Goal: Task Accomplishment & Management: Complete application form

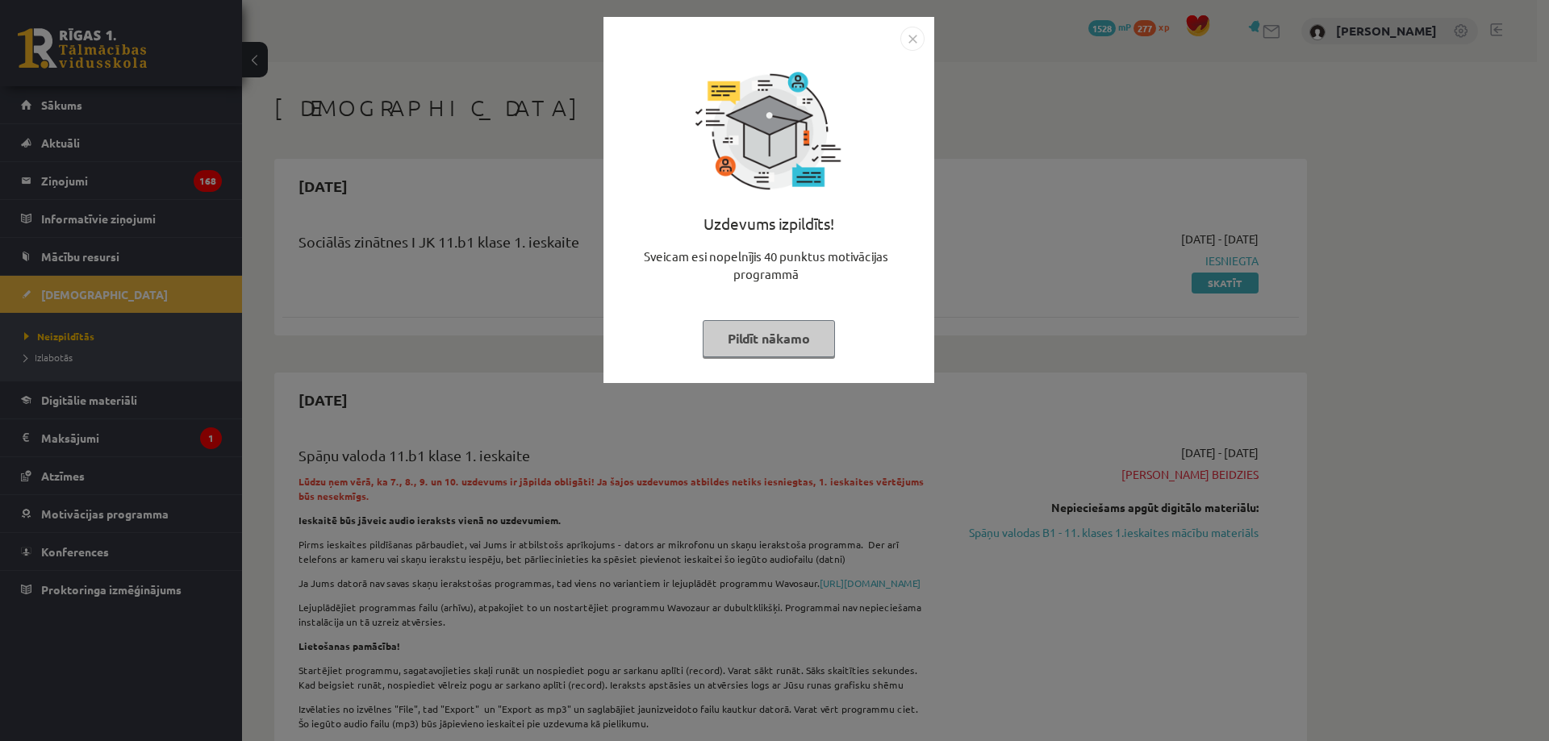
click at [907, 38] on img "Close" at bounding box center [912, 39] width 24 height 24
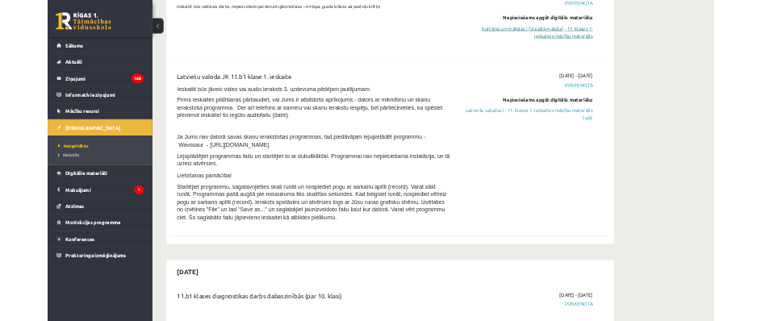
scroll to position [807, 0]
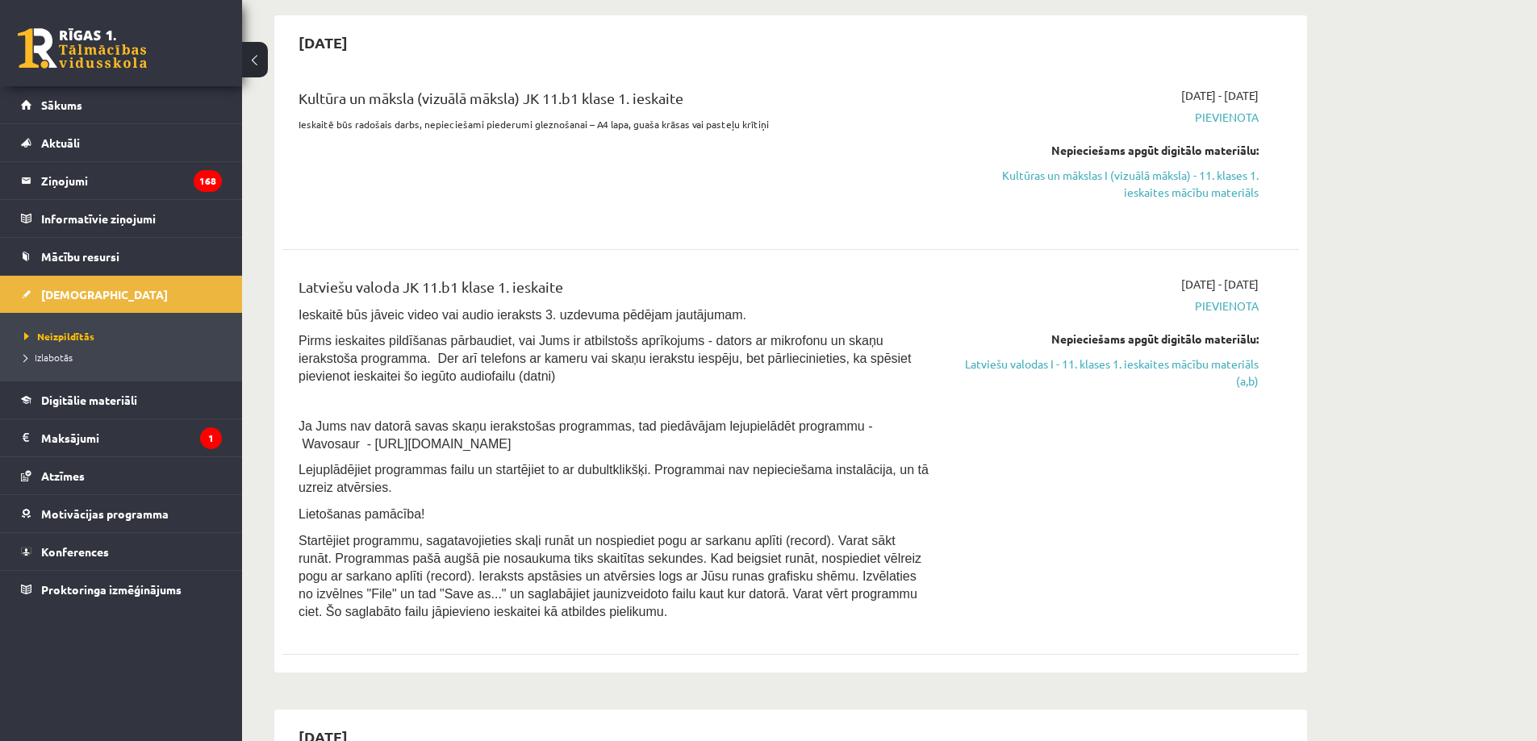
click at [1143, 201] on link "Kultūras un mākslas I (vizuālā māksla) - 11. klases 1. ieskaites mācību materiā…" at bounding box center [1106, 184] width 304 height 34
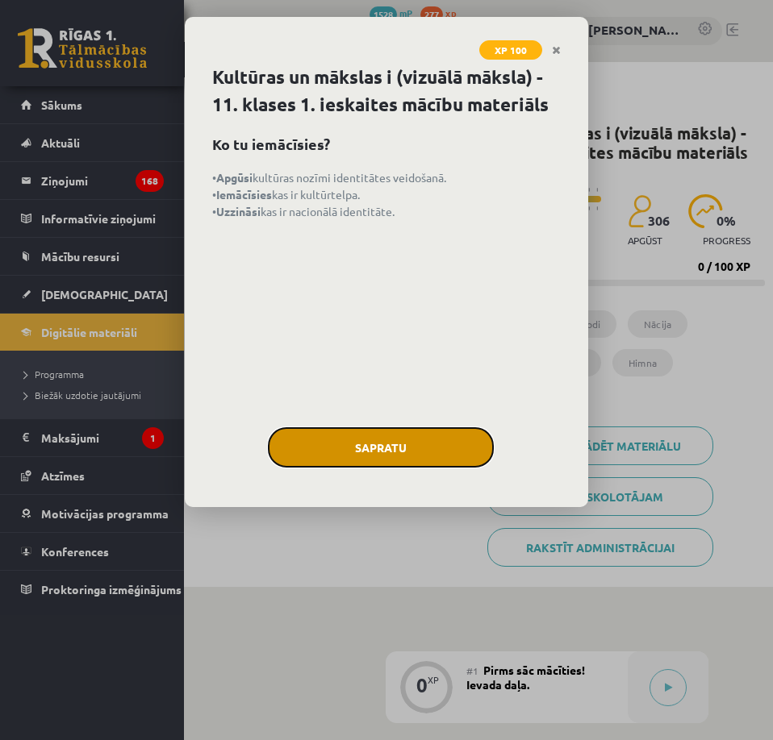
click at [444, 320] on button "Sapratu" at bounding box center [381, 448] width 226 height 40
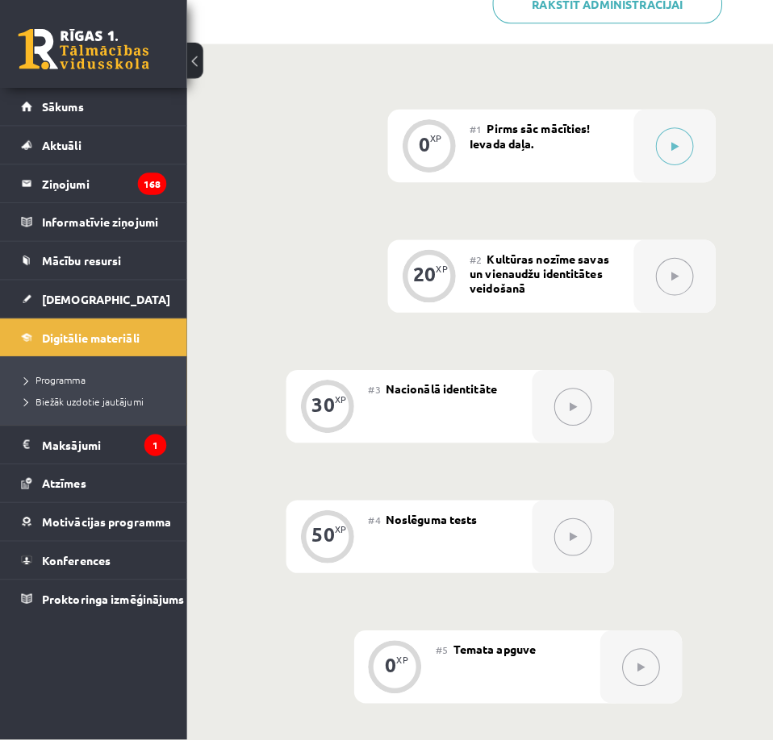
scroll to position [187, 0]
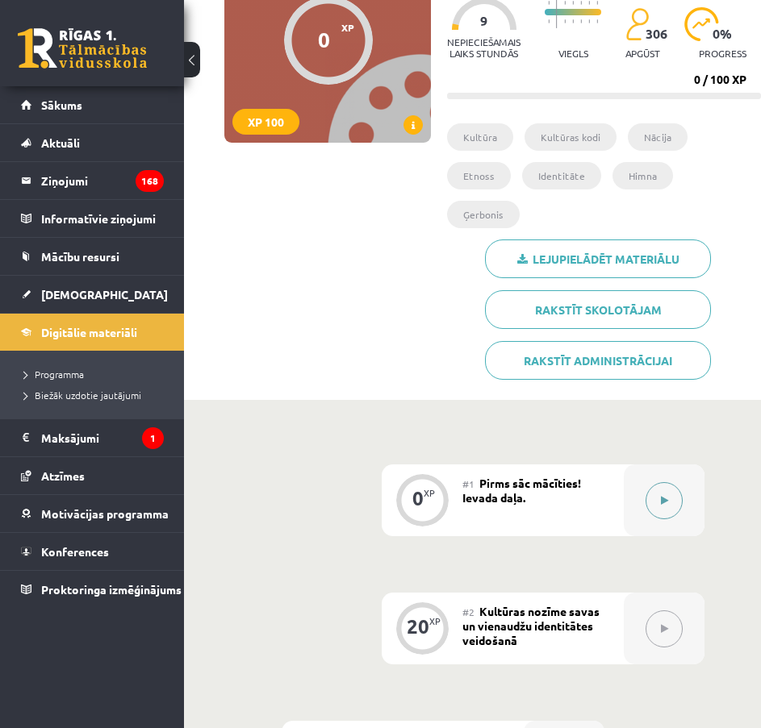
click at [673, 320] on button at bounding box center [663, 500] width 37 height 37
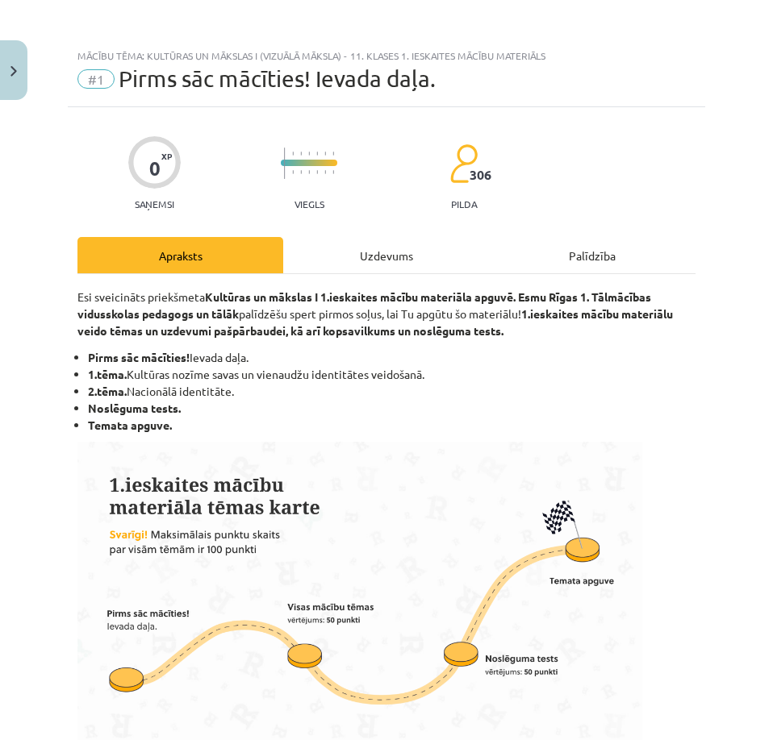
click at [377, 251] on div "Uzdevums" at bounding box center [386, 255] width 206 height 36
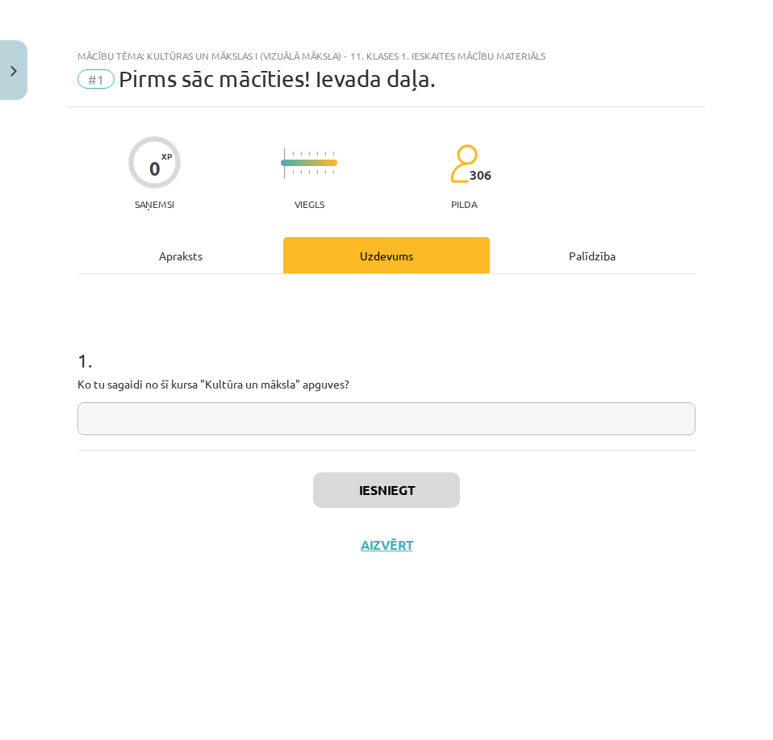
click at [508, 320] on div "1 . Ko tu sagaidi no šī kursa "Kultūra un māksla" apguves?" at bounding box center [386, 362] width 618 height 176
click at [454, 320] on input "text" at bounding box center [386, 418] width 618 height 33
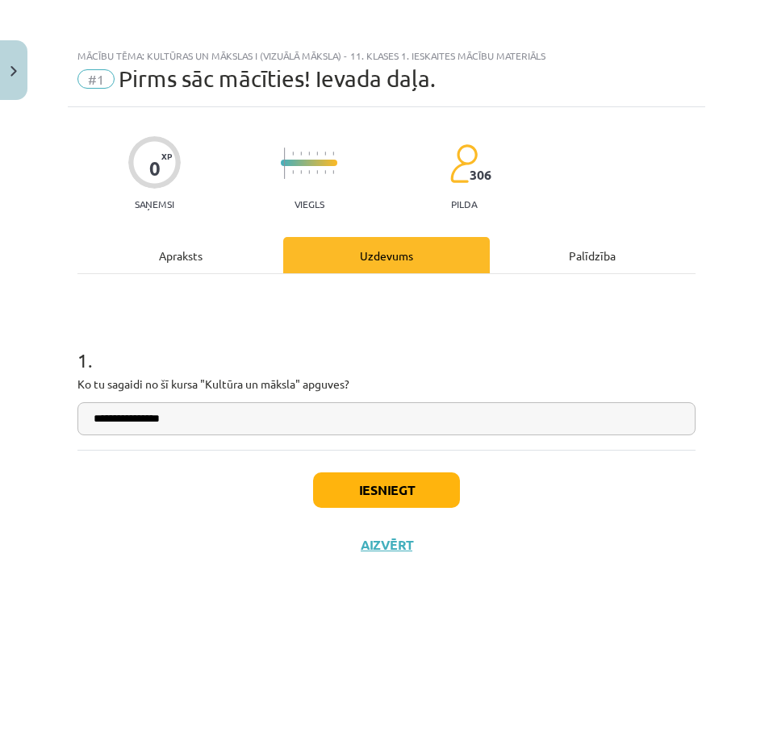
type input "**********"
click at [424, 320] on button "Iesniegt" at bounding box center [386, 490] width 147 height 35
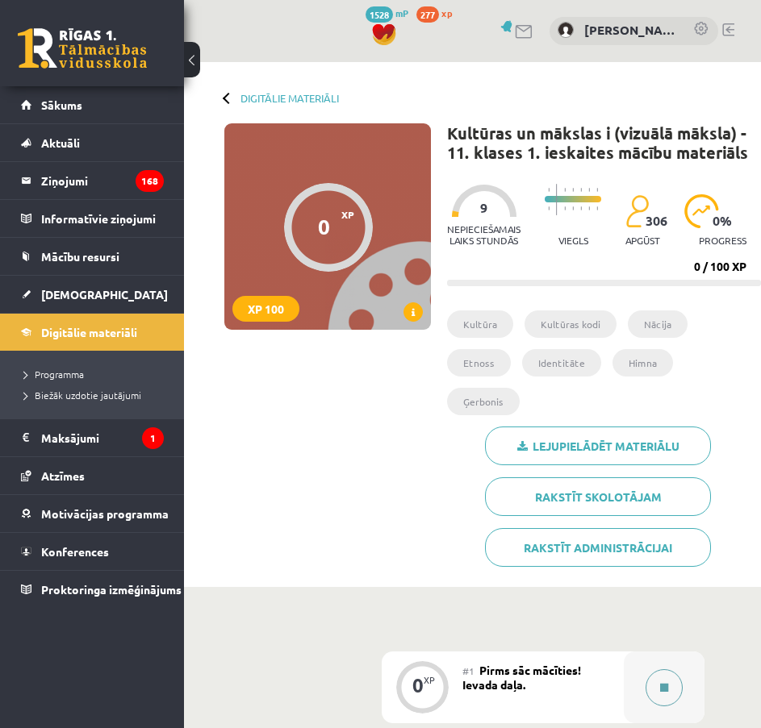
click at [652, 669] on button at bounding box center [663, 687] width 37 height 37
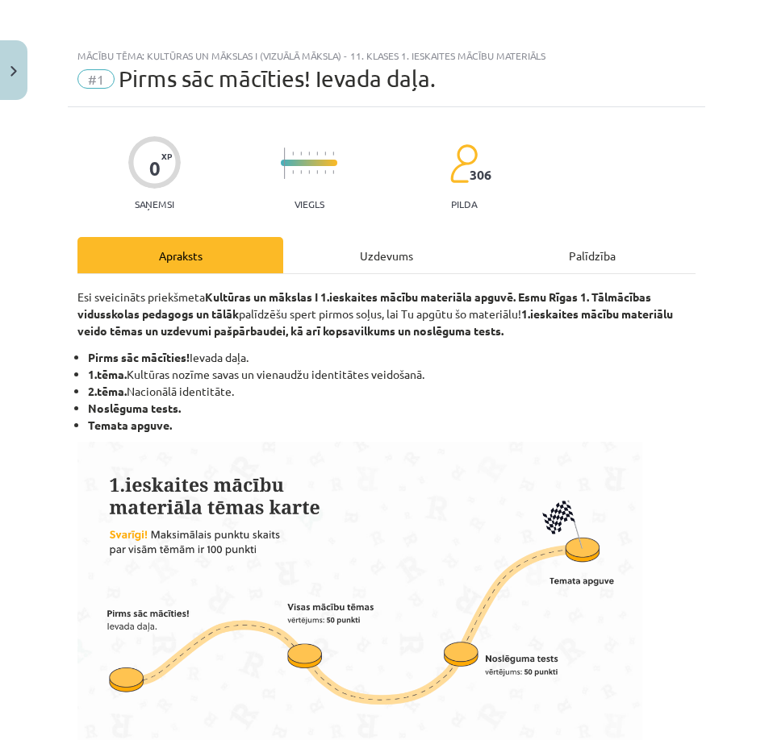
click at [382, 253] on div "Uzdevums" at bounding box center [386, 255] width 206 height 36
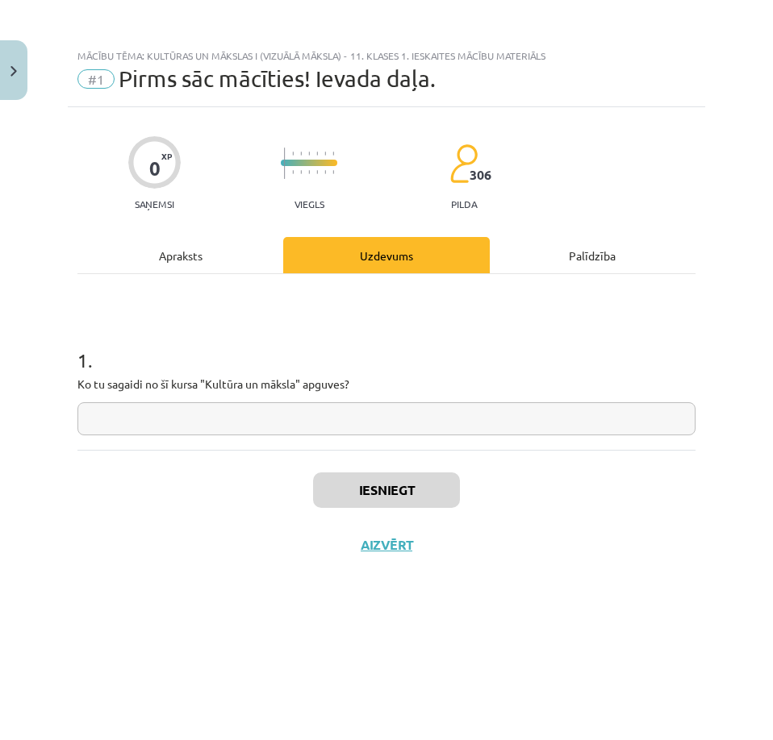
click at [412, 415] on input "text" at bounding box center [386, 418] width 618 height 33
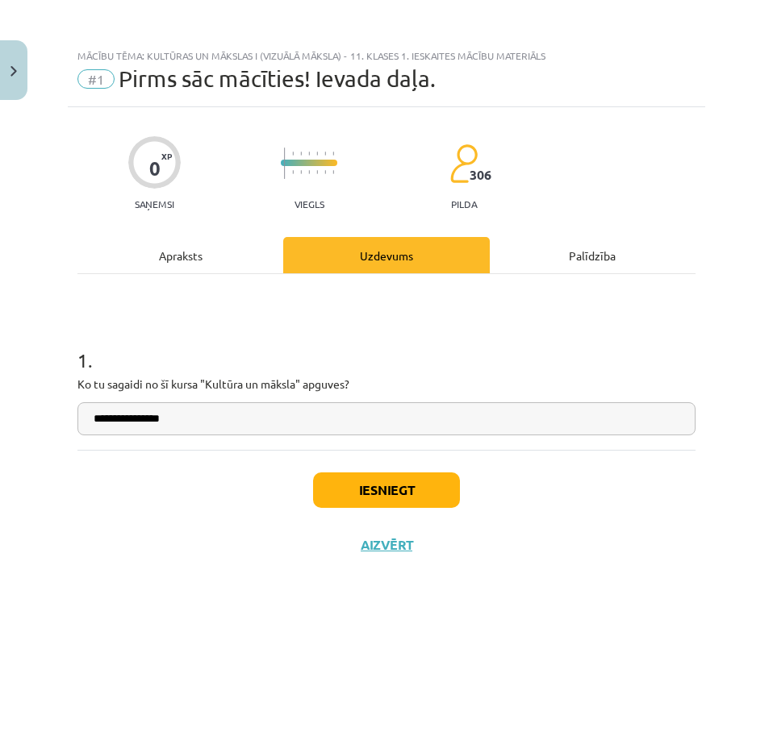
type input "**********"
click at [375, 490] on button "Iesniegt" at bounding box center [386, 490] width 147 height 35
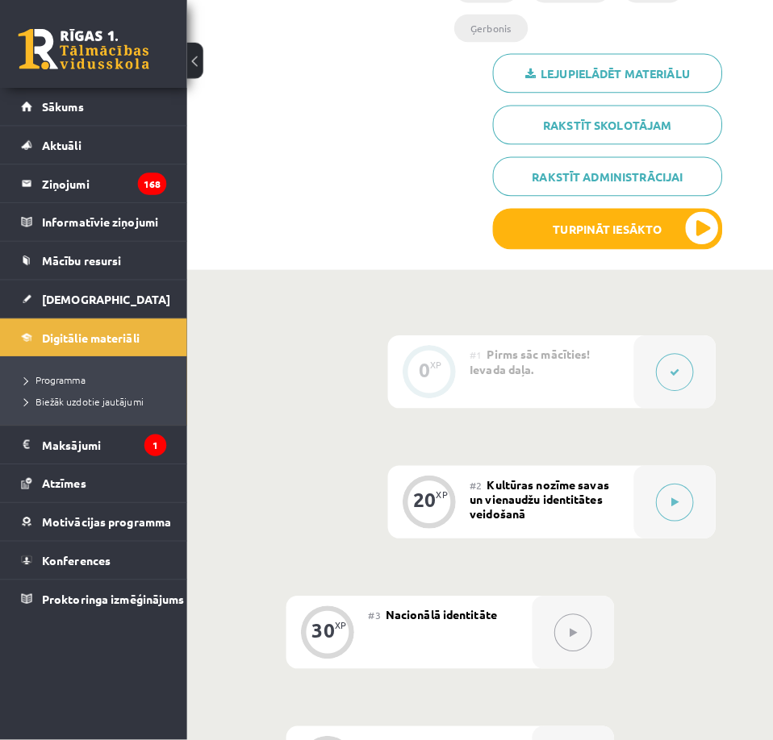
scroll to position [403, 0]
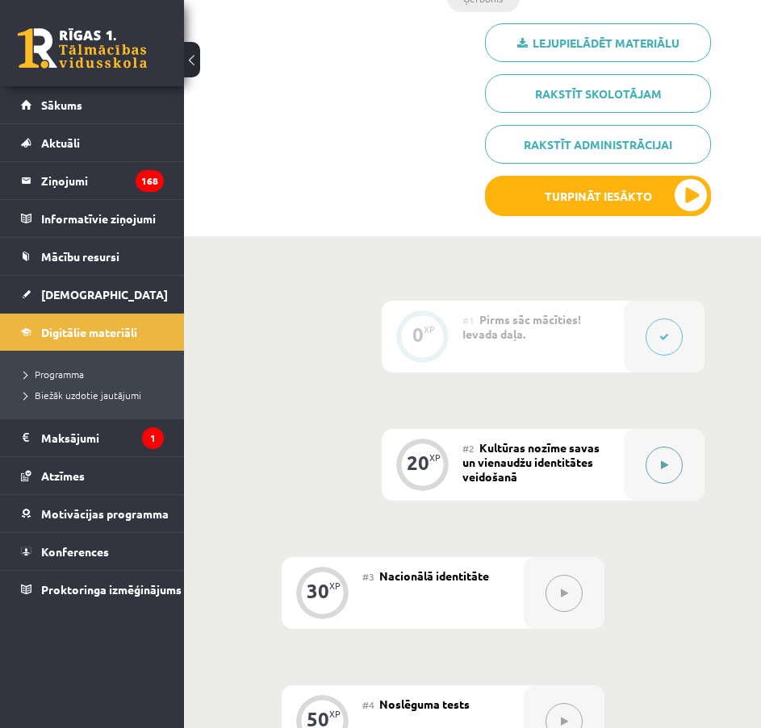
click at [644, 429] on div at bounding box center [664, 465] width 81 height 72
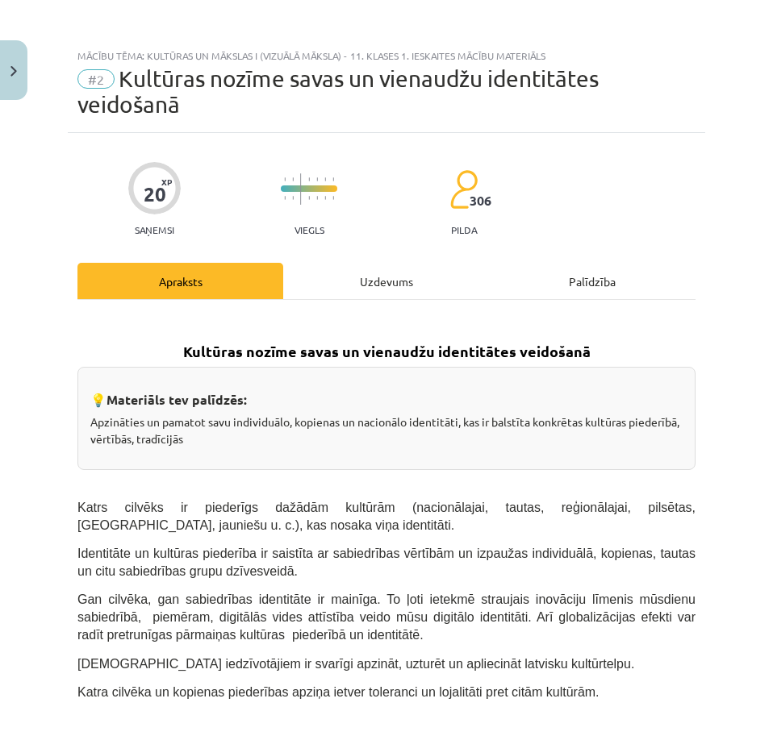
click at [367, 276] on div "Uzdevums" at bounding box center [386, 281] width 206 height 36
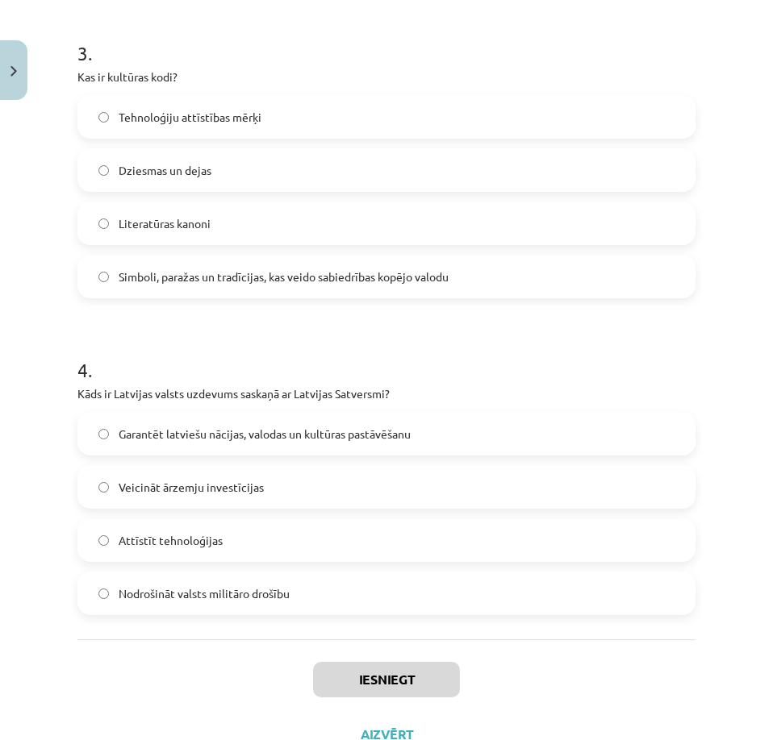
scroll to position [1029, 0]
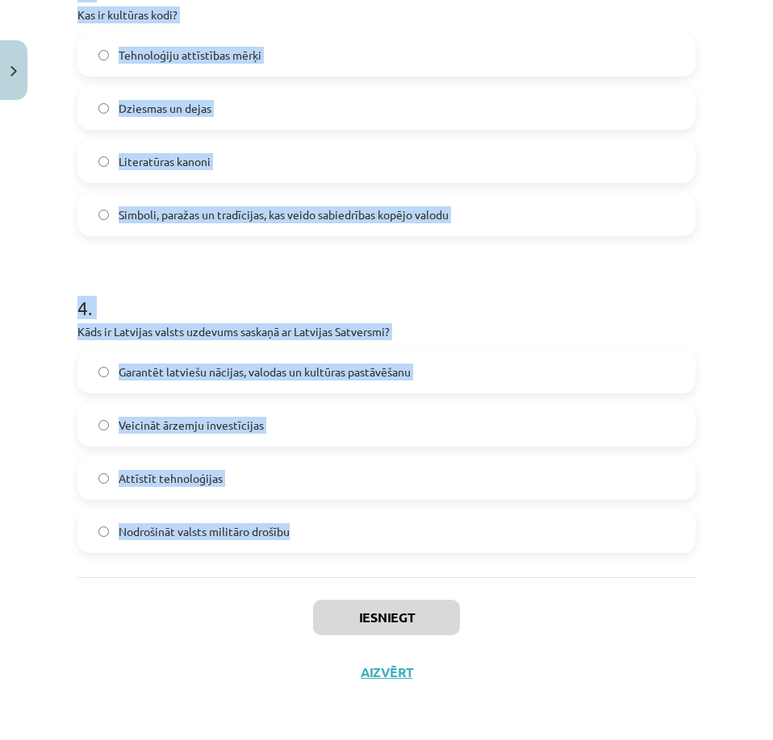
drag, startPoint x: 69, startPoint y: 332, endPoint x: 423, endPoint y: 523, distance: 402.8
copy form "1 . Kas veido nacionālās identitātes pamatu Latvijā? Latviešu valoda un kultūrt…"
click at [720, 273] on div "Mācību tēma: Kultūras un mākslas i (vizuālā māksla) - 11. klases 1. ieskaites m…" at bounding box center [386, 370] width 773 height 740
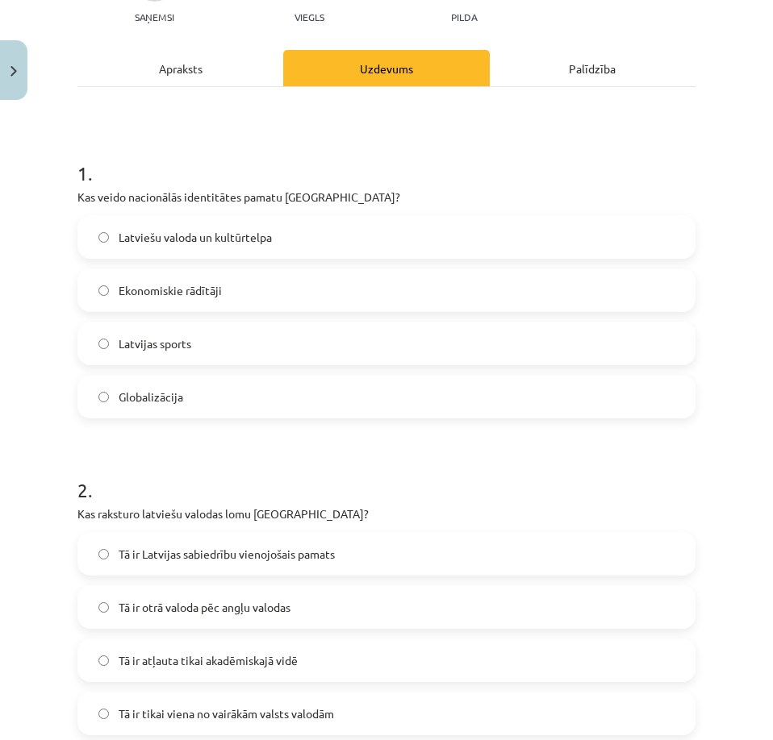
scroll to position [242, 0]
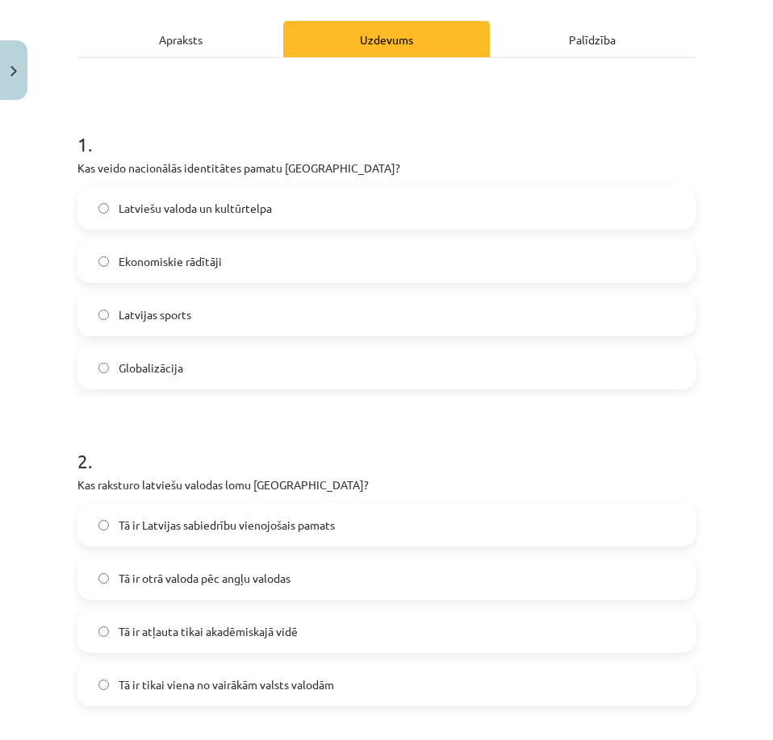
click at [267, 198] on label "Latviešu valoda un kultūrtelpa" at bounding box center [386, 208] width 615 height 40
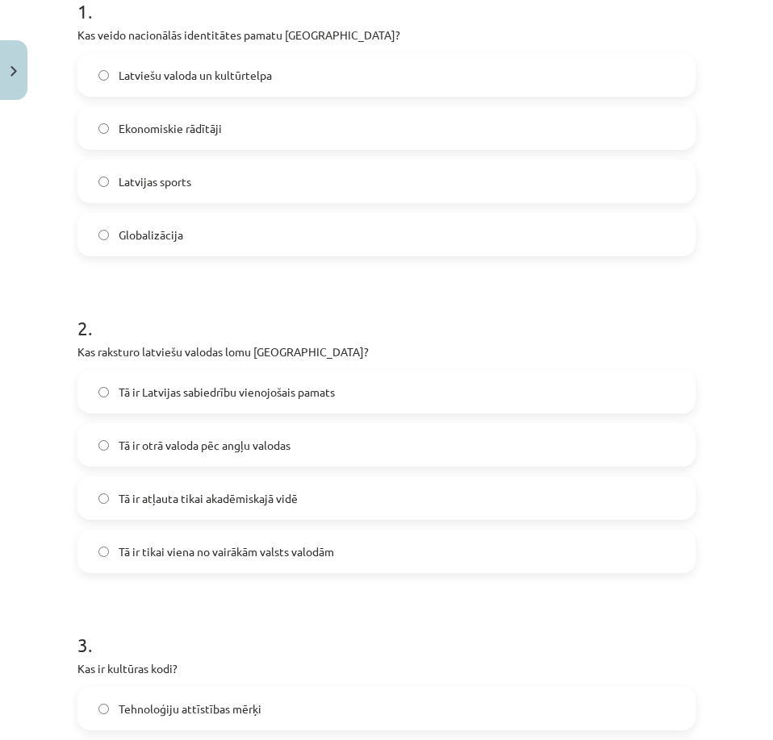
scroll to position [403, 0]
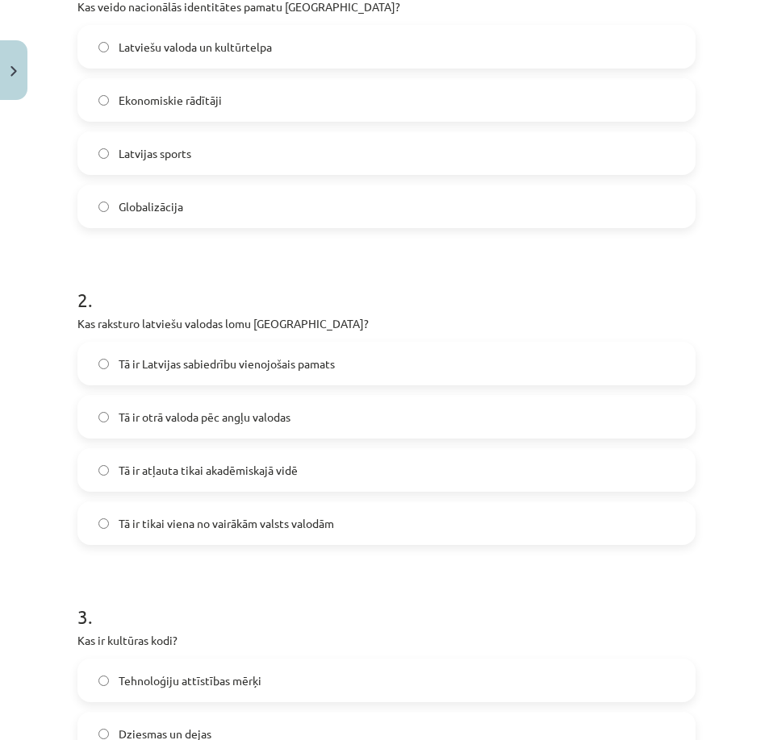
click at [274, 370] on span "Tā ir Latvijas sabiedrību vienojošais pamats" at bounding box center [227, 364] width 216 height 17
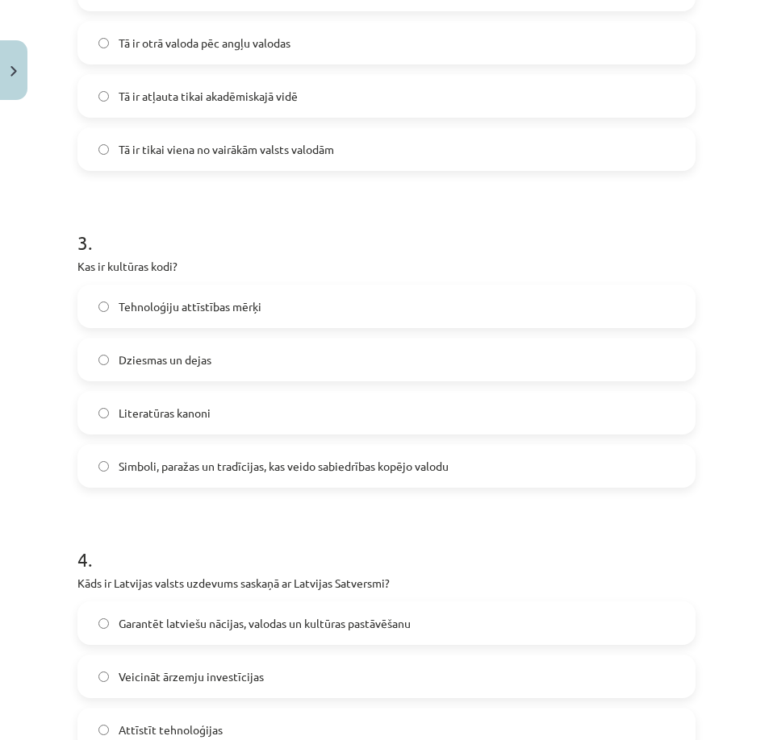
scroll to position [807, 0]
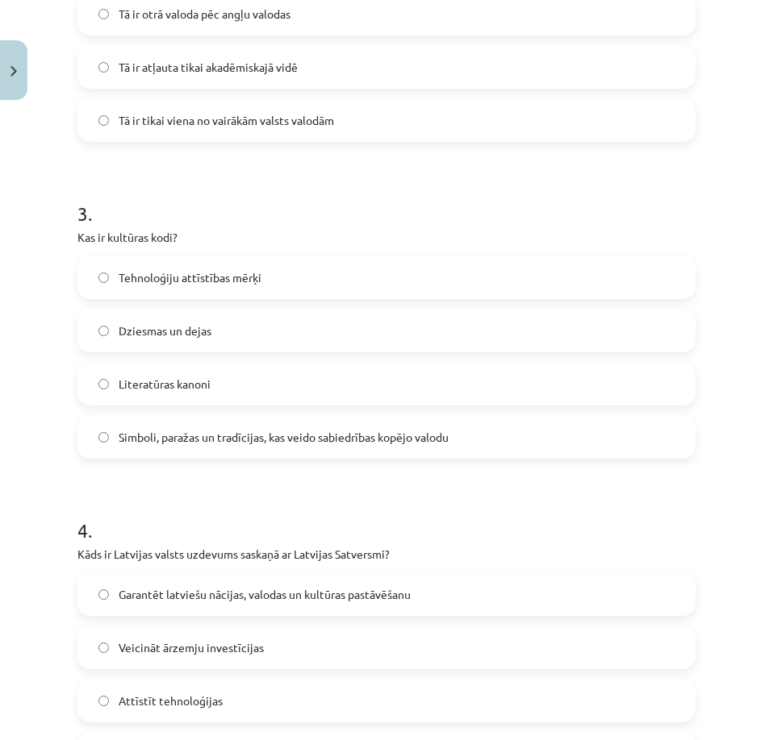
click at [304, 430] on span "Simboli, paražas un tradīcijas, kas veido sabiedrības kopējo valodu" at bounding box center [284, 437] width 330 height 17
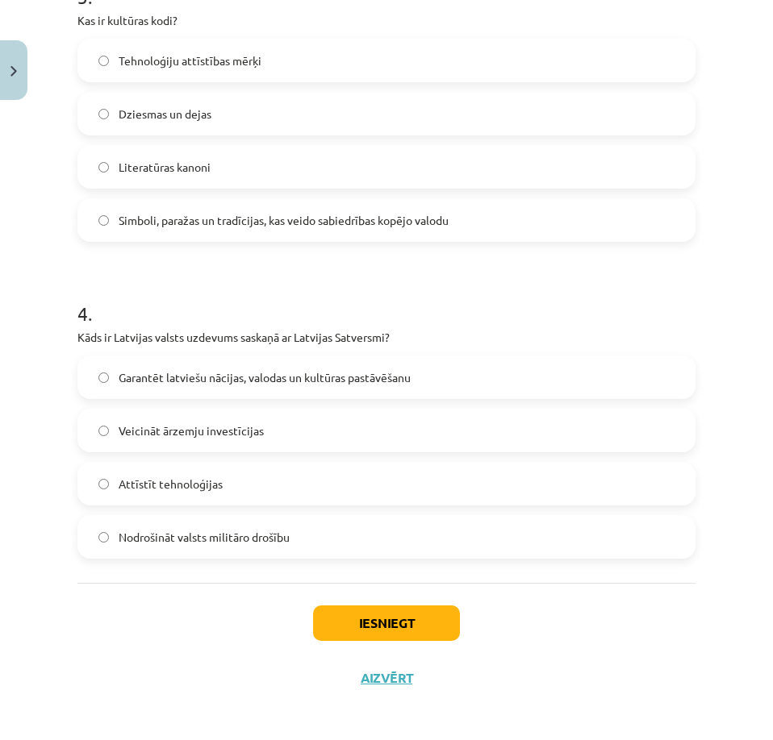
scroll to position [1029, 0]
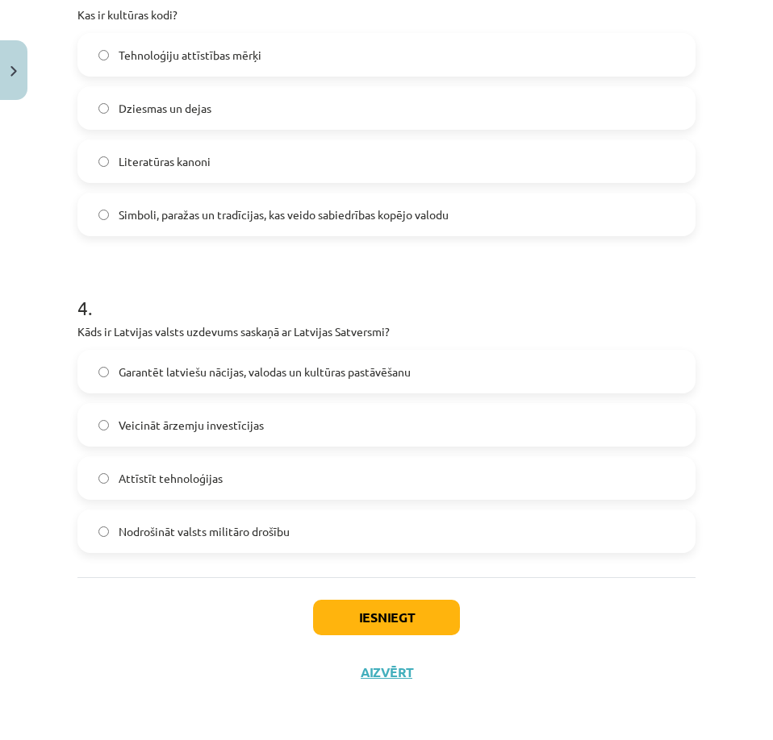
click at [319, 365] on span "Garantēt latviešu nācijas, valodas un kultūras pastāvēšanu" at bounding box center [265, 372] width 292 height 17
click at [363, 620] on button "Iesniegt" at bounding box center [386, 617] width 147 height 35
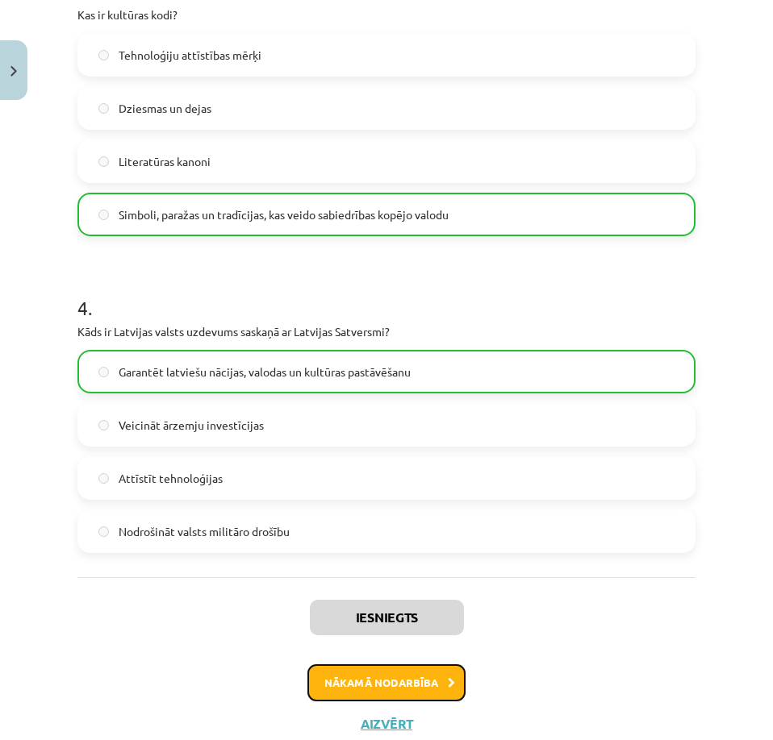
click at [441, 689] on button "Nākamā nodarbība" at bounding box center [386, 683] width 158 height 37
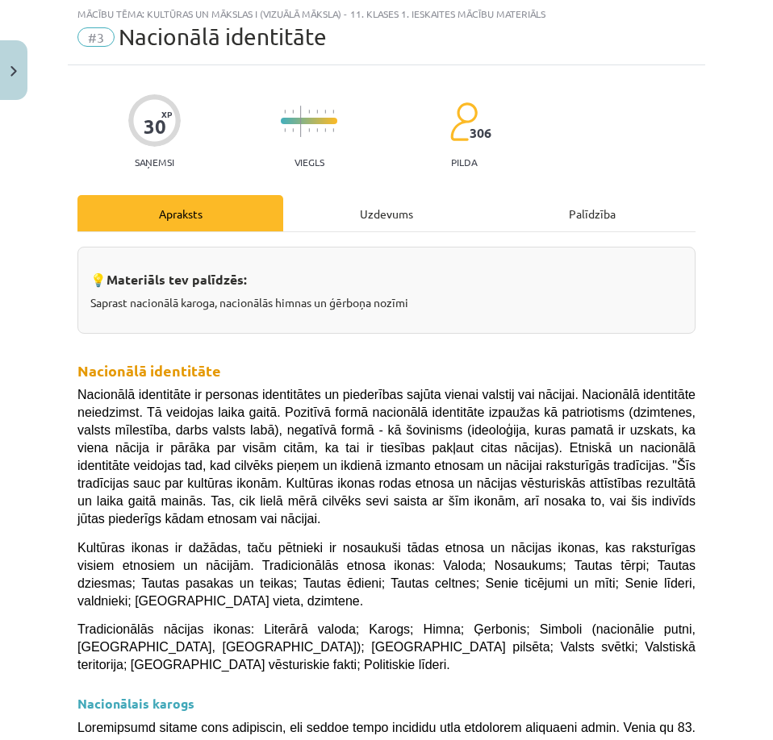
scroll to position [40, 0]
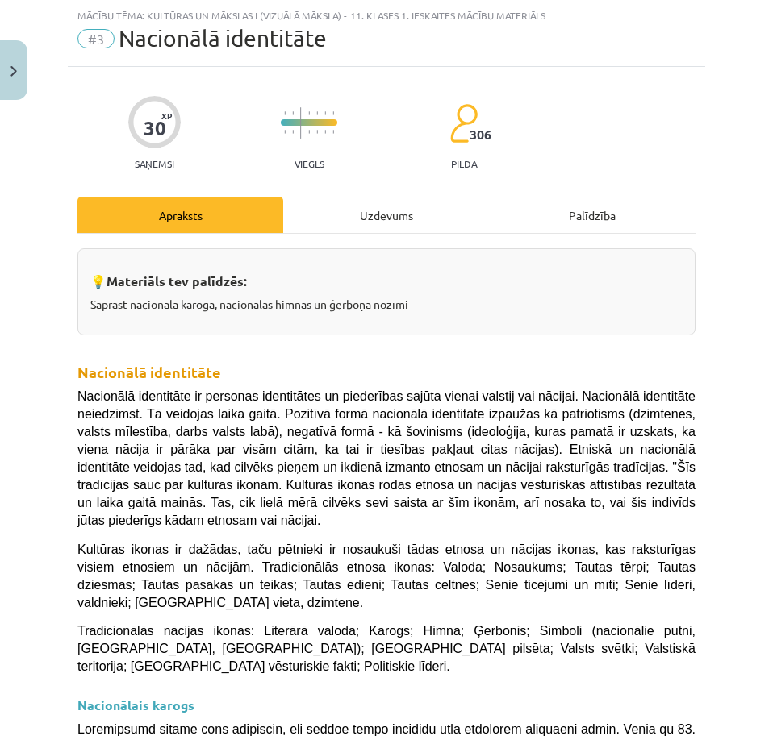
click at [369, 222] on div "Uzdevums" at bounding box center [386, 215] width 206 height 36
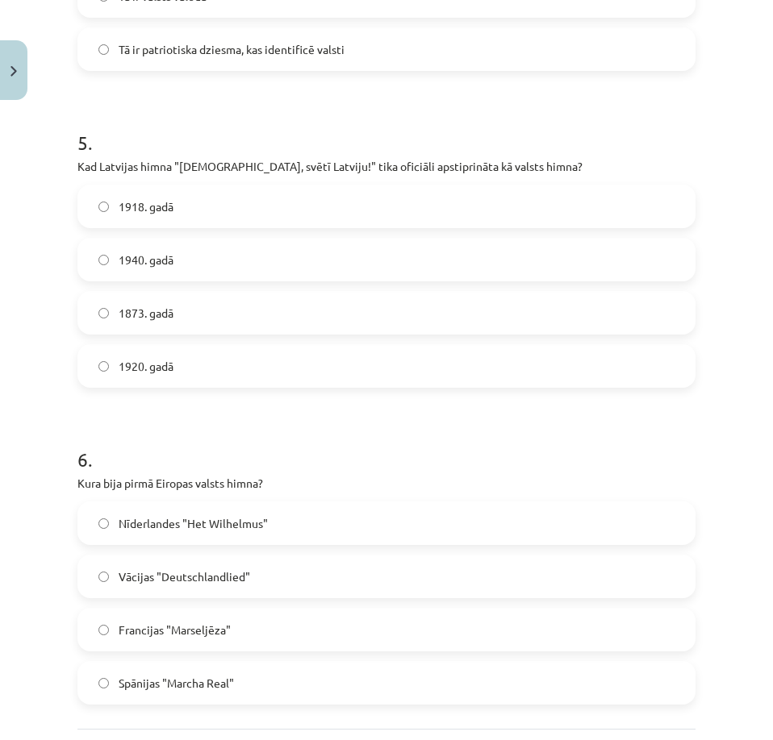
scroll to position [1637, 0]
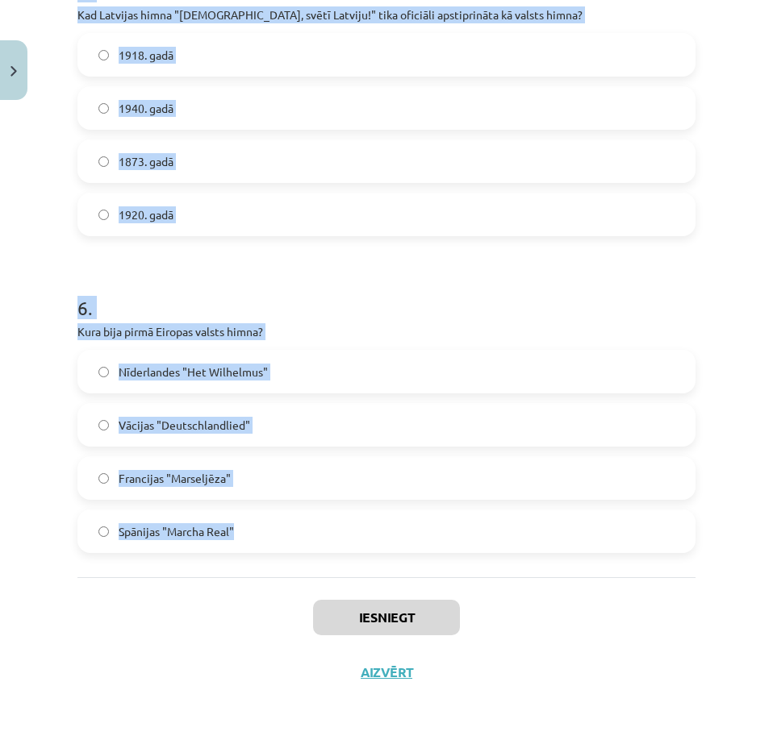
drag, startPoint x: 54, startPoint y: 339, endPoint x: 286, endPoint y: 559, distance: 320.1
click at [286, 559] on div "Mācību tēma: Kultūras un mākslas i (vizuālā māksla) - 11. klases 1. ieskaites m…" at bounding box center [386, 370] width 773 height 740
copy form "1 . Kas ir nacionālās identitātes pozitīvā izpausme? Separātisms Patriotisms Et…"
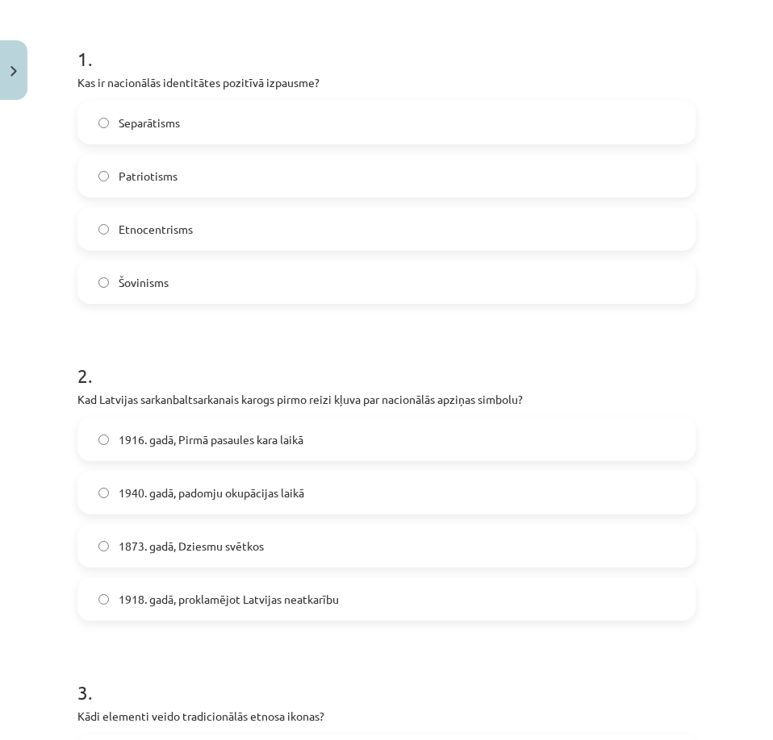
scroll to position [266, 0]
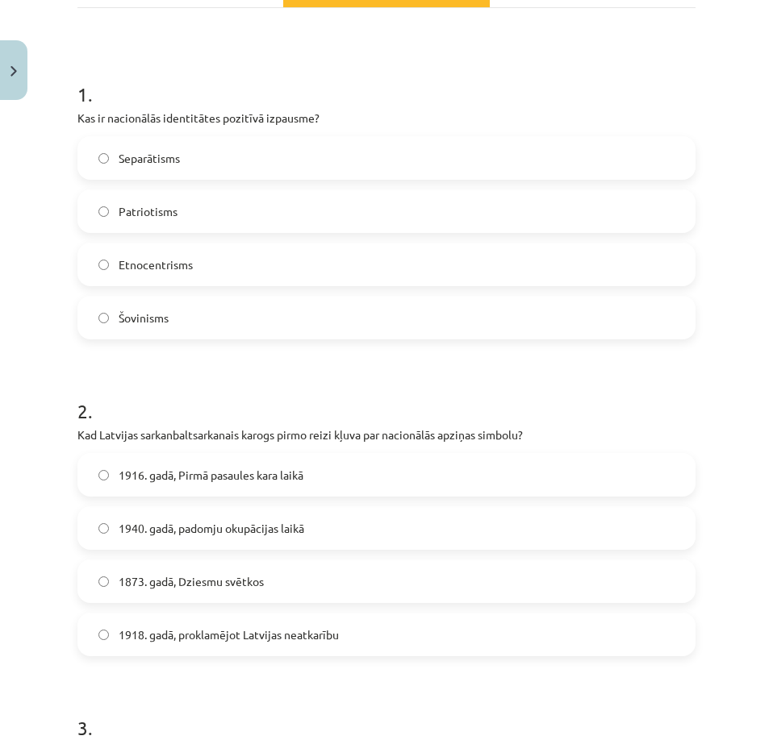
click at [214, 215] on label "Patriotisms" at bounding box center [386, 211] width 615 height 40
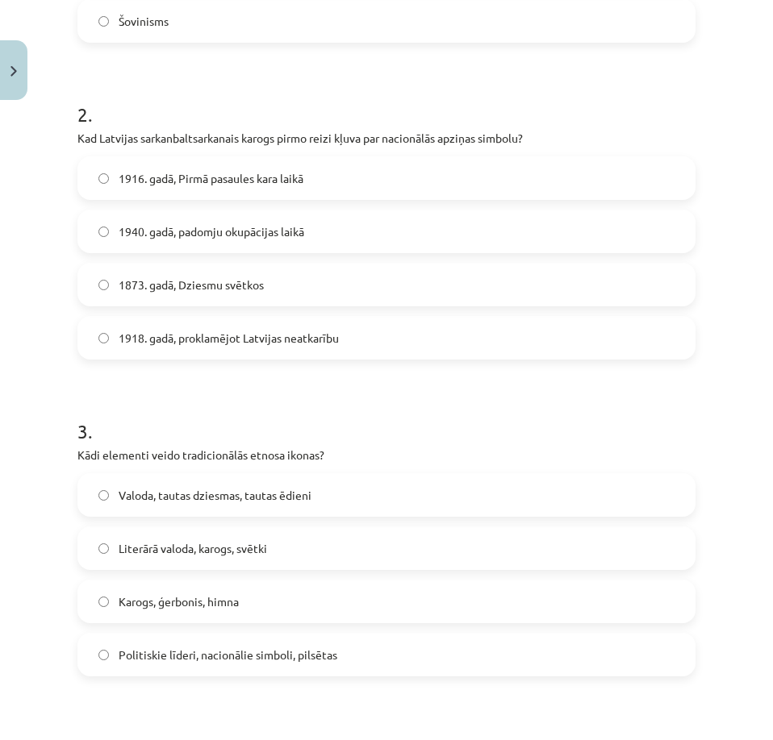
scroll to position [589, 0]
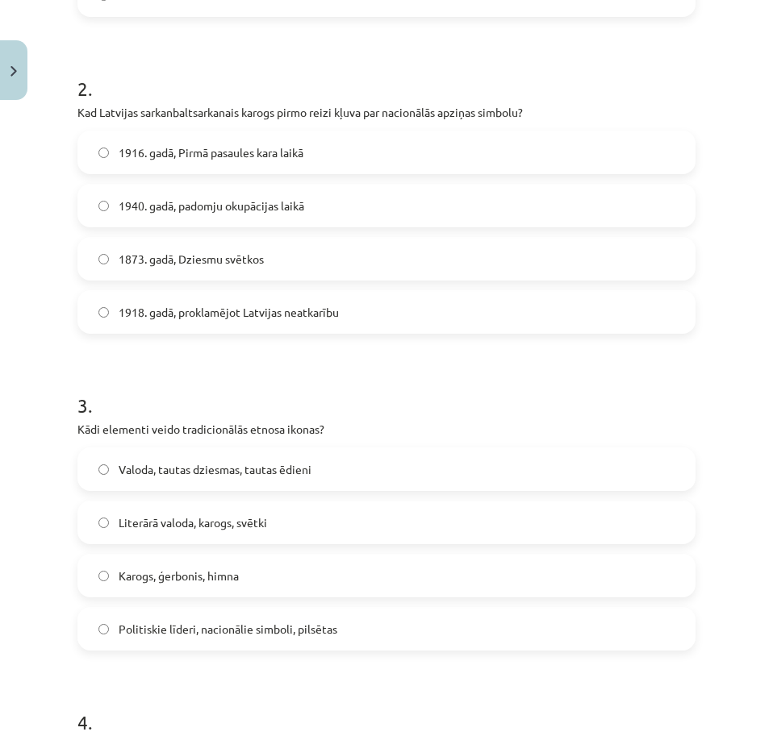
click at [332, 160] on label "1916. gadā, Pirmā pasaules kara laikā" at bounding box center [386, 152] width 615 height 40
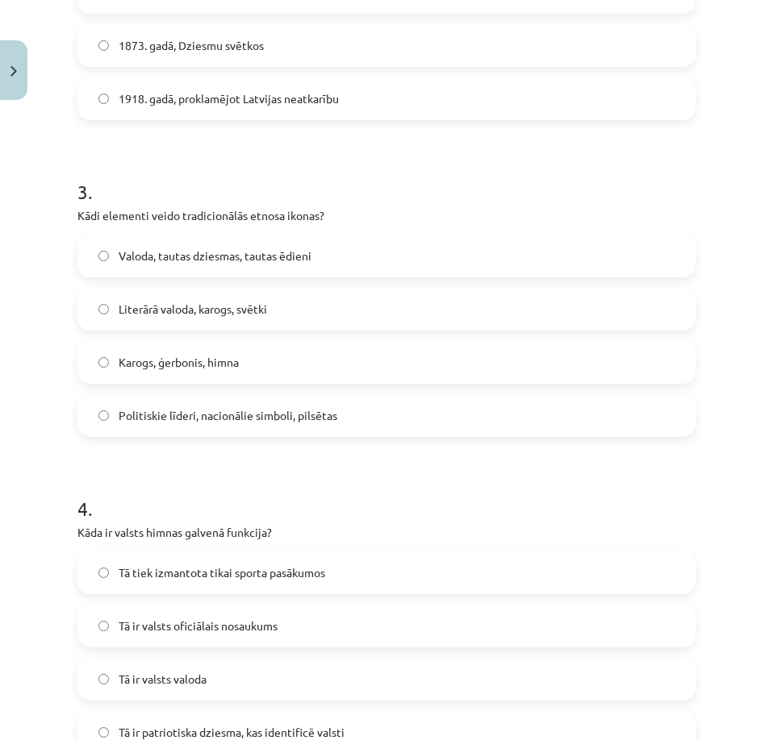
scroll to position [831, 0]
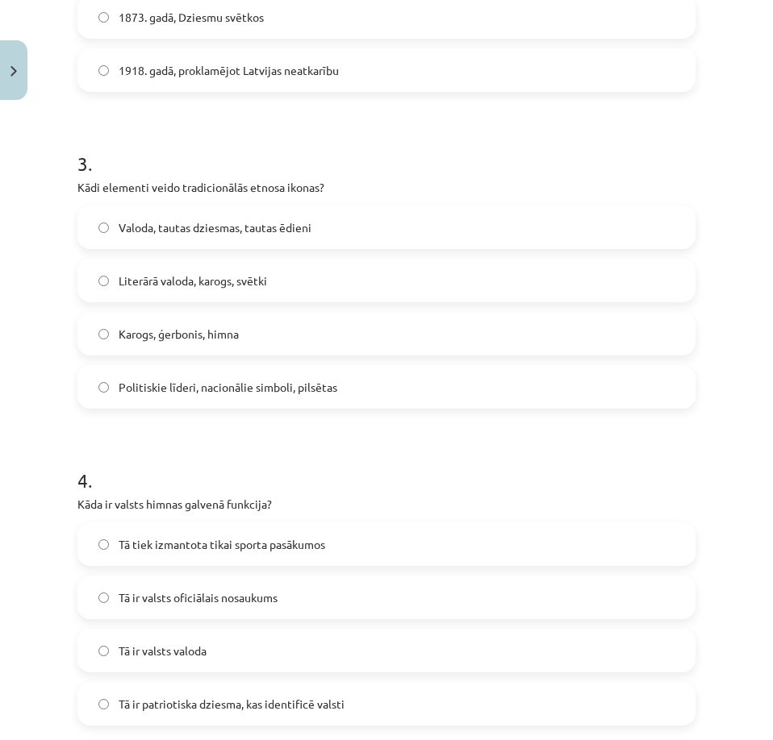
click at [315, 231] on label "Valoda, tautas dziesmas, tautas ēdieni" at bounding box center [386, 227] width 615 height 40
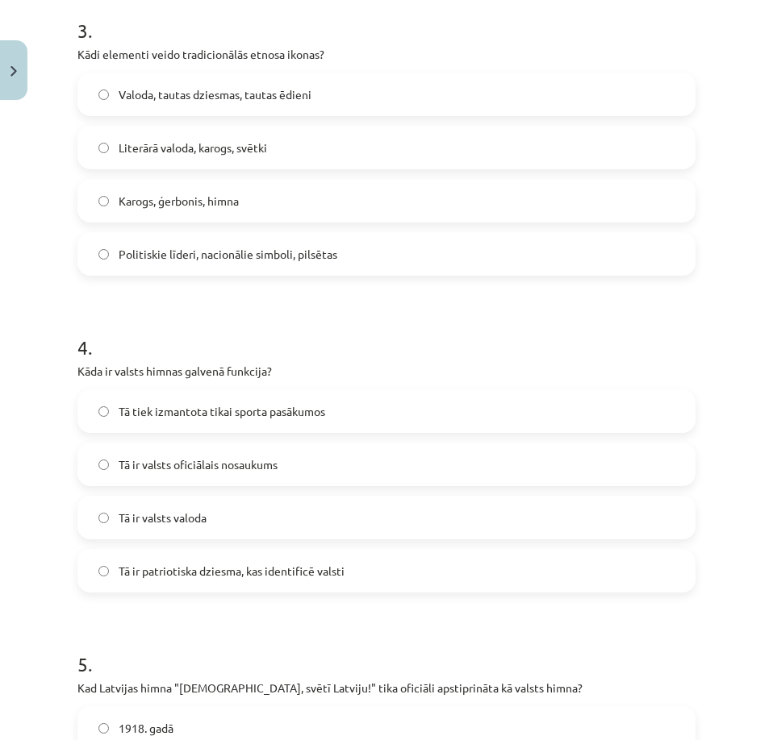
scroll to position [992, 0]
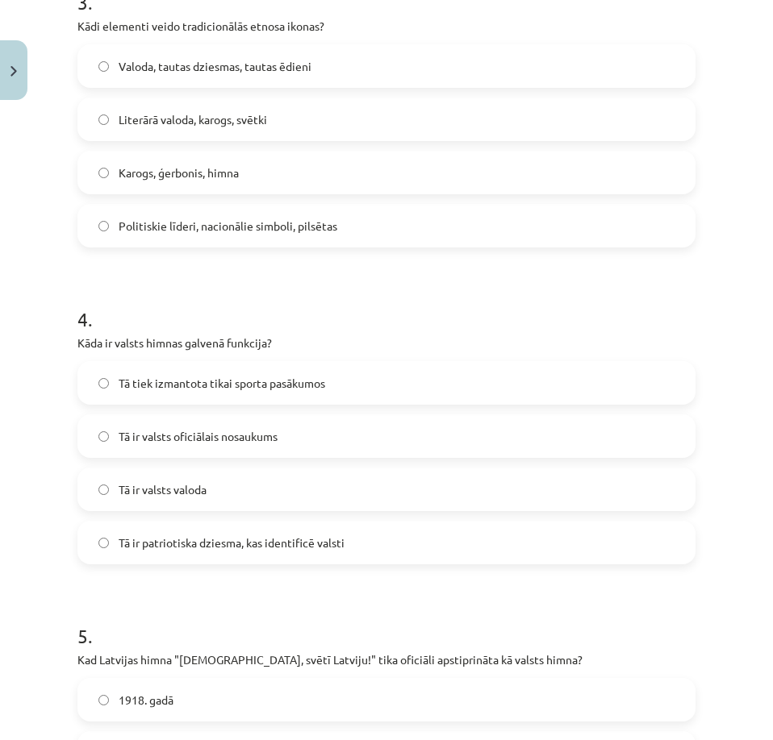
click at [302, 556] on label "Tā ir patriotiska dziesma, kas identificē valsti" at bounding box center [386, 543] width 615 height 40
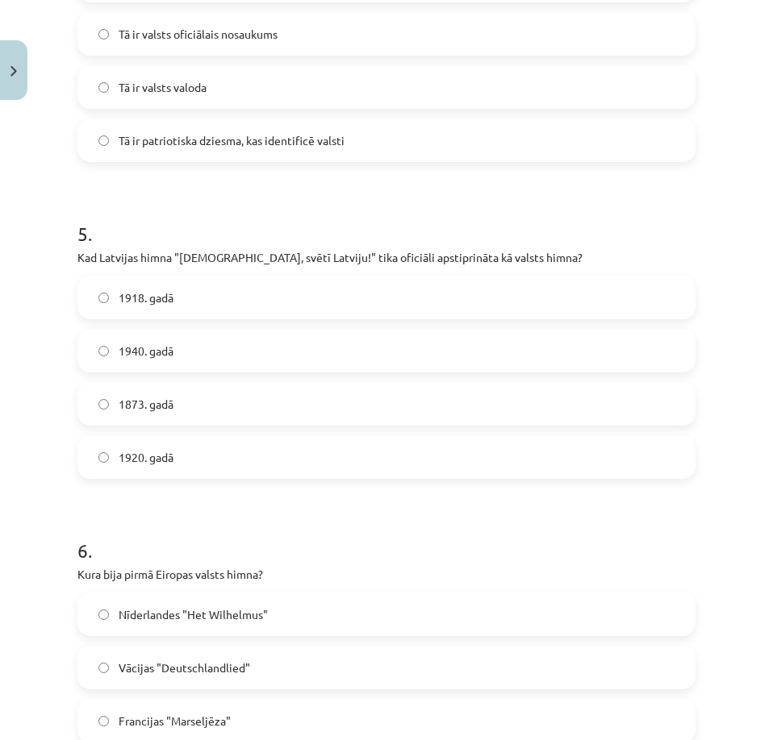
scroll to position [1395, 0]
click at [223, 460] on label "1920. gadā" at bounding box center [386, 456] width 615 height 40
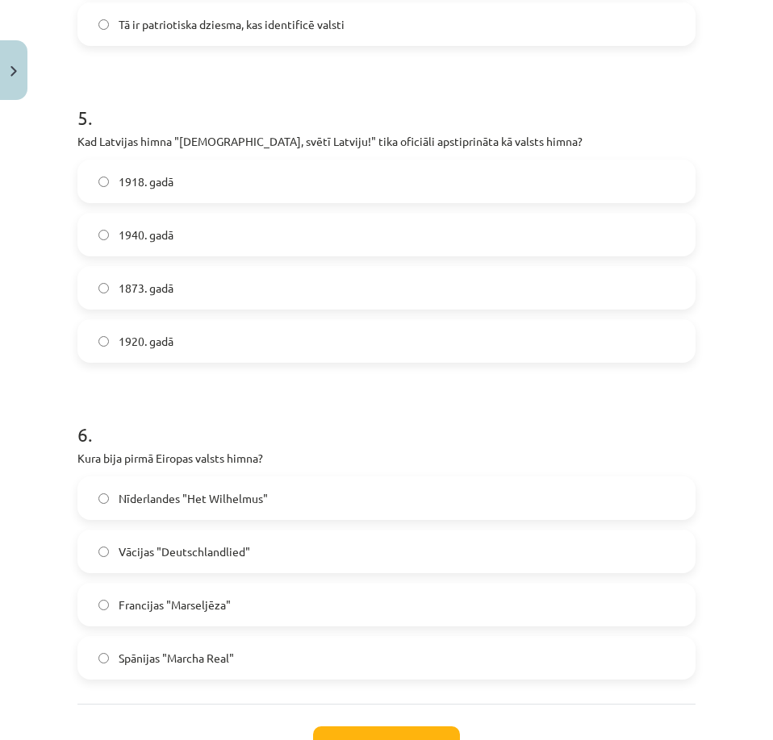
scroll to position [1637, 0]
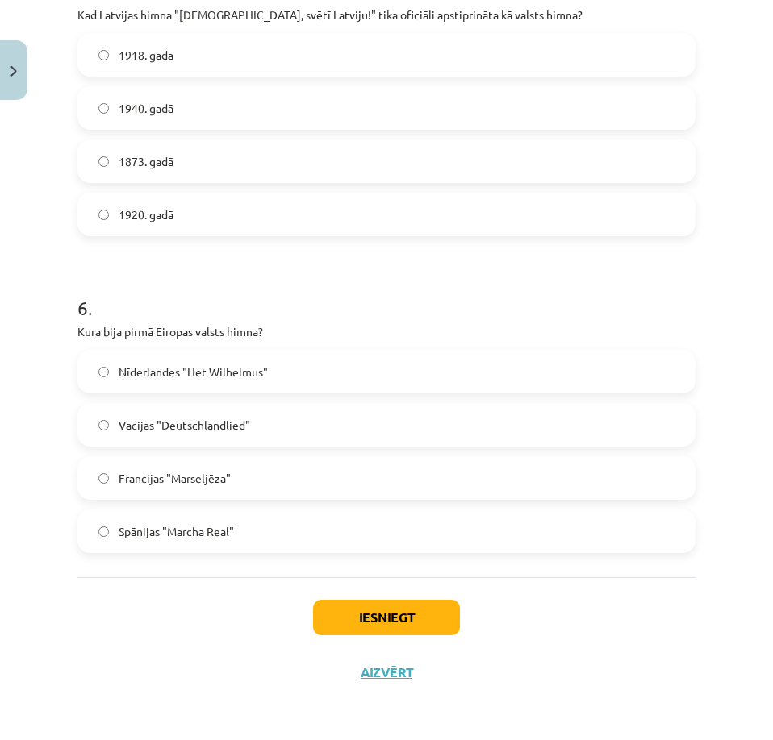
click at [256, 534] on label "Spānijas "Marcha Real"" at bounding box center [386, 531] width 615 height 40
click at [375, 619] on button "Iesniegt" at bounding box center [386, 617] width 147 height 35
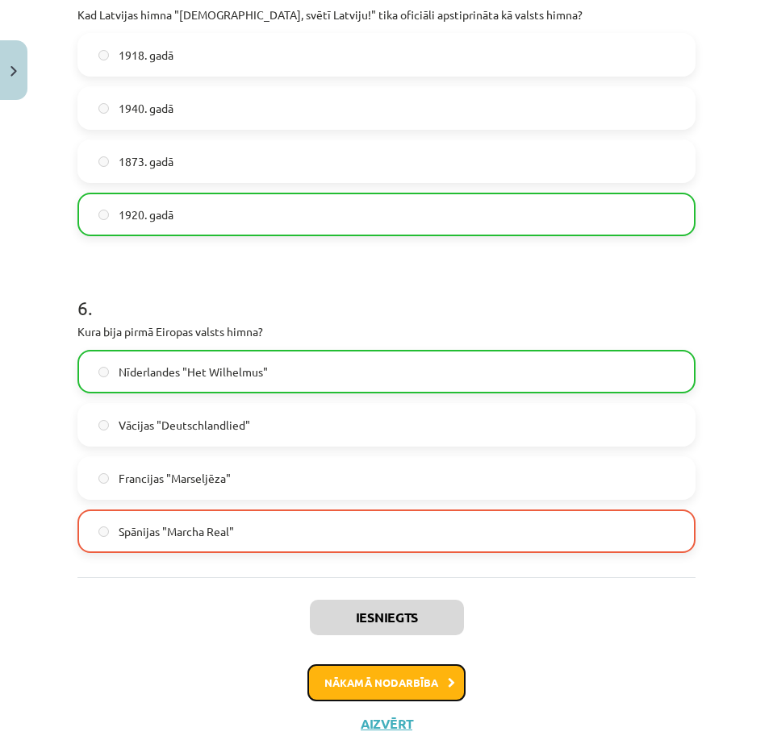
click at [400, 691] on button "Nākamā nodarbība" at bounding box center [386, 683] width 158 height 37
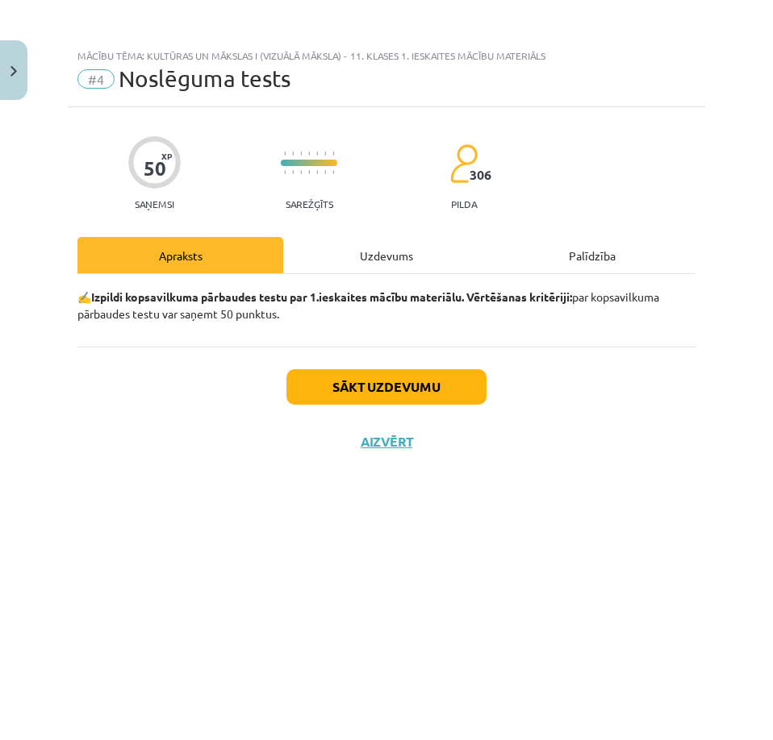
click at [370, 254] on div "Uzdevums" at bounding box center [386, 255] width 206 height 36
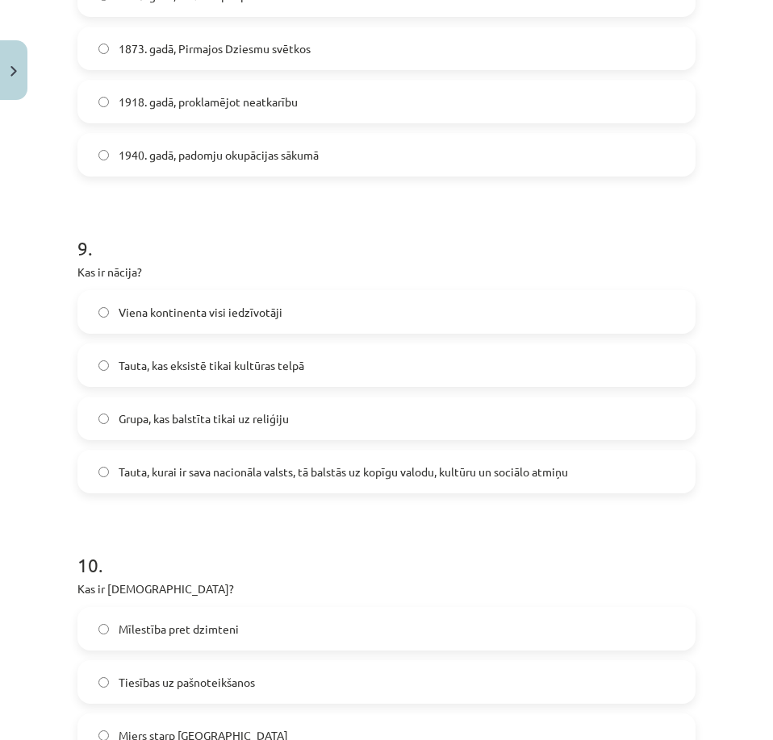
scroll to position [2859, 0]
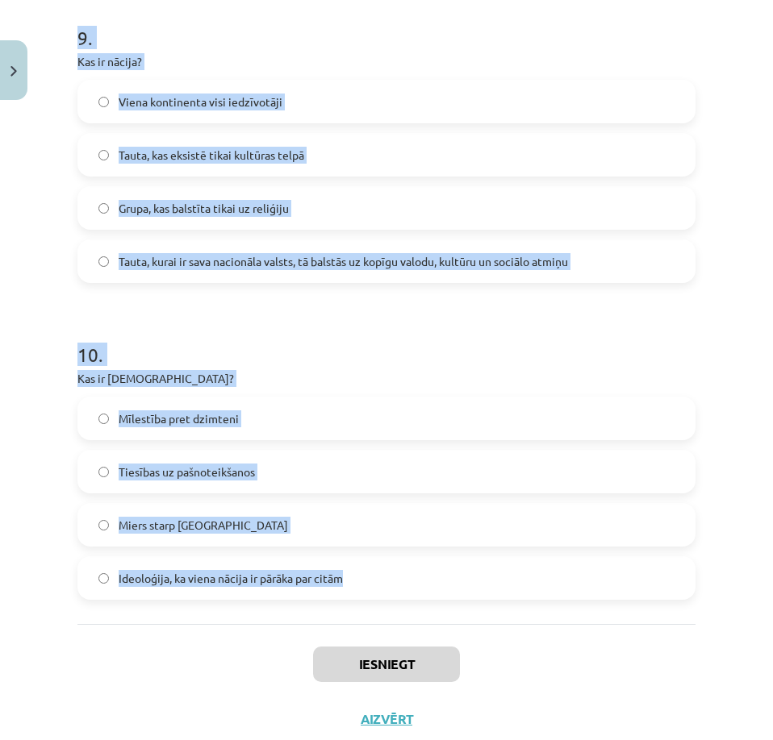
drag, startPoint x: 50, startPoint y: 357, endPoint x: 349, endPoint y: 583, distance: 374.9
click at [349, 583] on div "Mācību tēma: Kultūras un mākslas i (vizuālā māksla) - 11. klases 1. ieskaites m…" at bounding box center [386, 370] width 773 height 740
copy form "1 . Kādu lomu spēlē kultūras izglītība? Tā nodrošina kultūras tradīciju nodošan…"
click at [727, 614] on div "Mācību tēma: Kultūras un mākslas i (vizuālā māksla) - 11. klases 1. ieskaites m…" at bounding box center [386, 370] width 773 height 740
click at [656, 578] on label "Ideoloģija, ka viena nācija ir pārāka par citām" at bounding box center [386, 578] width 615 height 40
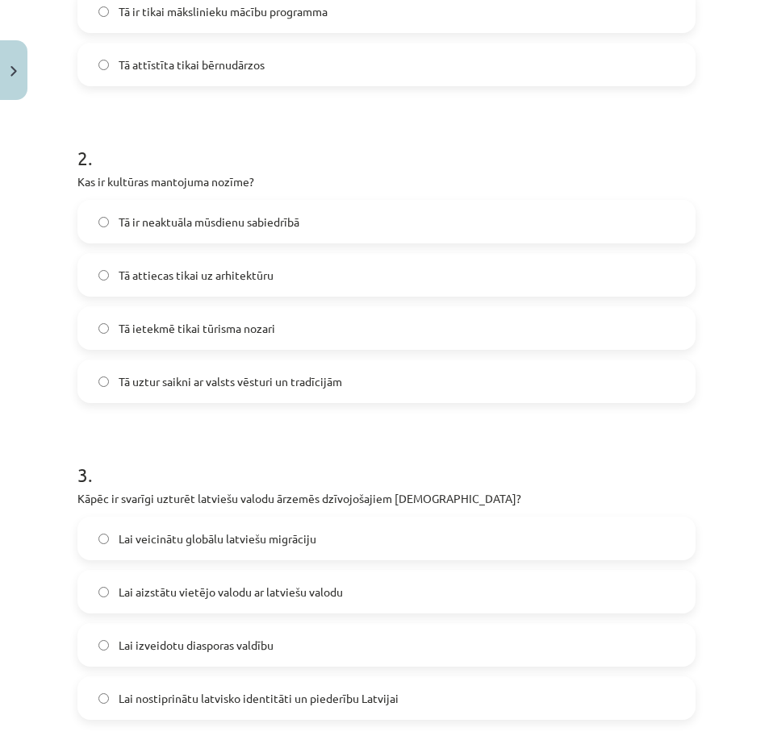
scroll to position [277, 0]
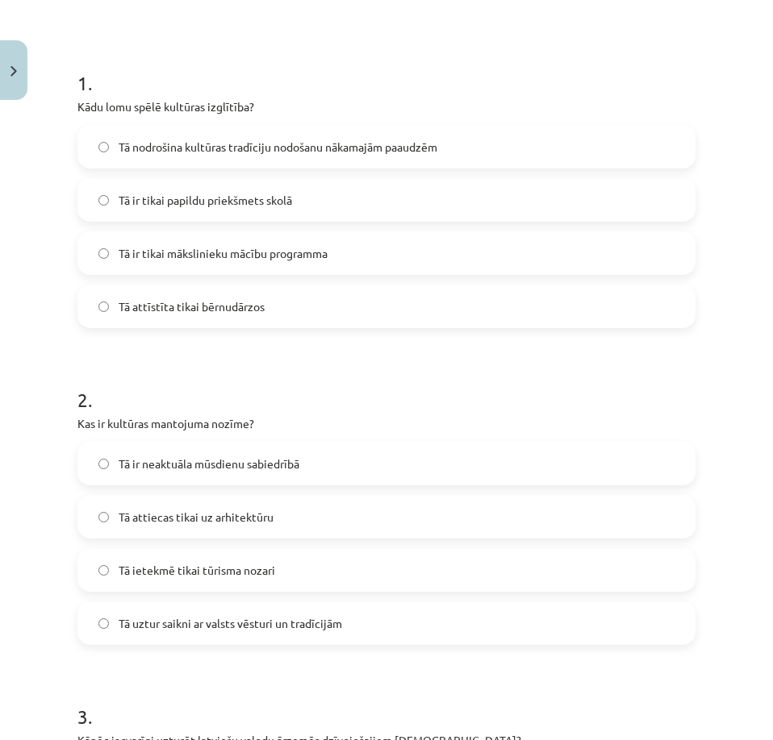
click at [260, 148] on span "Tā nodrošina kultūras tradīciju nodošanu nākamajām paaudzēm" at bounding box center [278, 147] width 319 height 17
click at [261, 619] on span "Tā uztur saikni ar valsts vēsturi un tradīcijām" at bounding box center [230, 623] width 223 height 17
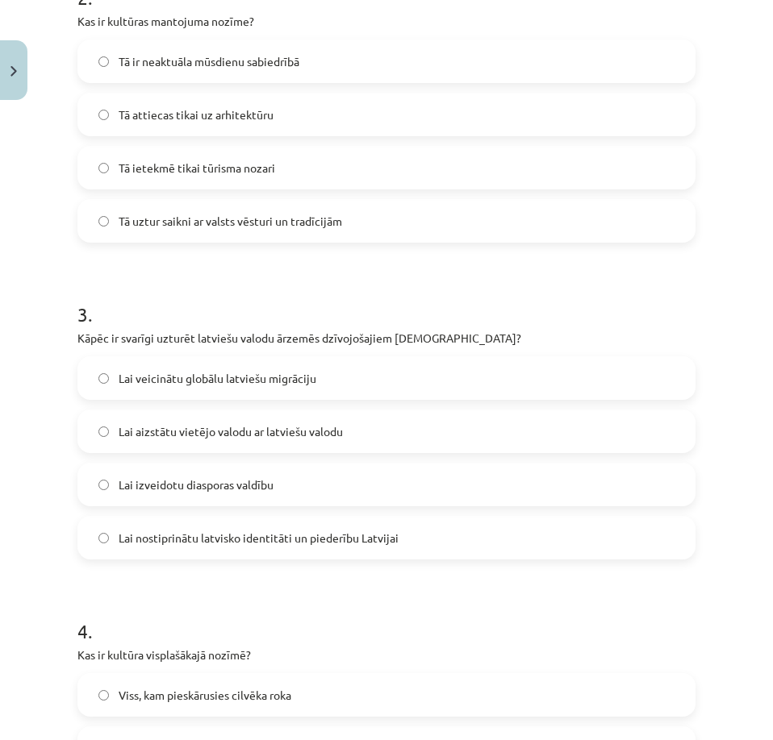
scroll to position [681, 0]
click at [283, 544] on span "Lai nostiprinātu latvisko identitāti un piederību Latvijai" at bounding box center [259, 537] width 280 height 17
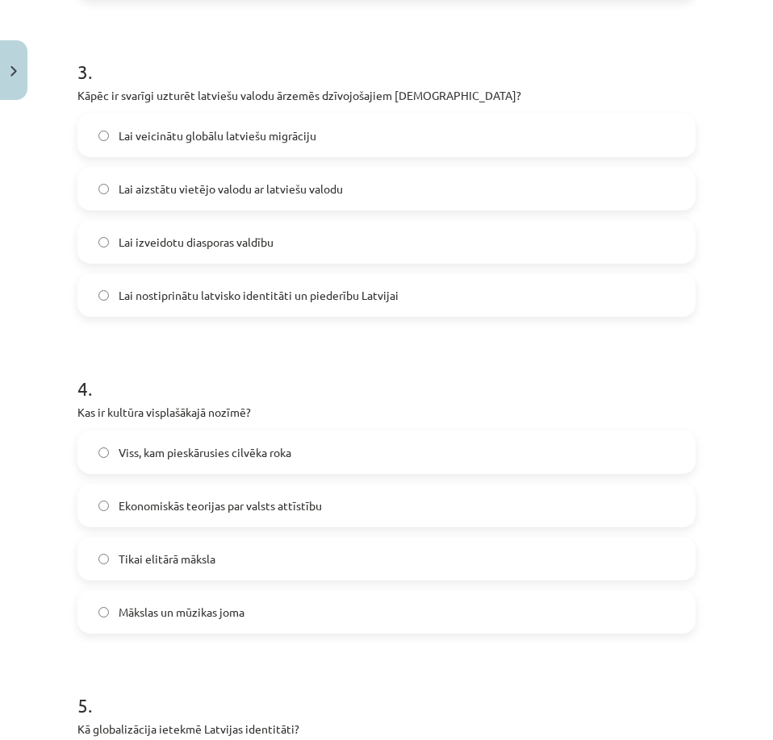
scroll to position [1003, 0]
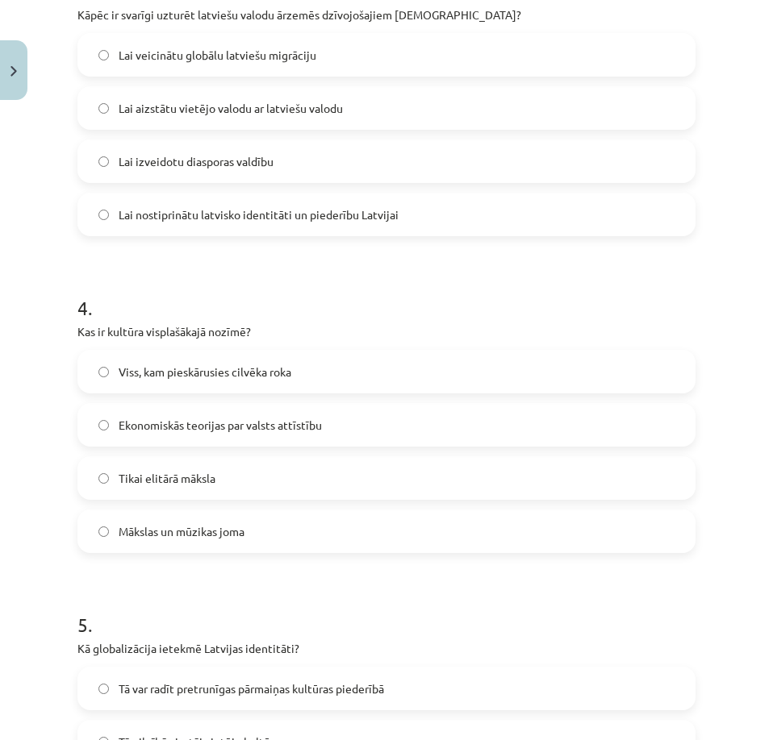
click at [319, 366] on label "Viss, kam pieskārusies cilvēka roka" at bounding box center [386, 372] width 615 height 40
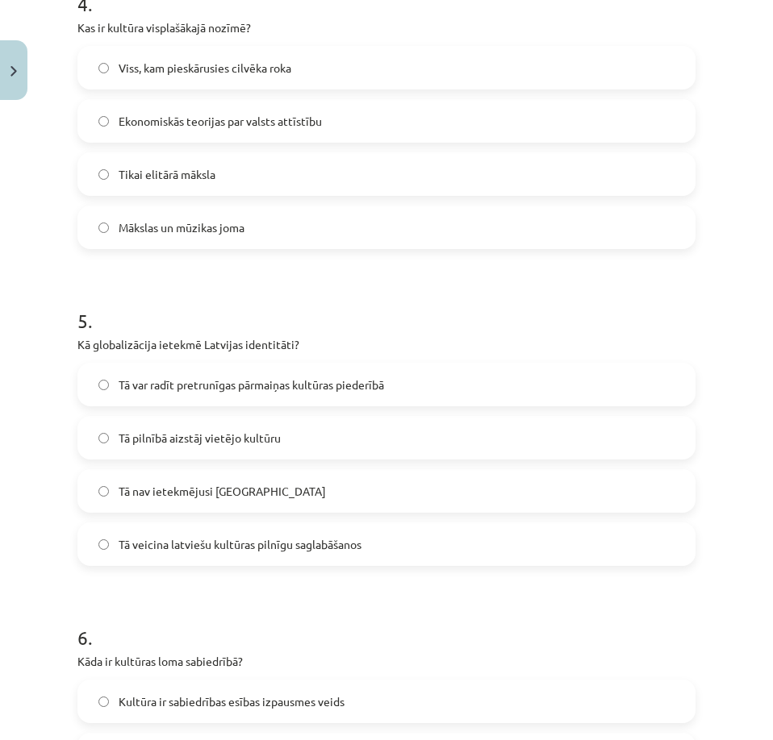
scroll to position [1326, 0]
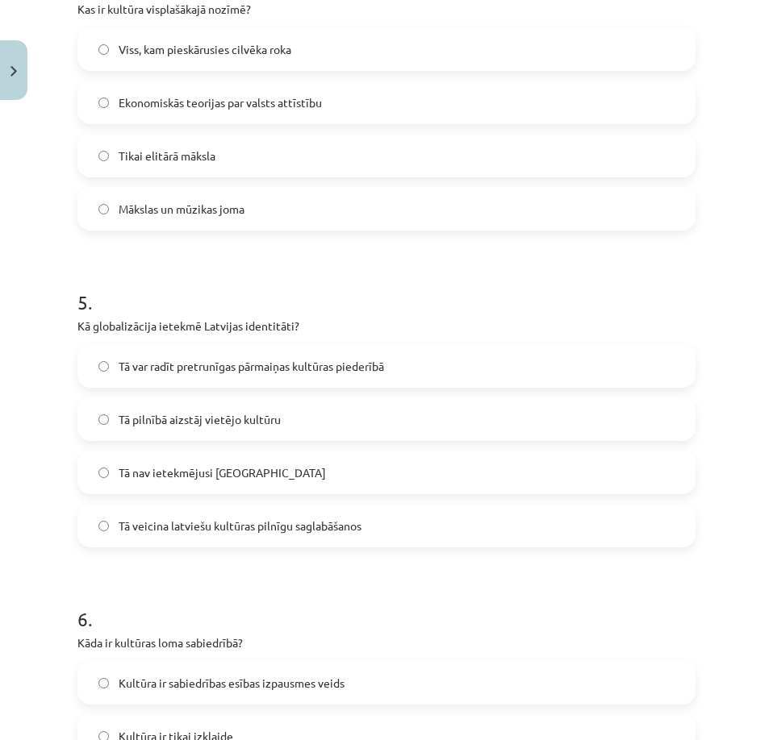
click at [326, 367] on span "Tā var radīt pretrunīgas pārmaiņas kultūras piederībā" at bounding box center [251, 366] width 265 height 17
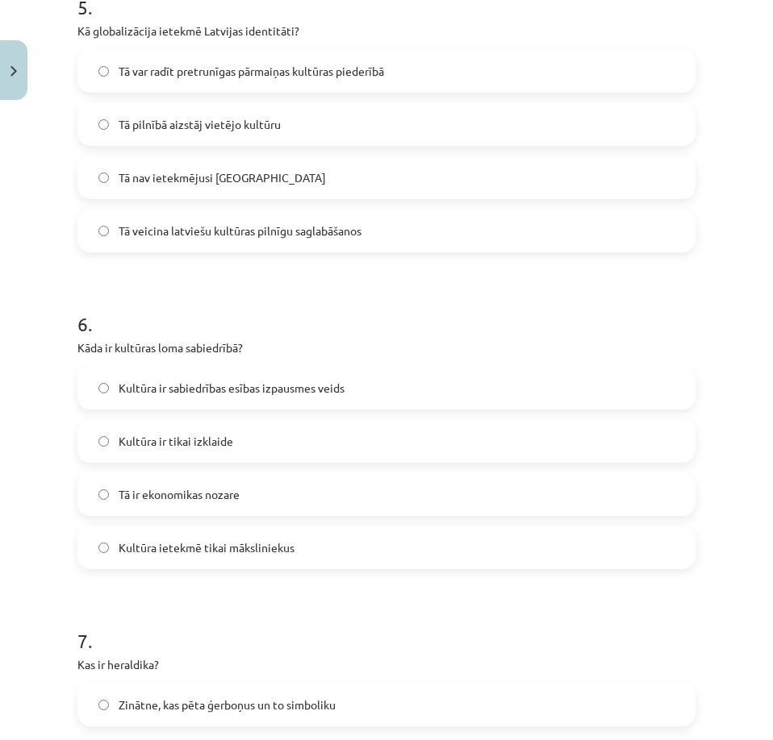
scroll to position [1649, 0]
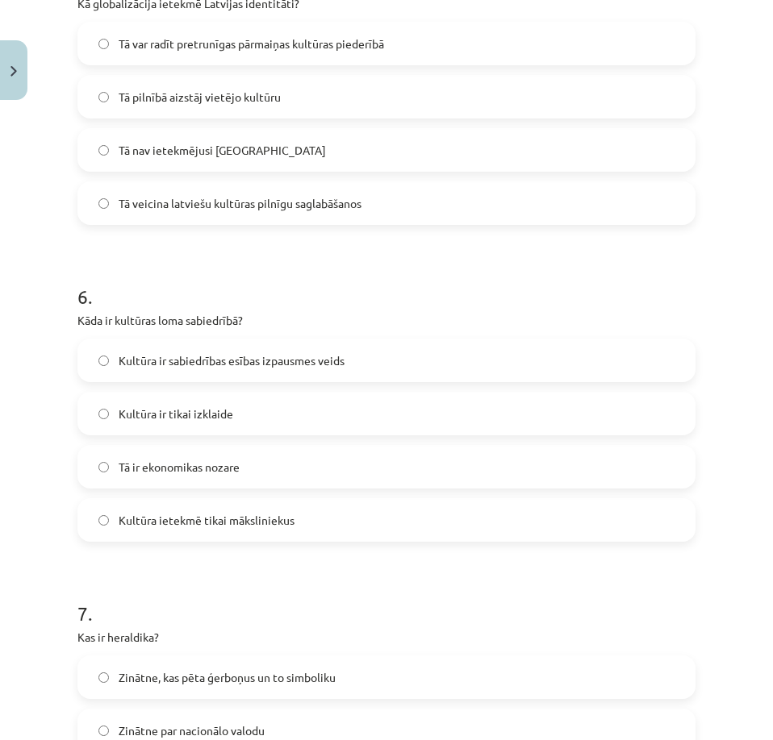
click at [334, 367] on span "Kultūra ir sabiedrības esības izpausmes veids" at bounding box center [232, 360] width 226 height 17
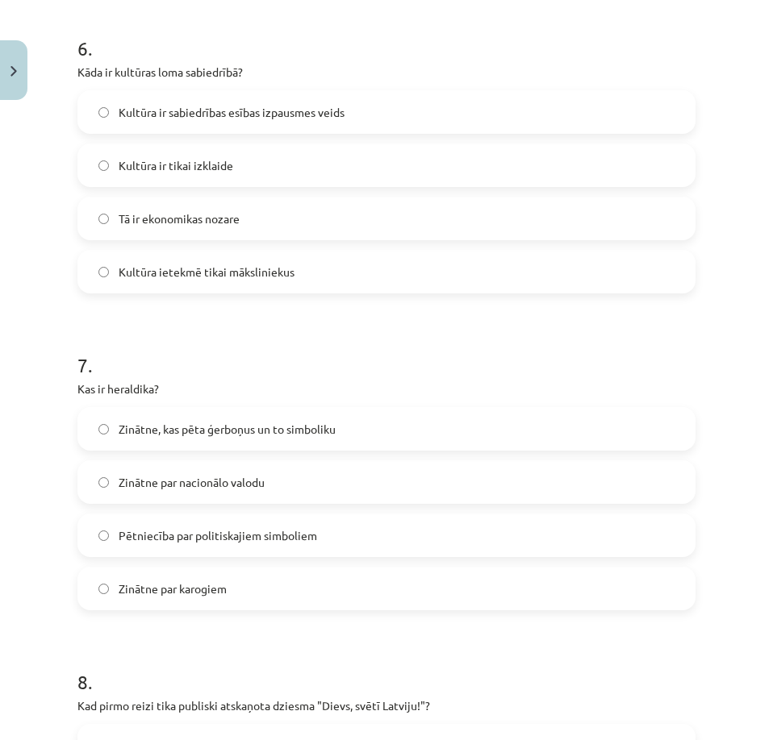
scroll to position [1971, 0]
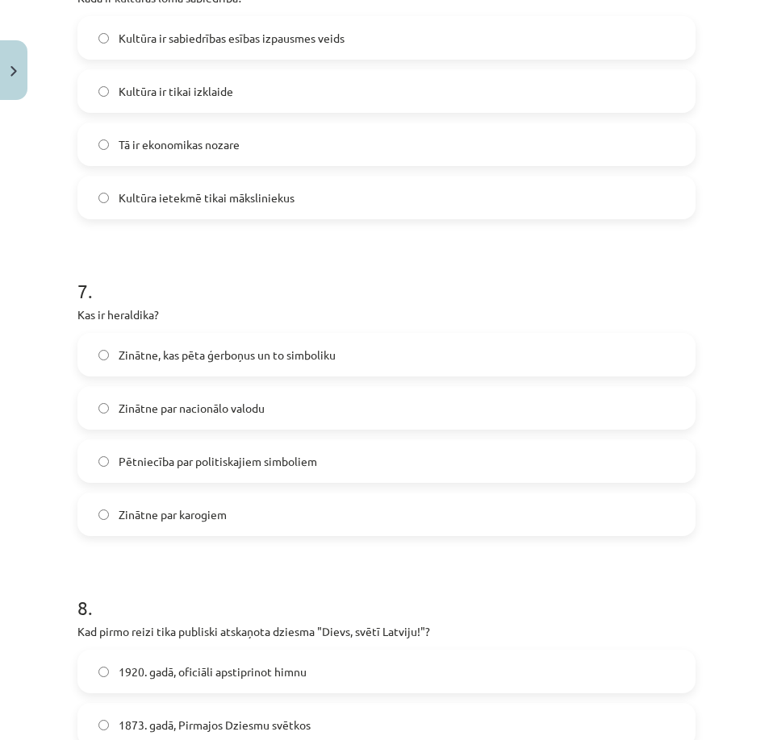
click at [342, 368] on label "Zinātne, kas pēta ģerboņus un to simboliku" at bounding box center [386, 355] width 615 height 40
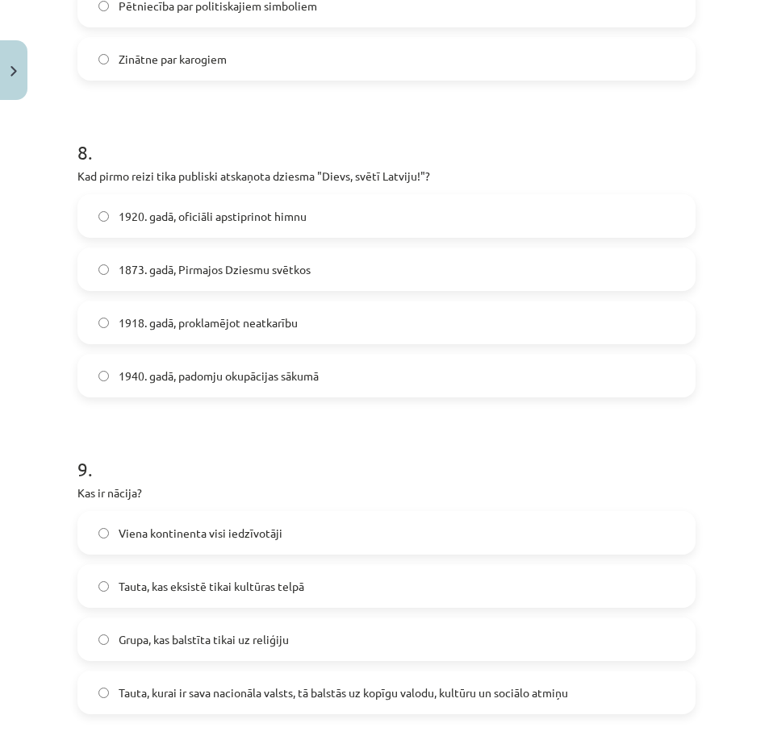
scroll to position [2455, 0]
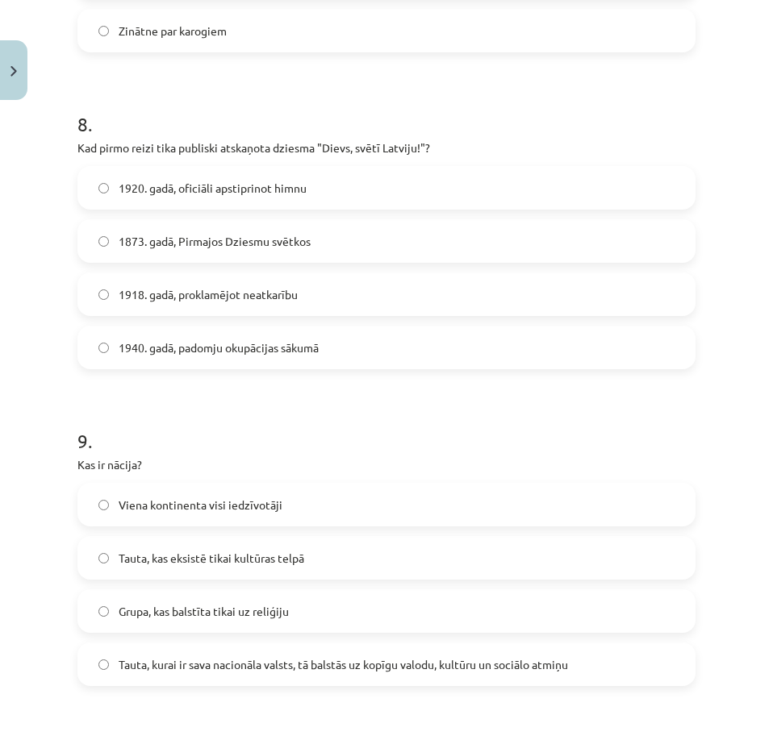
click at [256, 246] on span "1873. gadā, Pirmajos Dziesmu svētkos" at bounding box center [215, 241] width 192 height 17
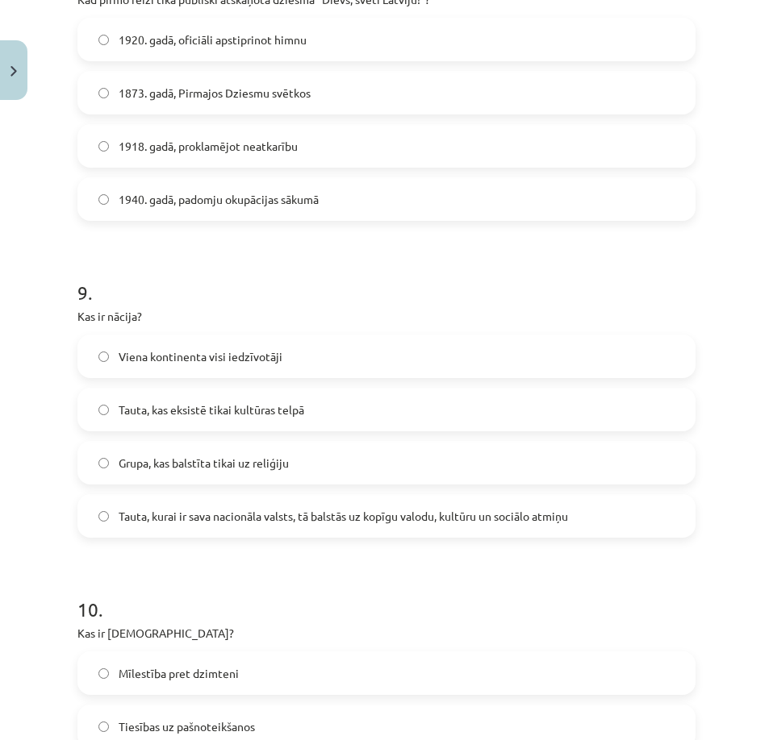
scroll to position [2697, 0]
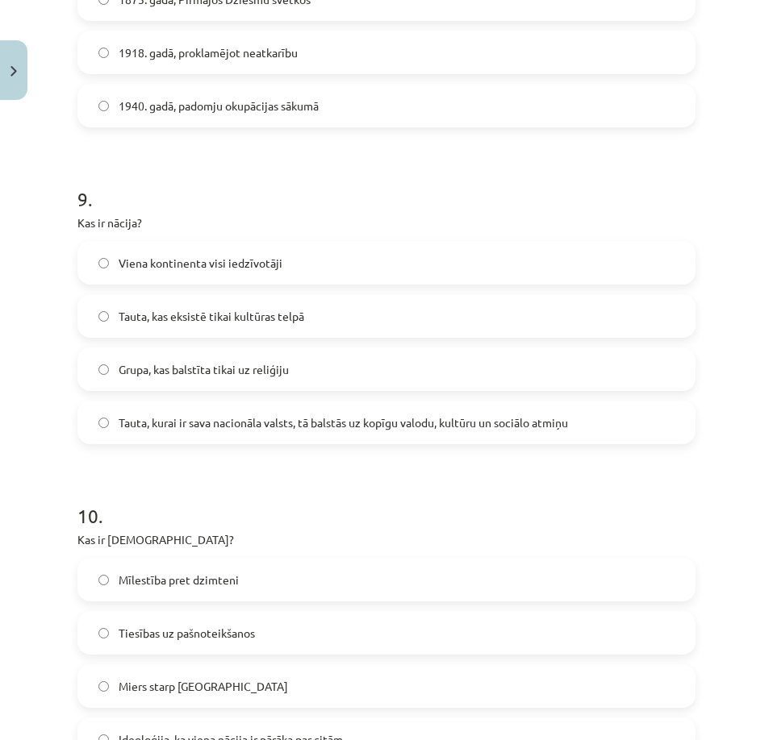
click at [282, 425] on span "Tauta, kurai ir sava nacionāla valsts, tā balstās uz kopīgu valodu, kultūru un …" at bounding box center [343, 423] width 449 height 17
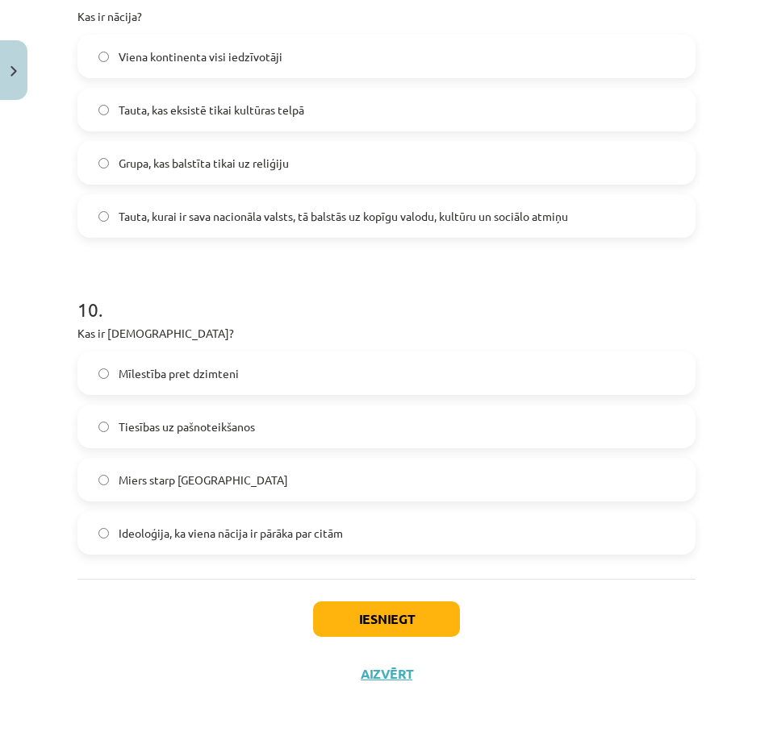
scroll to position [2905, 0]
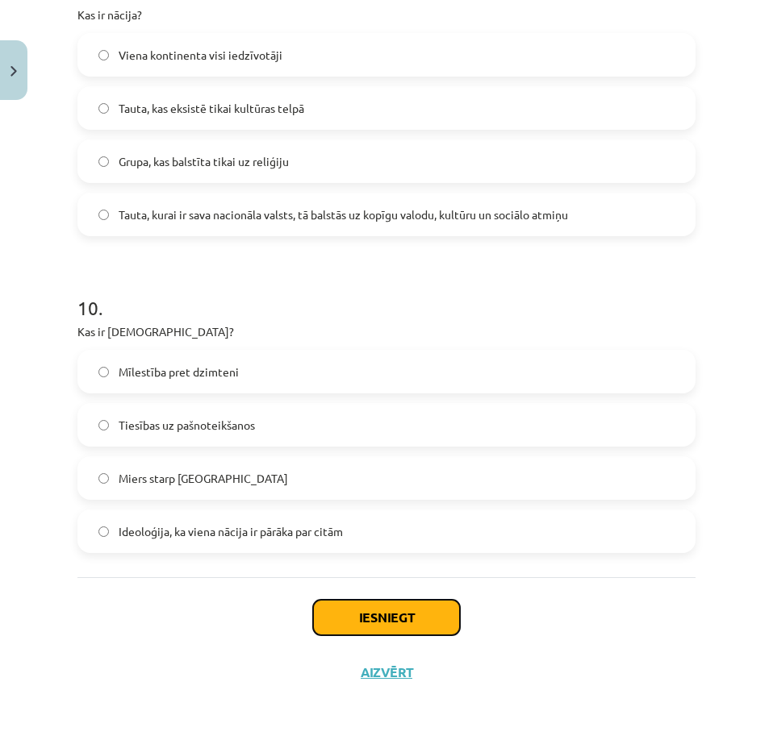
click at [330, 607] on button "Iesniegt" at bounding box center [386, 617] width 147 height 35
drag, startPoint x: 327, startPoint y: 625, endPoint x: 231, endPoint y: 636, distance: 96.6
click at [231, 636] on div "Iesniegt Aizvērt" at bounding box center [386, 634] width 618 height 113
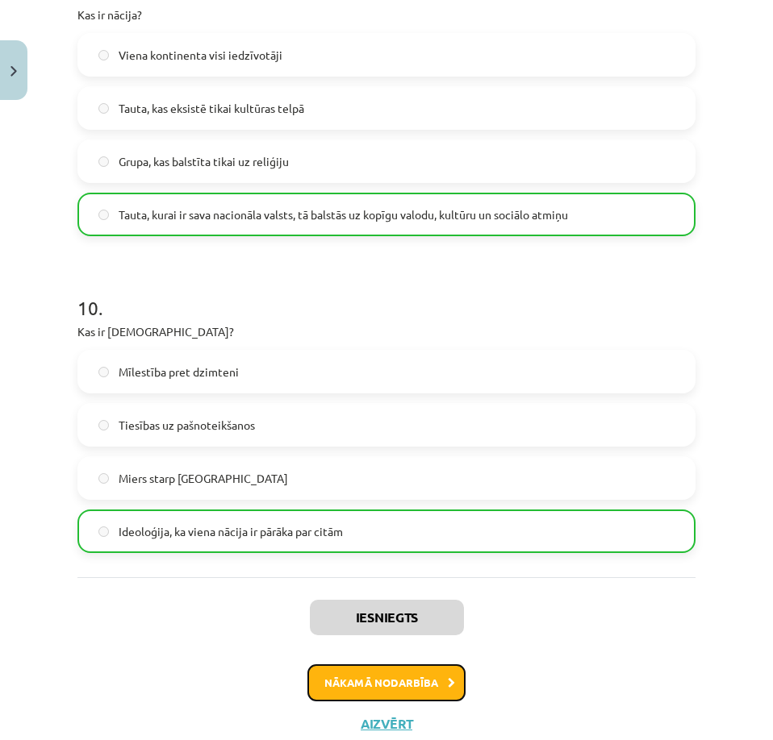
click at [423, 687] on button "Nākamā nodarbība" at bounding box center [386, 683] width 158 height 37
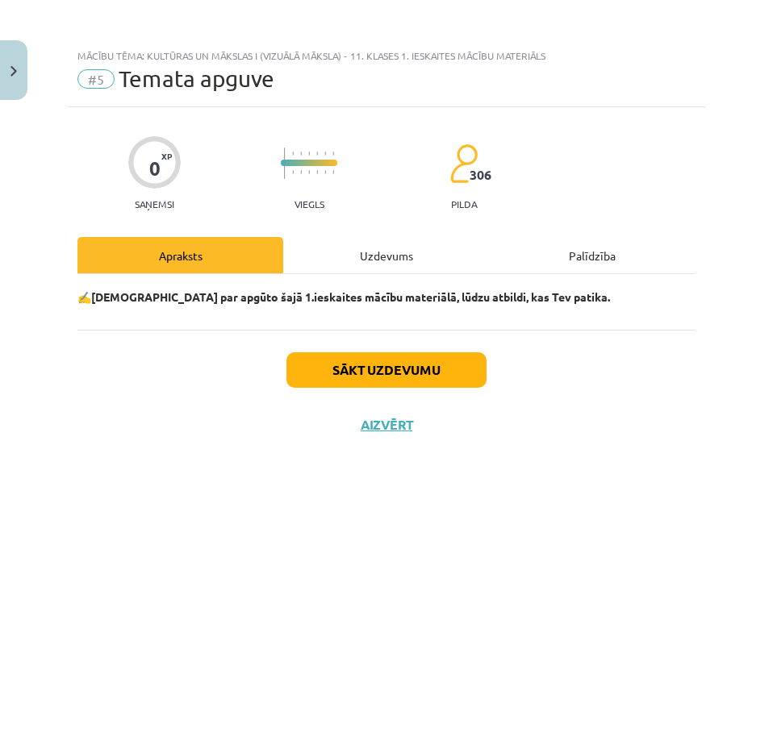
scroll to position [0, 0]
click at [401, 269] on div "Uzdevums" at bounding box center [386, 255] width 206 height 36
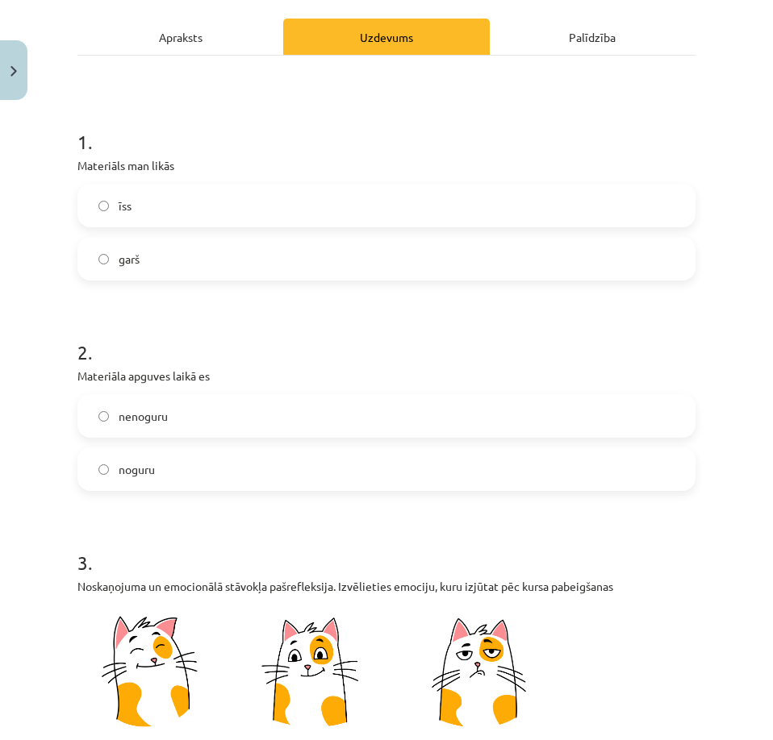
scroll to position [242, 0]
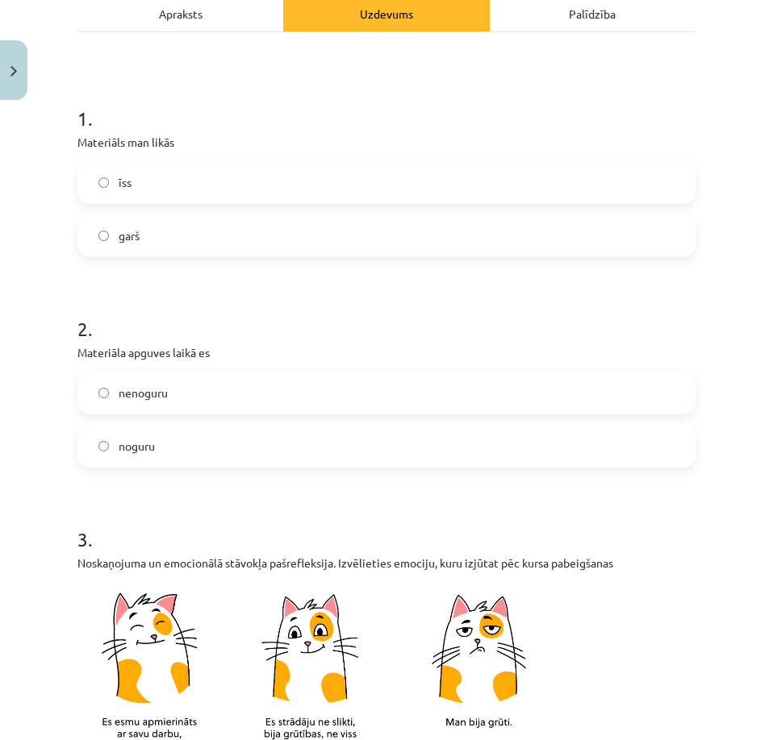
click at [177, 182] on label "īss" at bounding box center [386, 182] width 615 height 40
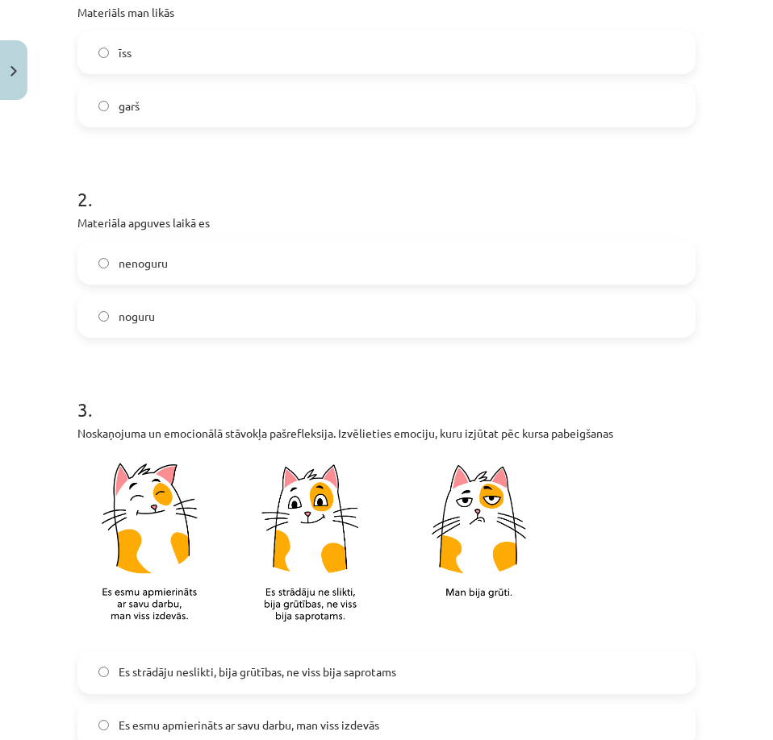
scroll to position [403, 0]
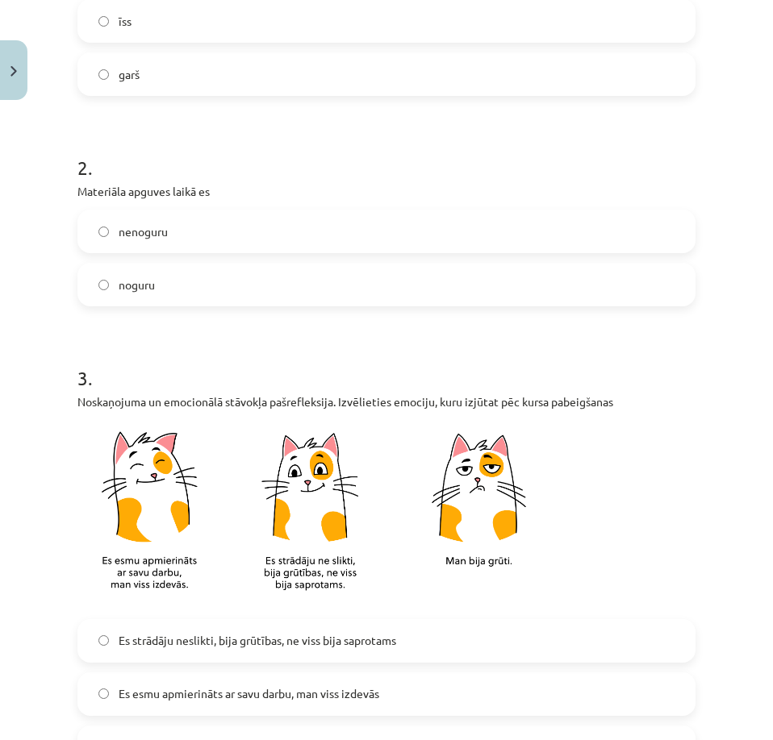
click at [202, 236] on label "nenoguru" at bounding box center [386, 231] width 615 height 40
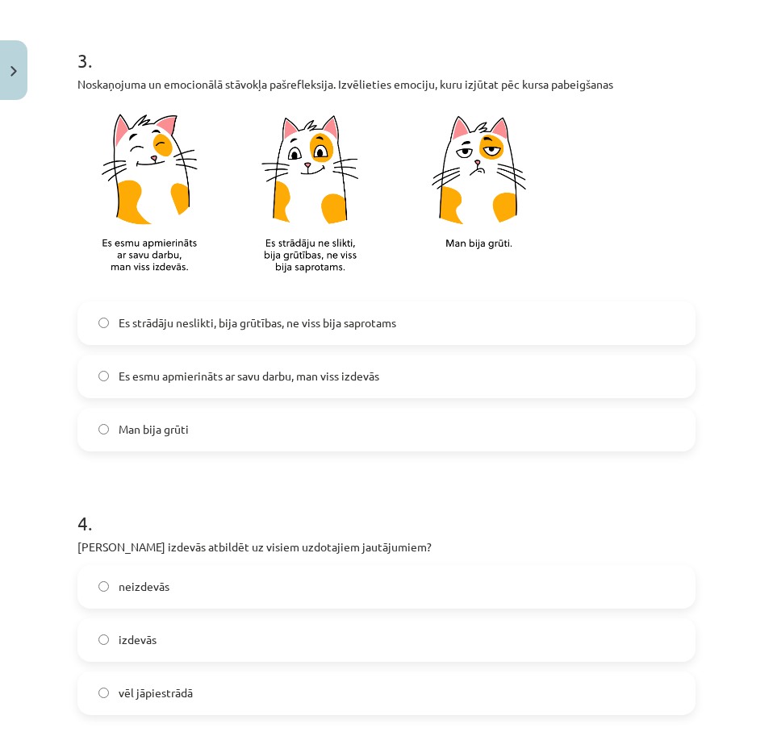
scroll to position [726, 0]
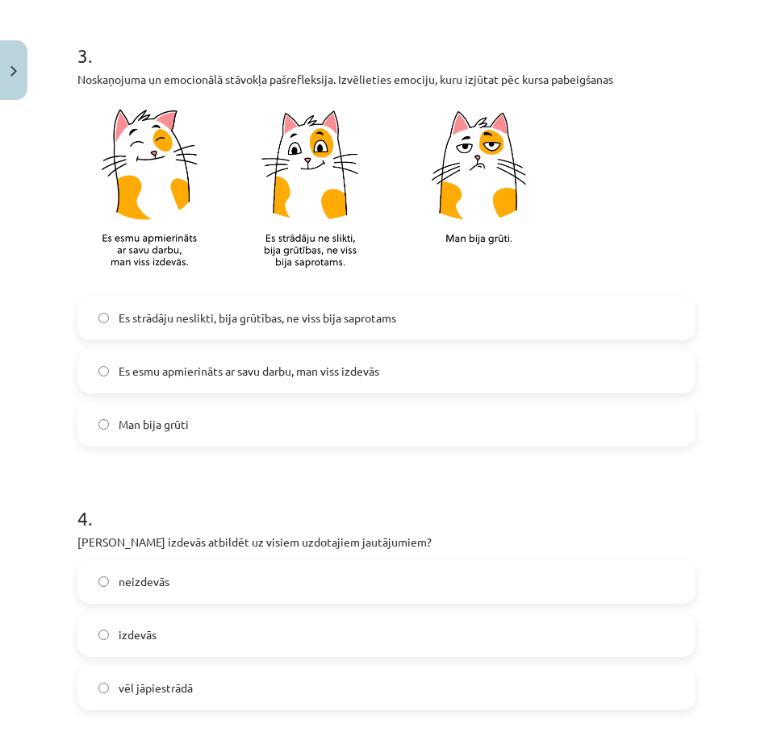
click at [236, 378] on span "Es esmu apmierināts ar savu darbu, man viss izdevās" at bounding box center [249, 371] width 261 height 17
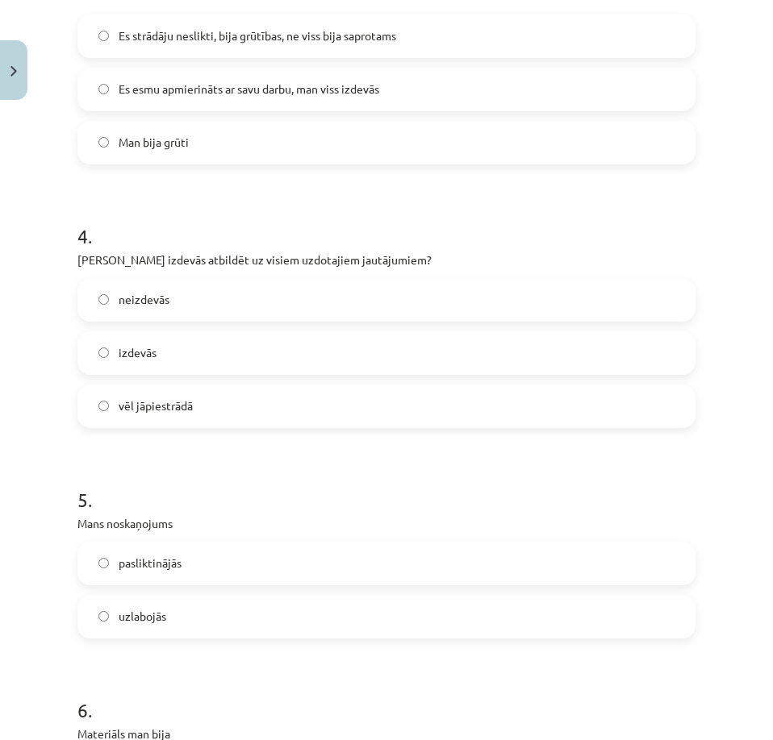
scroll to position [1049, 0]
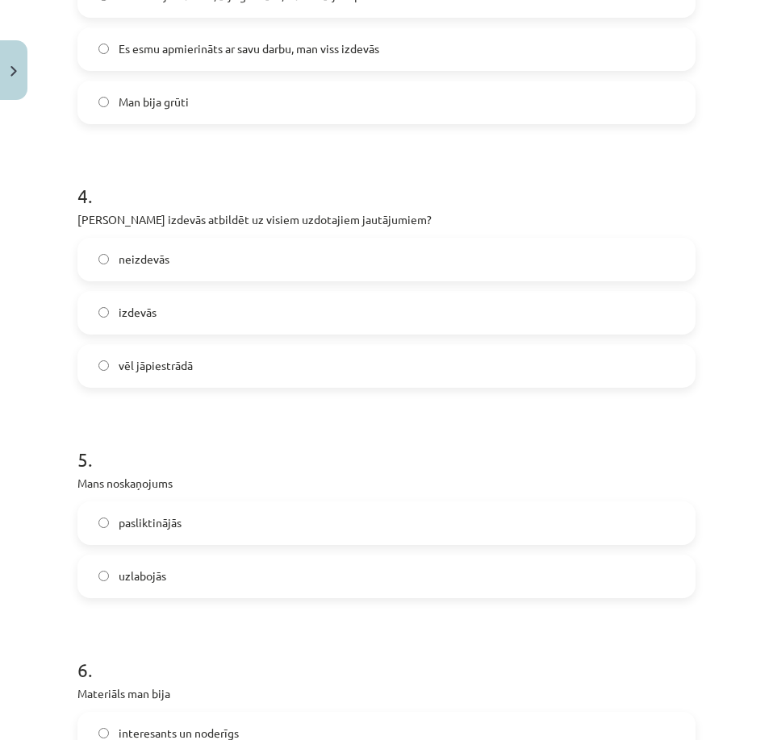
click at [177, 318] on label "izdevās" at bounding box center [386, 313] width 615 height 40
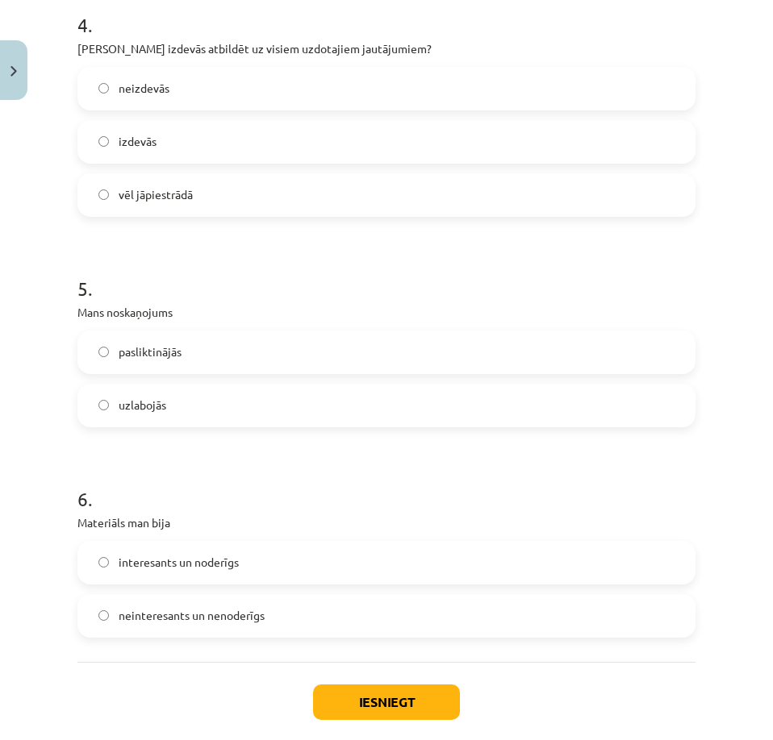
scroll to position [1291, 0]
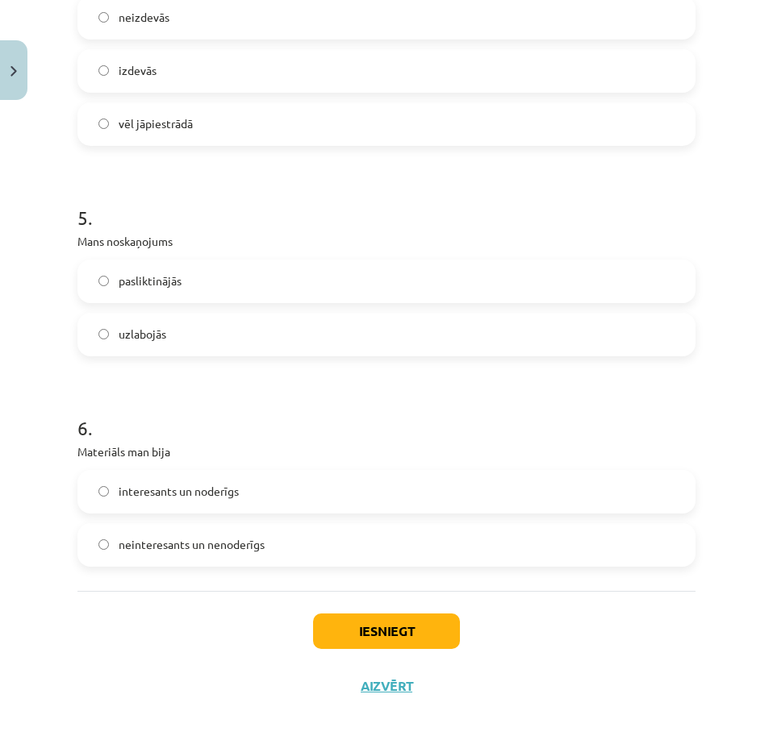
click at [195, 337] on label "uzlabojās" at bounding box center [386, 335] width 615 height 40
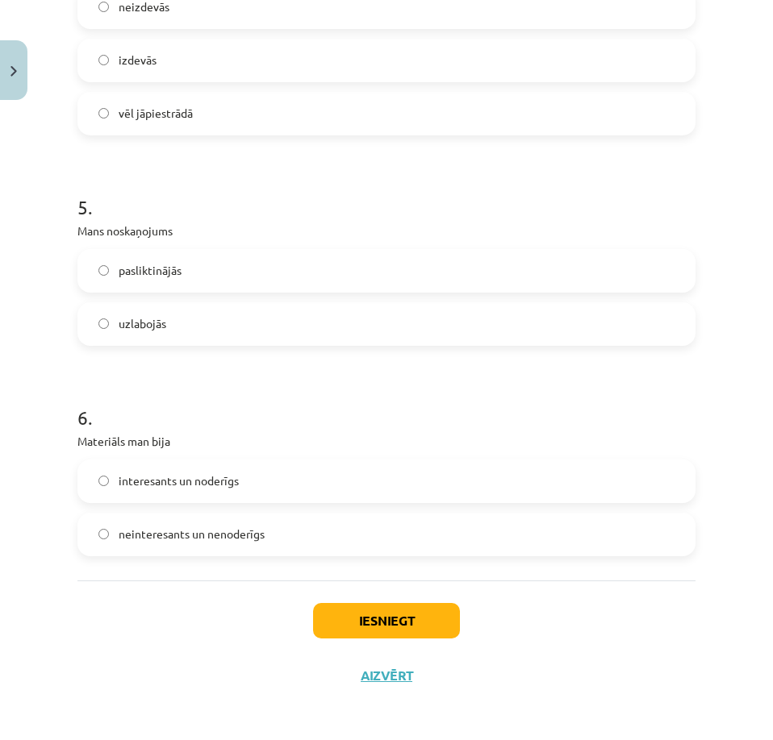
scroll to position [1304, 0]
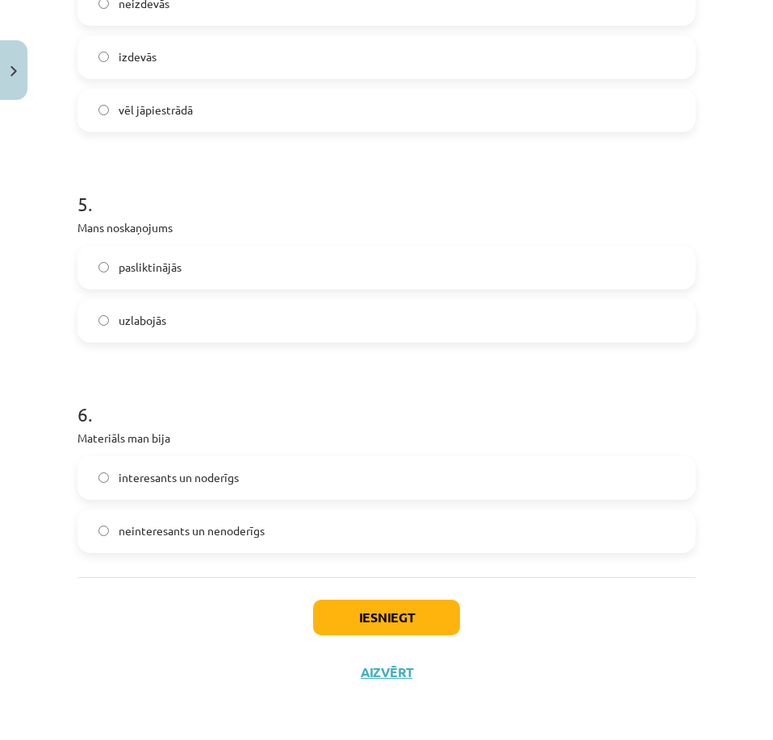
click at [287, 480] on label "interesants un noderīgs" at bounding box center [386, 478] width 615 height 40
click at [357, 618] on button "Iesniegt" at bounding box center [386, 617] width 147 height 35
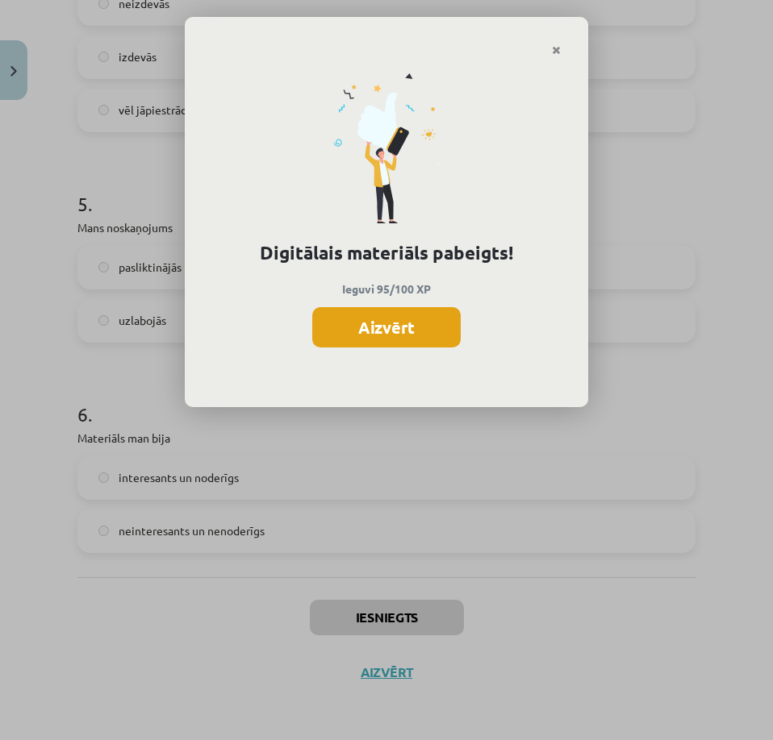
click at [331, 317] on button "Aizvērt" at bounding box center [386, 327] width 148 height 40
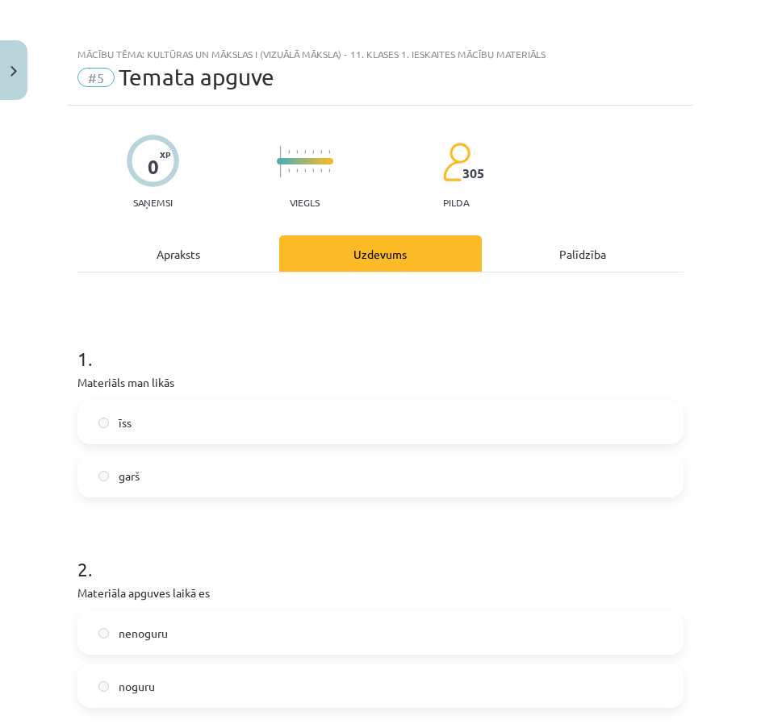
scroll to position [0, 0]
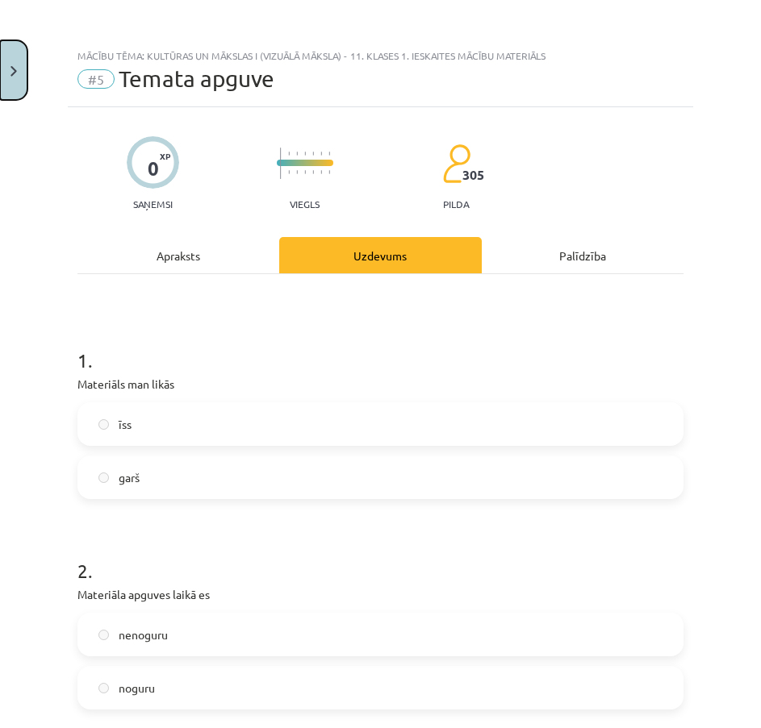
click at [19, 65] on button "Close" at bounding box center [13, 70] width 27 height 60
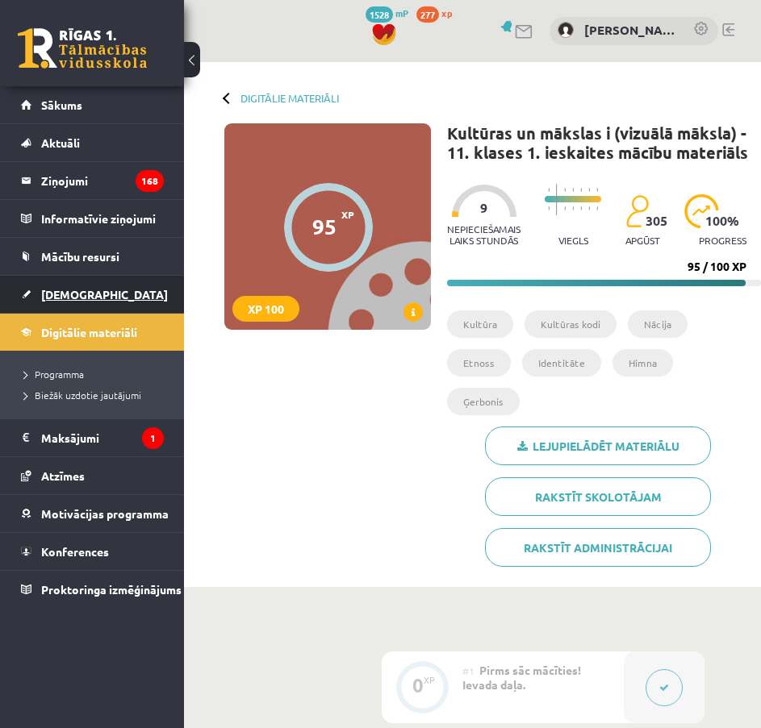
click at [72, 302] on link "[DEMOGRAPHIC_DATA]" at bounding box center [92, 294] width 143 height 37
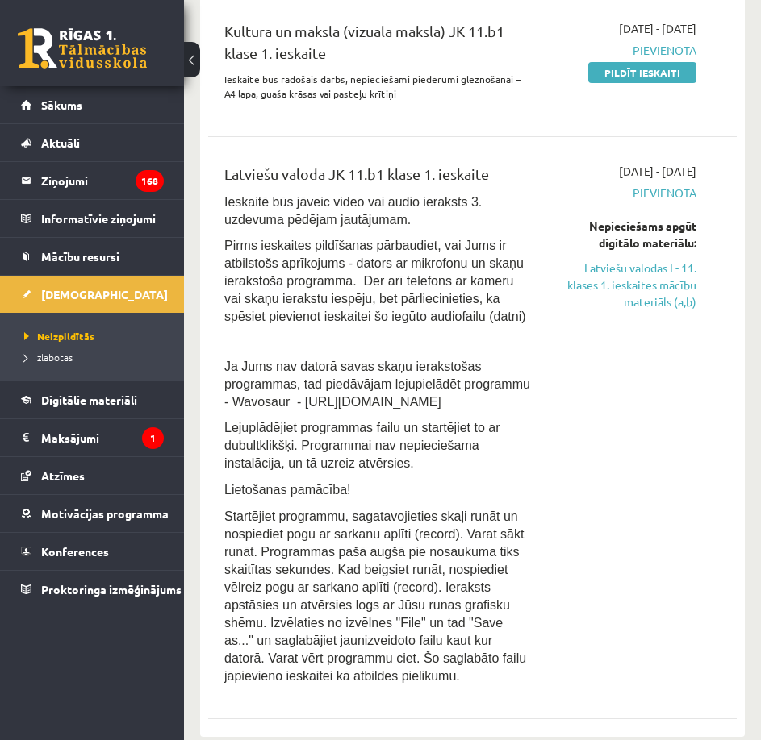
scroll to position [1049, 0]
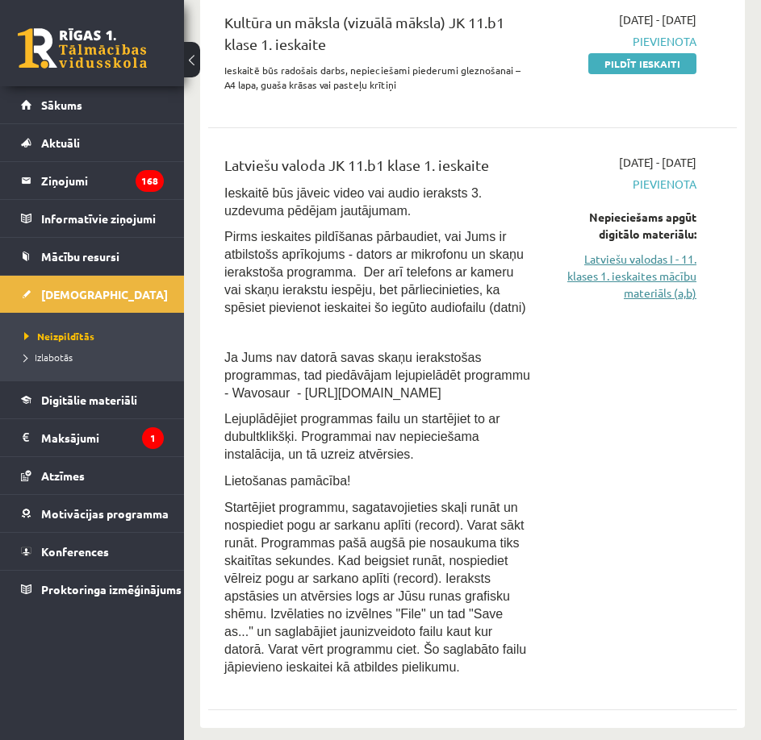
click at [644, 251] on link "Latviešu valodas I - 11. klases 1. ieskaites mācību materiāls (a,b)" at bounding box center [625, 276] width 141 height 51
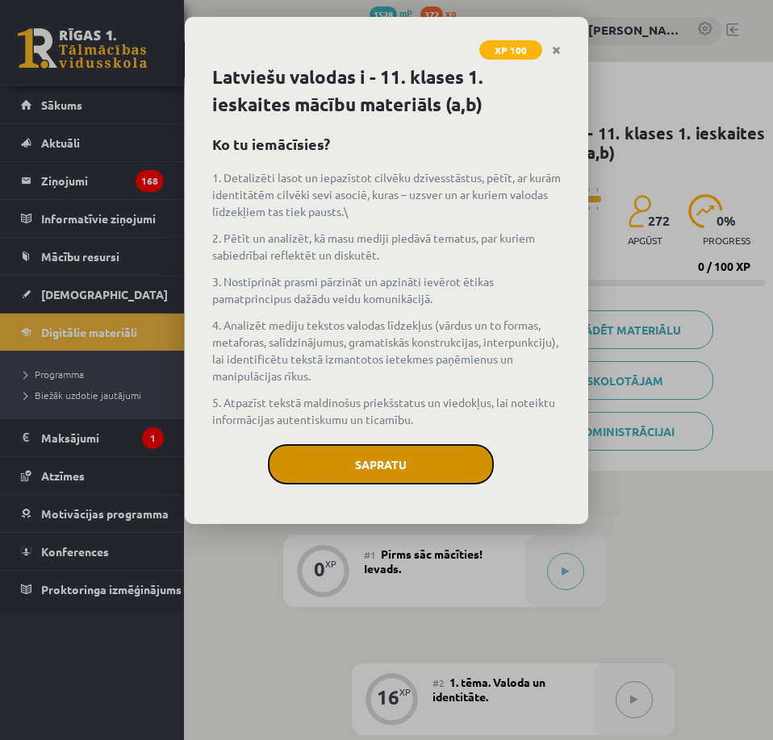
click at [425, 462] on button "Sapratu" at bounding box center [381, 464] width 226 height 40
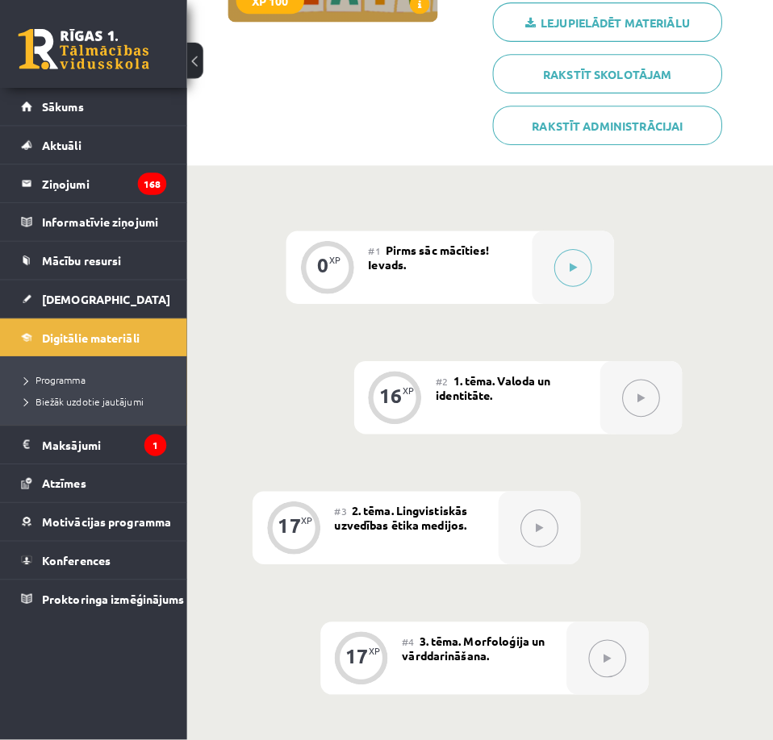
scroll to position [323, 0]
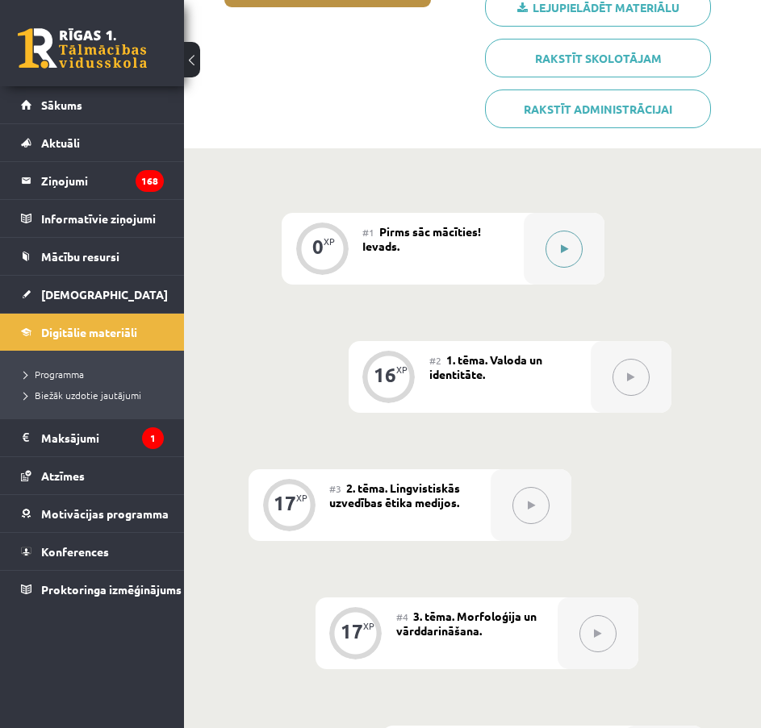
click at [555, 259] on button at bounding box center [563, 249] width 37 height 37
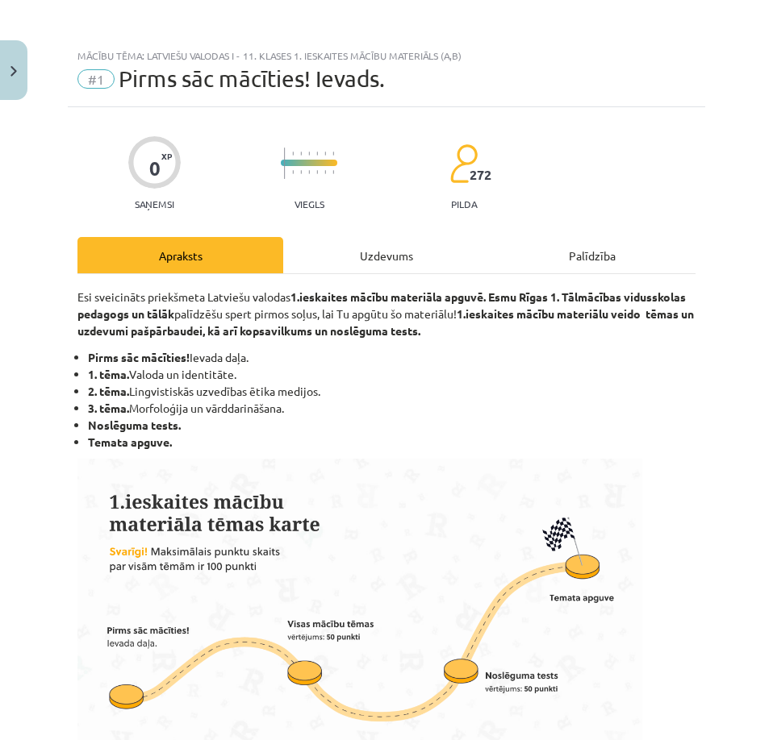
click at [394, 260] on div "Uzdevums" at bounding box center [386, 255] width 206 height 36
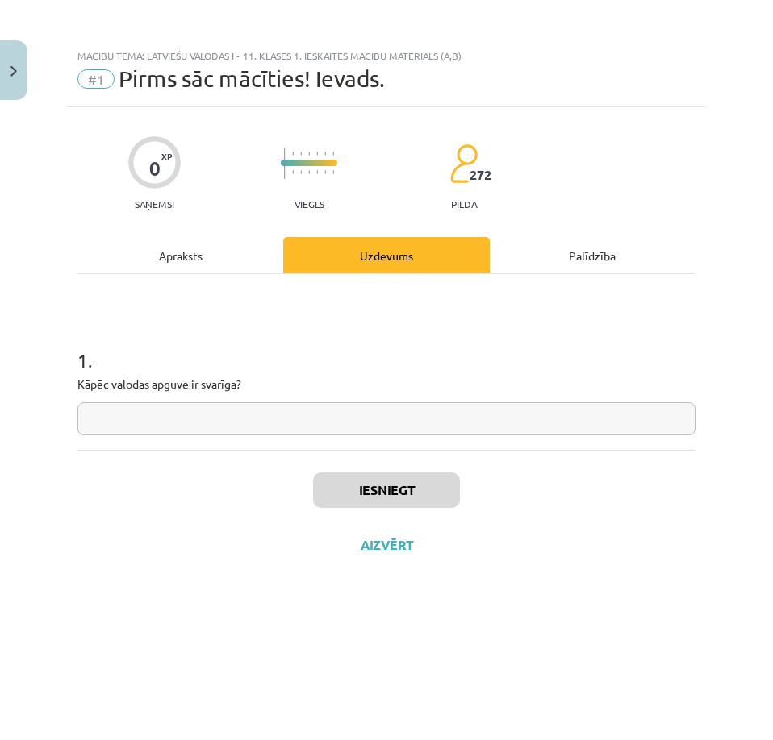
click at [307, 424] on input "text" at bounding box center [386, 418] width 618 height 33
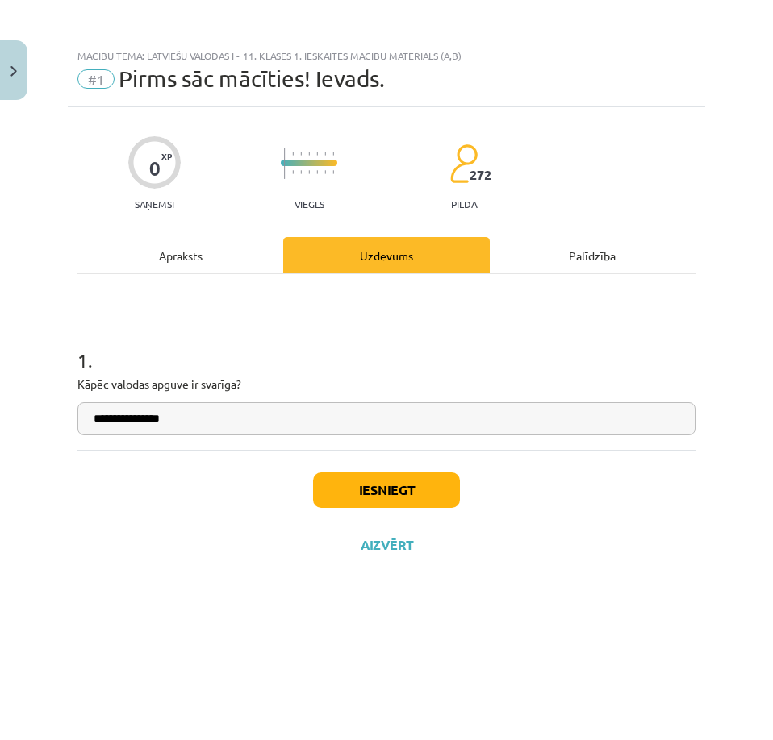
type input "**********"
click at [370, 500] on button "Iesniegt" at bounding box center [386, 490] width 147 height 35
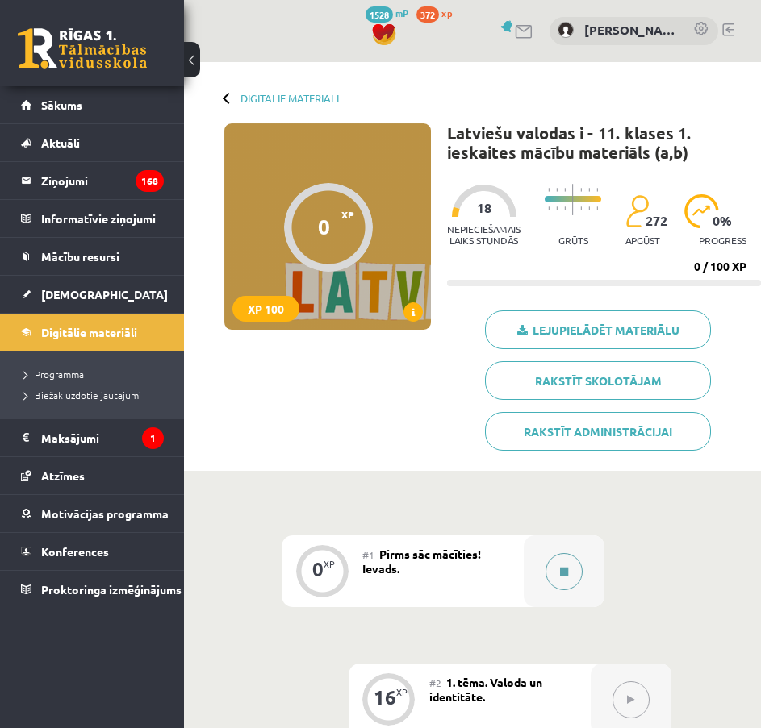
click at [578, 570] on button at bounding box center [563, 571] width 37 height 37
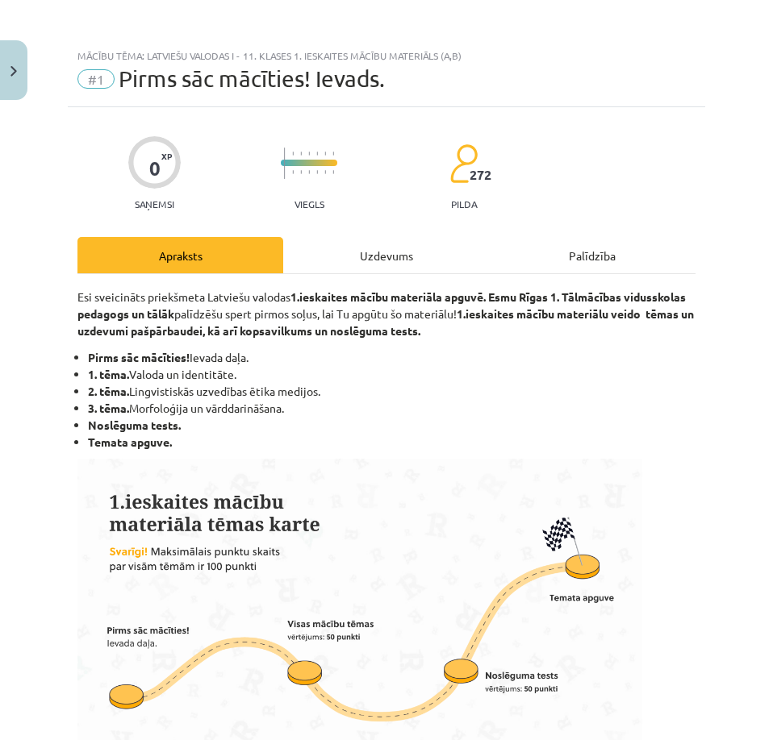
click at [432, 253] on div "Uzdevums" at bounding box center [386, 255] width 206 height 36
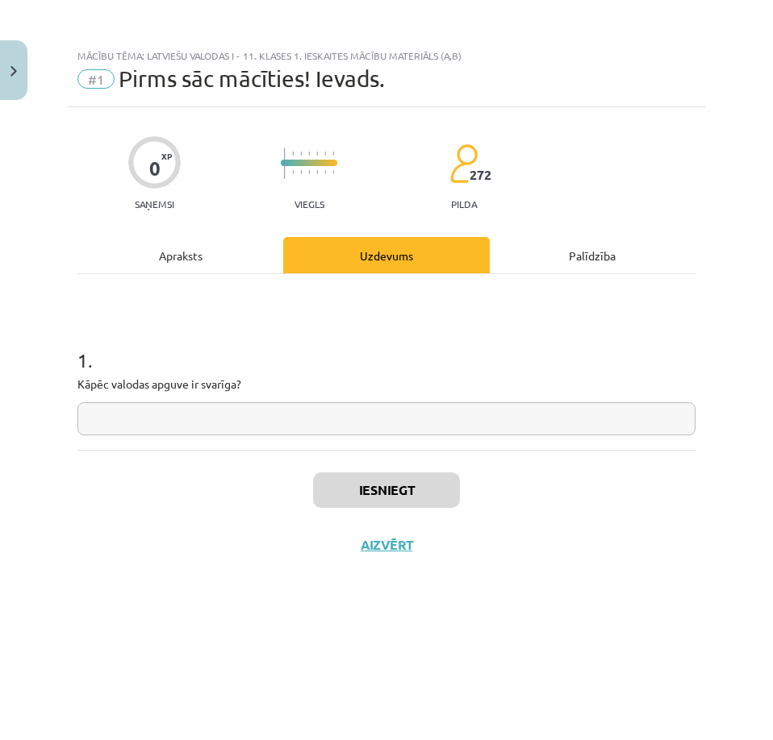
click at [420, 415] on input "text" at bounding box center [386, 418] width 618 height 33
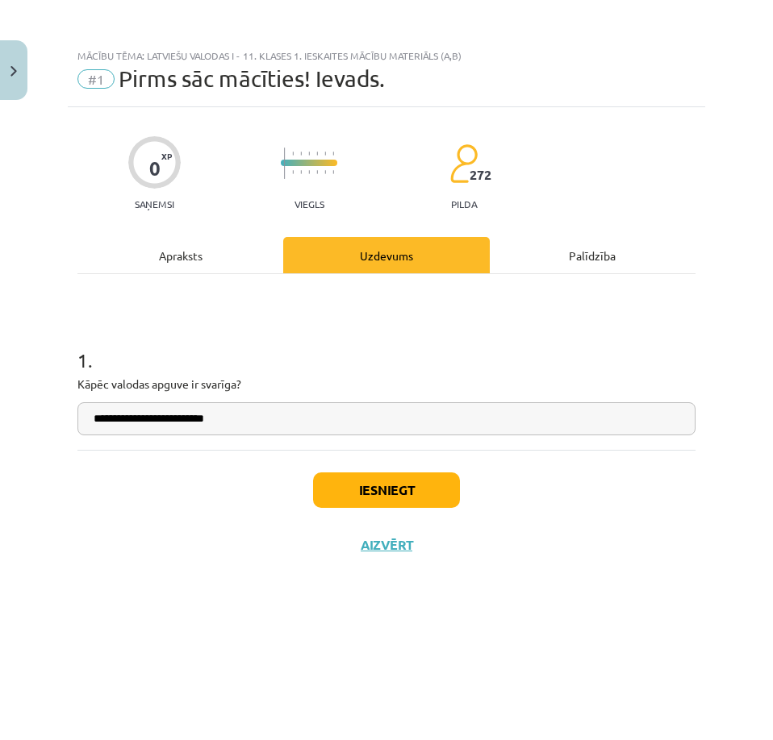
type input "**********"
click at [412, 489] on button "Iesniegt" at bounding box center [386, 490] width 147 height 35
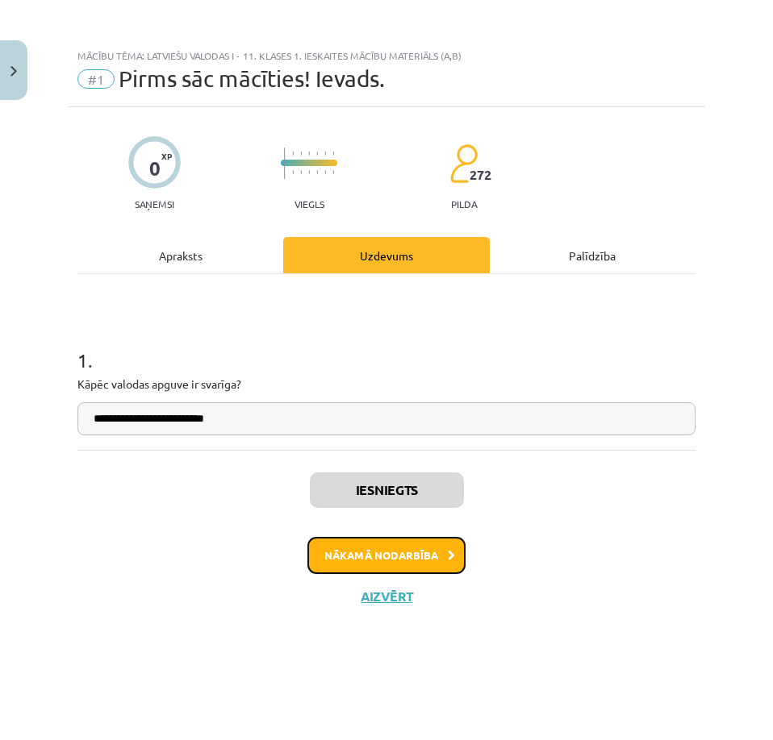
click at [390, 554] on button "Nākamā nodarbība" at bounding box center [386, 555] width 158 height 37
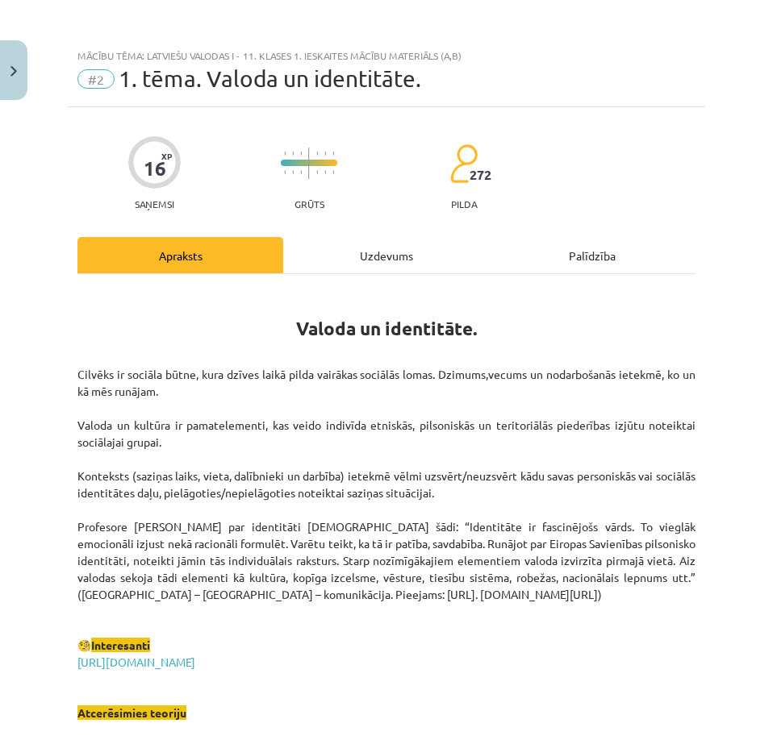
click at [394, 261] on div "Uzdevums" at bounding box center [386, 255] width 206 height 36
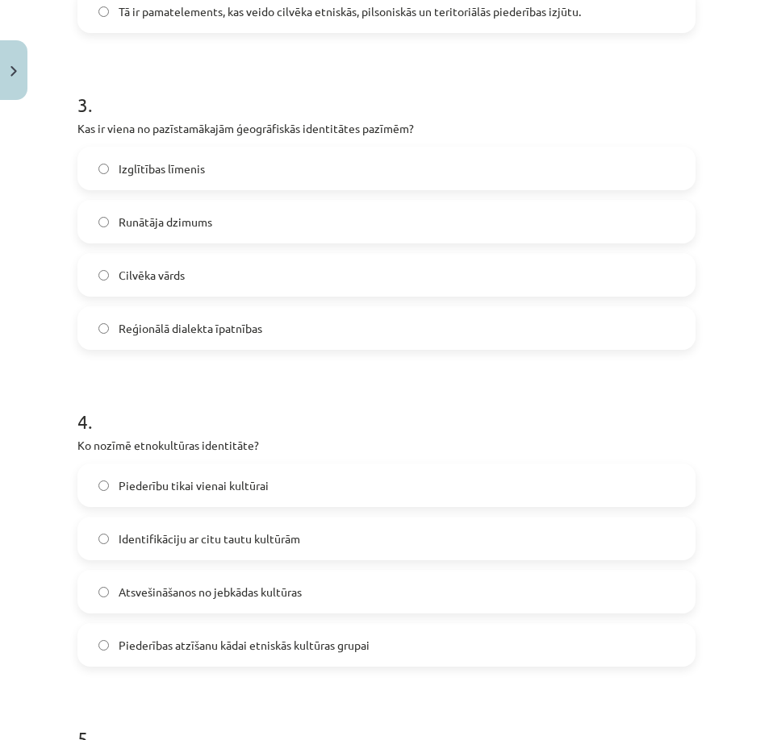
scroll to position [1320, 0]
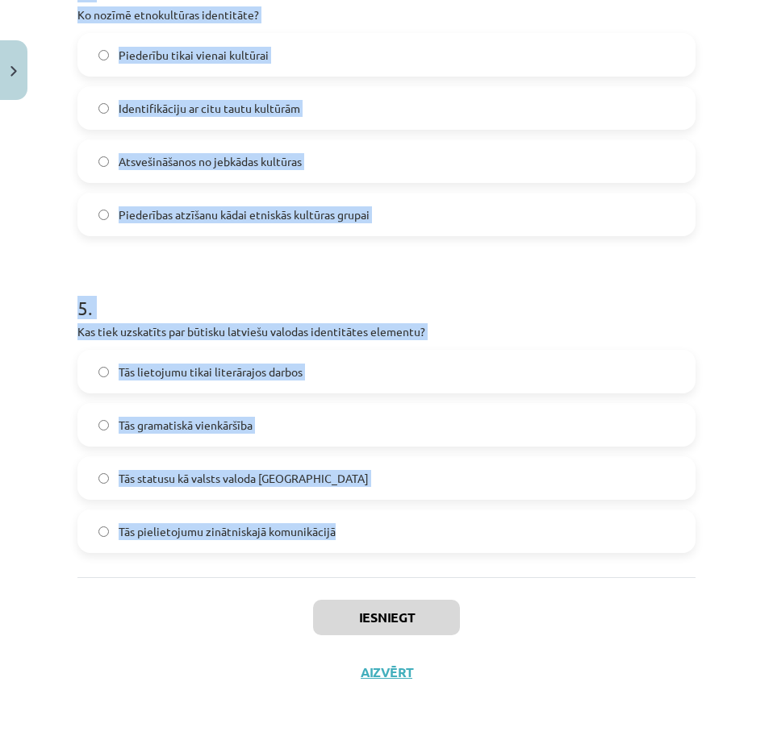
drag, startPoint x: 73, startPoint y: 321, endPoint x: 378, endPoint y: 570, distance: 393.8
copy form "1 . Kura valoda tiek minēta kā tāda, kurā ir atšķirīga vārdu izruna atkarībā no…"
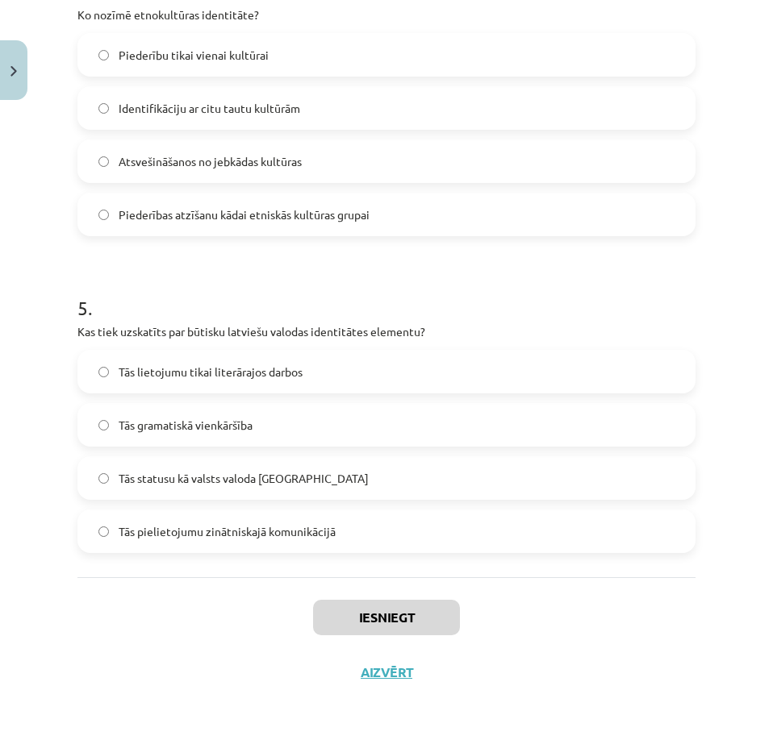
click at [699, 583] on div "Mācību tēma: Latviešu valodas i - 11. klases 1. ieskaites mācību materiāls (a,b…" at bounding box center [386, 370] width 773 height 740
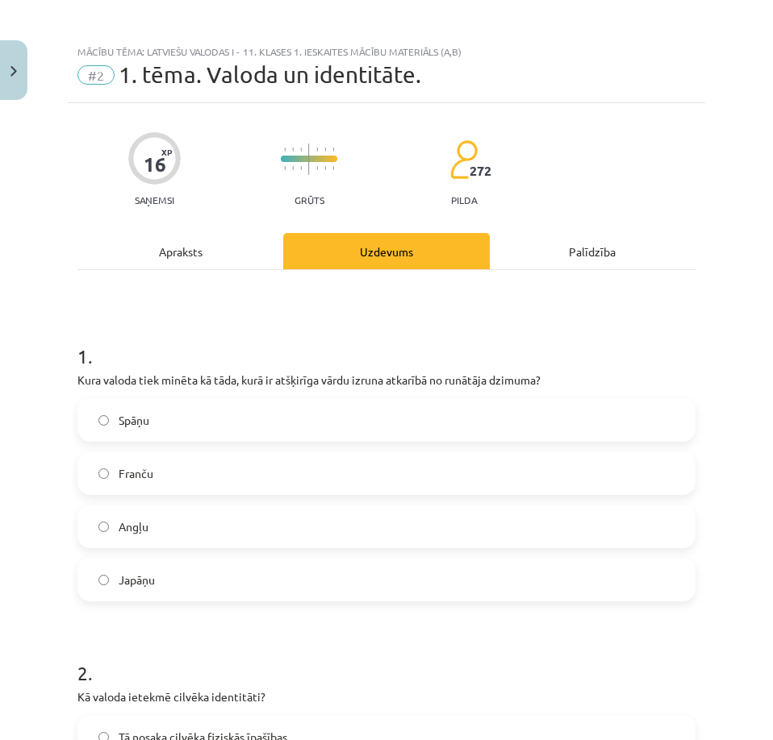
scroll to position [0, 0]
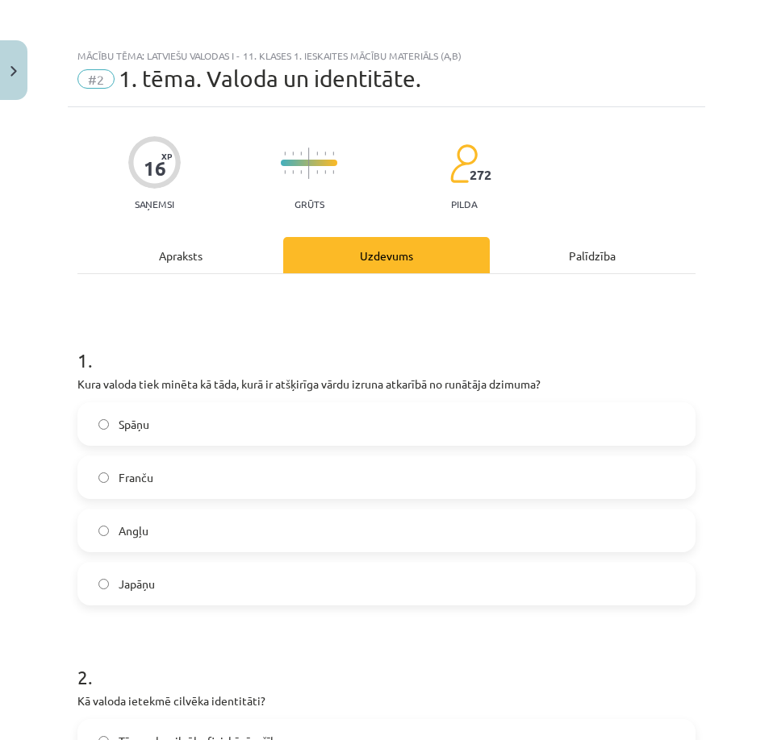
click at [222, 592] on label "Japāņu" at bounding box center [386, 584] width 615 height 40
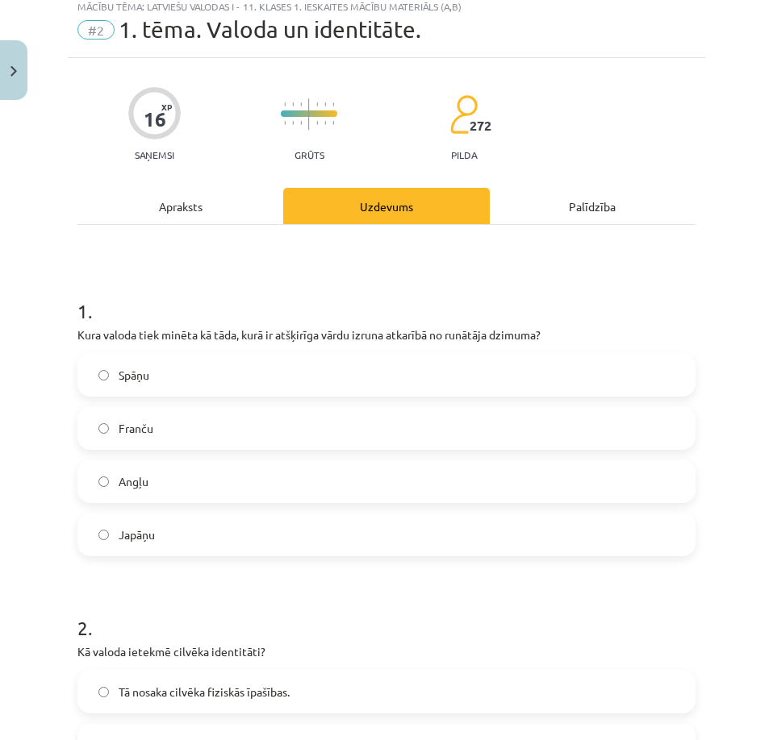
scroll to position [323, 0]
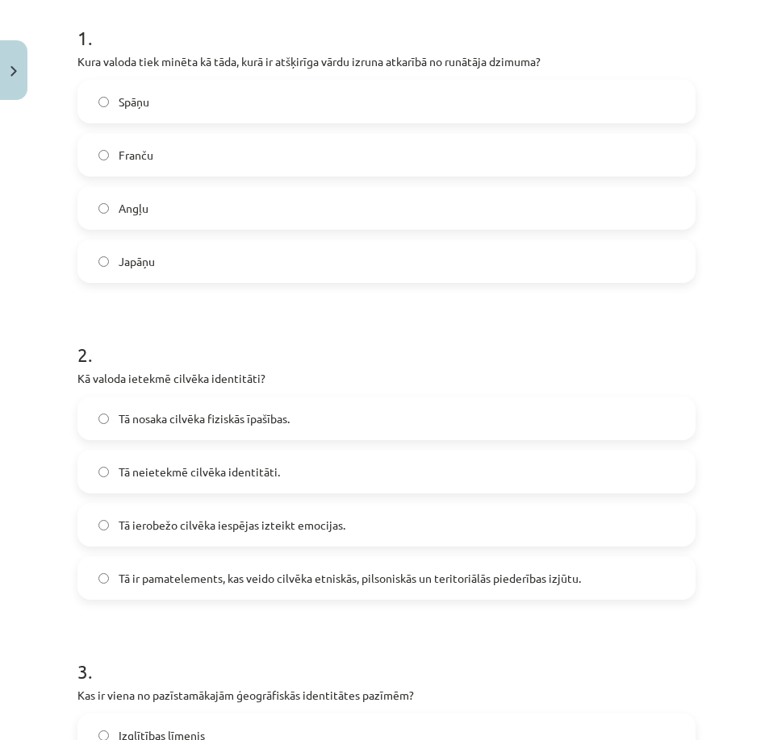
click at [266, 586] on span "Tā ir pamatelements, kas veido cilvēka etniskās, pilsoniskās un teritoriālās pi…" at bounding box center [350, 578] width 462 height 17
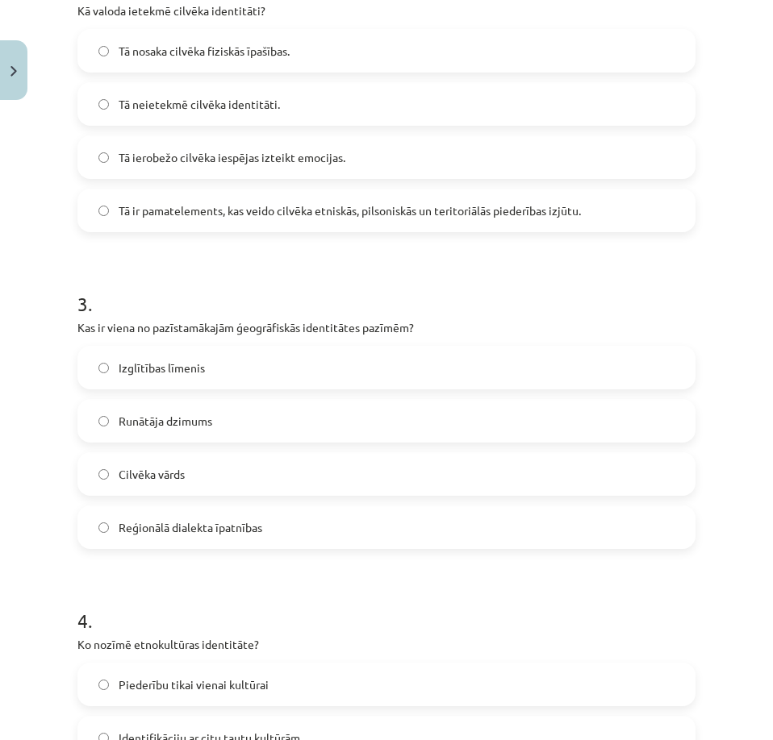
scroll to position [726, 0]
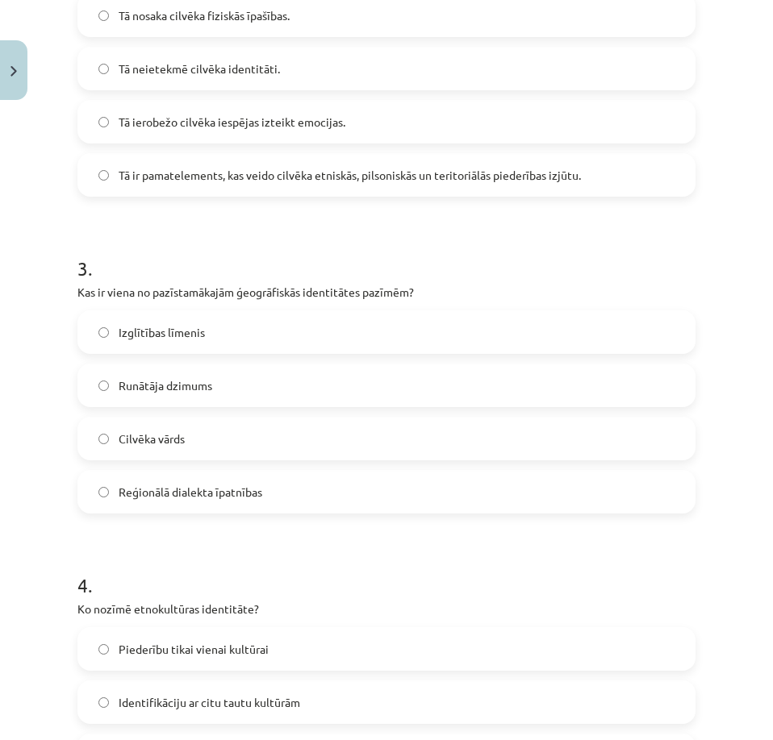
click at [239, 492] on span "Reģionālā dialekta īpatnības" at bounding box center [191, 492] width 144 height 17
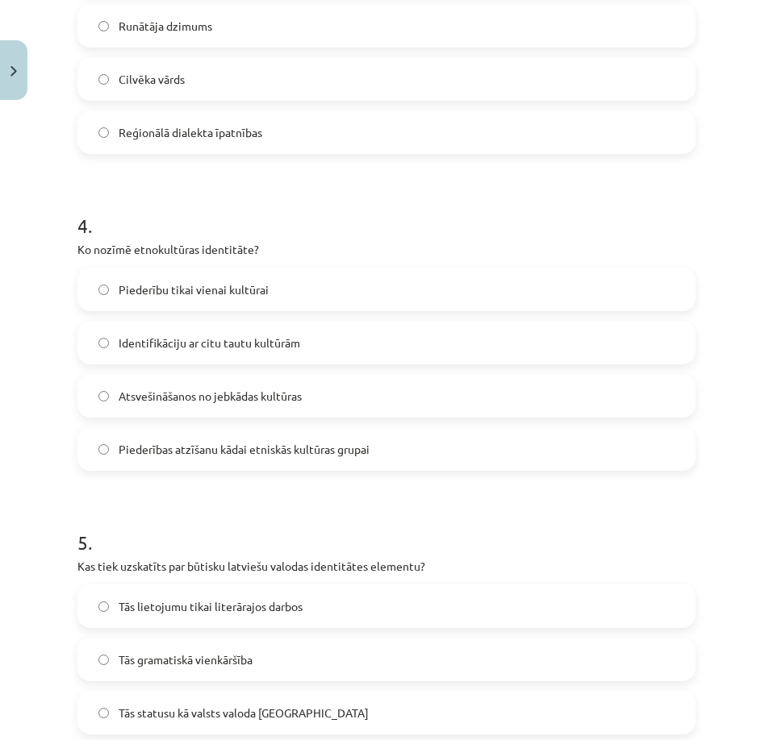
scroll to position [1129, 0]
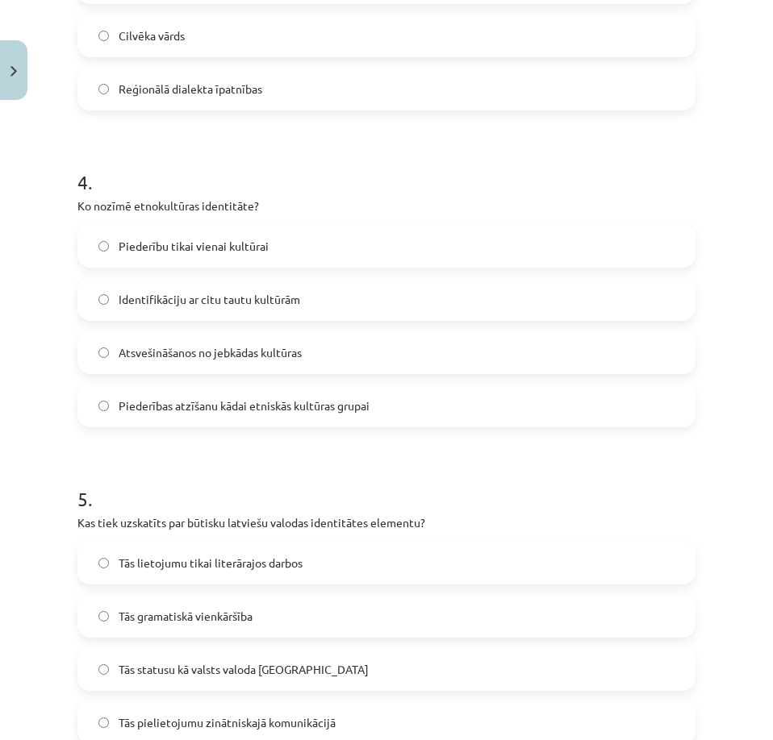
click at [244, 415] on label "Piederības atzīšanu kādai etniskās kultūras grupai" at bounding box center [386, 406] width 615 height 40
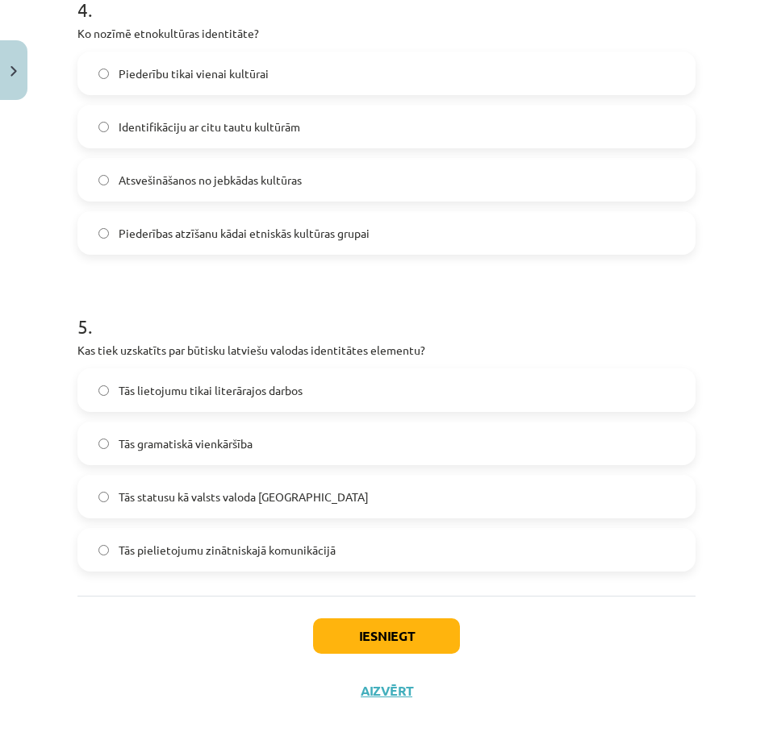
scroll to position [1320, 0]
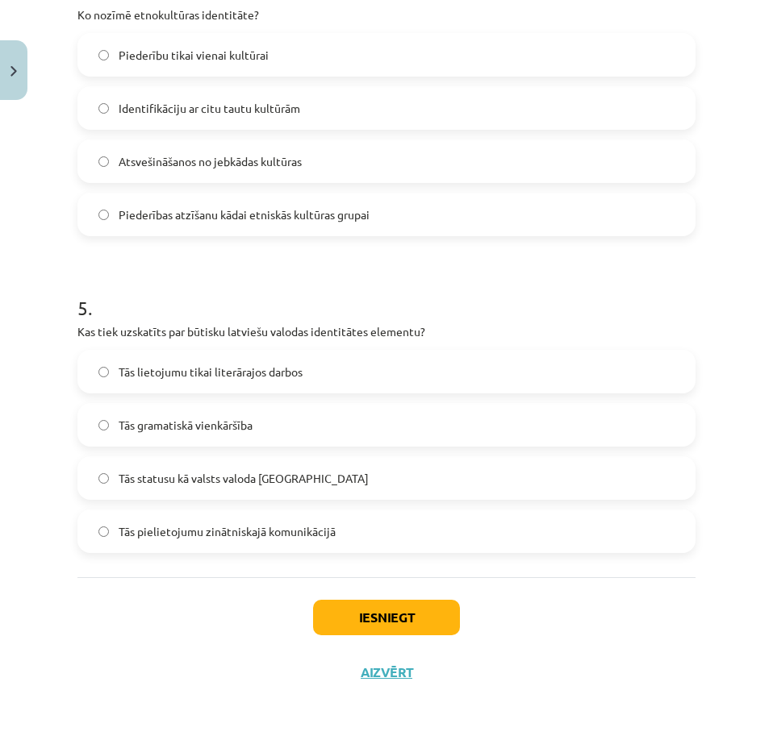
click at [279, 475] on span "Tās statusu kā valsts valoda Latvijā" at bounding box center [244, 478] width 250 height 17
click at [362, 615] on button "Iesniegt" at bounding box center [386, 617] width 147 height 35
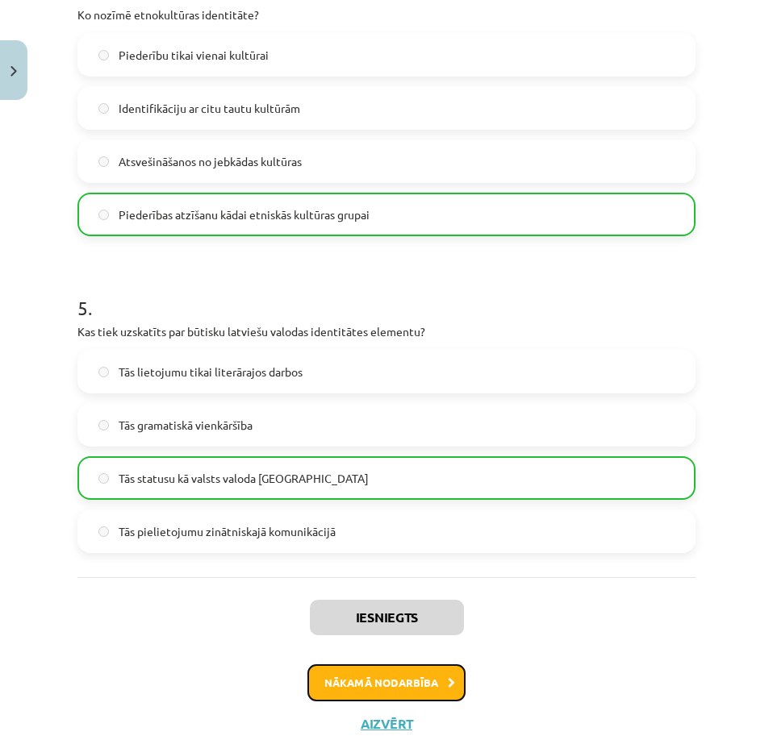
click at [378, 678] on button "Nākamā nodarbība" at bounding box center [386, 683] width 158 height 37
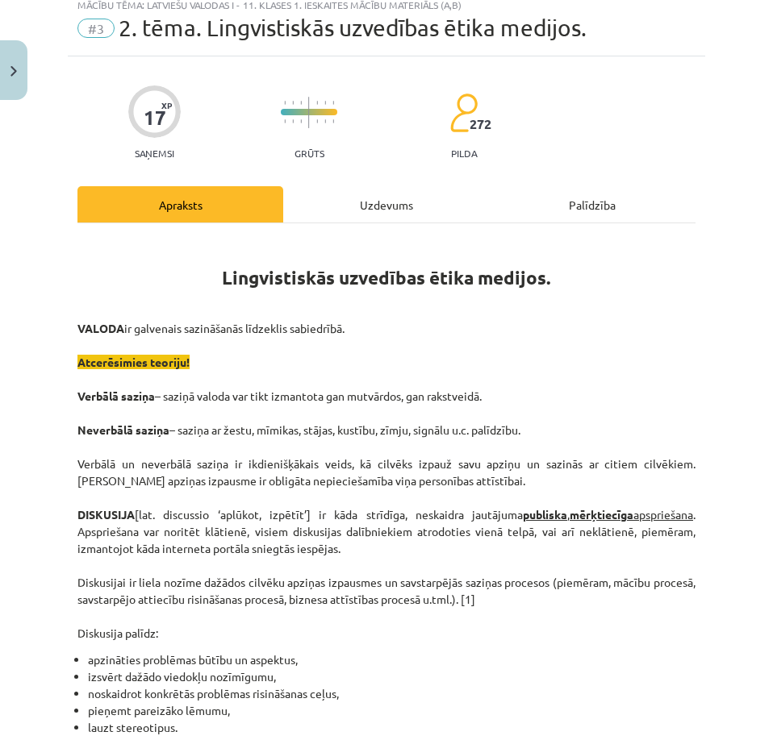
scroll to position [40, 0]
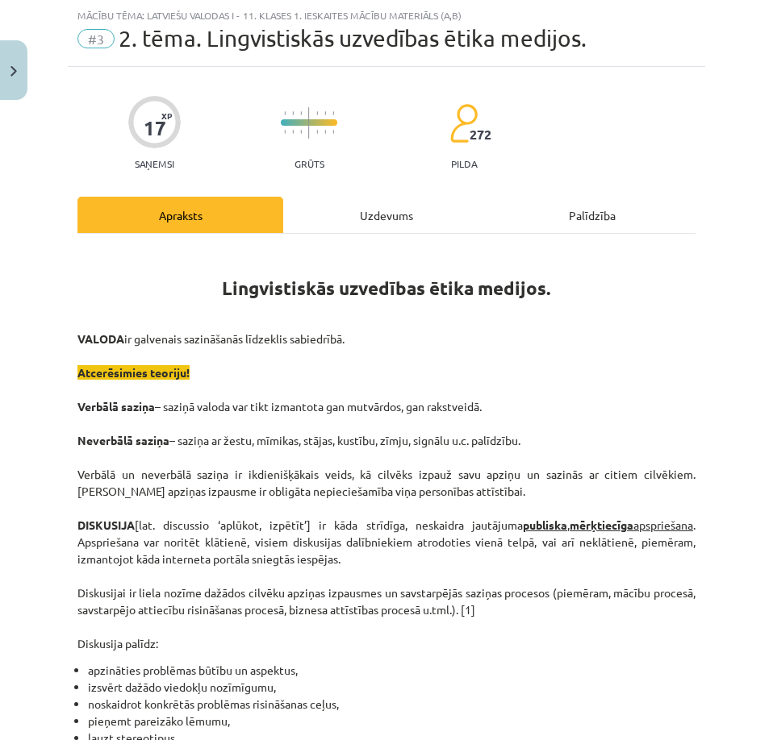
click at [388, 215] on div "Uzdevums" at bounding box center [386, 215] width 206 height 36
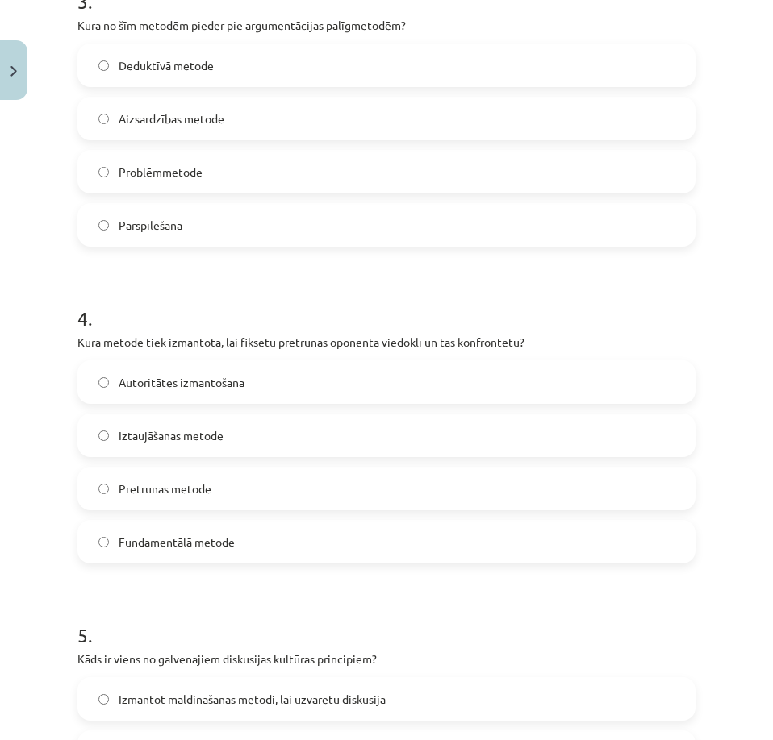
scroll to position [1320, 0]
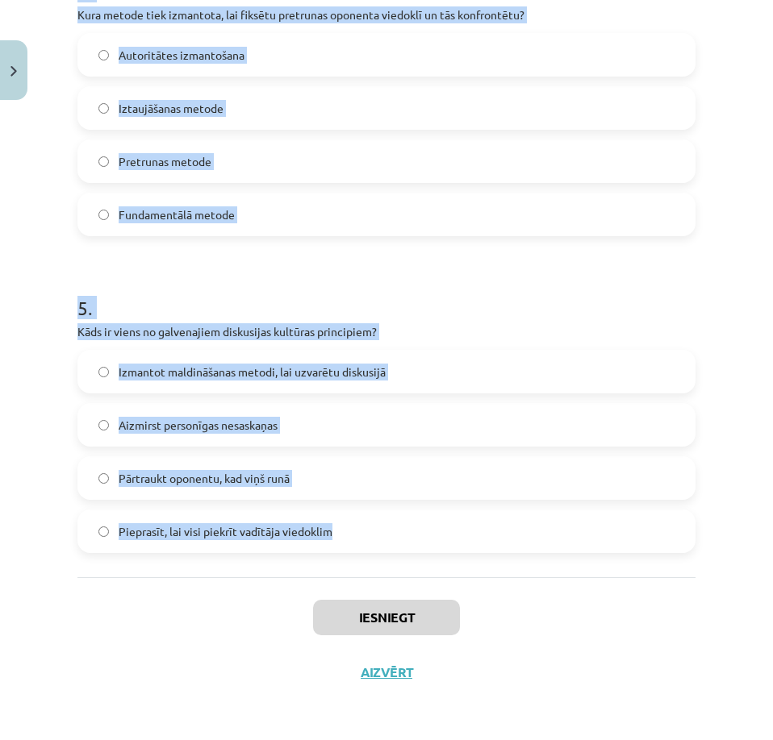
drag, startPoint x: 77, startPoint y: 316, endPoint x: 544, endPoint y: 562, distance: 527.1
copy form "1 . Kas ir diskusija? Rakstiska saziņa starp kolēģiem Privāta saruna starp divi…"
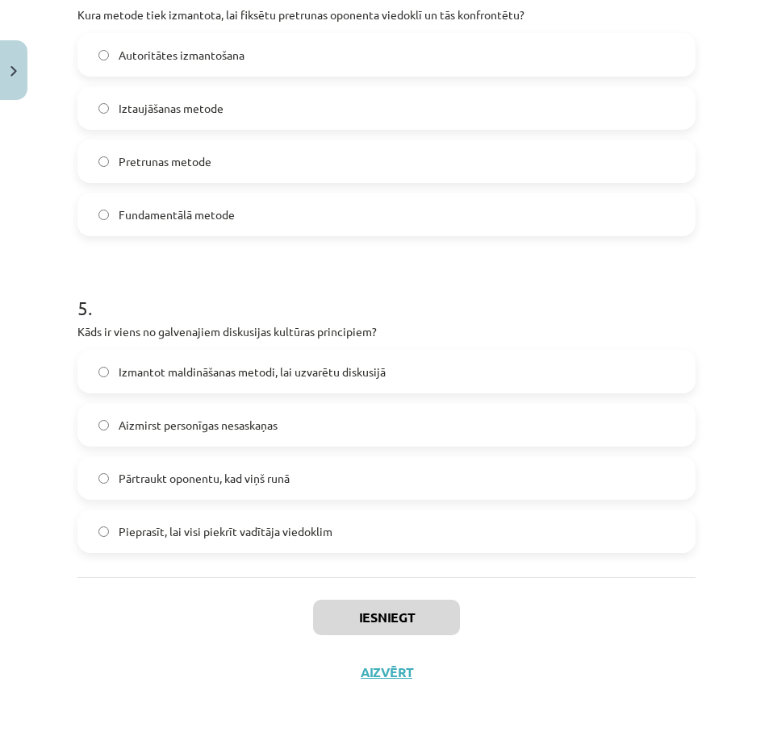
click at [716, 658] on div "Mācību tēma: Latviešu valodas i - 11. klases 1. ieskaites mācību materiāls (a,b…" at bounding box center [386, 370] width 773 height 740
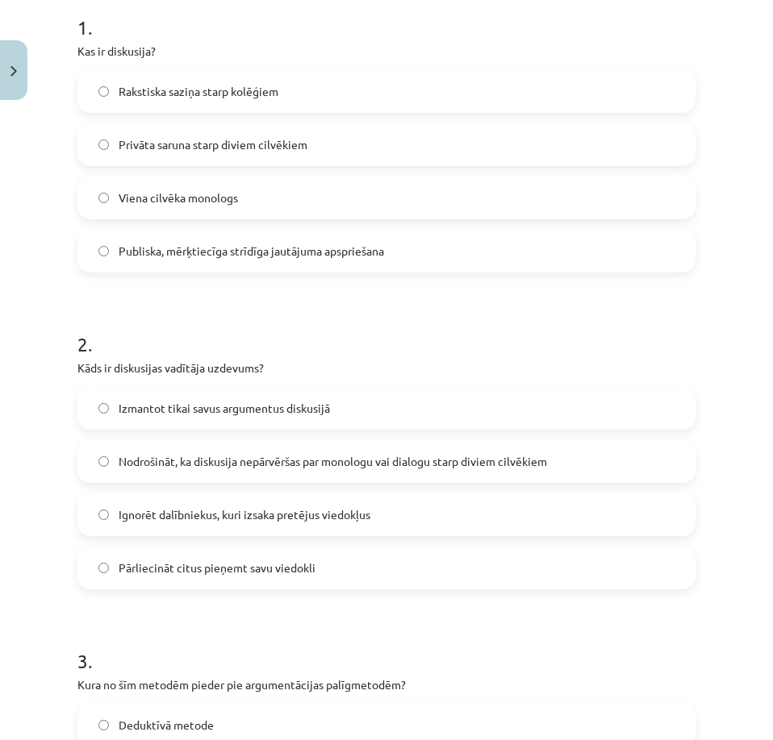
scroll to position [272, 0]
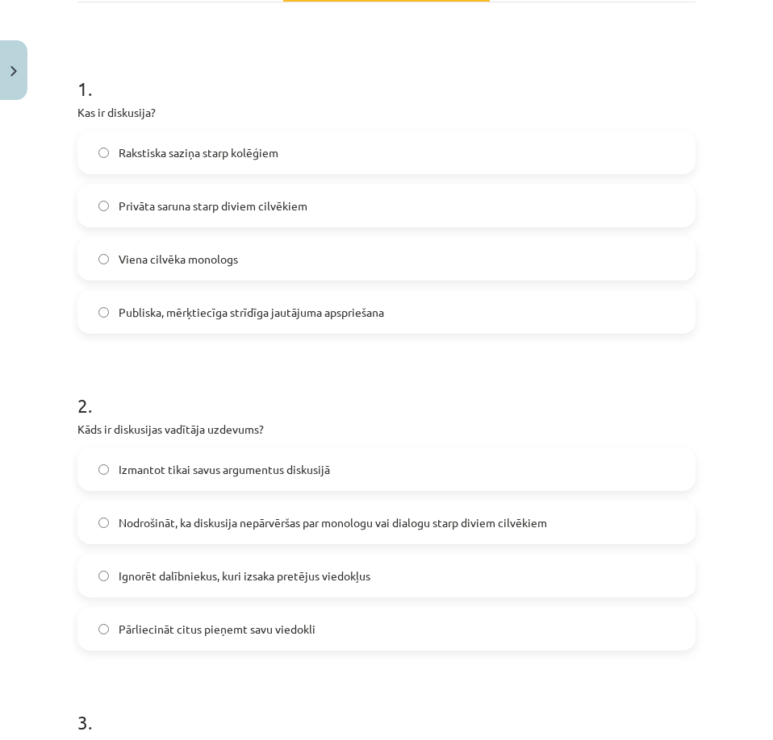
click at [249, 314] on span "Publiska, mērķtiecīga strīdīga jautājuma apspriešana" at bounding box center [251, 312] width 265 height 17
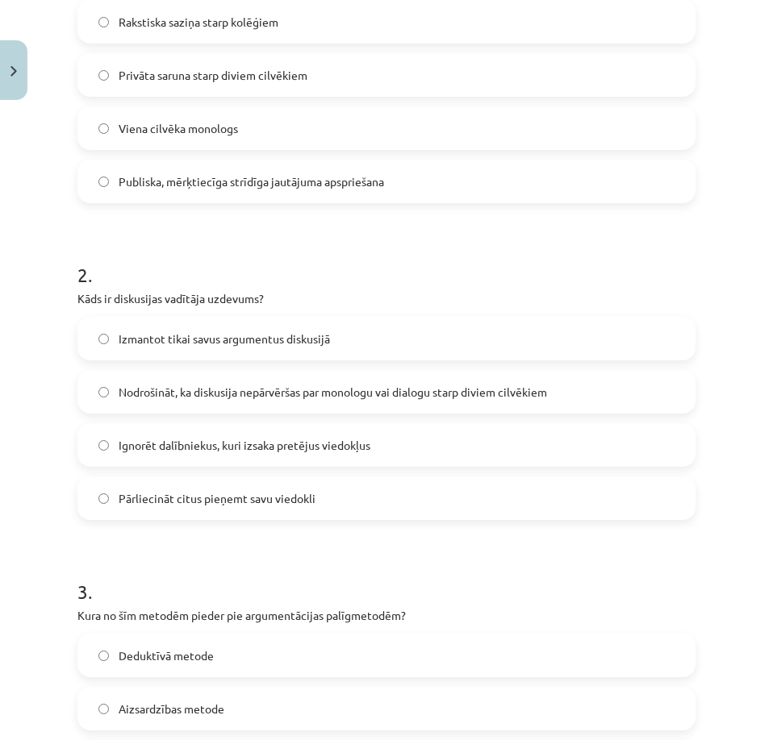
scroll to position [433, 0]
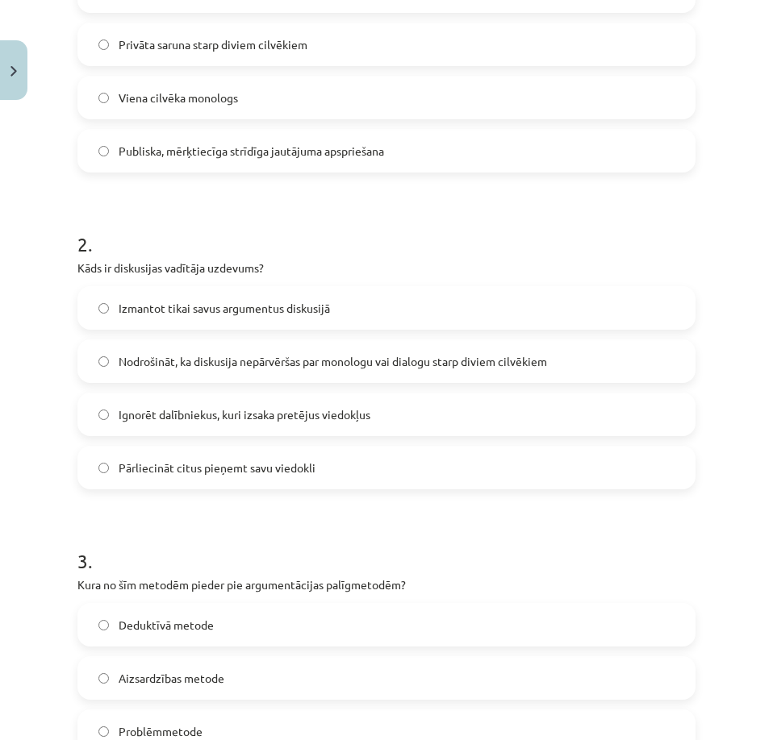
click at [268, 373] on label "Nodrošināt, ka diskusija nepārvēršas par monologu vai dialogu starp diviem cilv…" at bounding box center [386, 361] width 615 height 40
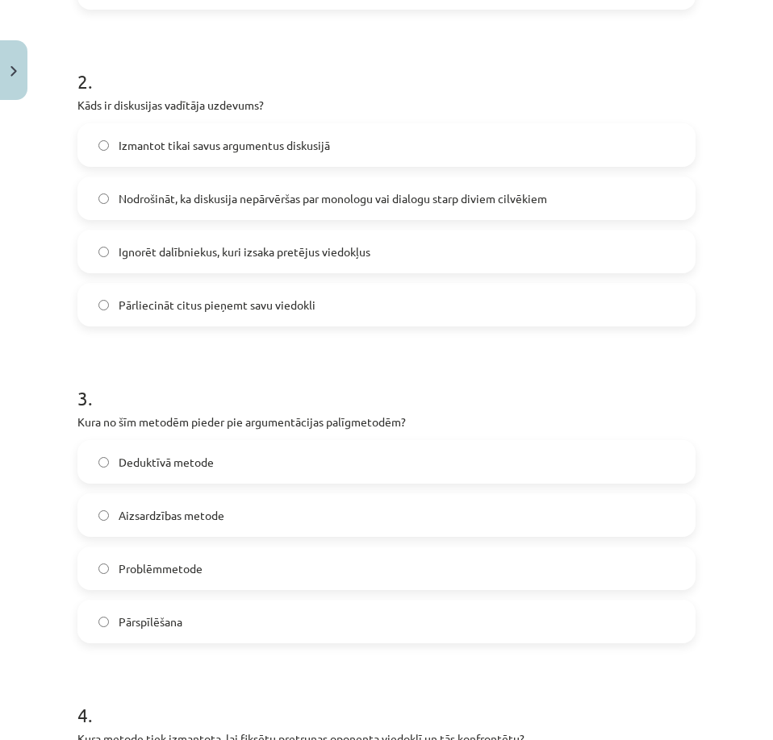
scroll to position [675, 0]
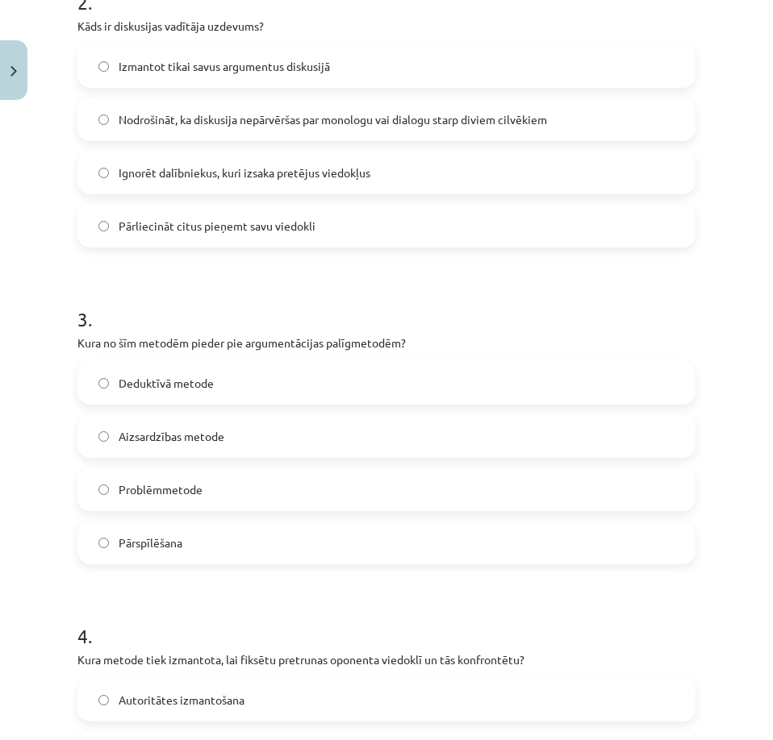
click at [205, 549] on label "Pārspīlēšana" at bounding box center [386, 543] width 615 height 40
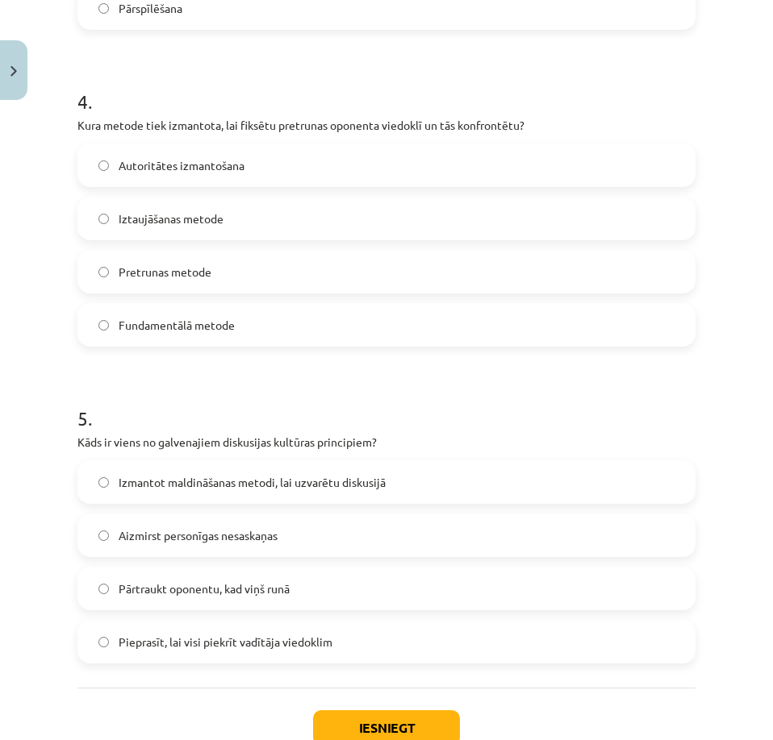
scroll to position [1240, 0]
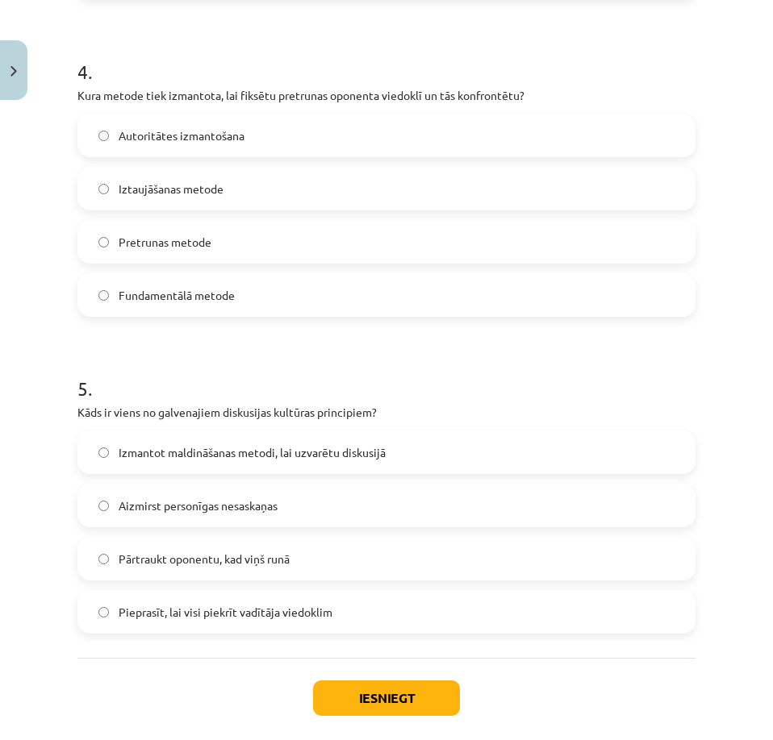
click at [265, 237] on label "Pretrunas metode" at bounding box center [386, 242] width 615 height 40
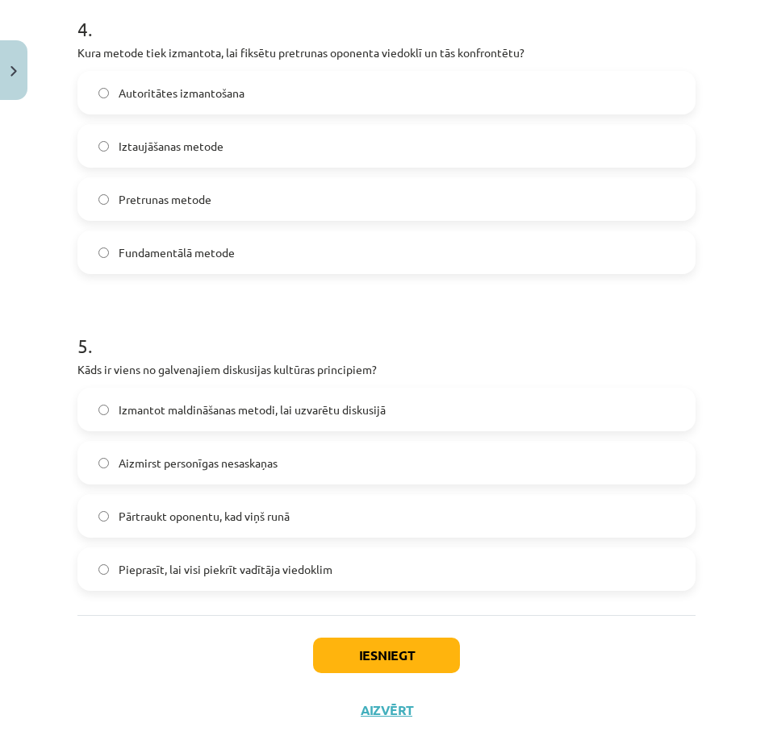
scroll to position [1320, 0]
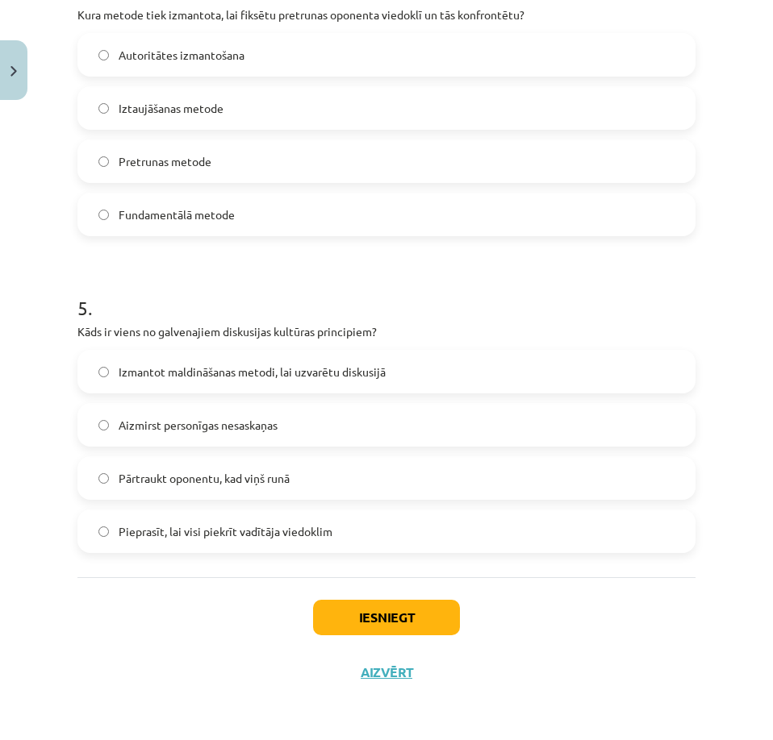
click at [306, 425] on label "Aizmirst personīgas nesaskaņas" at bounding box center [386, 425] width 615 height 40
click at [352, 614] on button "Iesniegt" at bounding box center [386, 617] width 147 height 35
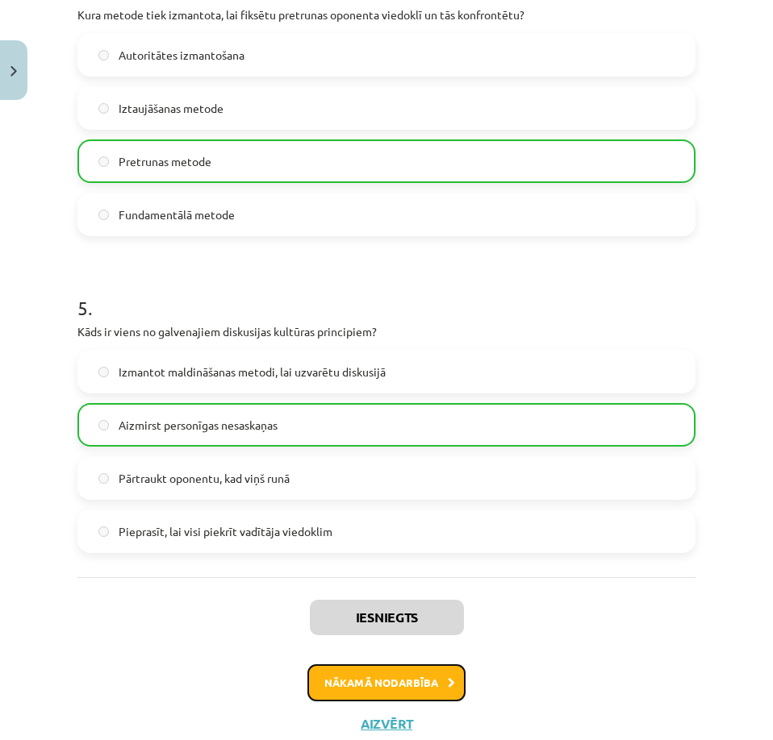
click at [400, 690] on button "Nākamā nodarbība" at bounding box center [386, 683] width 158 height 37
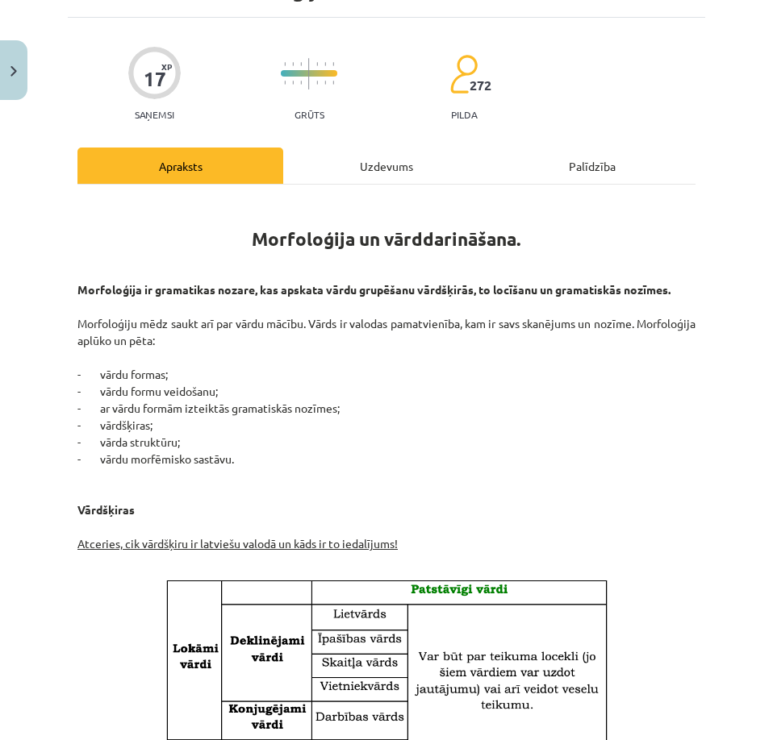
scroll to position [40, 0]
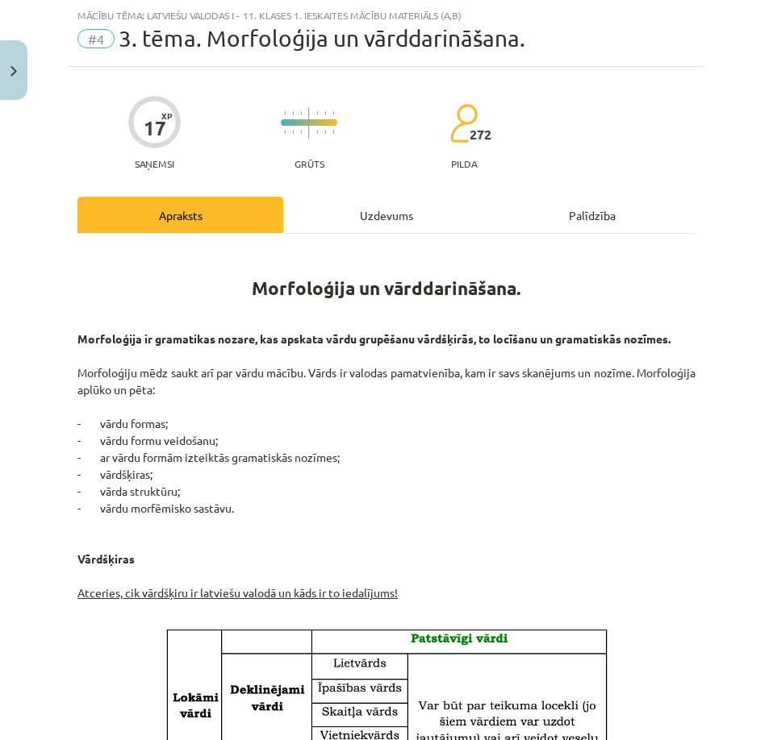
click at [376, 224] on div "Uzdevums" at bounding box center [386, 215] width 206 height 36
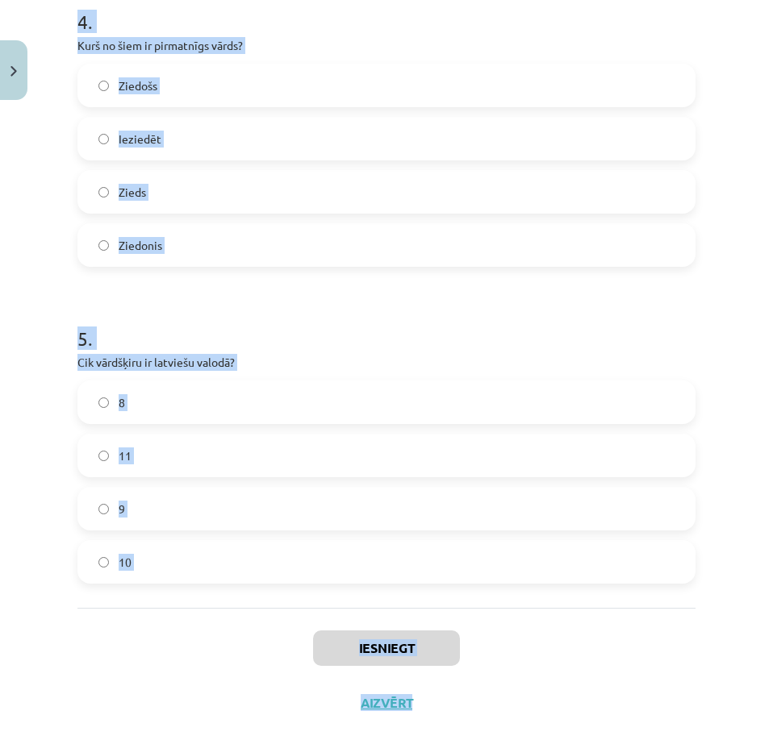
scroll to position [1320, 0]
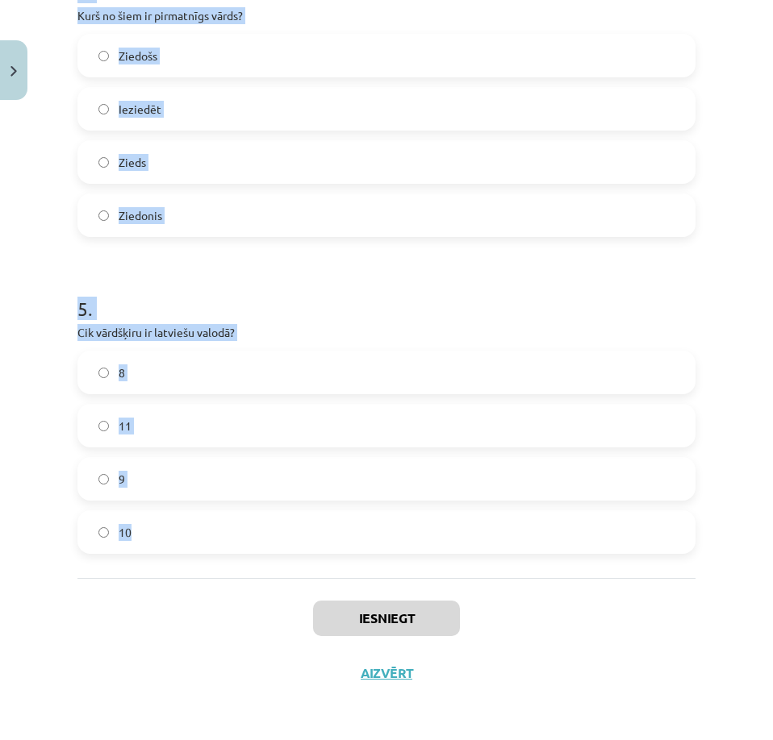
drag, startPoint x: 44, startPoint y: 307, endPoint x: 407, endPoint y: 531, distance: 427.3
click at [407, 531] on div "Mācību tēma: Latviešu valodas i - 11. klases 1. ieskaites mācību materiāls (a,b…" at bounding box center [386, 370] width 773 height 740
copy form "1 . Kas ir vārddarināšanas līdzeklis, kas pievienojas vārda saknei un veido jau…"
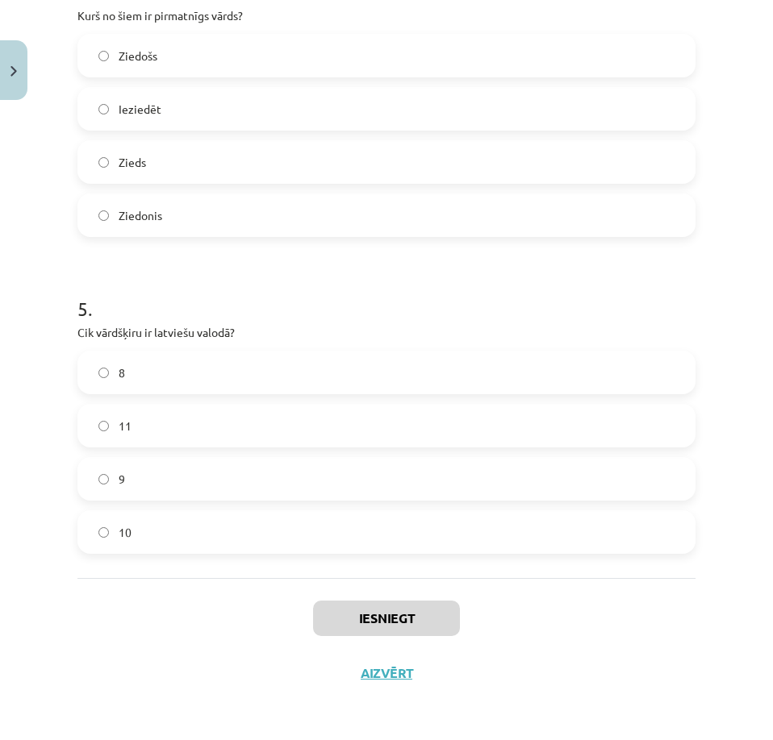
click at [733, 619] on div "Mācību tēma: Latviešu valodas i - 11. klases 1. ieskaites mācību materiāls (a,b…" at bounding box center [386, 370] width 773 height 740
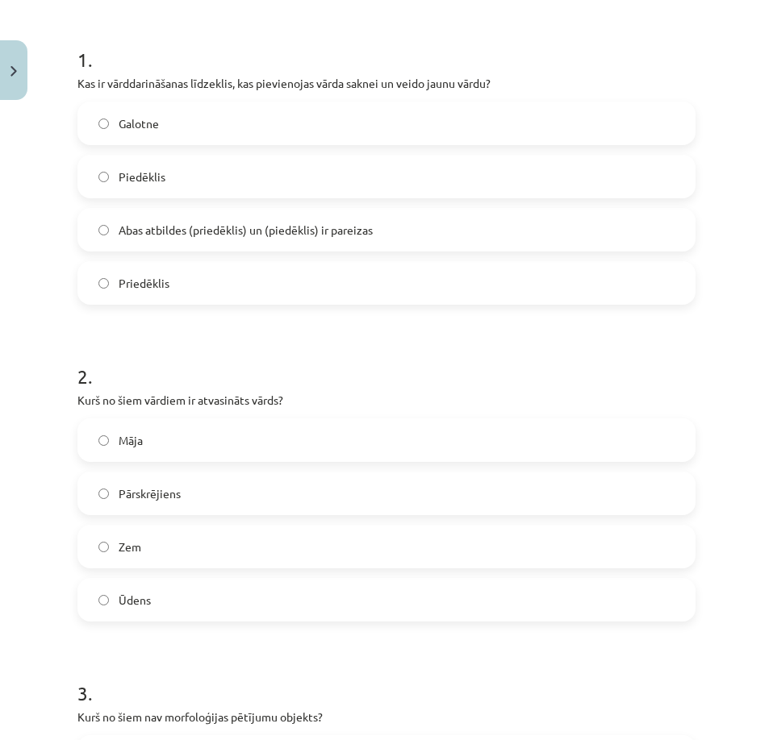
scroll to position [323, 0]
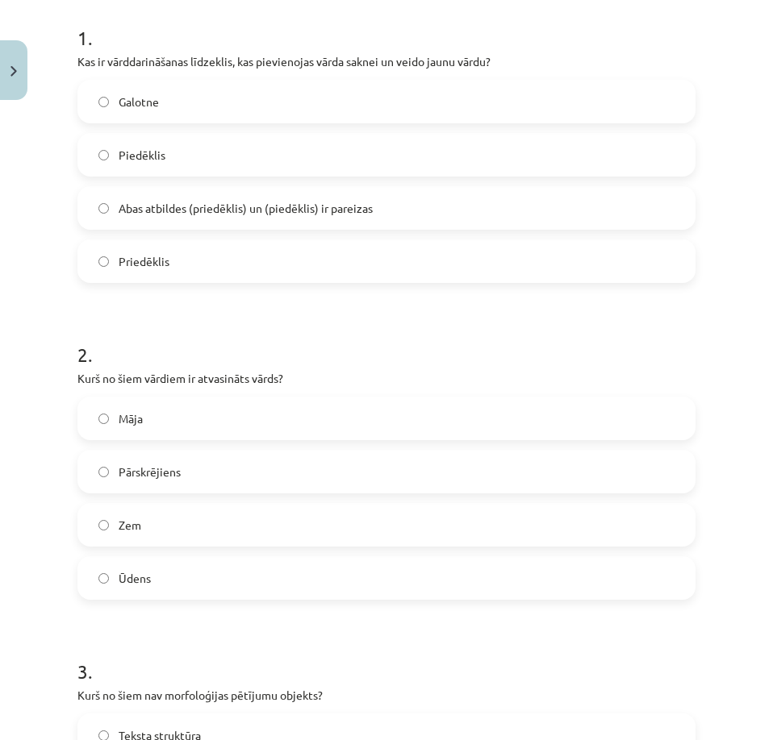
click at [241, 205] on span "Abas atbildes (priedēklis) un (piedēklis) ir pareizas" at bounding box center [246, 208] width 254 height 17
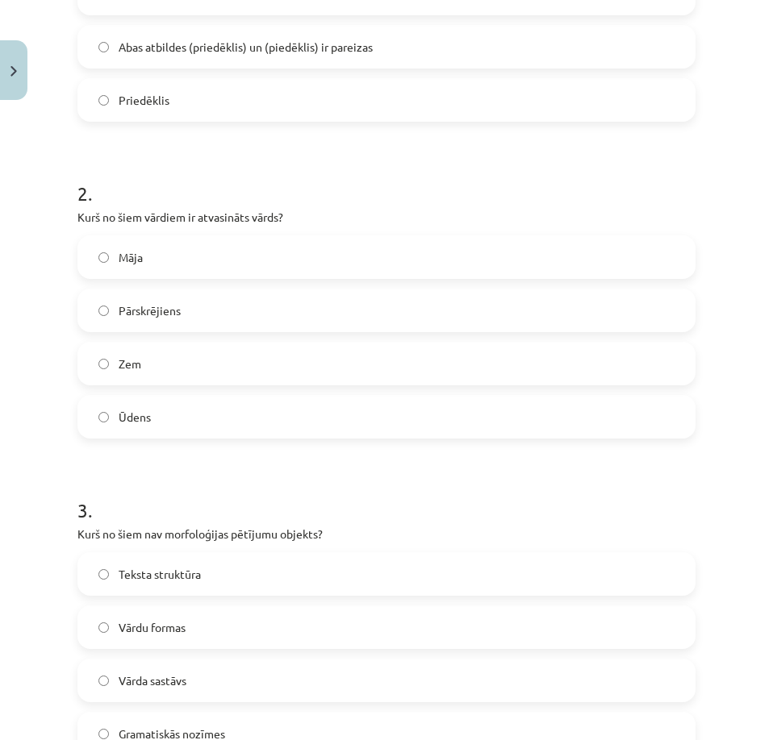
click at [215, 308] on label "Pārskrējiens" at bounding box center [386, 310] width 615 height 40
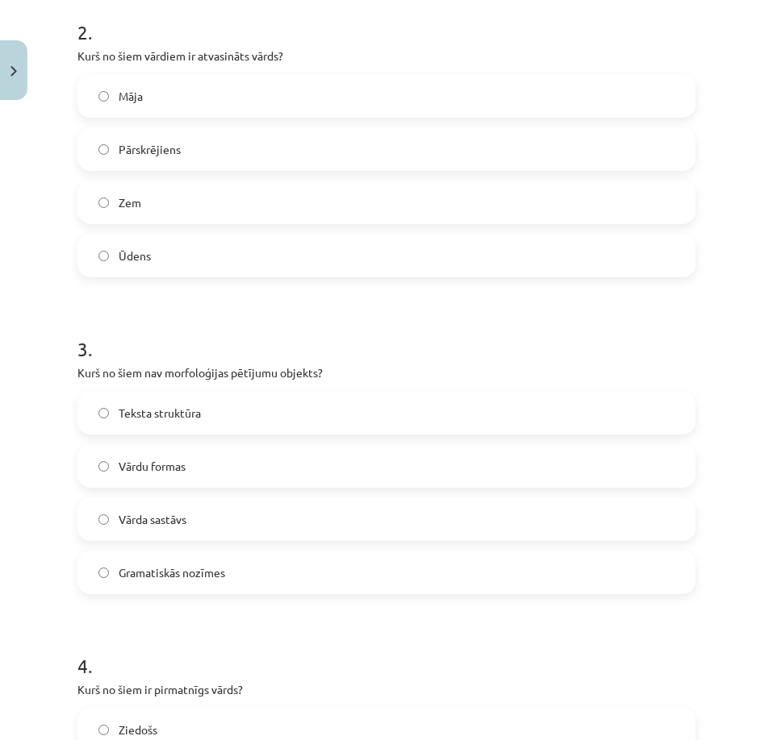
scroll to position [726, 0]
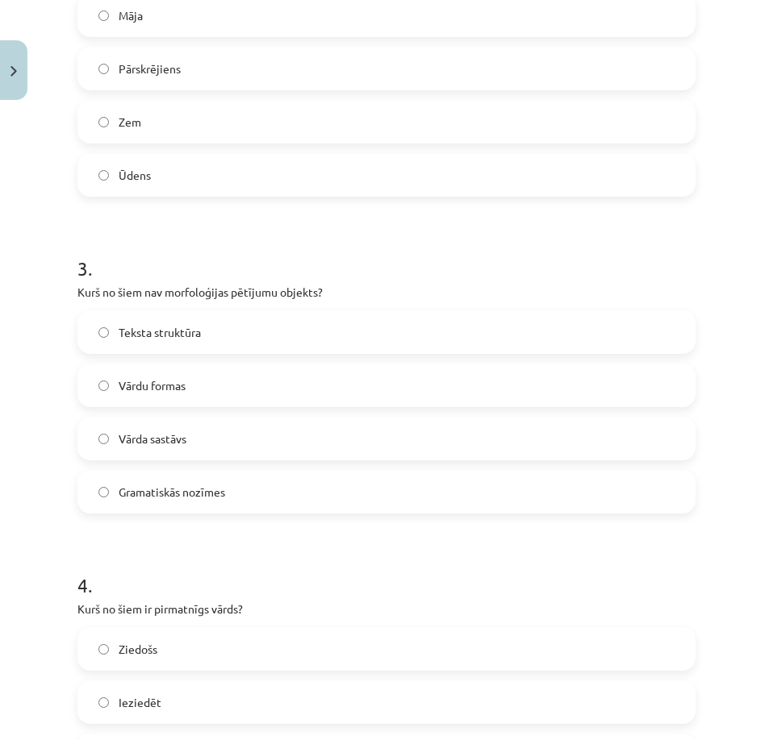
click at [261, 327] on label "Teksta struktūra" at bounding box center [386, 332] width 615 height 40
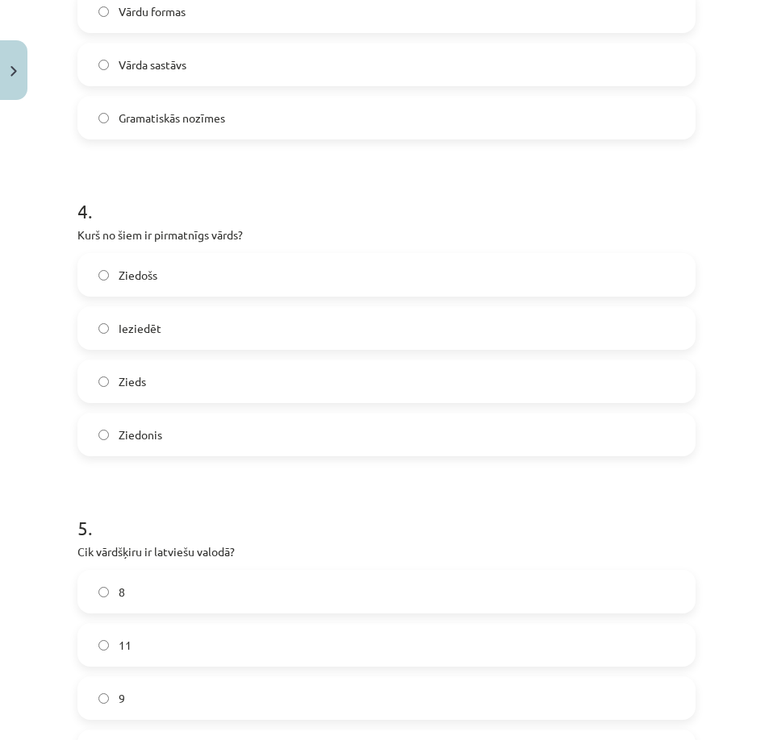
scroll to position [1129, 0]
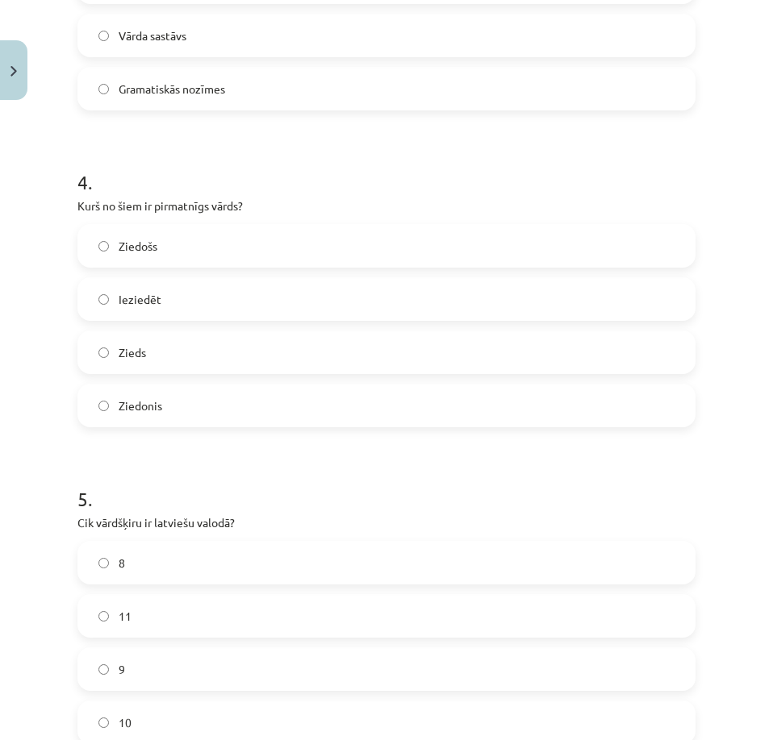
click at [215, 350] on label "Zieds" at bounding box center [386, 352] width 615 height 40
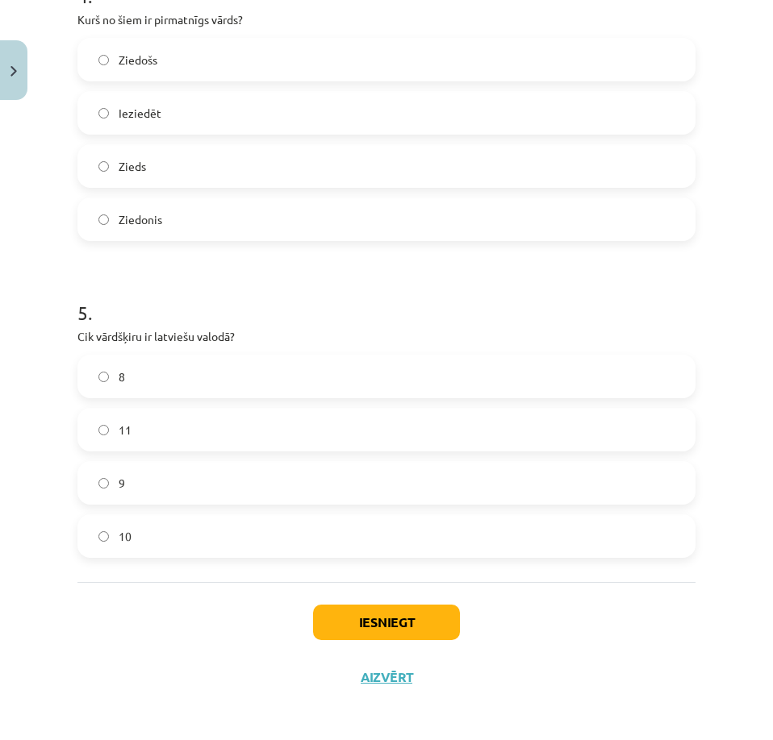
scroll to position [1320, 0]
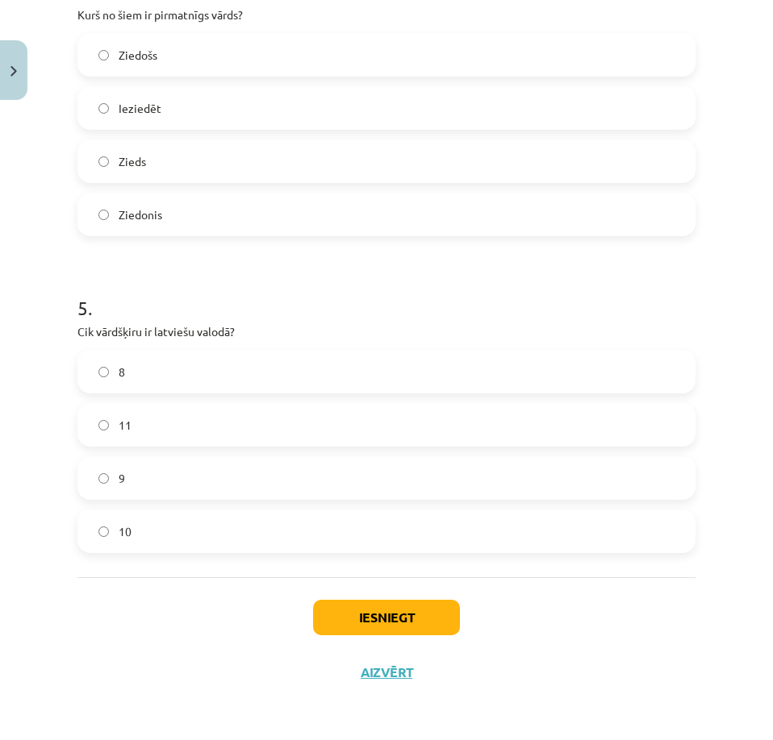
click at [231, 419] on label "11" at bounding box center [386, 425] width 615 height 40
click at [335, 625] on button "Iesniegt" at bounding box center [386, 617] width 147 height 35
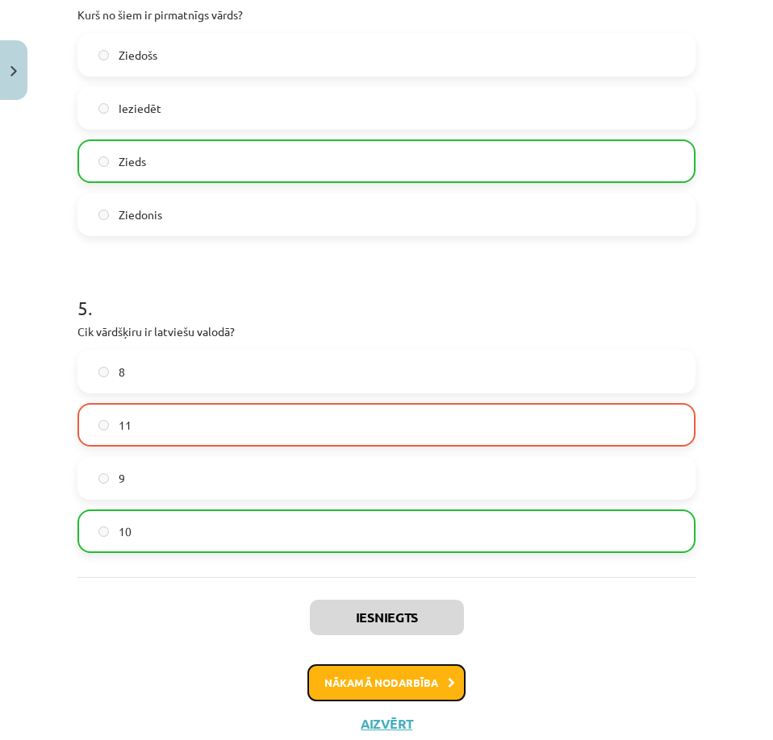
click at [350, 690] on button "Nākamā nodarbība" at bounding box center [386, 683] width 158 height 37
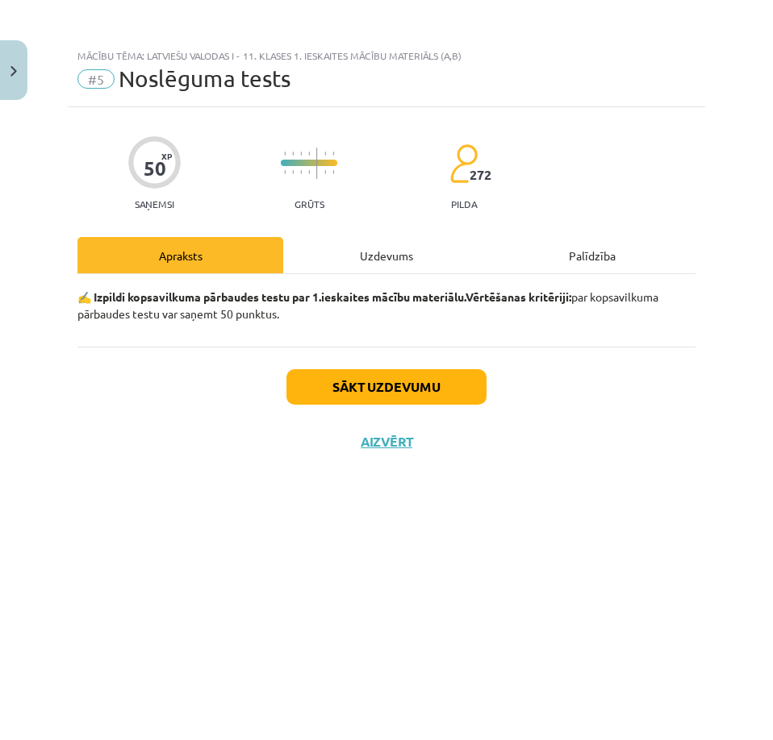
click at [368, 273] on div "Uzdevums" at bounding box center [386, 255] width 206 height 36
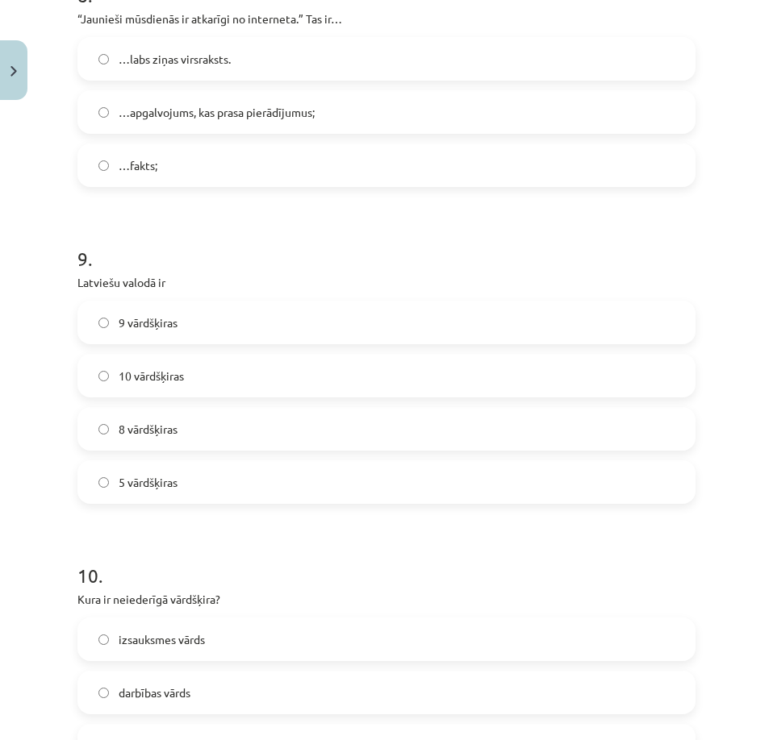
scroll to position [2654, 0]
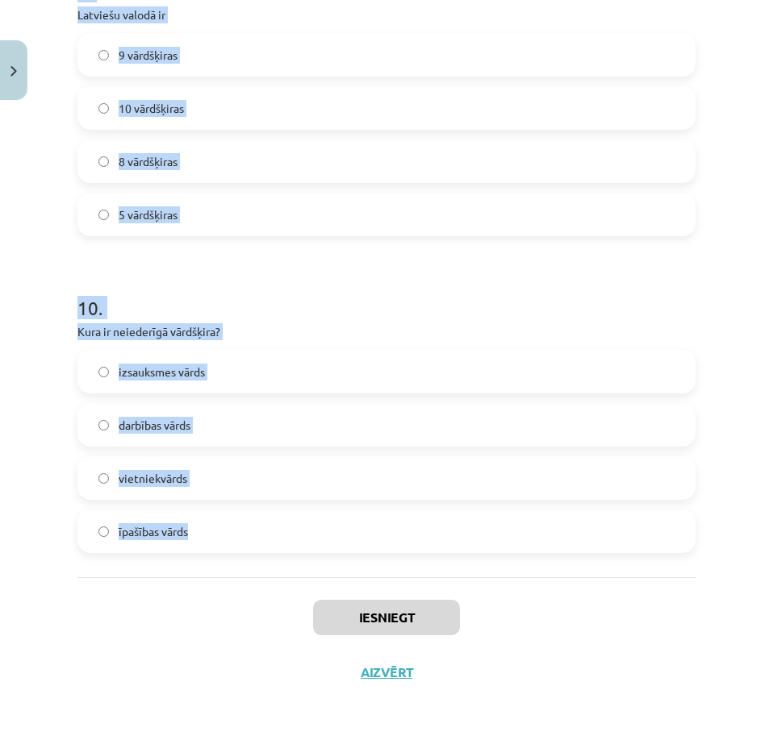
drag, startPoint x: 65, startPoint y: 350, endPoint x: 394, endPoint y: 557, distance: 387.8
click at [394, 557] on div "Mācību tēma: Latviešu valodas i - 11. klases 1. ieskaites mācību materiāls (a,b…" at bounding box center [386, 370] width 773 height 740
copy form "1 . Teksts rakstīts pareizā literārā valodā Viltus Patiesa 2 . Ar cilvēka organ…"
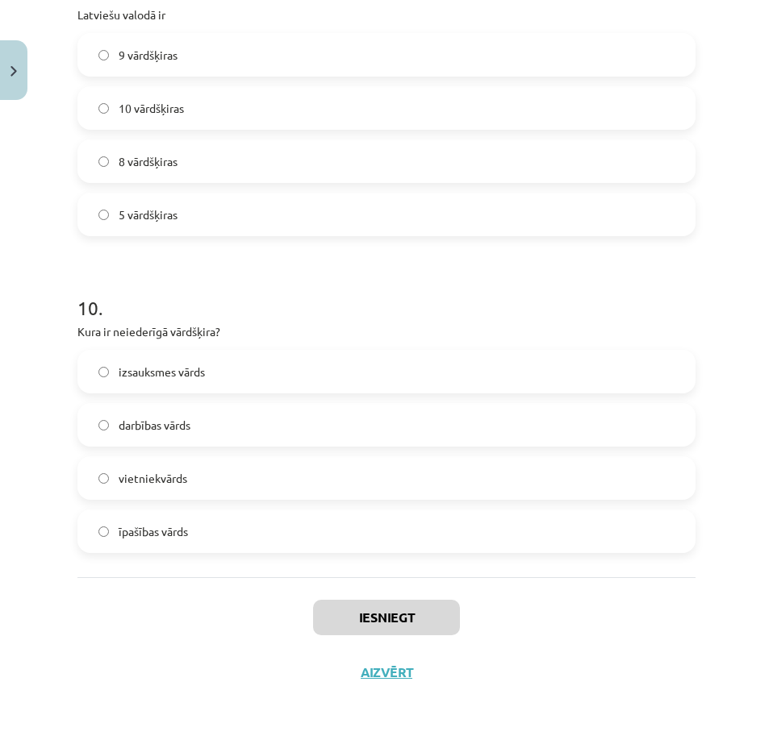
click at [615, 588] on div "Iesniegt Aizvērt" at bounding box center [386, 634] width 618 height 113
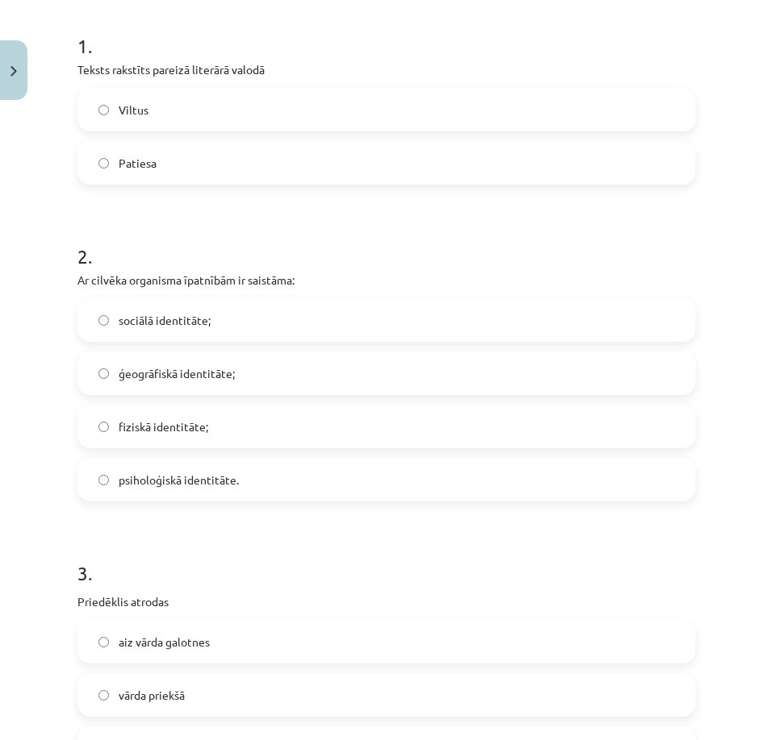
scroll to position [0, 0]
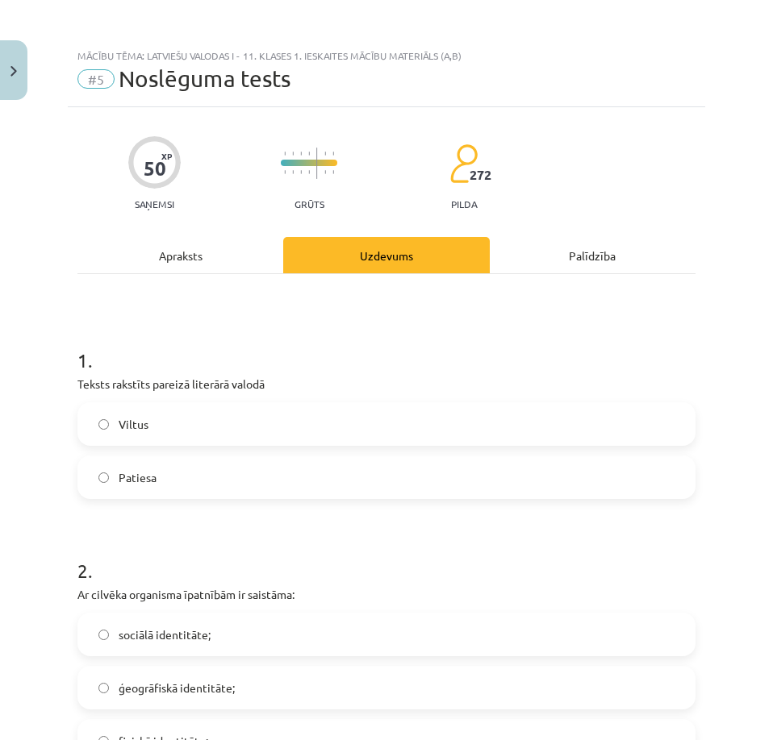
click at [227, 478] on label "Patiesa" at bounding box center [386, 477] width 615 height 40
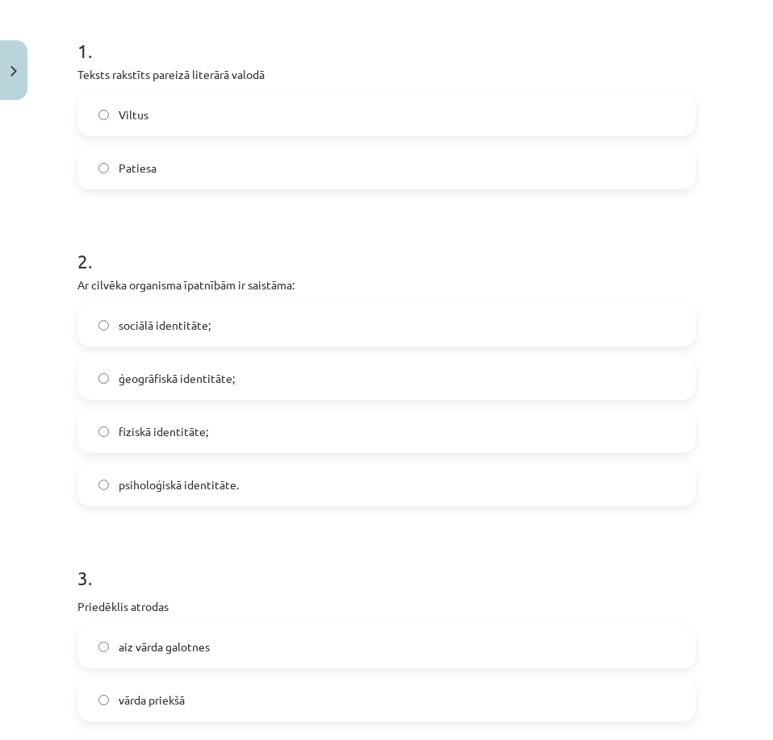
scroll to position [323, 0]
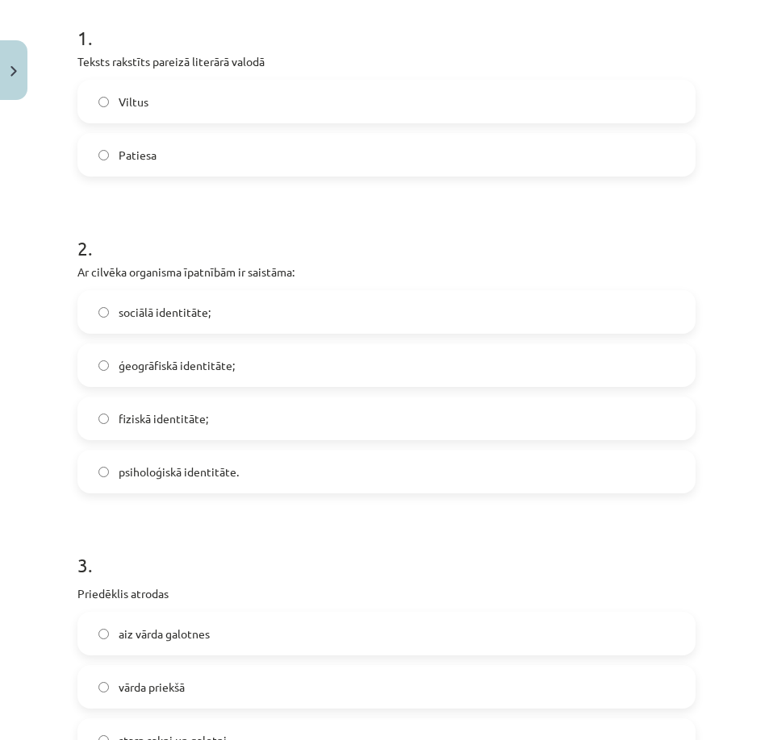
click at [235, 424] on label "fiziskā identitāte;" at bounding box center [386, 418] width 615 height 40
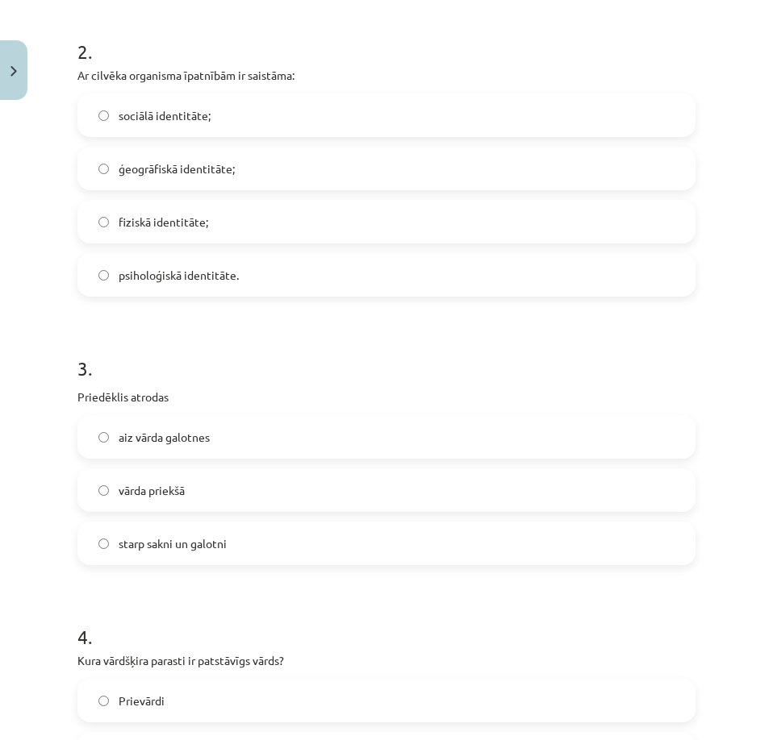
scroll to position [565, 0]
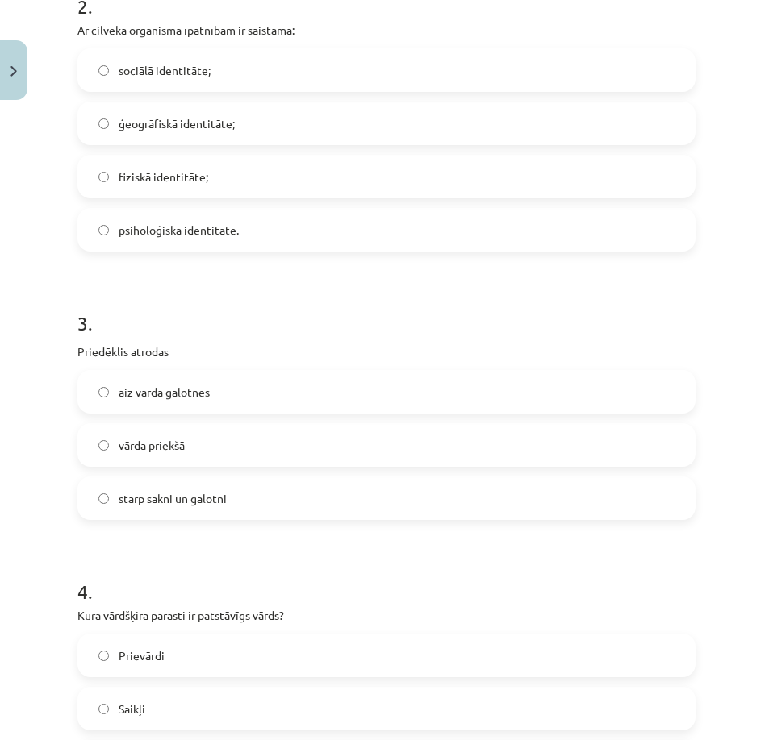
click at [206, 439] on label "vārda priekšā" at bounding box center [386, 445] width 615 height 40
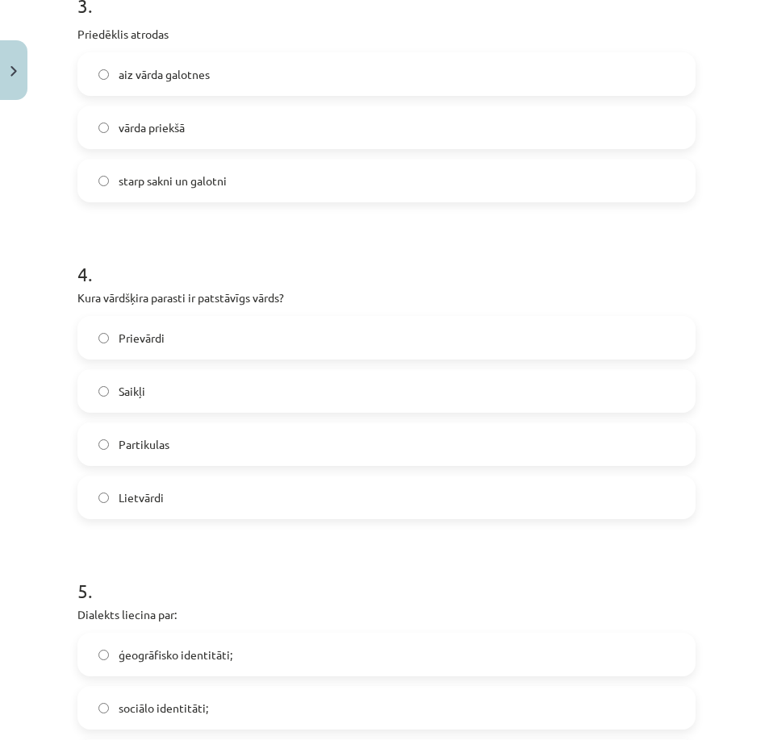
scroll to position [887, 0]
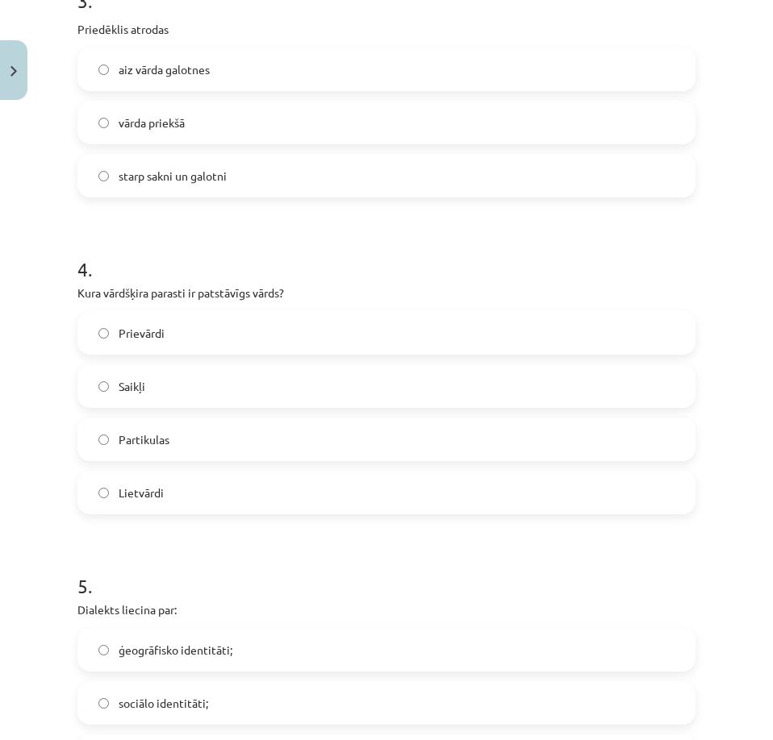
click at [195, 486] on label "Lietvārdi" at bounding box center [386, 493] width 615 height 40
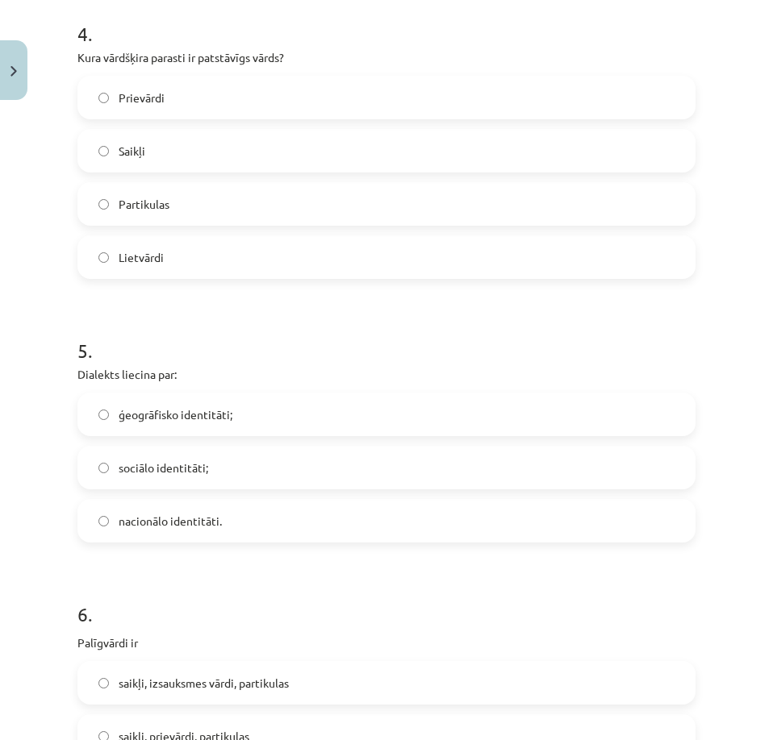
scroll to position [1129, 0]
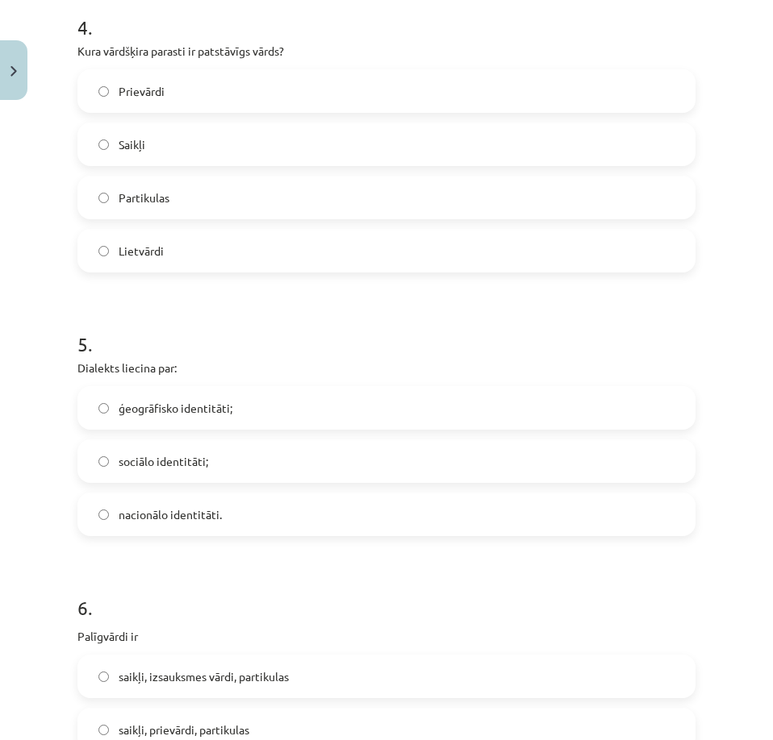
click at [254, 404] on label "ģeogrāfisko identitāti;" at bounding box center [386, 408] width 615 height 40
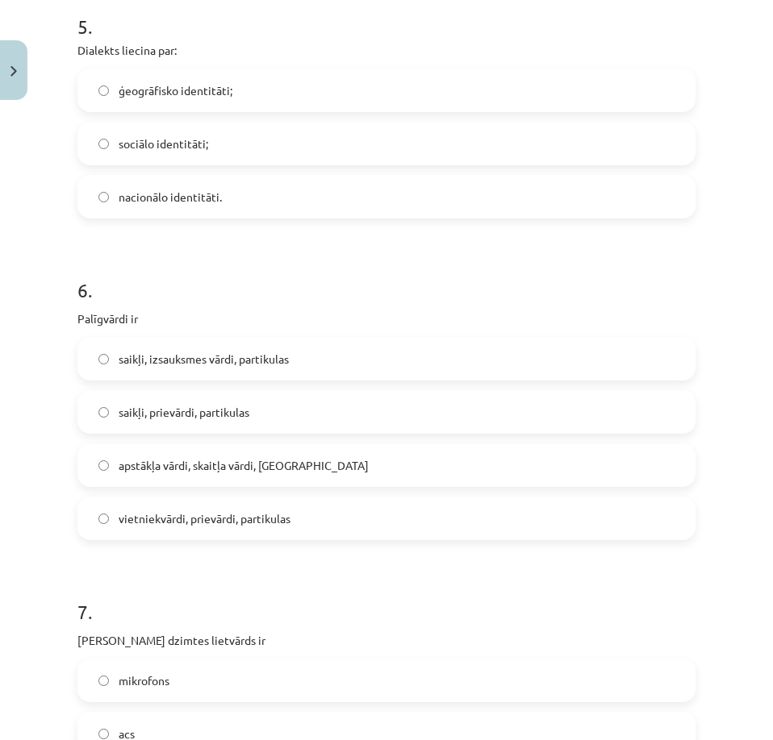
scroll to position [1452, 0]
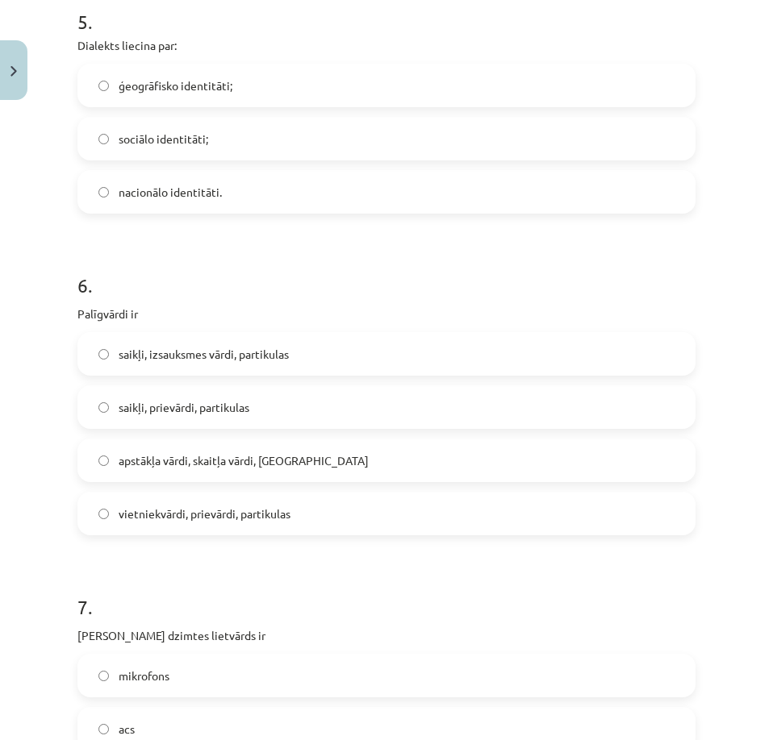
click at [273, 404] on label "saikļi, prievārdi, partikulas" at bounding box center [386, 407] width 615 height 40
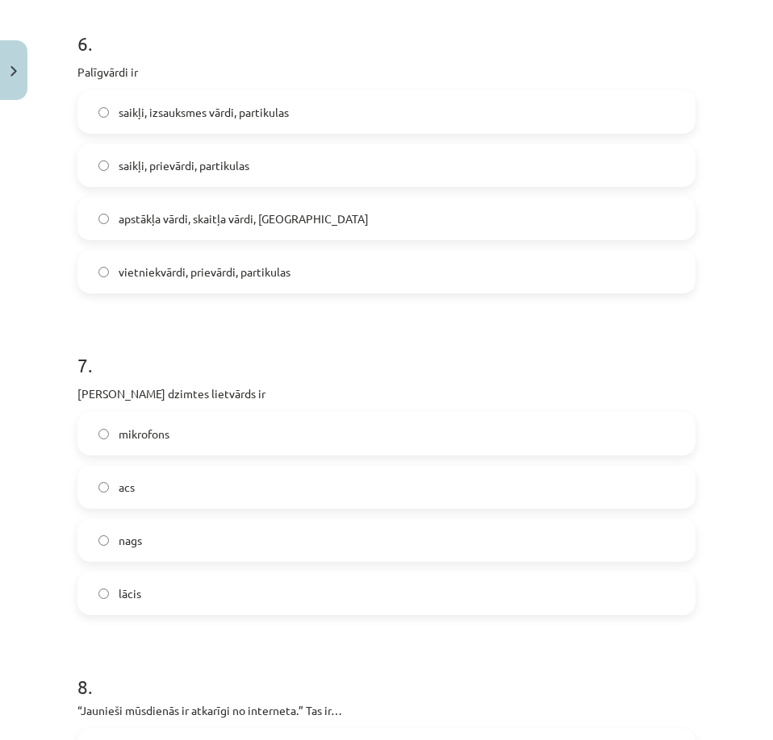
scroll to position [1775, 0]
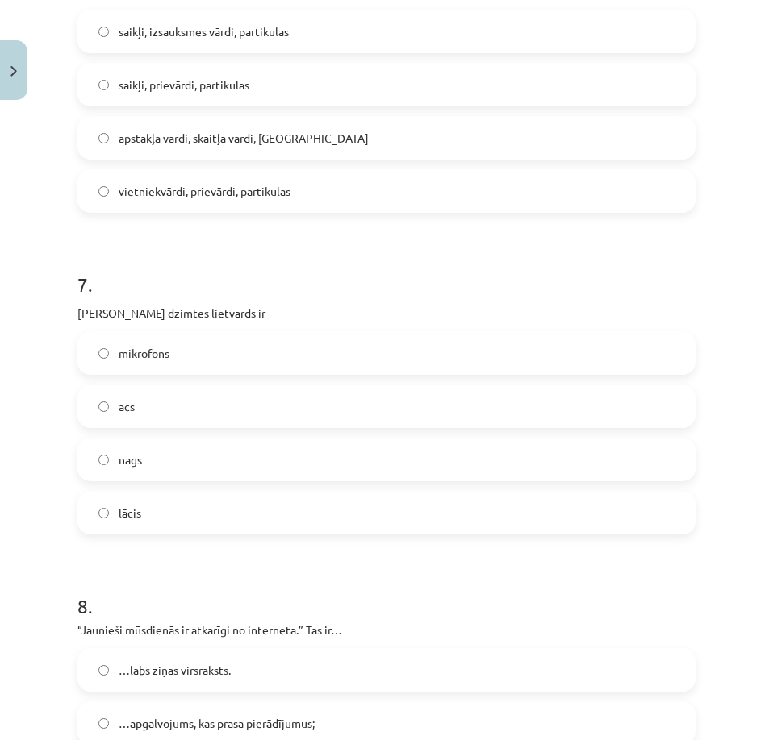
click at [248, 409] on label "acs" at bounding box center [386, 406] width 615 height 40
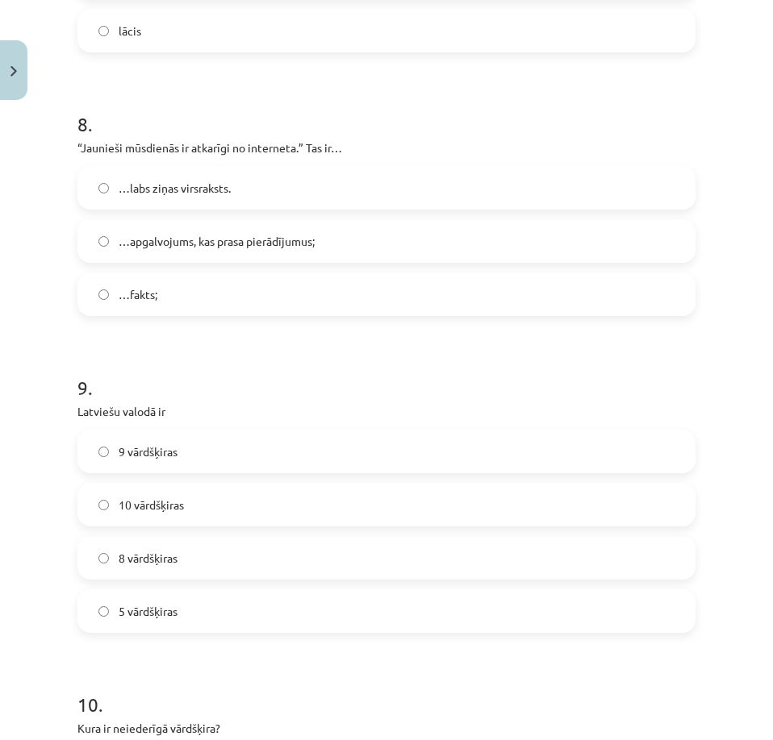
scroll to position [2259, 0]
click at [286, 231] on span "…apgalvojums, kas prasa pierādījumus;" at bounding box center [217, 239] width 196 height 17
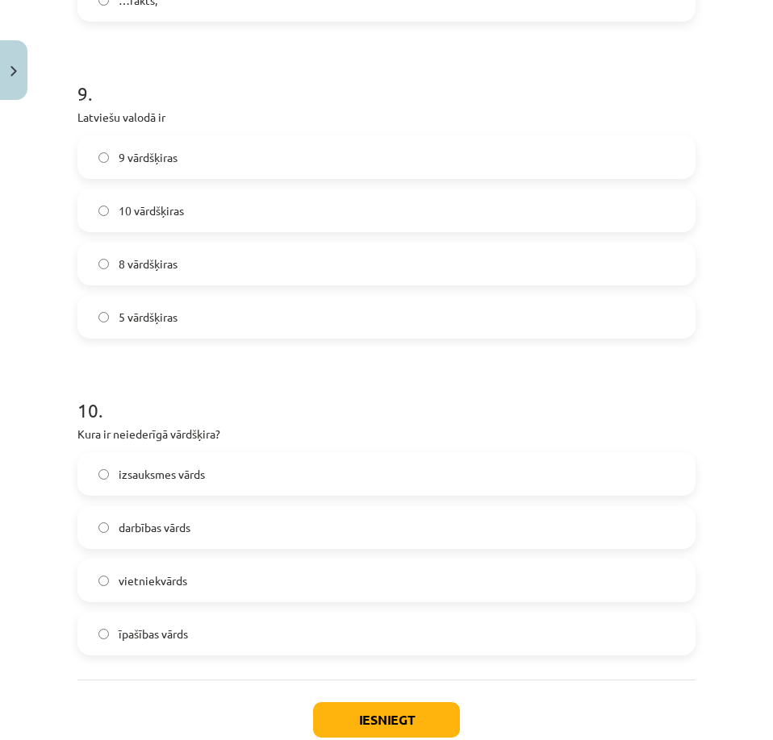
scroll to position [2581, 0]
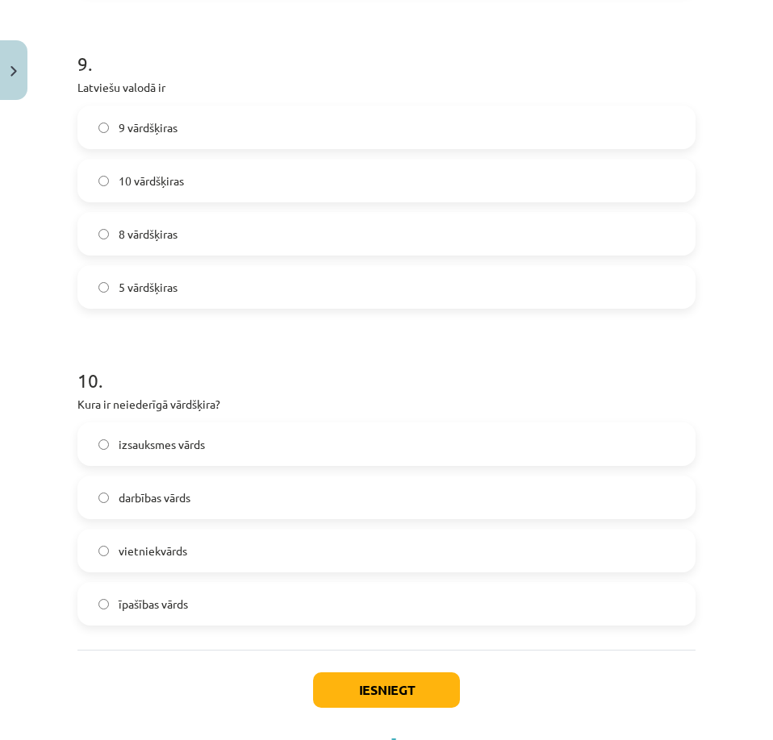
click at [238, 180] on label "10 vārdšķiras" at bounding box center [386, 181] width 615 height 40
click at [251, 447] on label "izsauksmes vārds" at bounding box center [386, 444] width 615 height 40
click at [353, 681] on button "Iesniegt" at bounding box center [386, 690] width 147 height 35
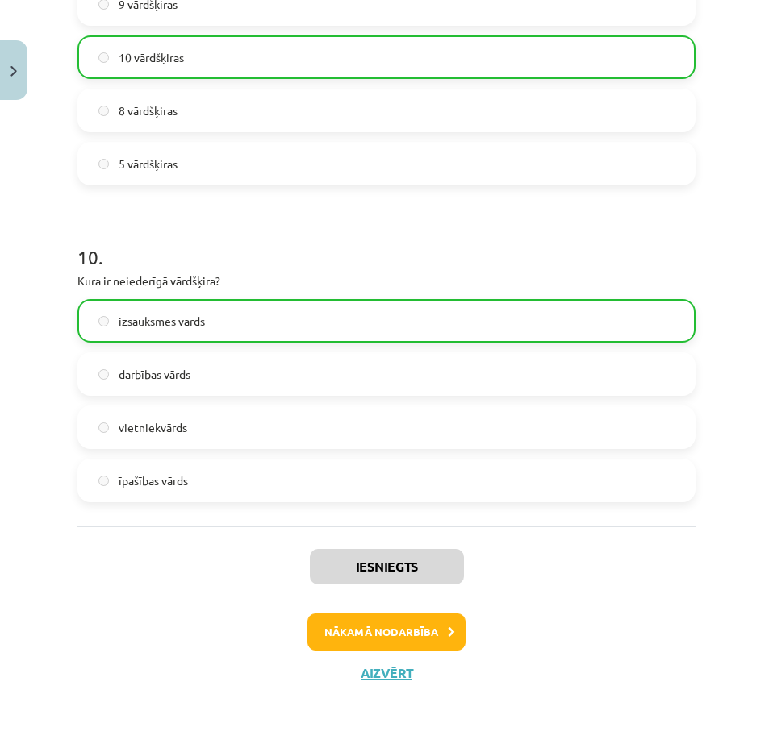
scroll to position [2705, 0]
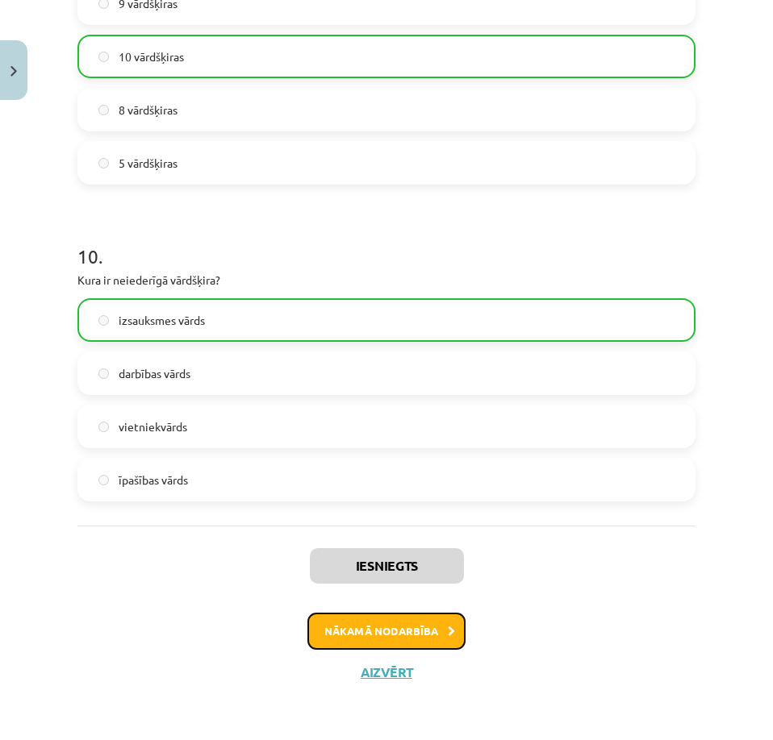
click at [436, 632] on button "Nākamā nodarbība" at bounding box center [386, 631] width 158 height 37
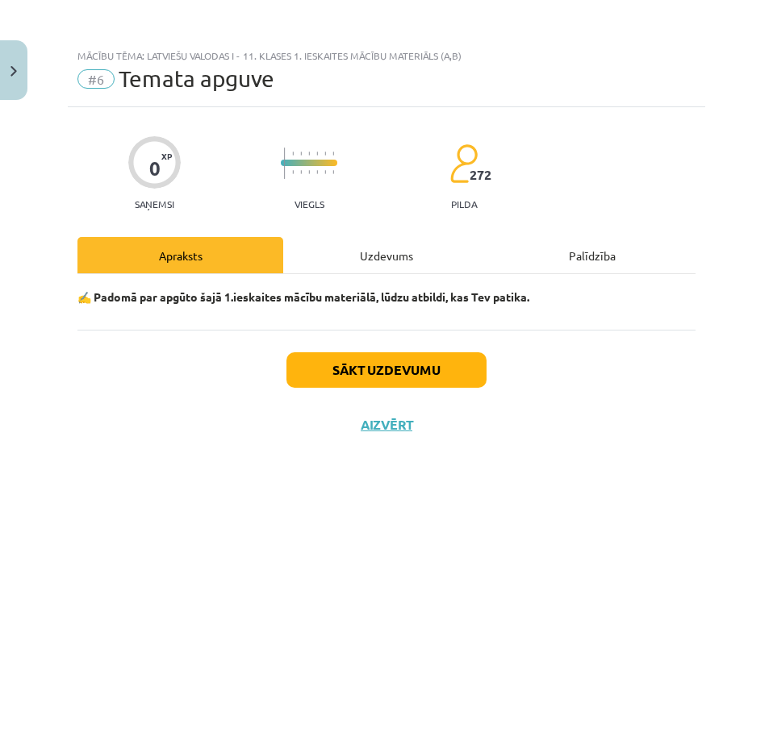
click at [405, 260] on div "Uzdevums" at bounding box center [386, 255] width 206 height 36
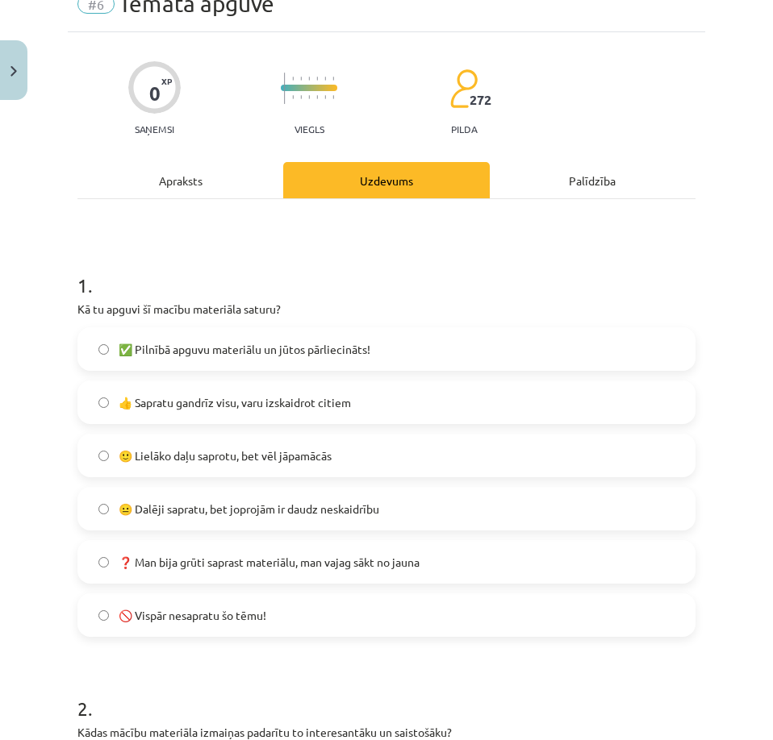
scroll to position [242, 0]
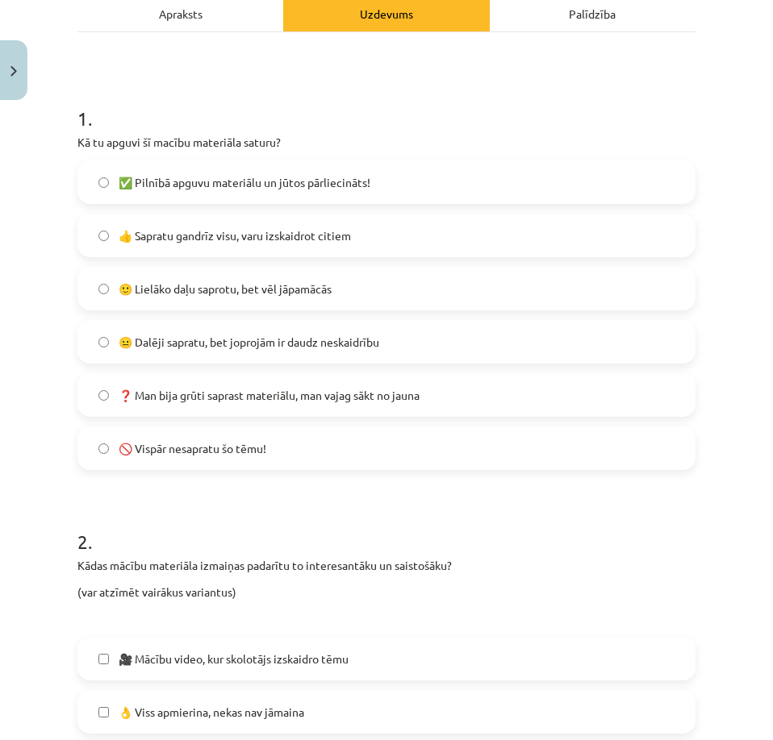
click at [217, 198] on label "✅ Pilnībā apguvu materiālu un jūtos pārliecināts!" at bounding box center [386, 182] width 615 height 40
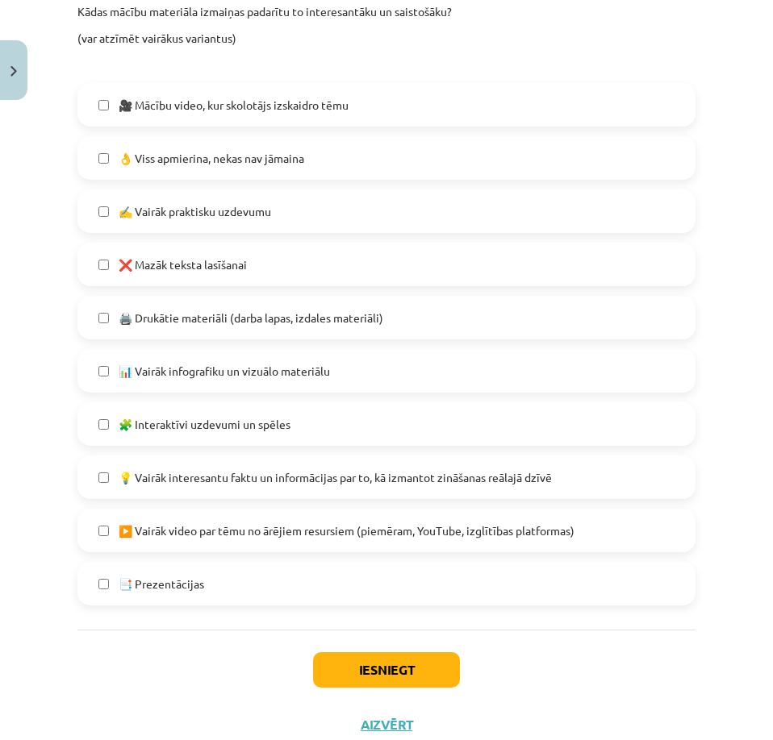
scroll to position [768, 0]
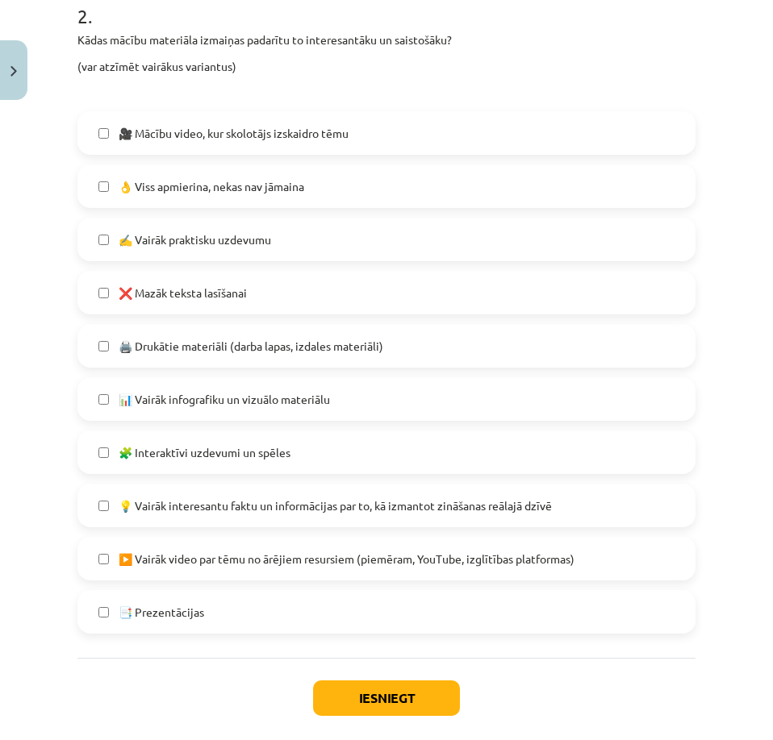
click at [240, 193] on span "👌 Viss apmierina, nekas nav jāmaina" at bounding box center [212, 186] width 186 height 17
click at [387, 713] on button "Iesniegt" at bounding box center [386, 698] width 147 height 35
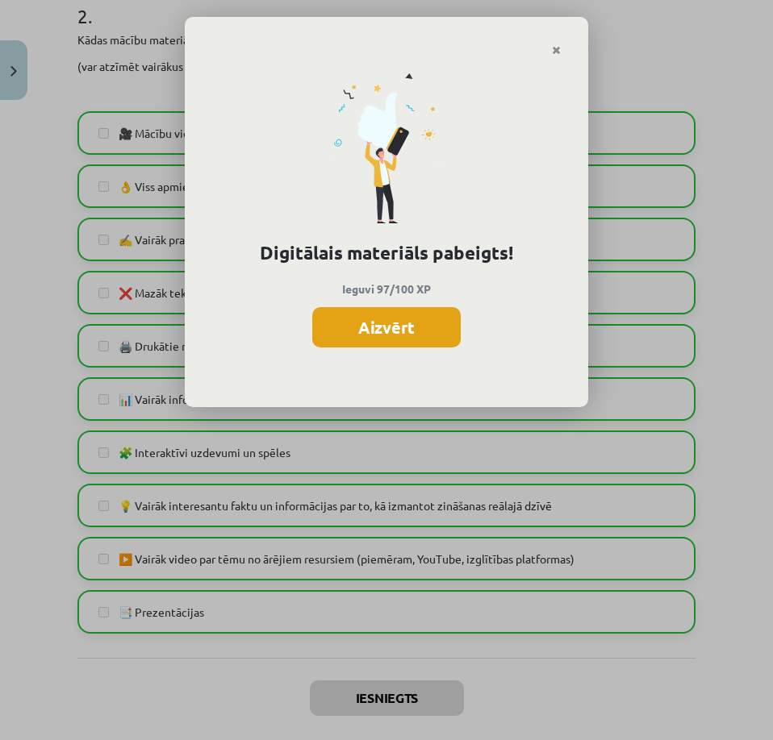
click at [438, 336] on button "Aizvērt" at bounding box center [386, 327] width 148 height 40
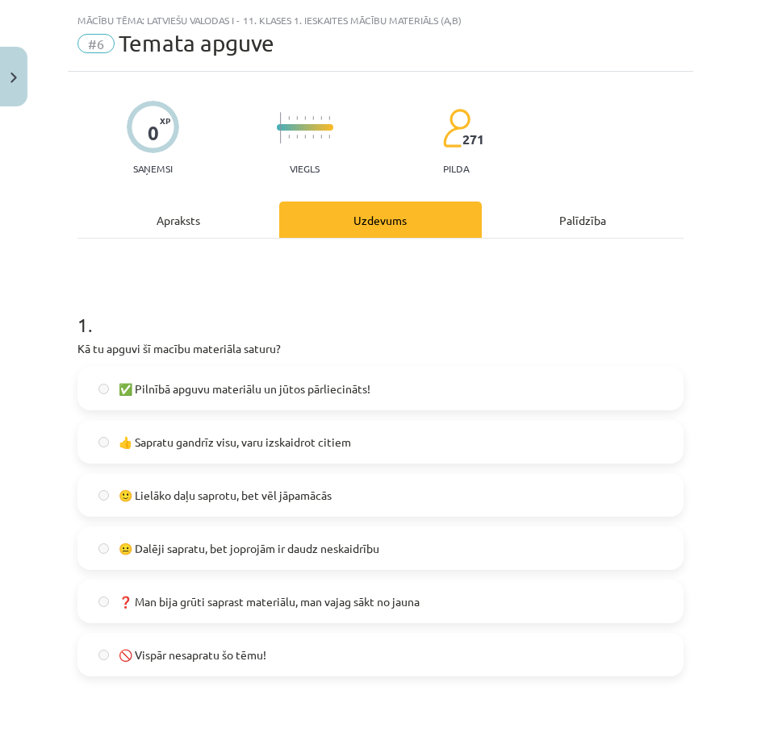
scroll to position [0, 0]
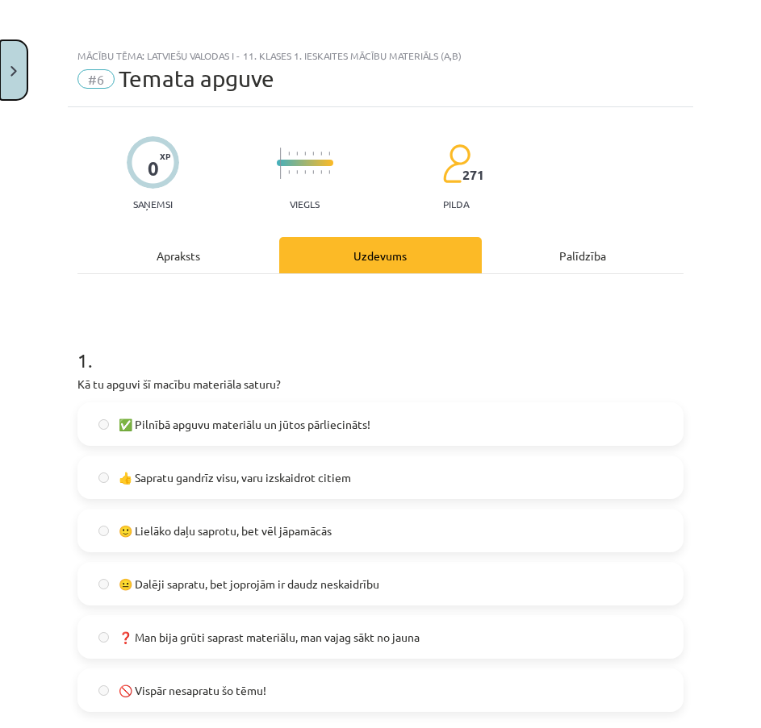
click at [8, 63] on button "Close" at bounding box center [13, 70] width 27 height 60
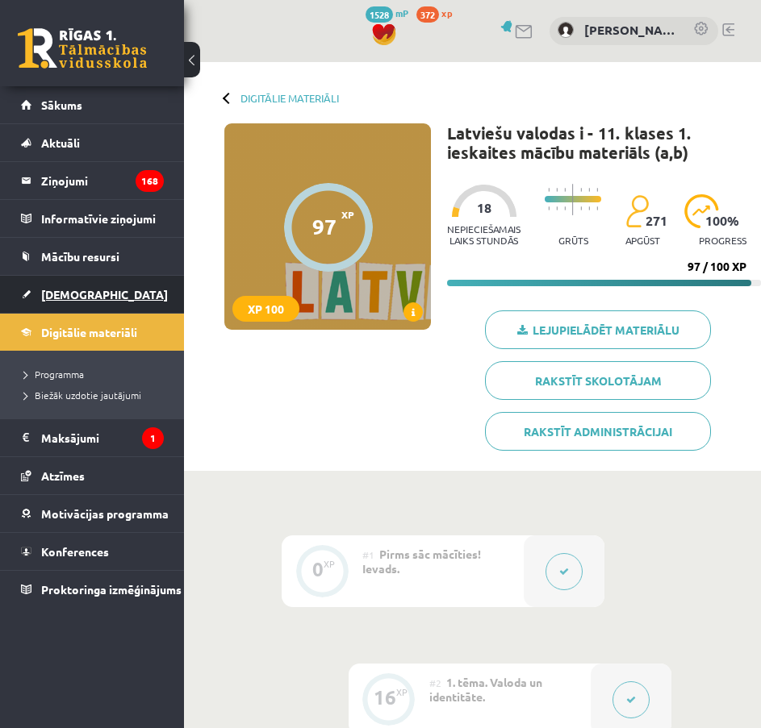
click at [68, 294] on span "[DEMOGRAPHIC_DATA]" at bounding box center [104, 294] width 127 height 15
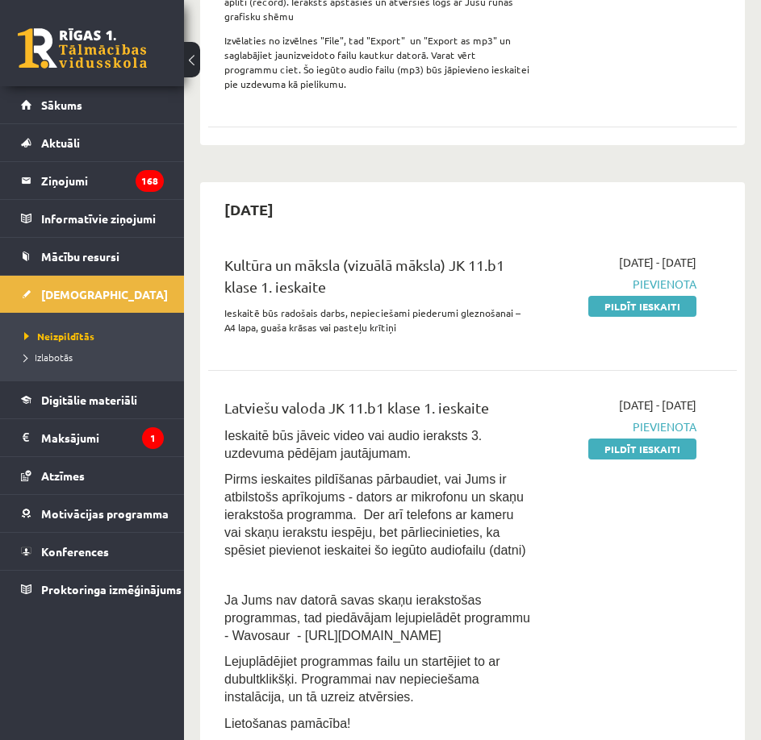
scroll to position [807, 0]
click at [628, 295] on link "Pildīt ieskaiti" at bounding box center [642, 305] width 108 height 21
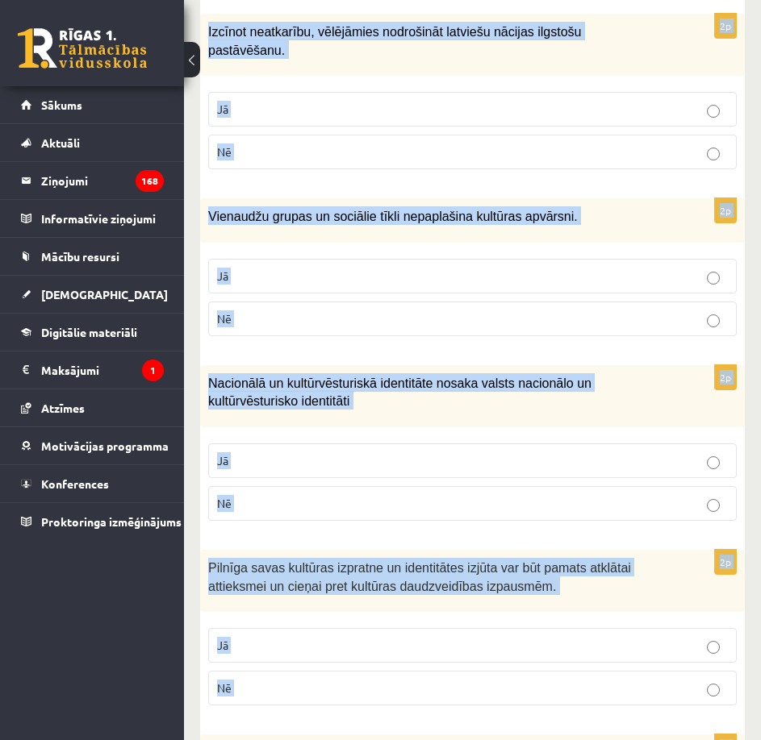
scroll to position [2299, 0]
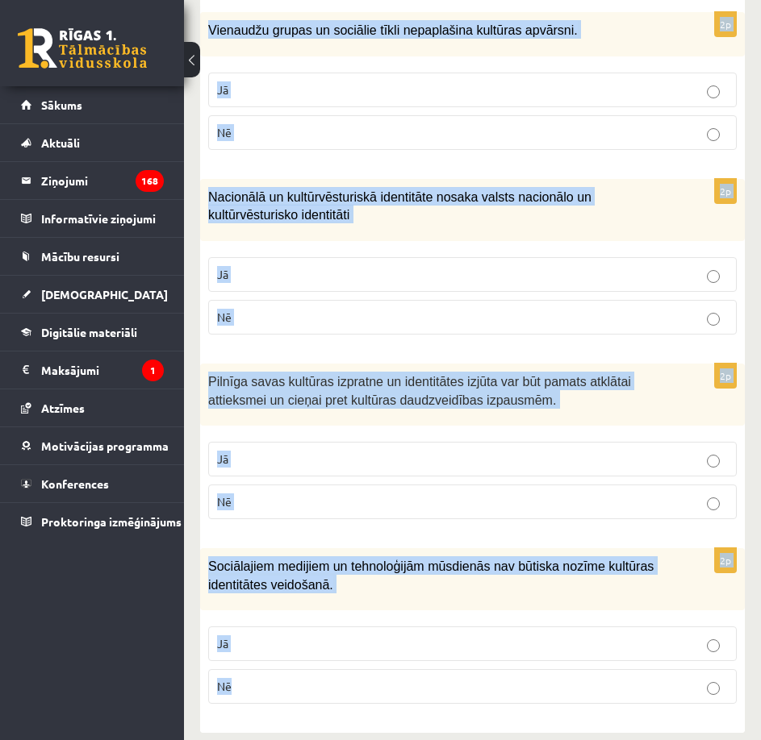
drag, startPoint x: 203, startPoint y: 181, endPoint x: 654, endPoint y: 773, distance: 744.2
copy form "Latviešu valodas saglabāšana un attīstīšana ir atzīta par vienu no veidiem, kā …"
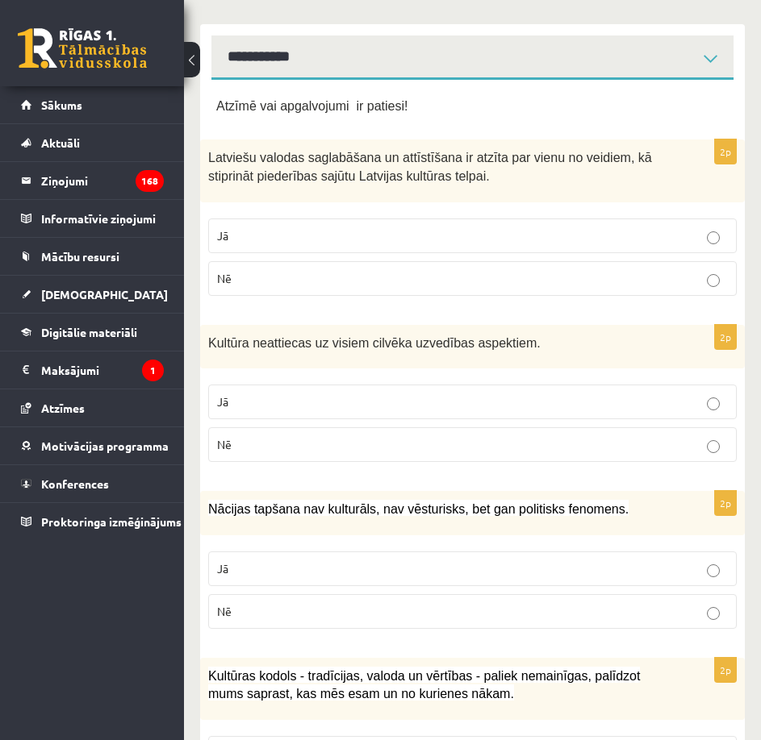
scroll to position [242, 0]
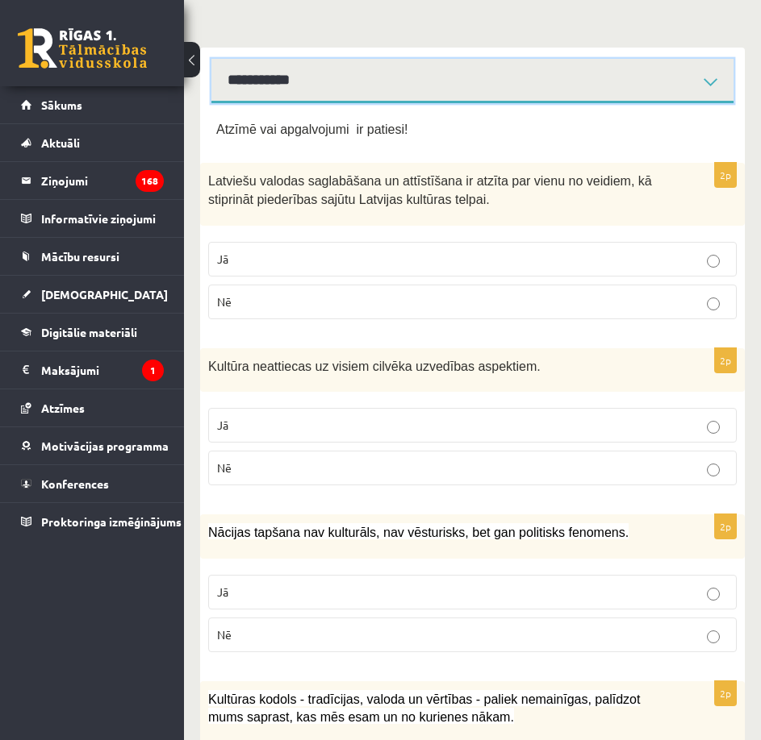
click at [427, 81] on select "**********" at bounding box center [472, 81] width 522 height 44
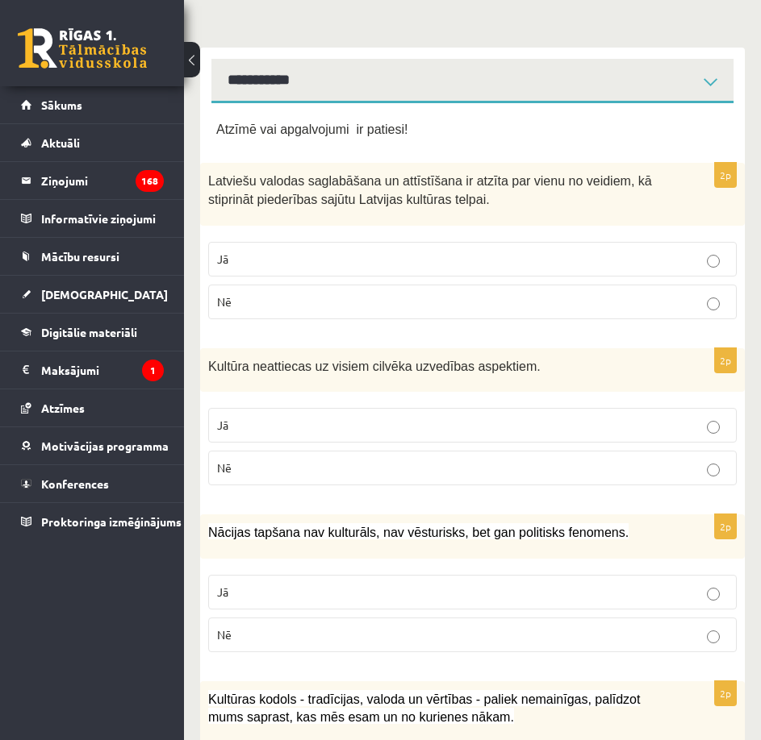
click at [547, 145] on div "Atzīmē vai apgalvojumi ir patiesi!" at bounding box center [472, 133] width 512 height 28
click at [342, 262] on p "Jā" at bounding box center [472, 259] width 511 height 17
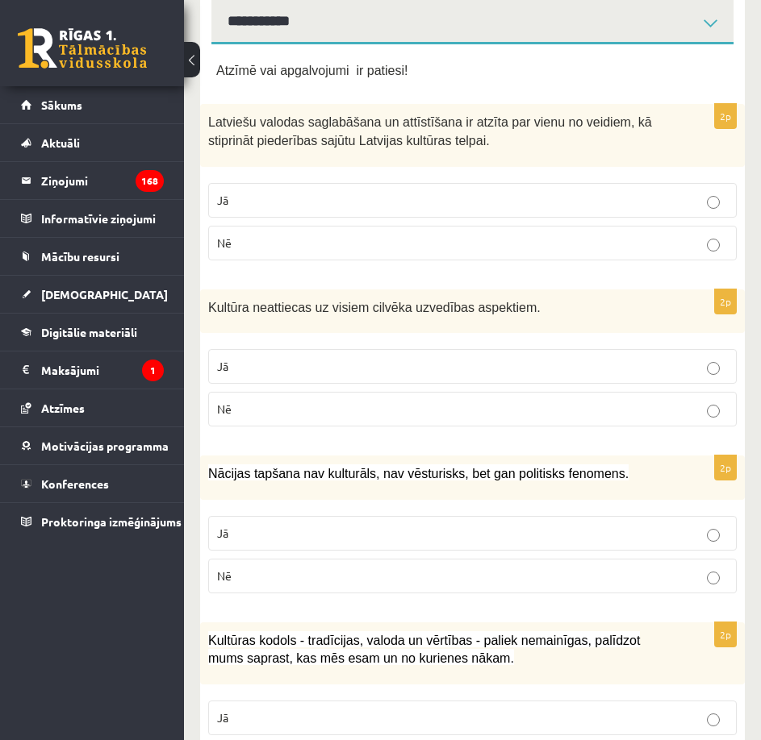
scroll to position [403, 0]
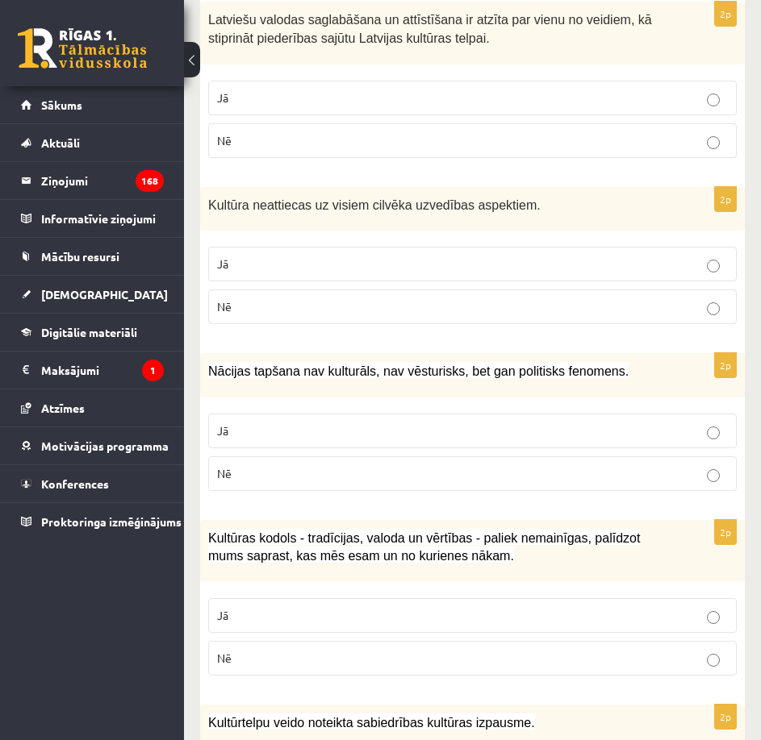
click at [362, 302] on p "Nē" at bounding box center [472, 306] width 511 height 17
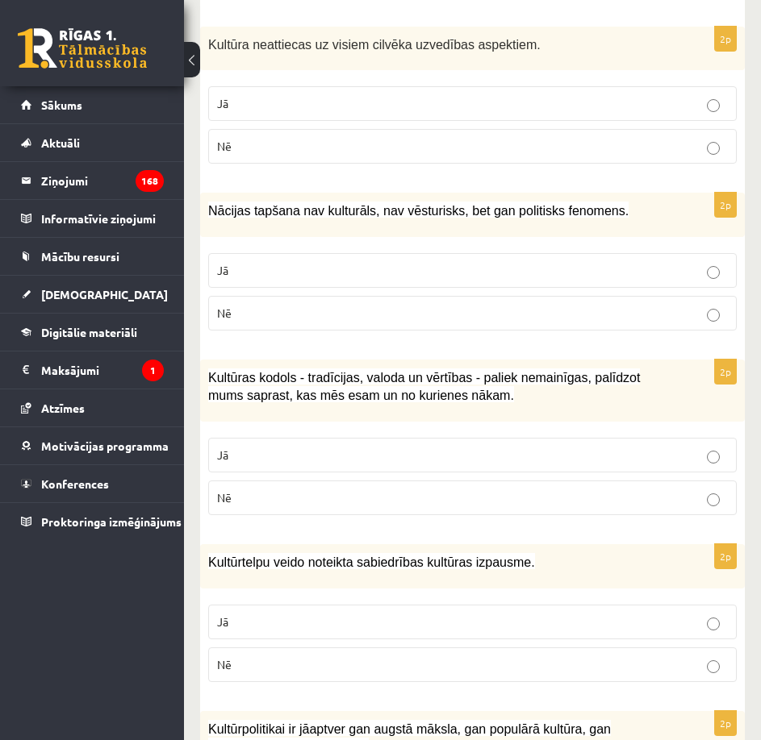
scroll to position [565, 0]
click at [357, 310] on p "Nē" at bounding box center [472, 312] width 511 height 17
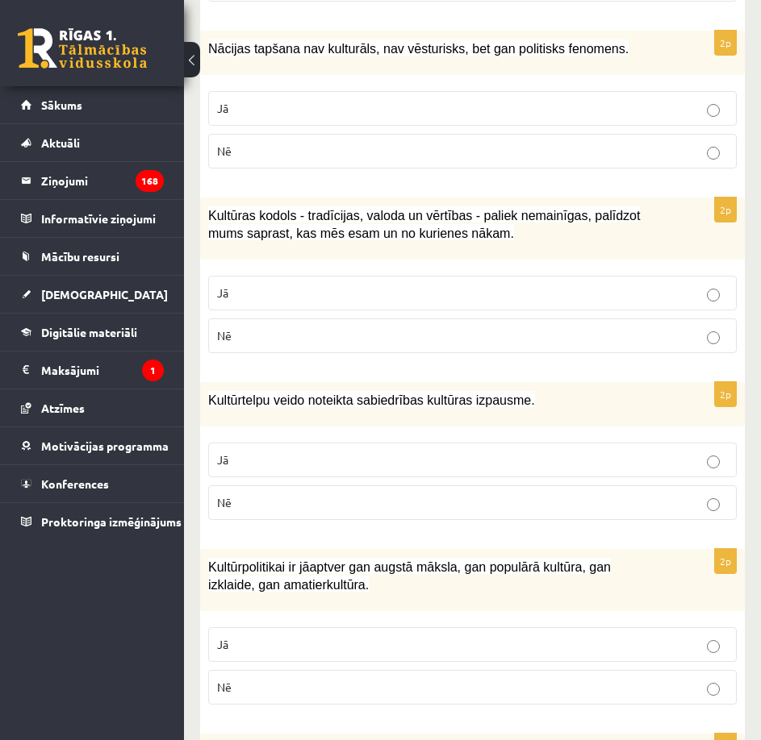
scroll to position [807, 0]
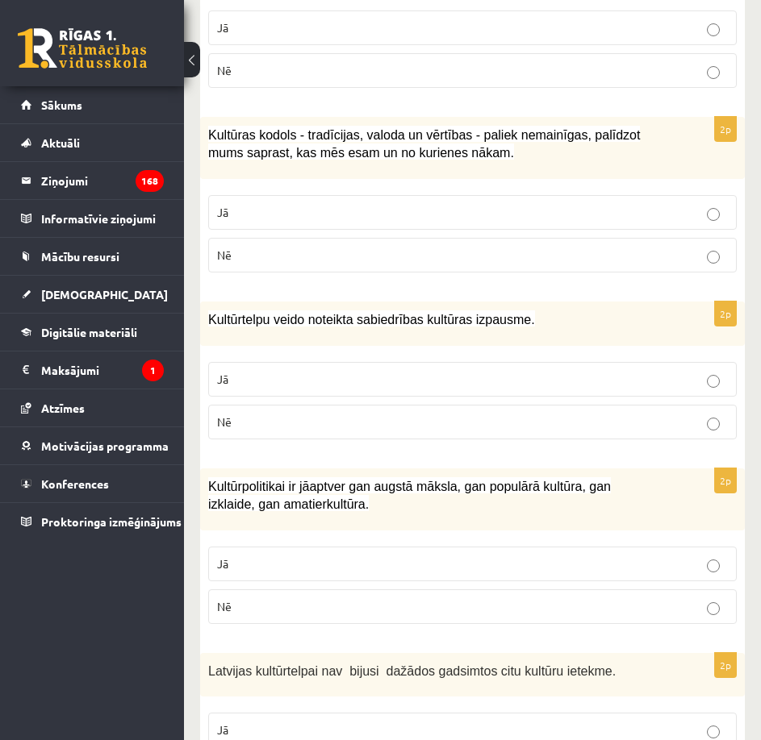
click at [378, 217] on p "Jā" at bounding box center [472, 212] width 511 height 17
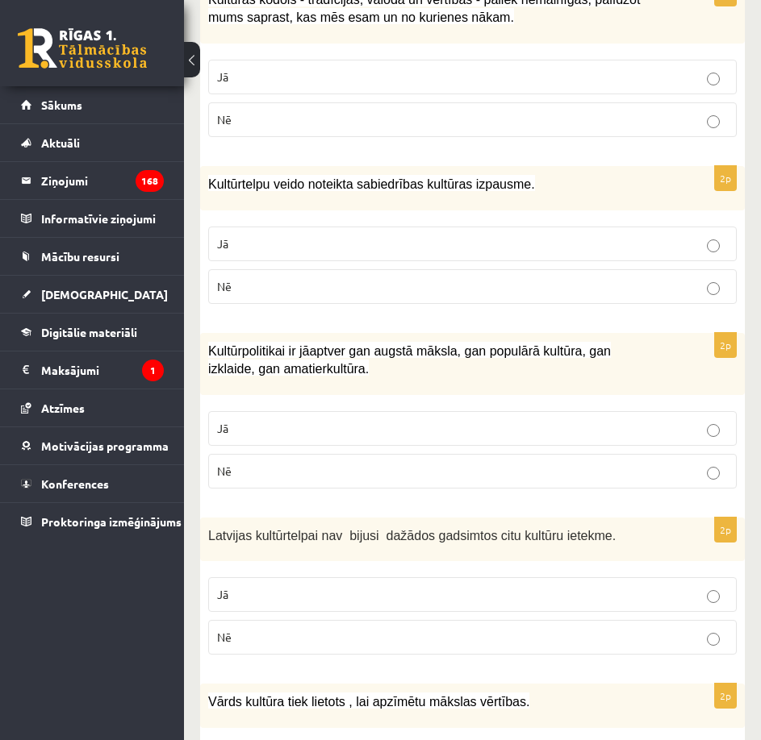
scroll to position [968, 0]
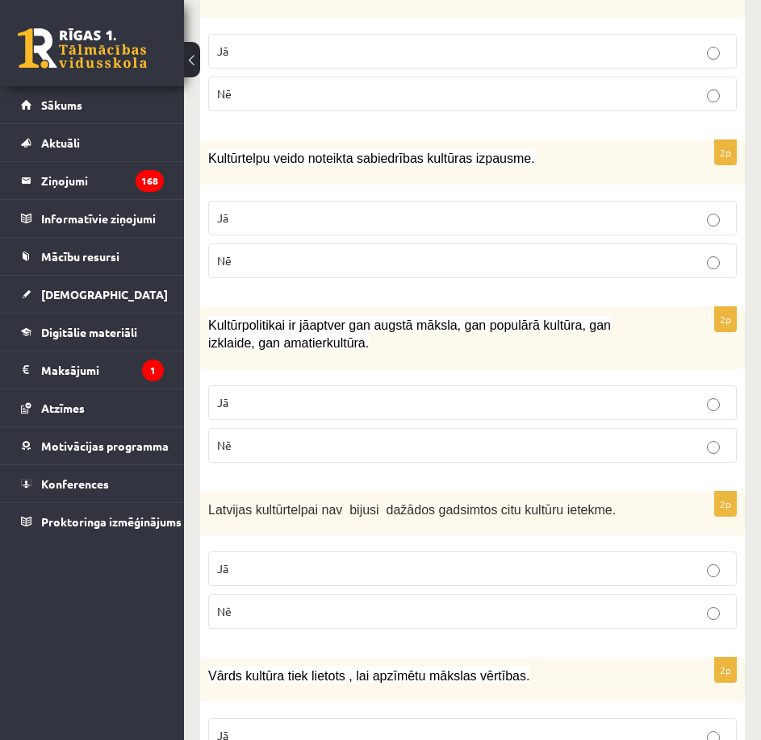
click at [398, 226] on p "Jā" at bounding box center [472, 218] width 511 height 17
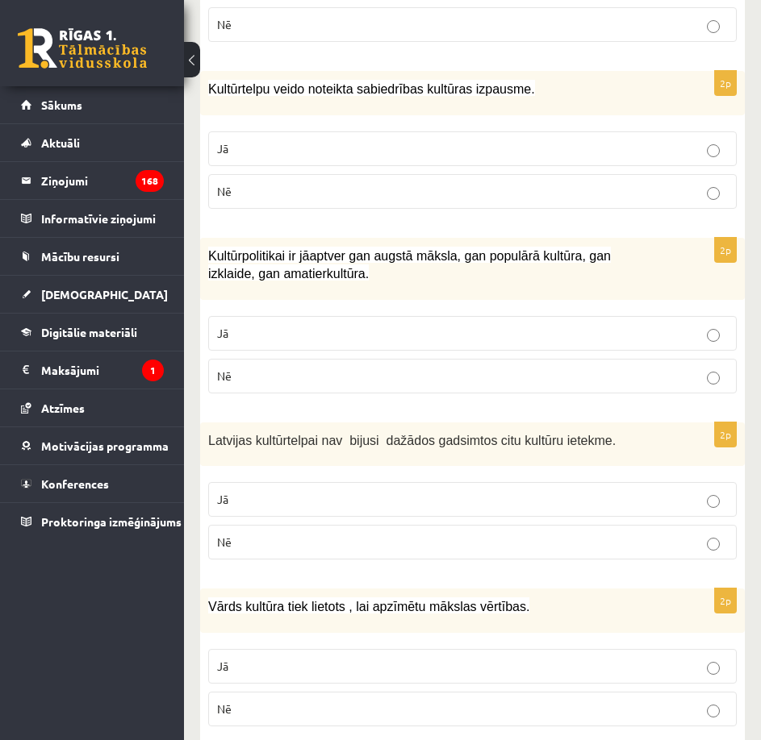
scroll to position [1129, 0]
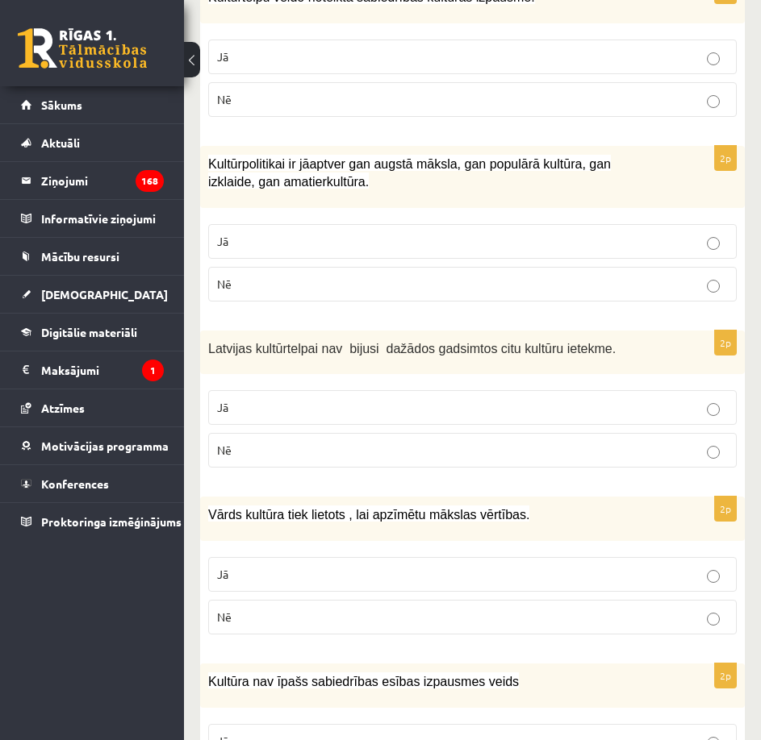
click at [400, 264] on fieldset "Jā Nē" at bounding box center [472, 261] width 528 height 90
click at [400, 256] on label "Jā" at bounding box center [472, 241] width 528 height 35
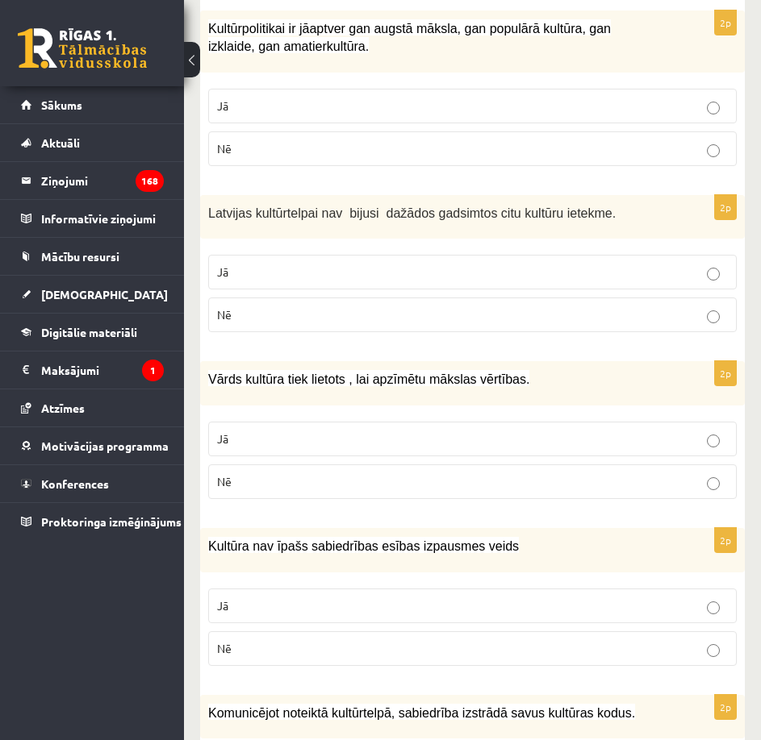
scroll to position [1291, 0]
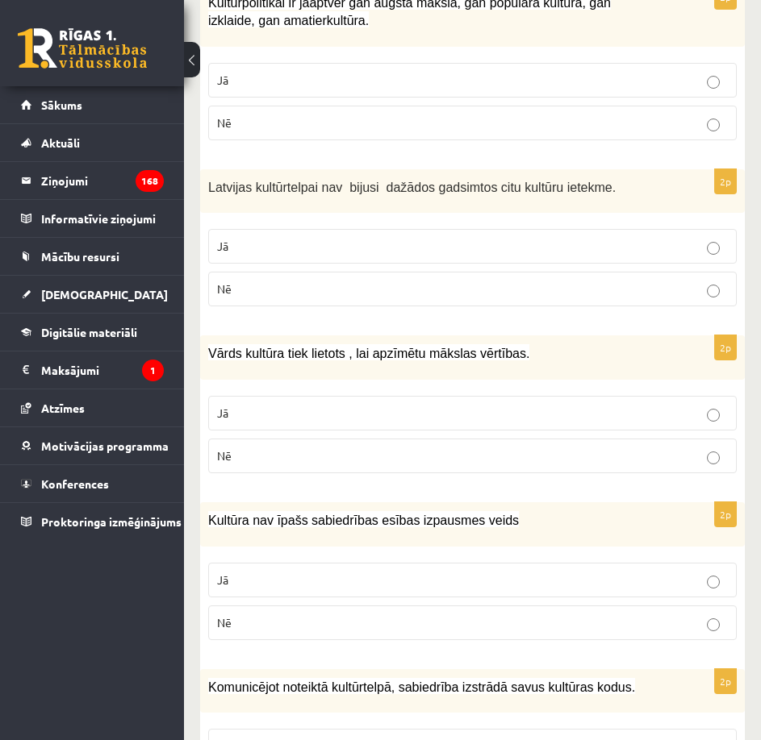
click at [410, 286] on p "Nē" at bounding box center [472, 289] width 511 height 17
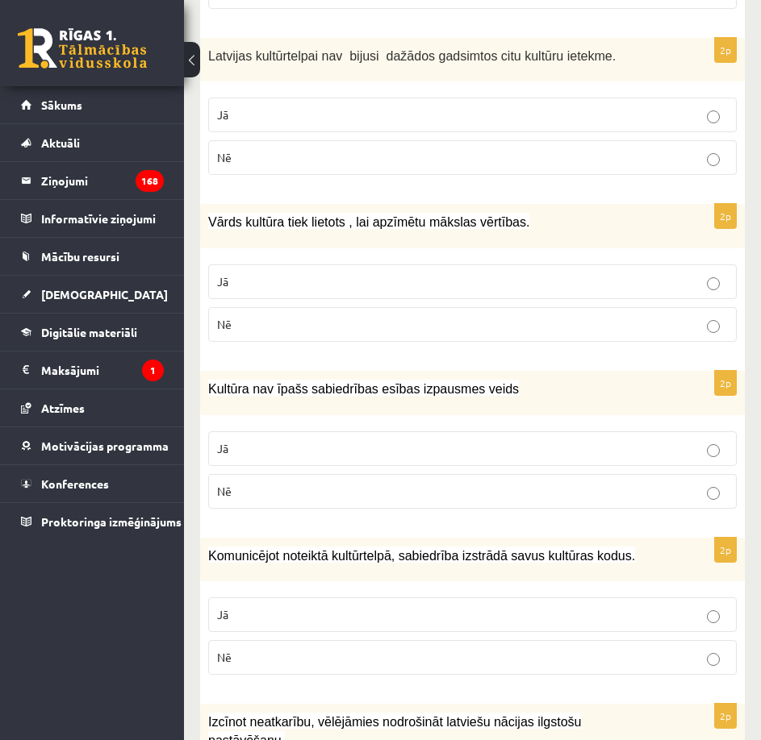
scroll to position [1452, 0]
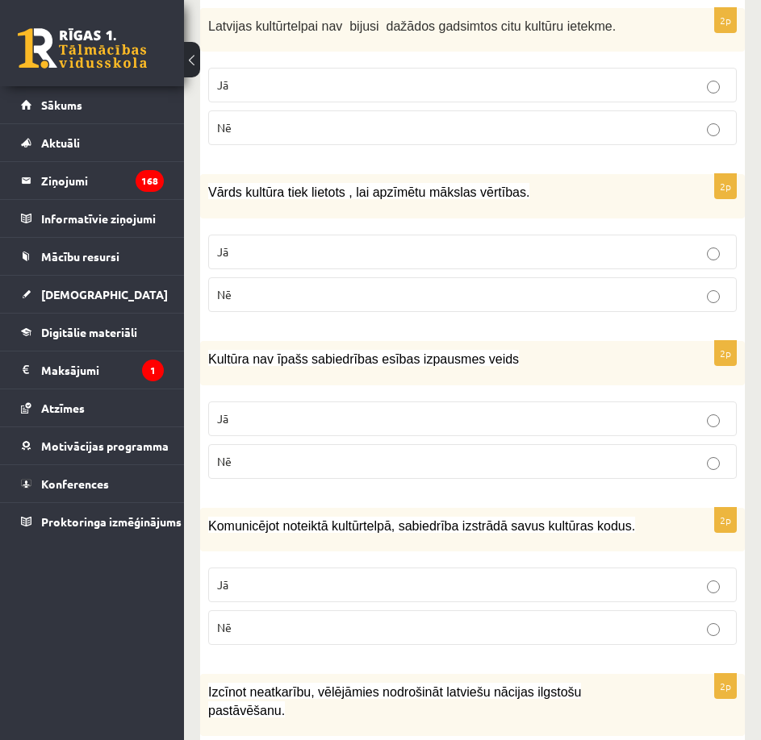
click at [485, 256] on p "Jā" at bounding box center [472, 252] width 511 height 17
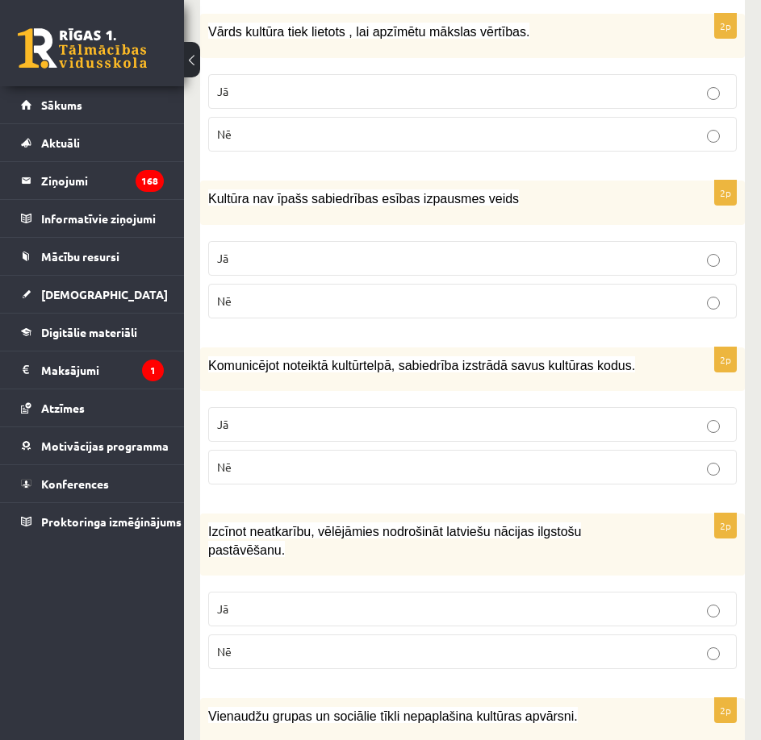
scroll to position [1613, 0]
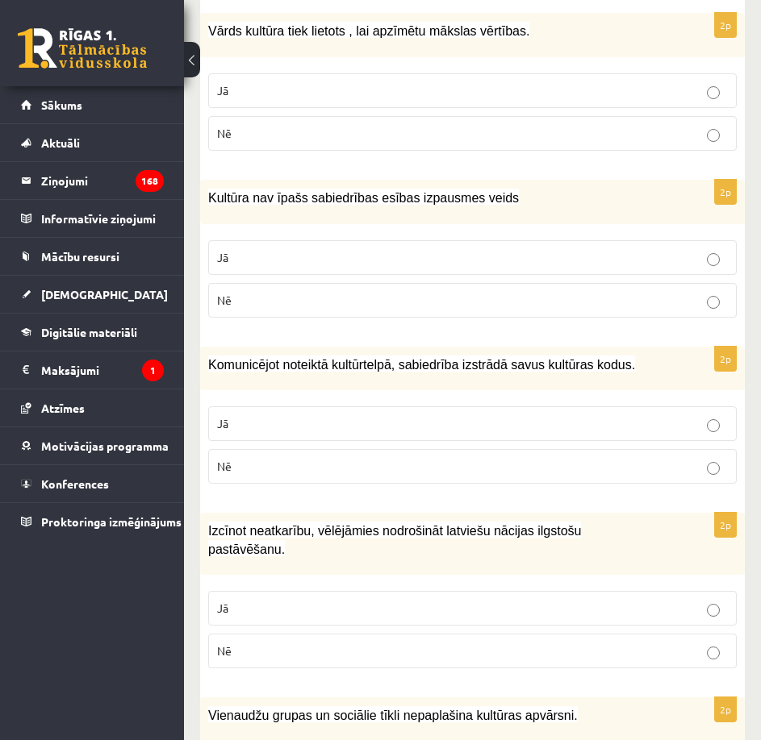
click at [472, 269] on label "Jā" at bounding box center [472, 257] width 528 height 35
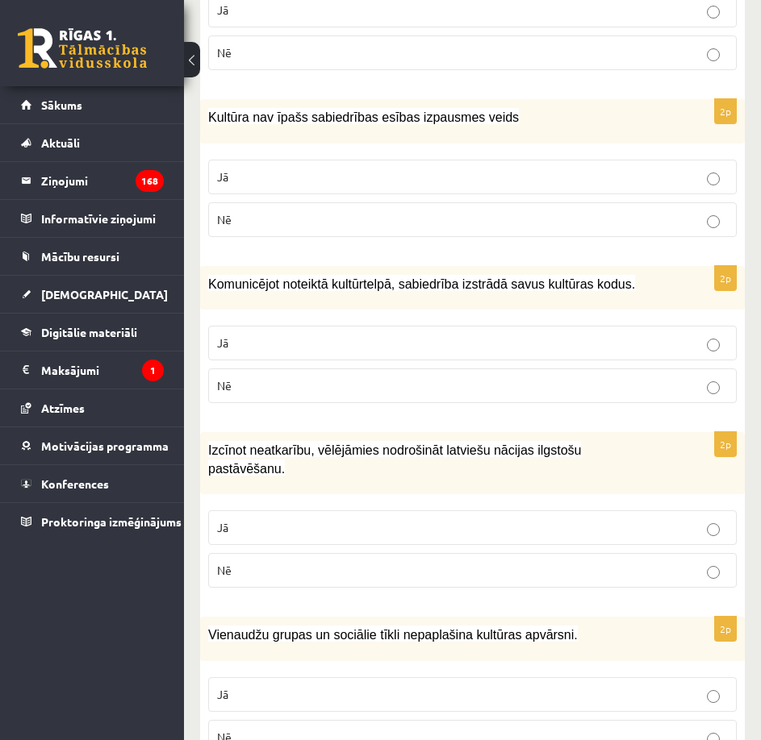
click at [423, 385] on p "Nē" at bounding box center [472, 385] width 511 height 17
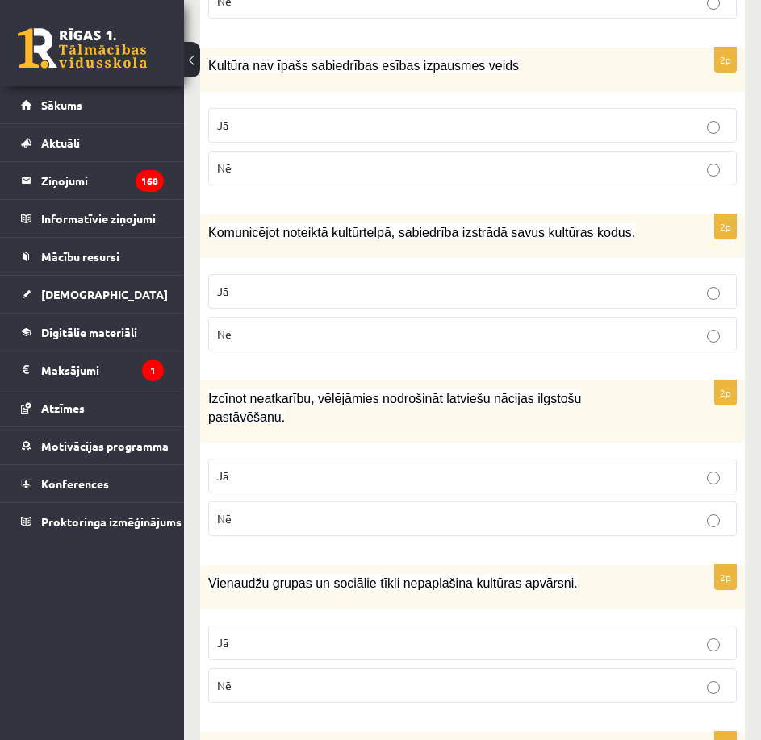
scroll to position [1896, 0]
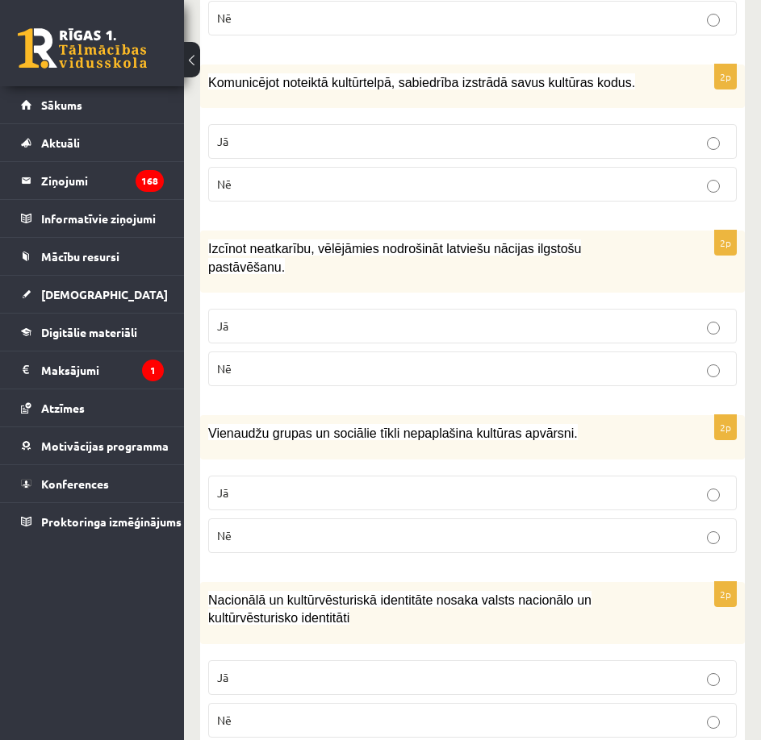
click at [493, 318] on p "Jā" at bounding box center [472, 326] width 511 height 17
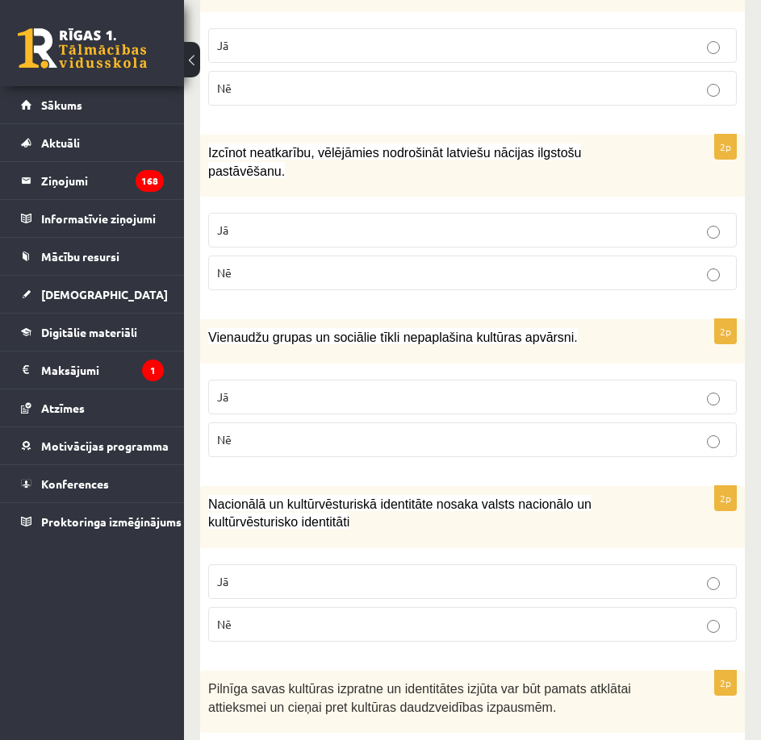
scroll to position [2138, 0]
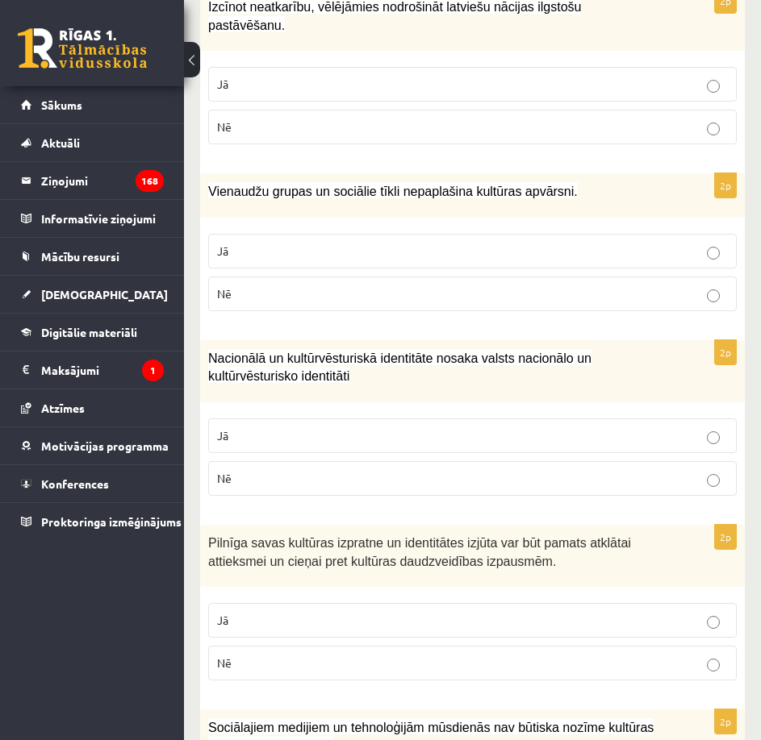
click at [549, 243] on p "Jā" at bounding box center [472, 251] width 511 height 17
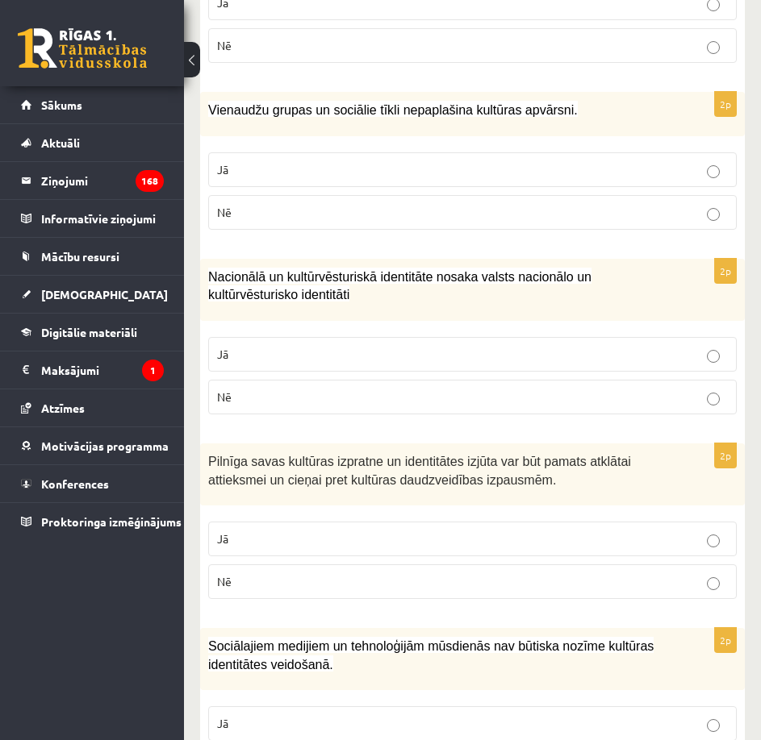
scroll to position [2299, 0]
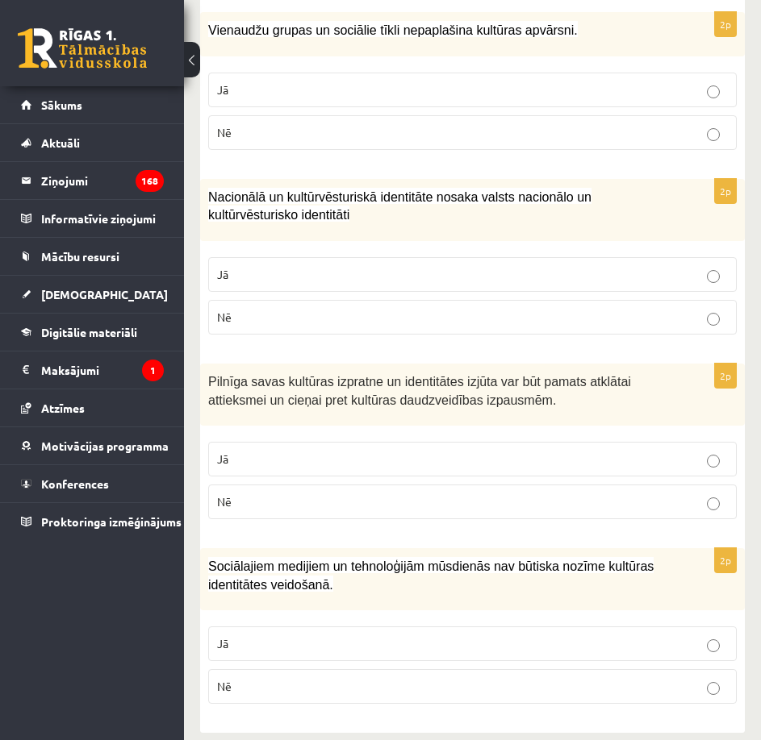
click at [607, 309] on p "Nē" at bounding box center [472, 317] width 511 height 17
click at [543, 451] on p "Jā" at bounding box center [472, 459] width 511 height 17
click at [573, 678] on p "Nē" at bounding box center [472, 686] width 511 height 17
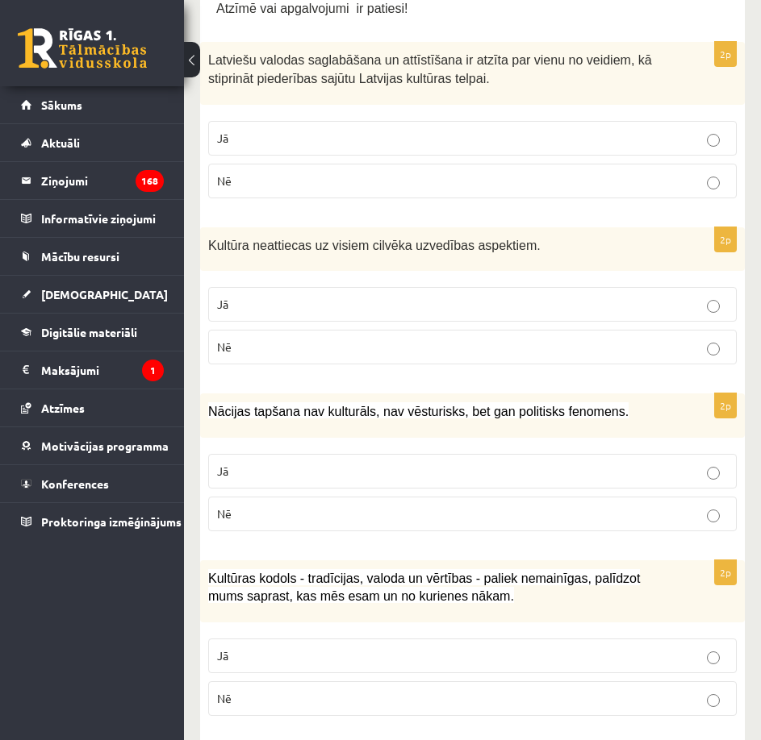
scroll to position [0, 0]
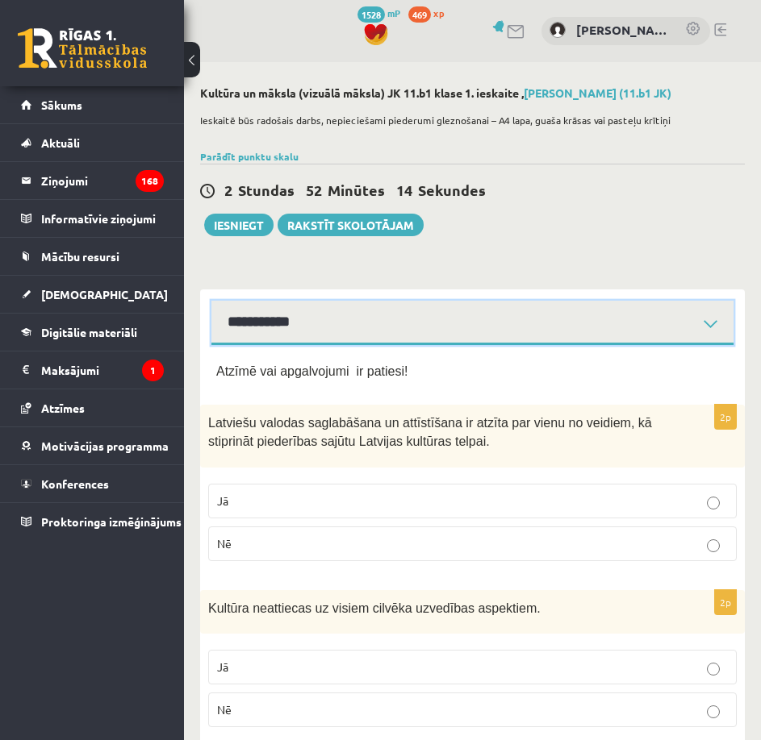
click at [316, 327] on select "**********" at bounding box center [472, 323] width 522 height 44
click at [211, 301] on select "**********" at bounding box center [472, 323] width 522 height 44
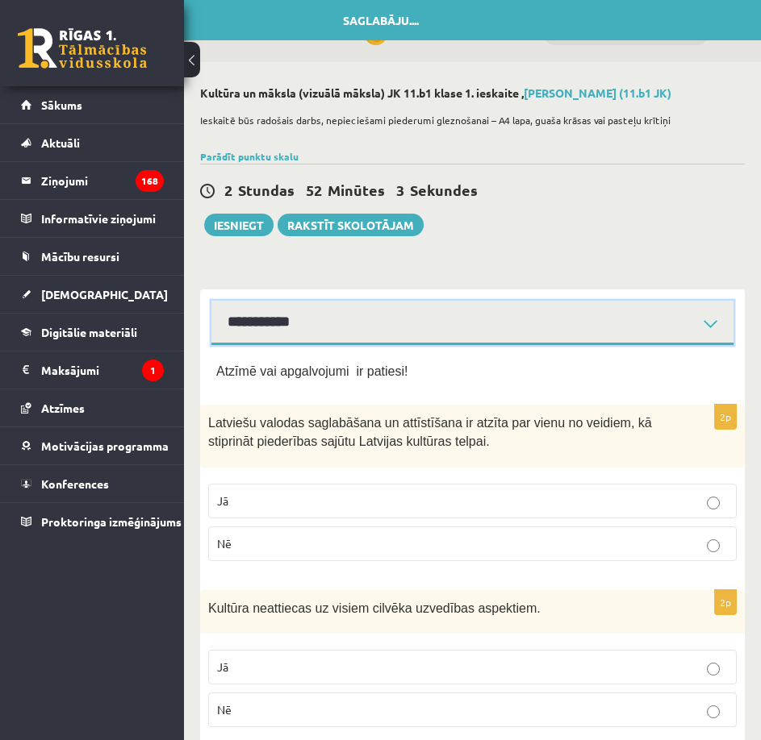
scroll to position [81, 0]
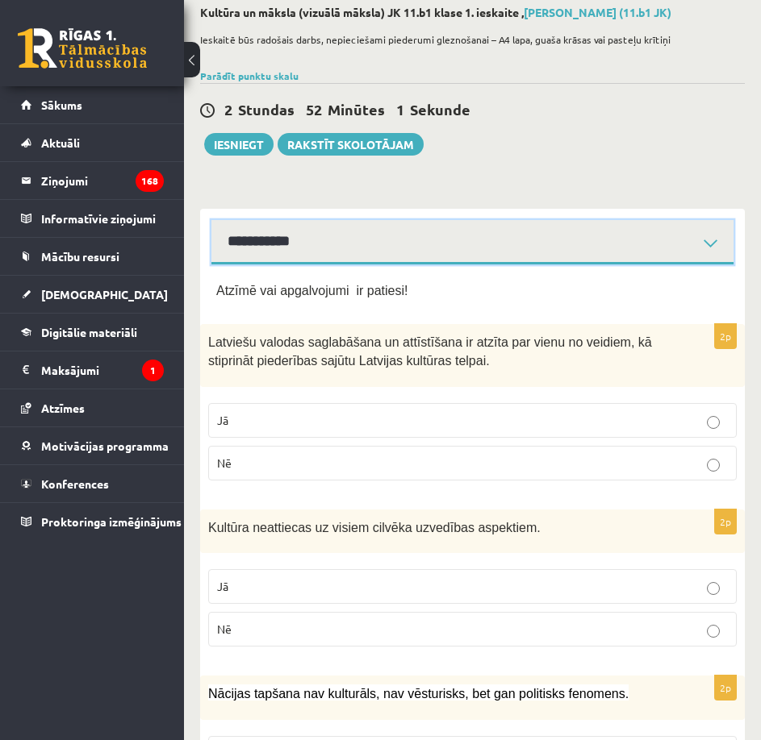
click at [457, 258] on select "**********" at bounding box center [472, 242] width 522 height 44
click at [211, 220] on select "**********" at bounding box center [472, 242] width 522 height 44
click at [402, 244] on select "**********" at bounding box center [472, 242] width 522 height 44
click at [211, 220] on select "**********" at bounding box center [472, 242] width 522 height 44
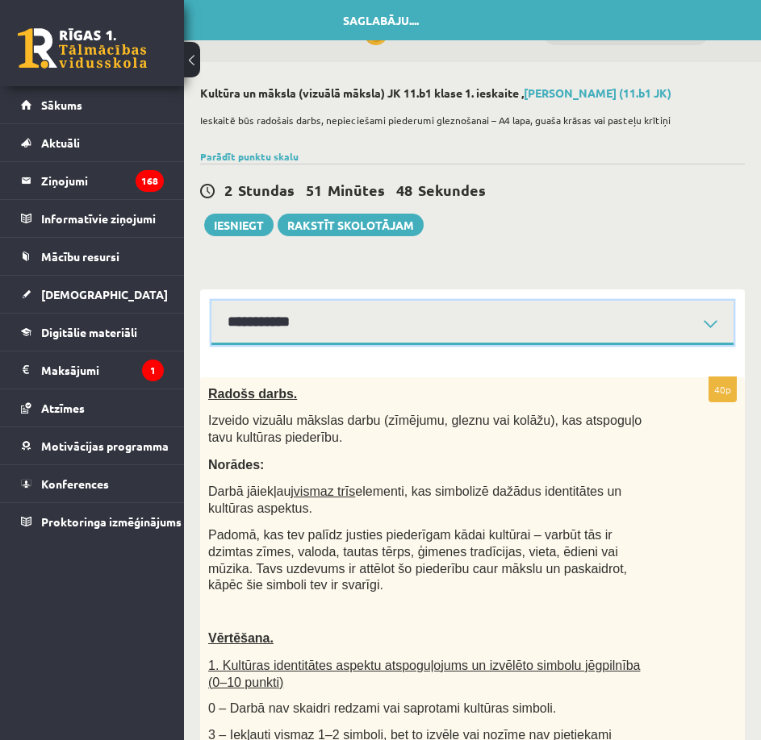
click at [311, 322] on select "**********" at bounding box center [472, 323] width 522 height 44
click at [211, 301] on select "**********" at bounding box center [472, 323] width 522 height 44
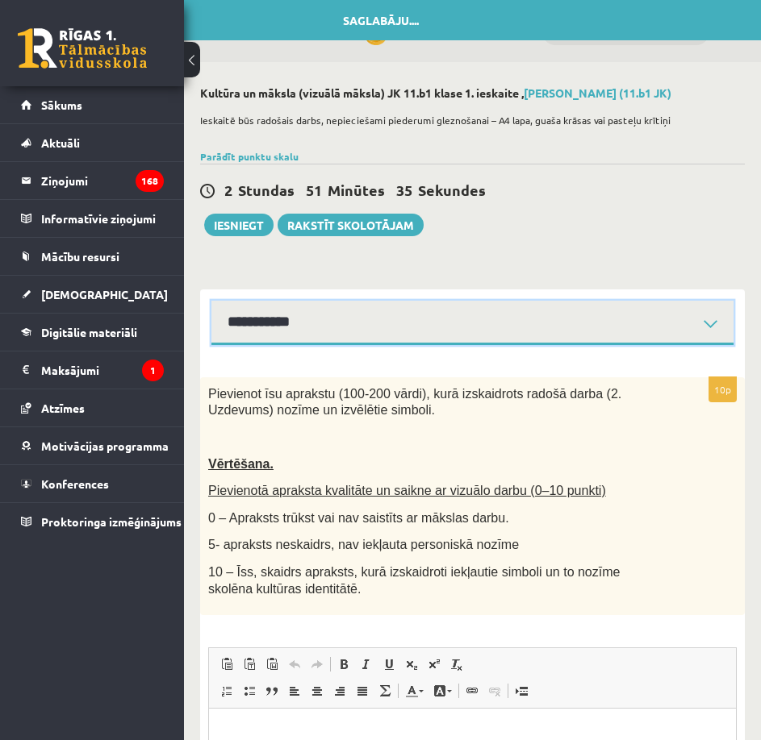
click at [453, 332] on select "**********" at bounding box center [472, 323] width 522 height 44
click at [211, 301] on select "**********" at bounding box center [472, 323] width 522 height 44
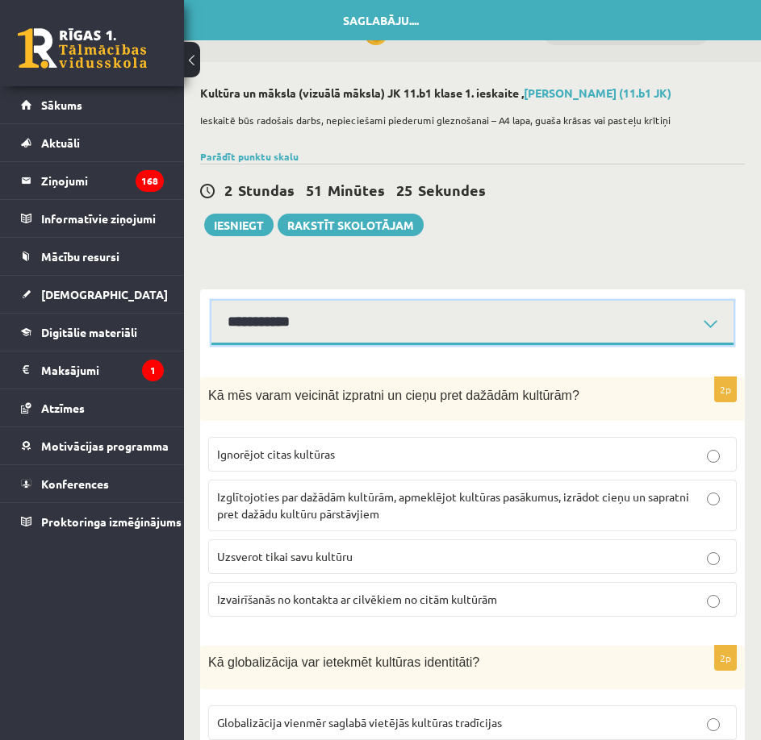
click at [345, 329] on select "**********" at bounding box center [472, 323] width 522 height 44
click at [211, 301] on select "**********" at bounding box center [472, 323] width 522 height 44
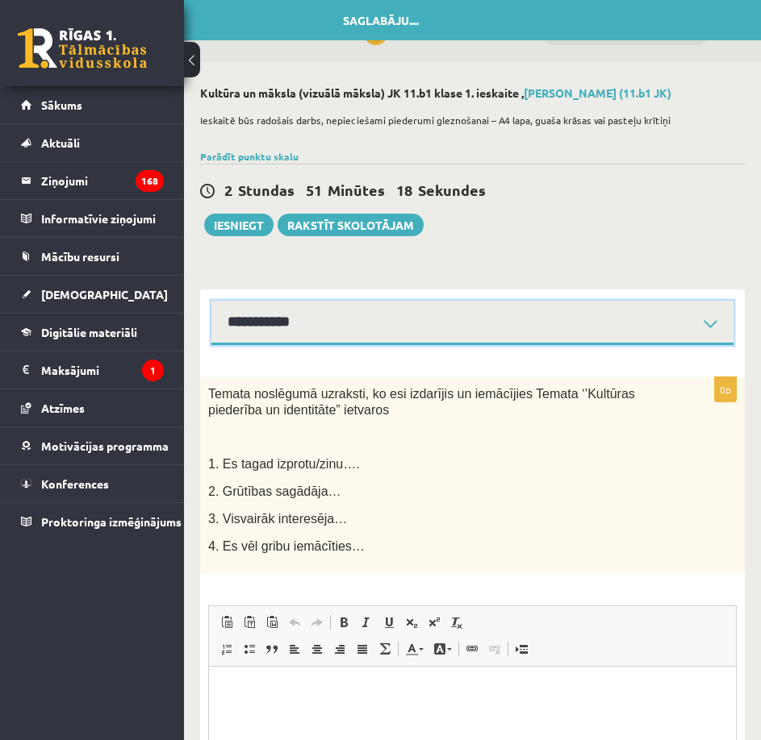
click at [387, 324] on select "**********" at bounding box center [472, 323] width 522 height 44
click at [211, 301] on select "**********" at bounding box center [472, 323] width 522 height 44
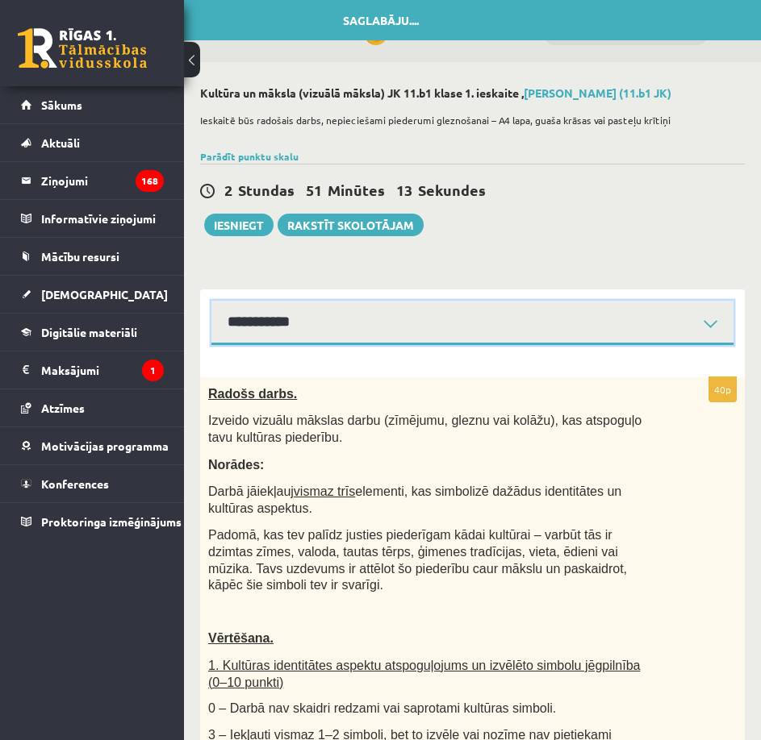
click at [441, 332] on select "**********" at bounding box center [472, 323] width 522 height 44
click at [211, 301] on select "**********" at bounding box center [472, 323] width 522 height 44
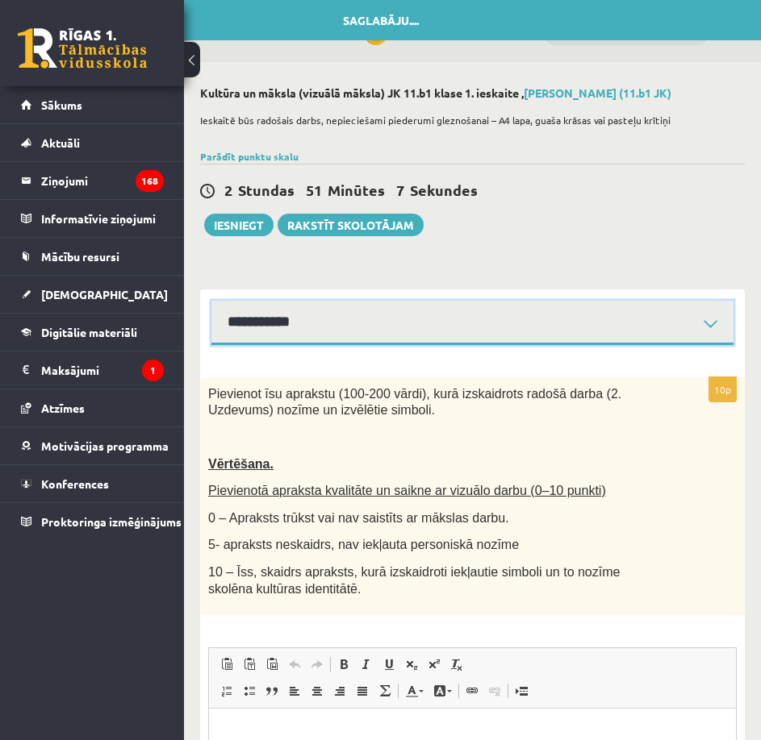
click at [463, 320] on select "**********" at bounding box center [472, 323] width 522 height 44
click at [211, 301] on select "**********" at bounding box center [472, 323] width 522 height 44
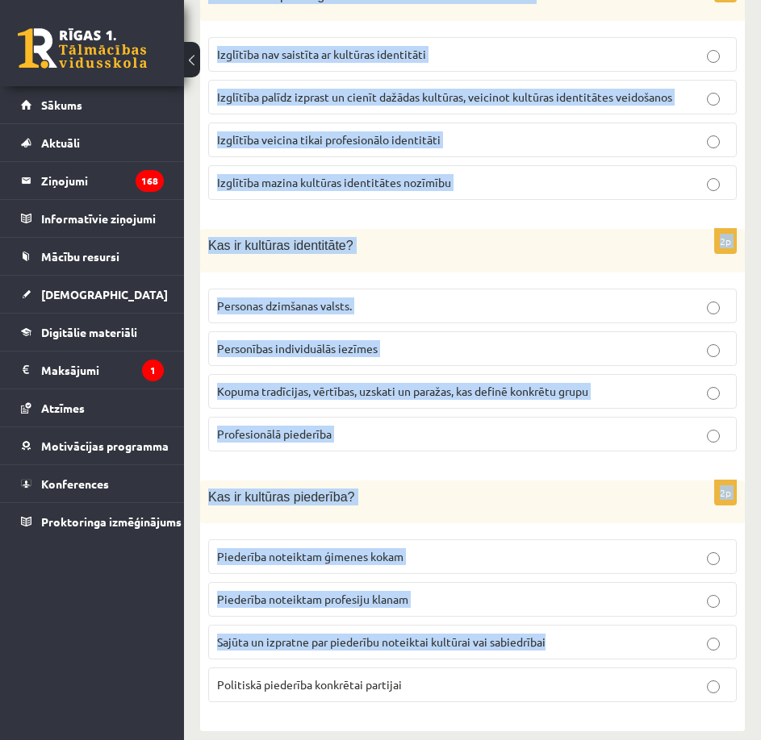
scroll to position [2213, 0]
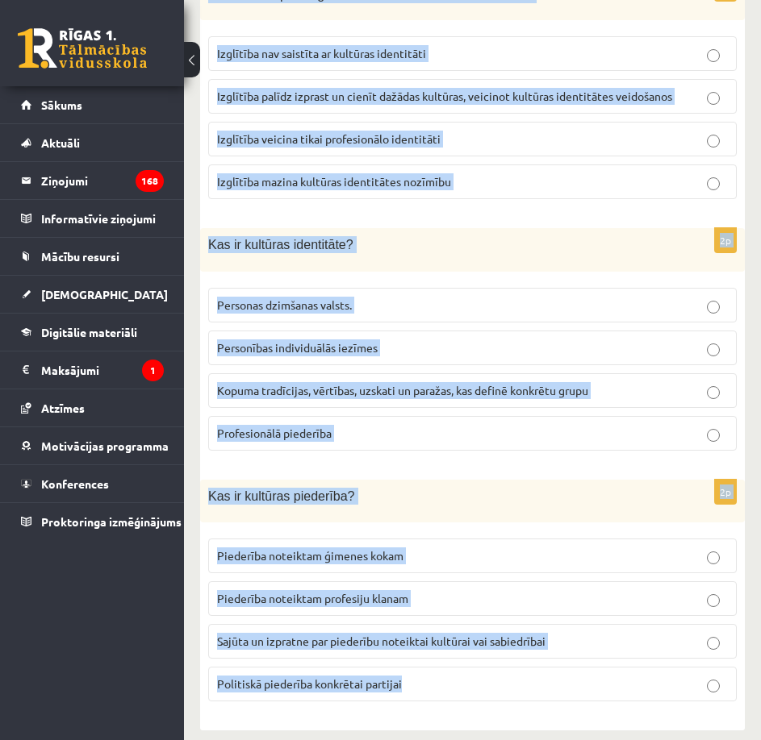
drag, startPoint x: 207, startPoint y: 312, endPoint x: 587, endPoint y: 662, distance: 516.6
copy form "Kā mēs varam veicināt izpratni un cieņu pret dažādām kultūrām? Ignorējot citas …"
click at [515, 488] on p "Kas ir kultūras piederība?" at bounding box center [432, 496] width 448 height 17
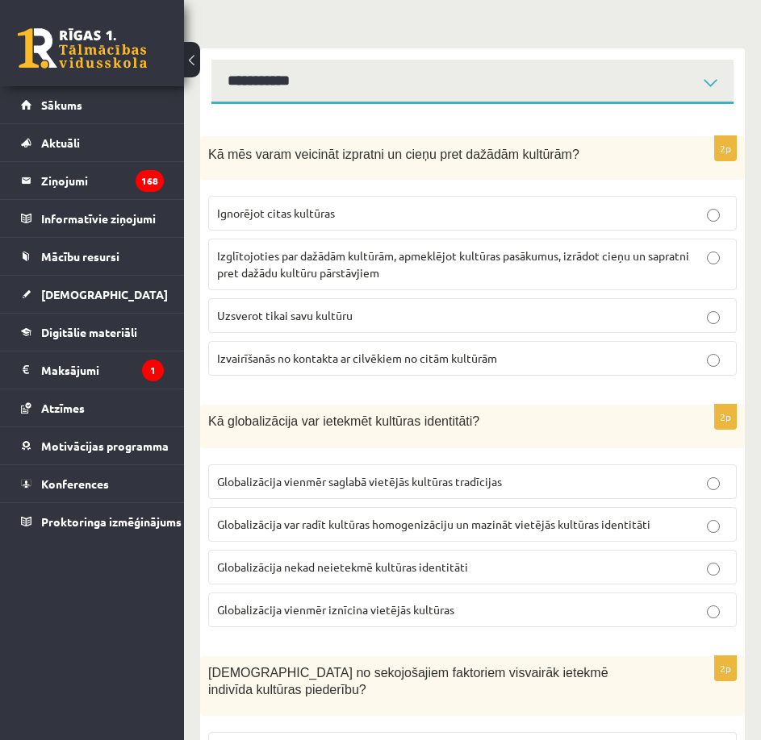
scroll to position [115, 0]
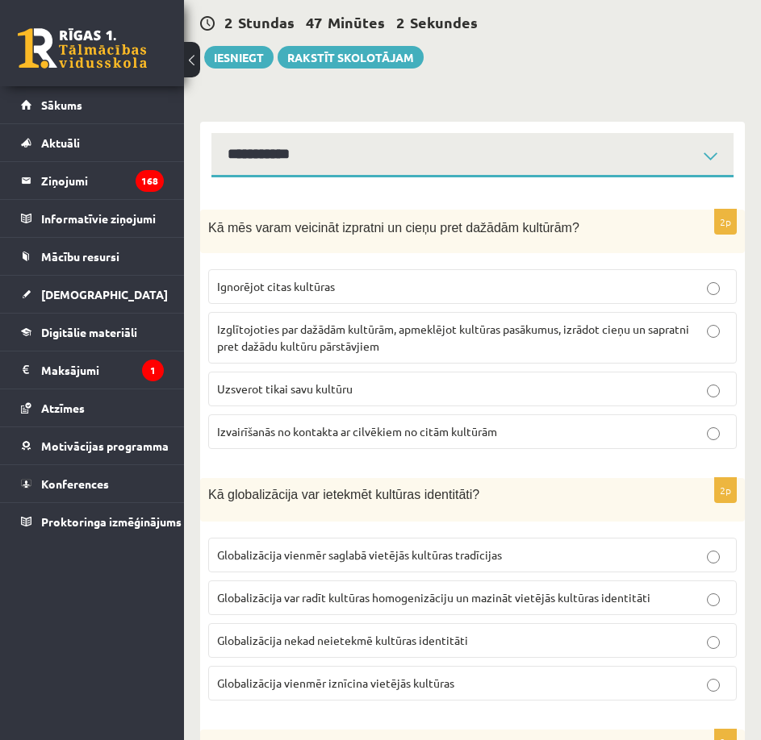
scroll to position [196, 0]
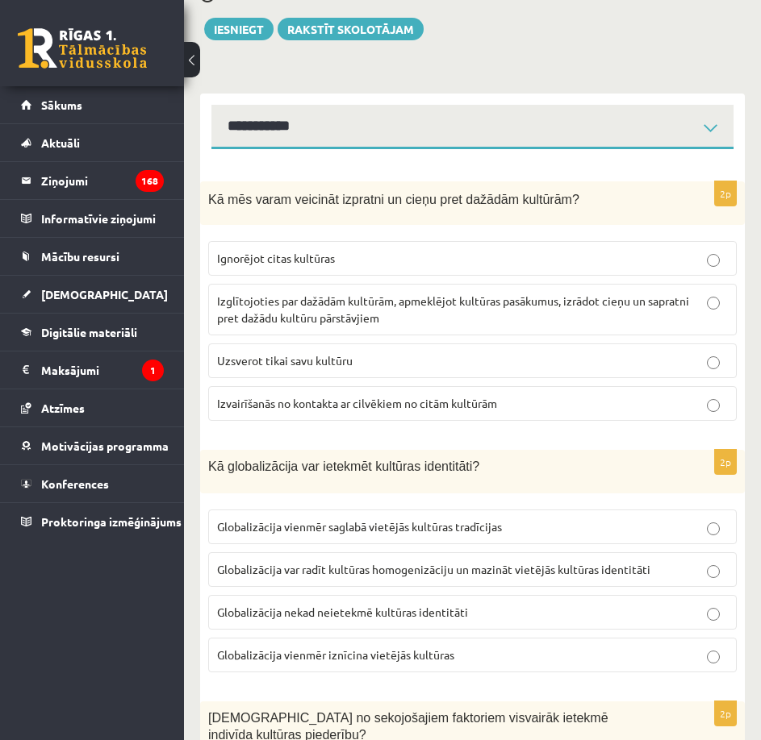
click at [384, 314] on p "Izglītojoties par dažādām kultūrām, apmeklējot kultūras pasākumus, izrādot cieņ…" at bounding box center [472, 310] width 511 height 34
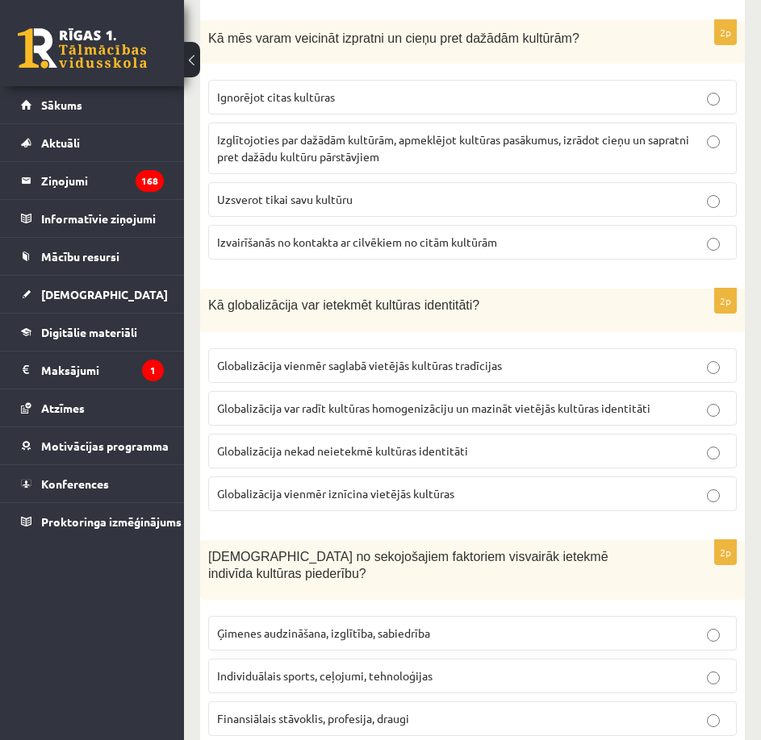
scroll to position [438, 0]
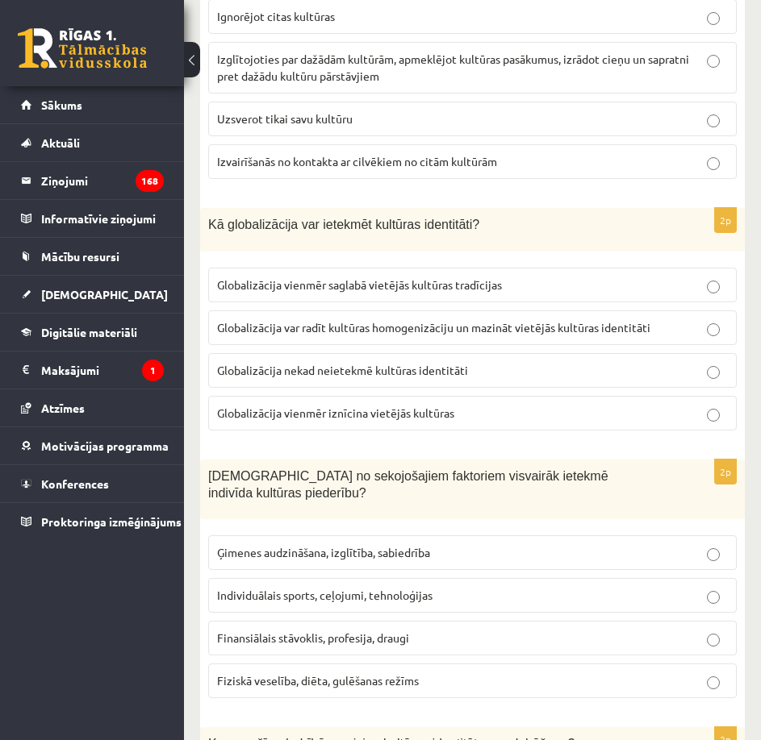
click at [402, 329] on span "Globalizācija var radīt kultūras homogenizāciju un mazināt vietējās kultūras id…" at bounding box center [433, 327] width 433 height 15
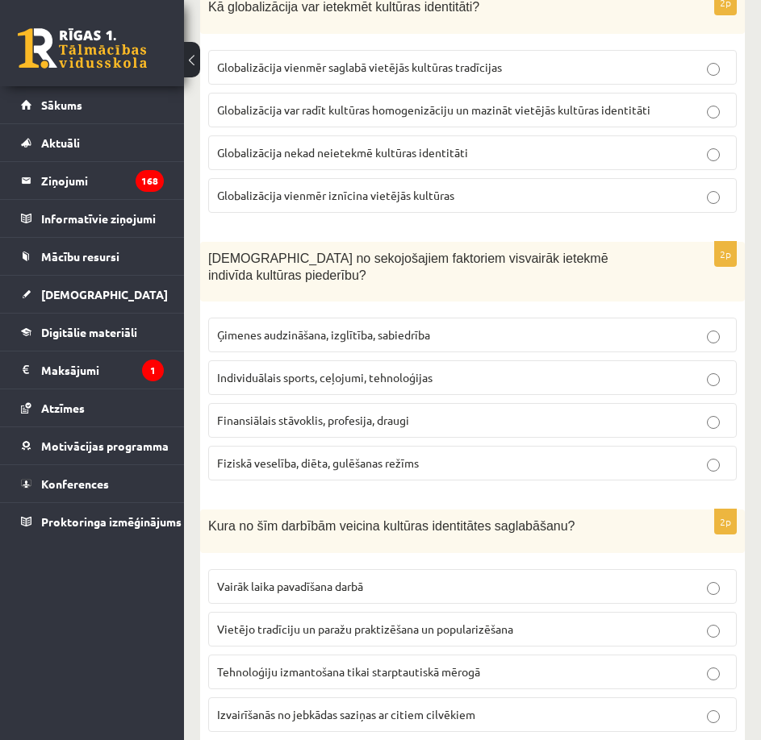
scroll to position [680, 0]
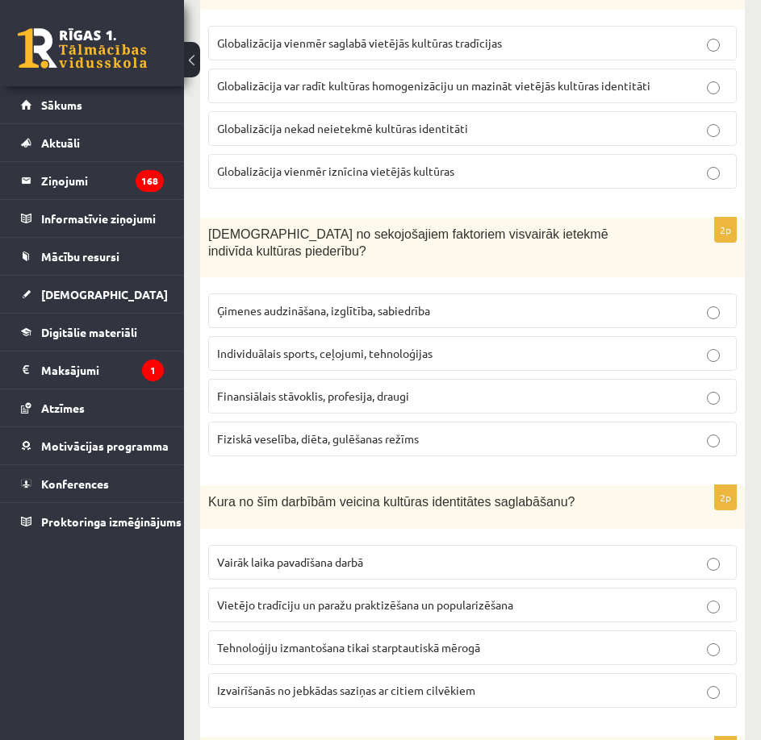
click at [411, 303] on span "Ģimenes audzināšana, izglītība, sabiedrība" at bounding box center [323, 310] width 213 height 15
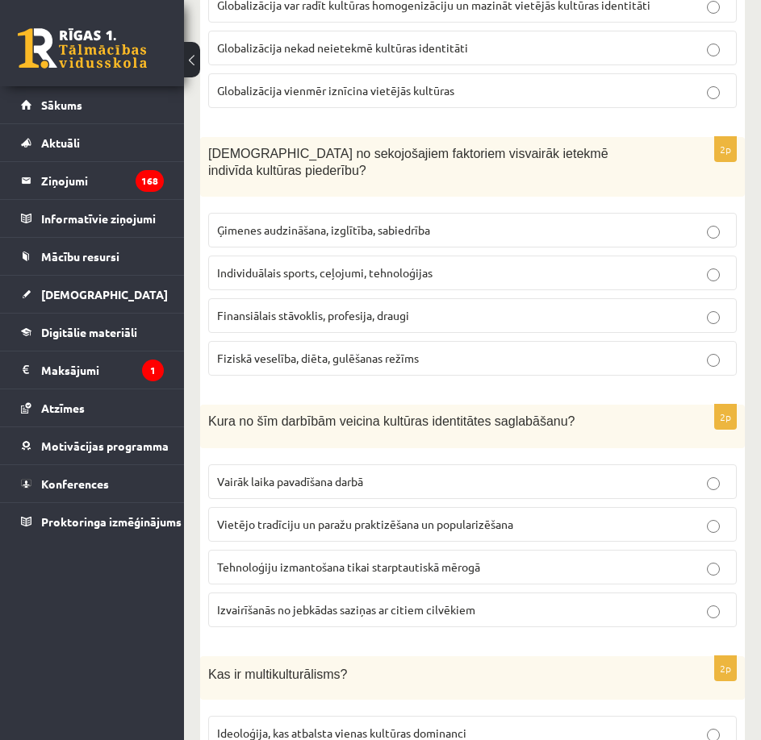
scroll to position [841, 0]
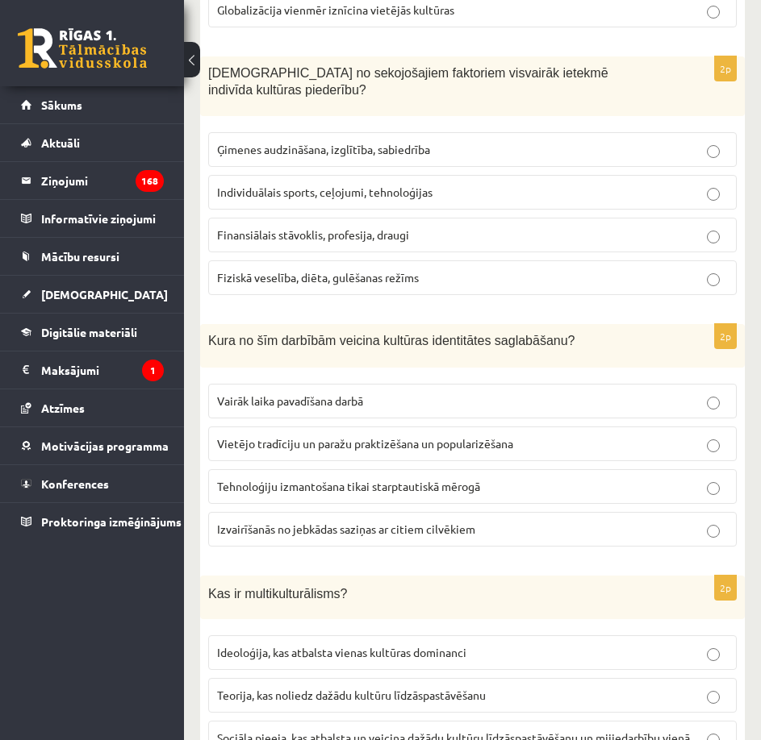
click at [445, 436] on span "Vietējo tradīciju un paražu praktizēšana un popularizēšana" at bounding box center [365, 443] width 296 height 15
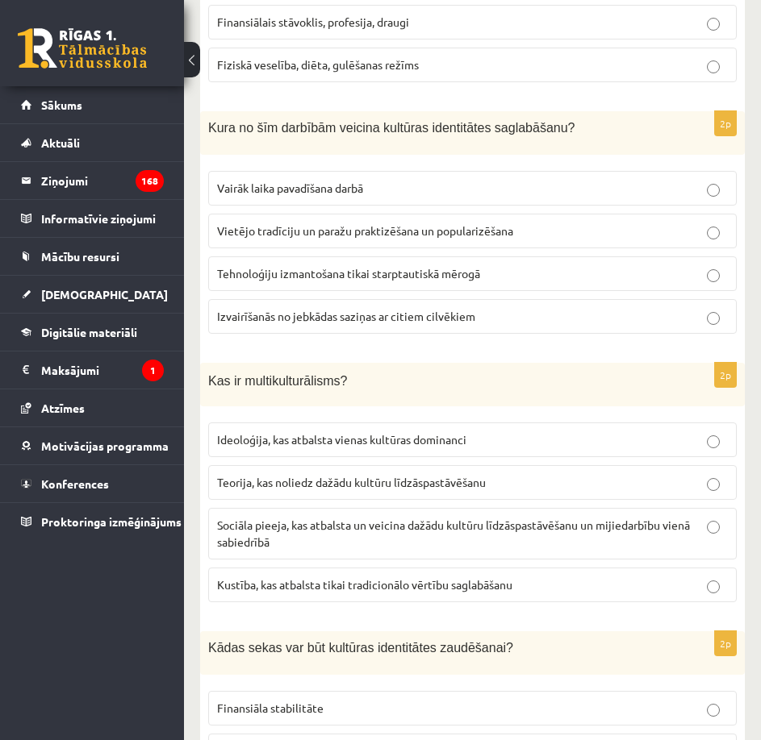
scroll to position [1083, 0]
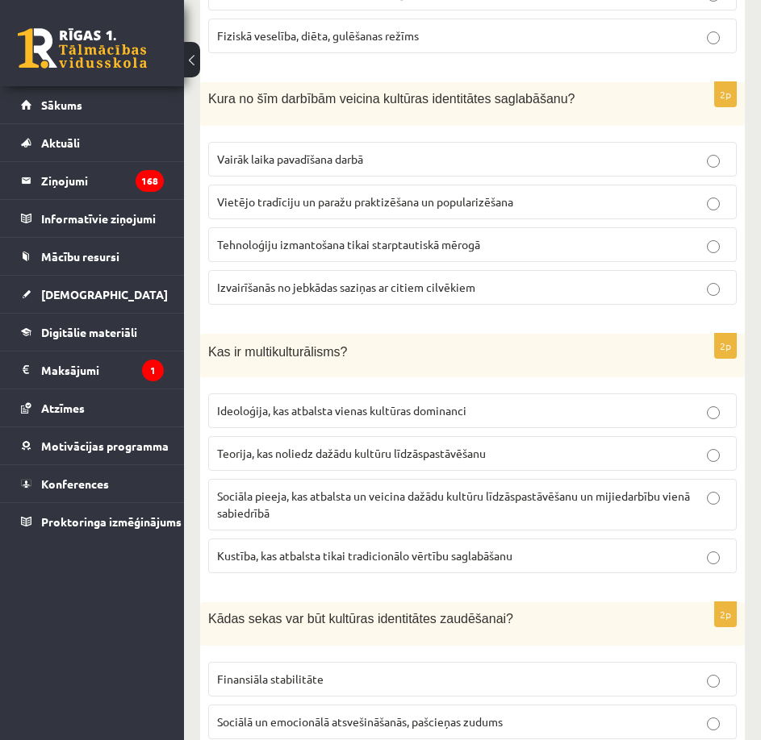
click at [457, 506] on p "Sociāla pieeja, kas atbalsta un veicina dažādu kultūru līdzāspastāvēšanu un mij…" at bounding box center [472, 505] width 511 height 34
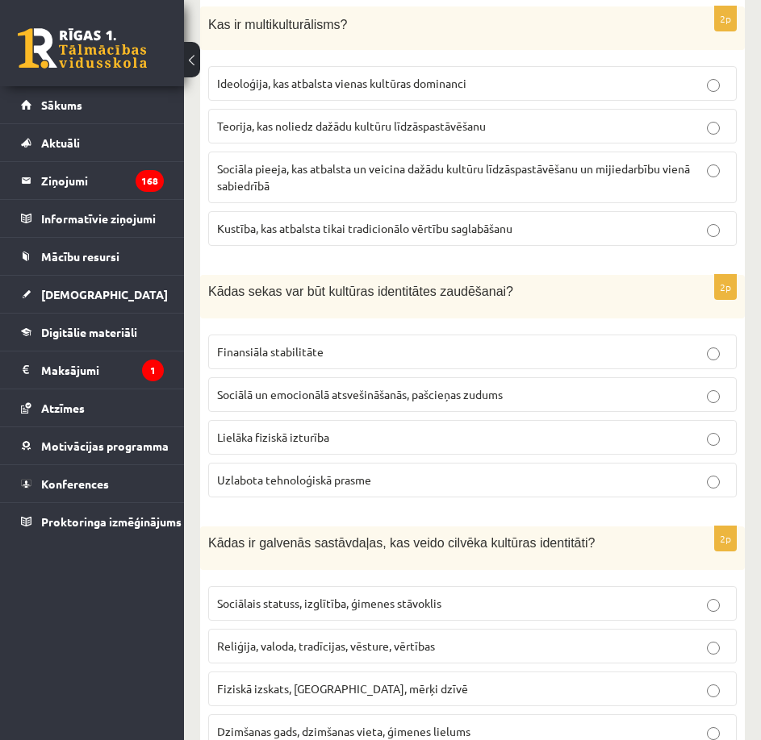
scroll to position [1406, 0]
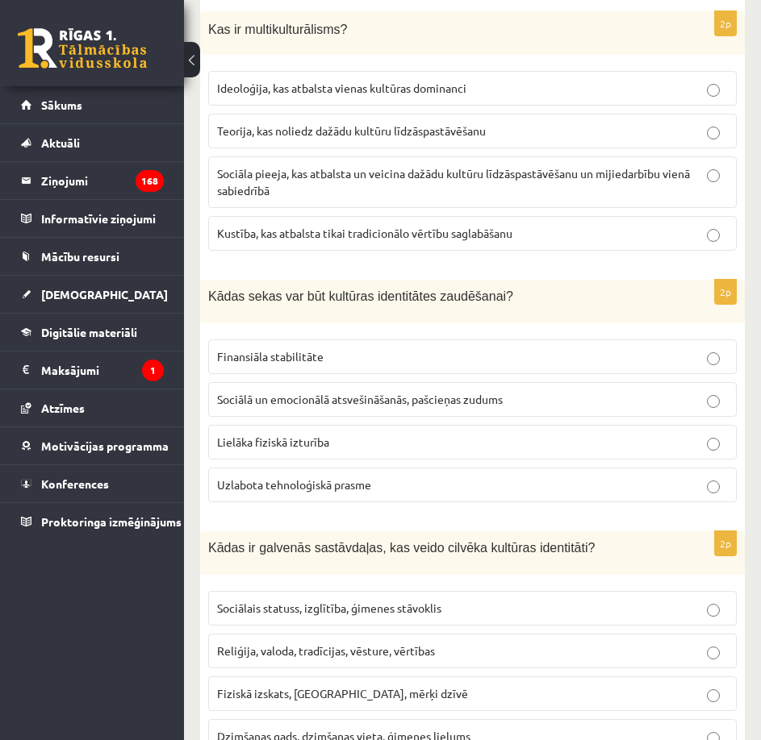
click at [500, 392] on span "Sociālā un emocionālā atsvešināšanās, pašcieņas zudums" at bounding box center [360, 399] width 286 height 15
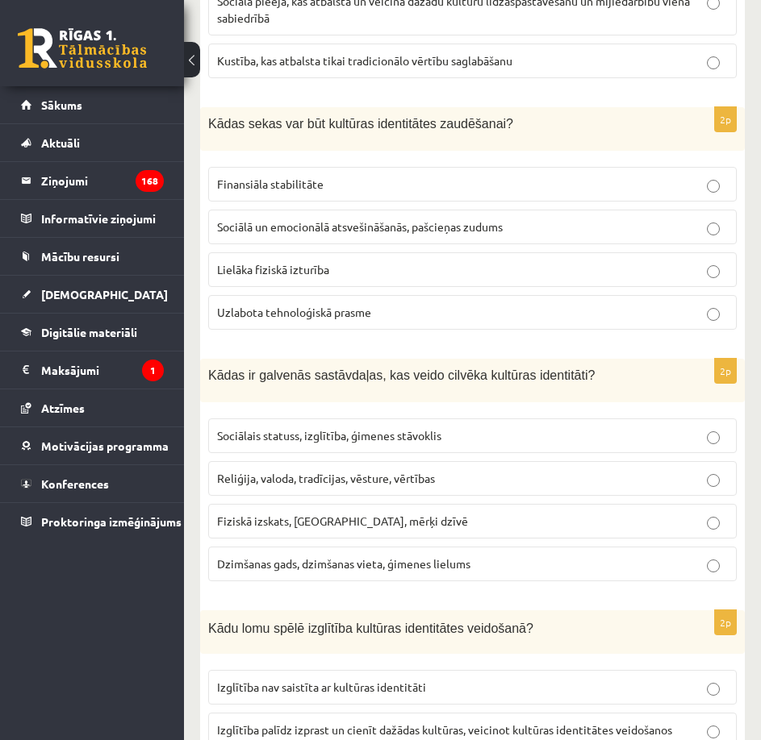
scroll to position [1648, 0]
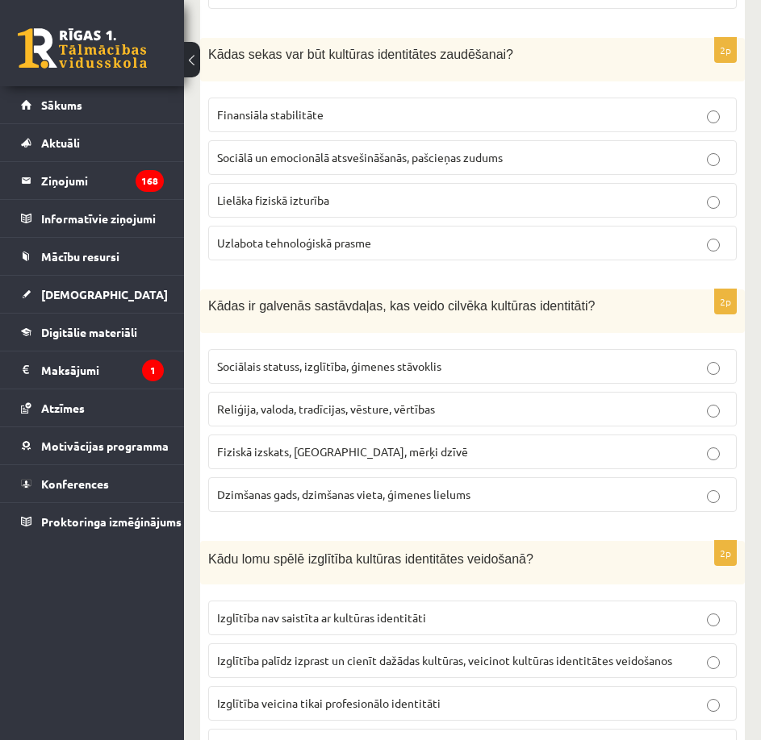
click at [503, 401] on p "Reliģija, valoda, tradīcijas, vēsture, vērtības" at bounding box center [472, 409] width 511 height 17
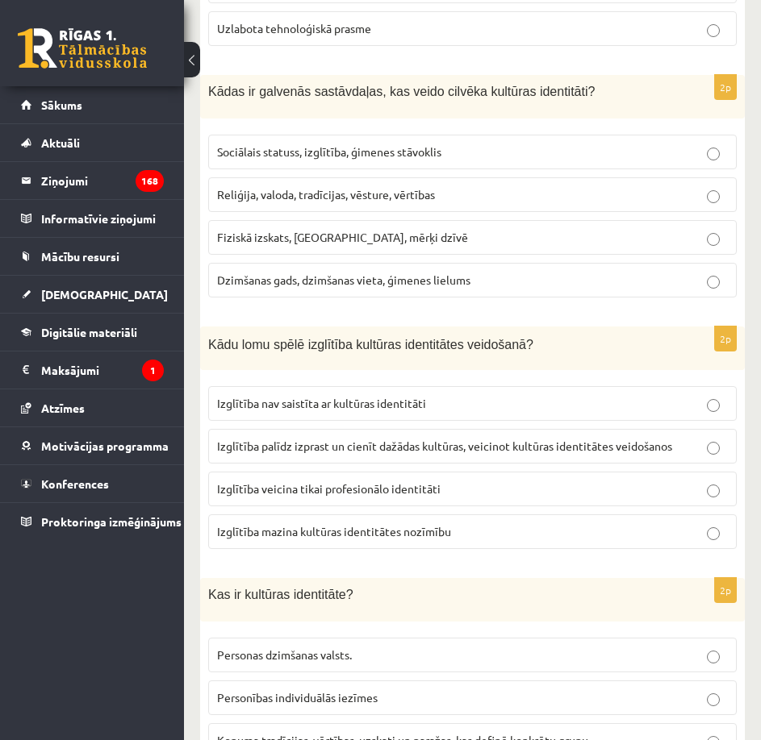
scroll to position [1971, 0]
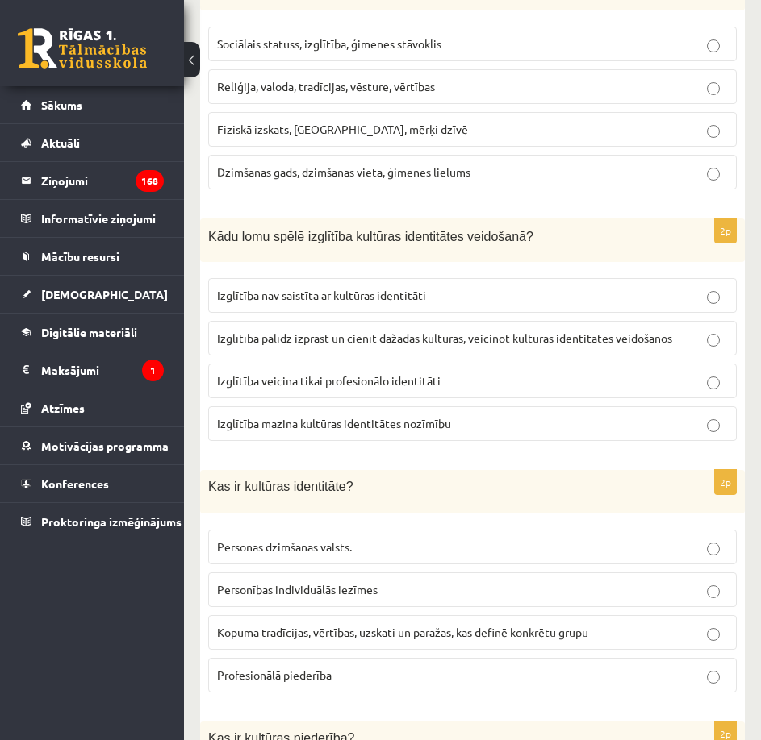
click at [419, 331] on span "Izglītība palīdz izprast un cienīt dažādas kultūras, veicinot kultūras identitā…" at bounding box center [444, 338] width 455 height 15
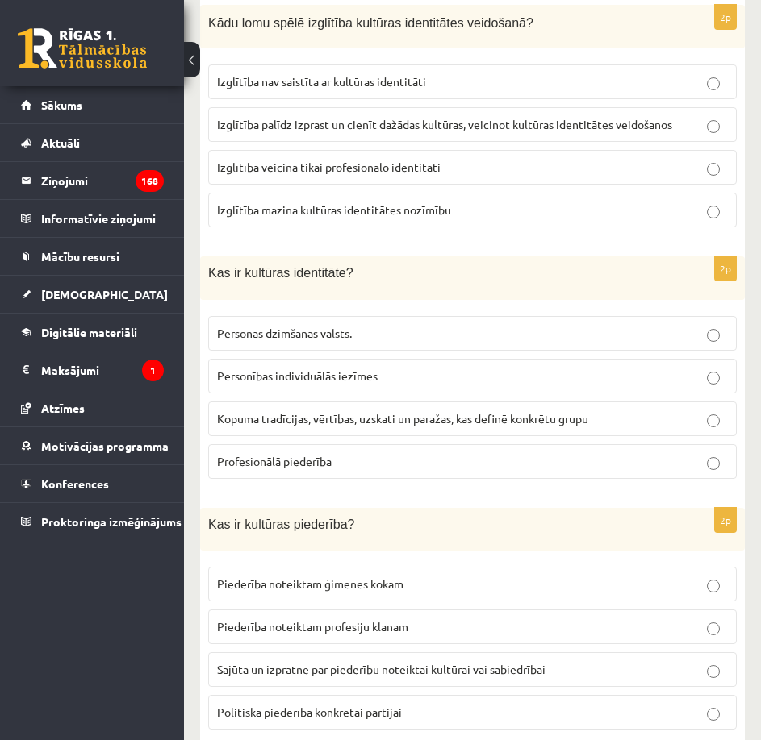
scroll to position [2213, 0]
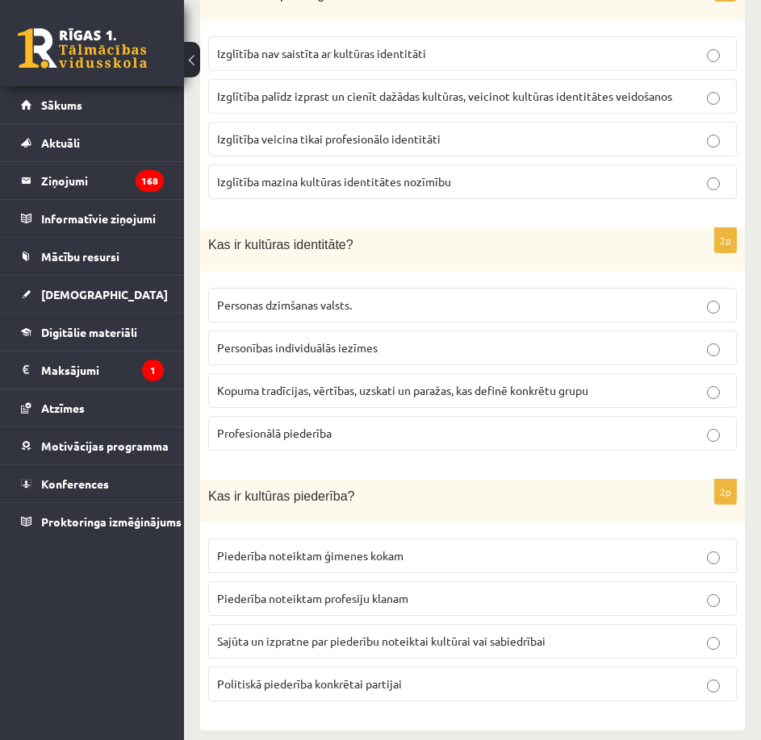
click at [444, 373] on label "Kopuma tradīcijas, vērtības, uzskati un paražas, kas definē konkrētu grupu" at bounding box center [472, 390] width 528 height 35
click at [479, 638] on label "Sajūta un izpratne par piederību noteiktai kultūrai vai sabiedrībai" at bounding box center [472, 641] width 528 height 35
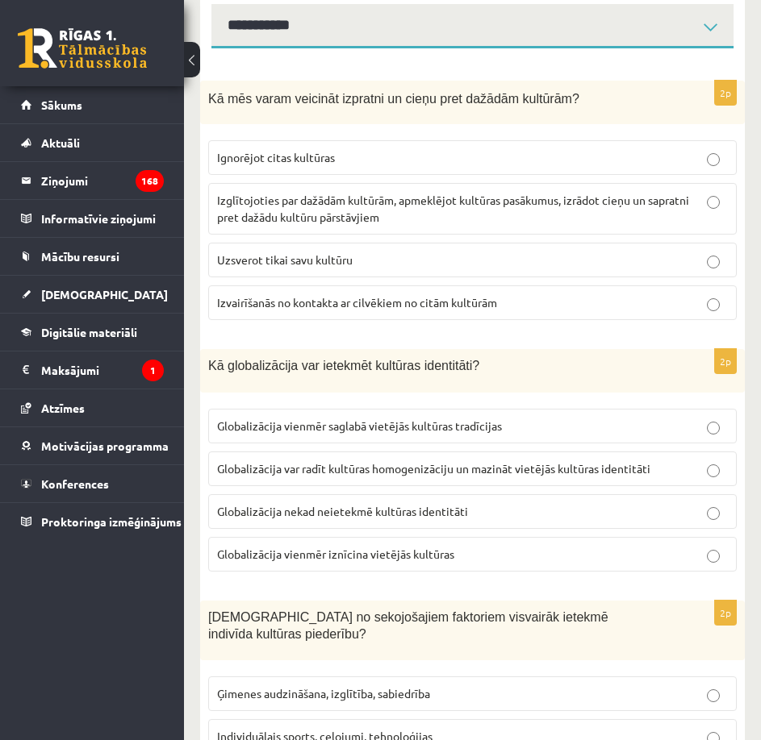
scroll to position [0, 0]
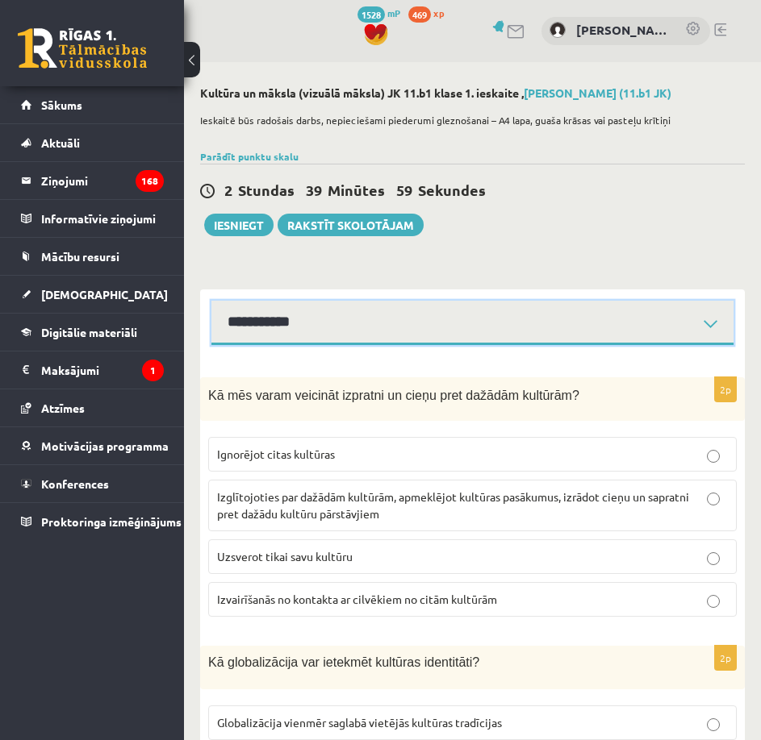
click at [384, 317] on select "**********" at bounding box center [472, 323] width 522 height 44
click at [211, 301] on select "**********" at bounding box center [472, 323] width 522 height 44
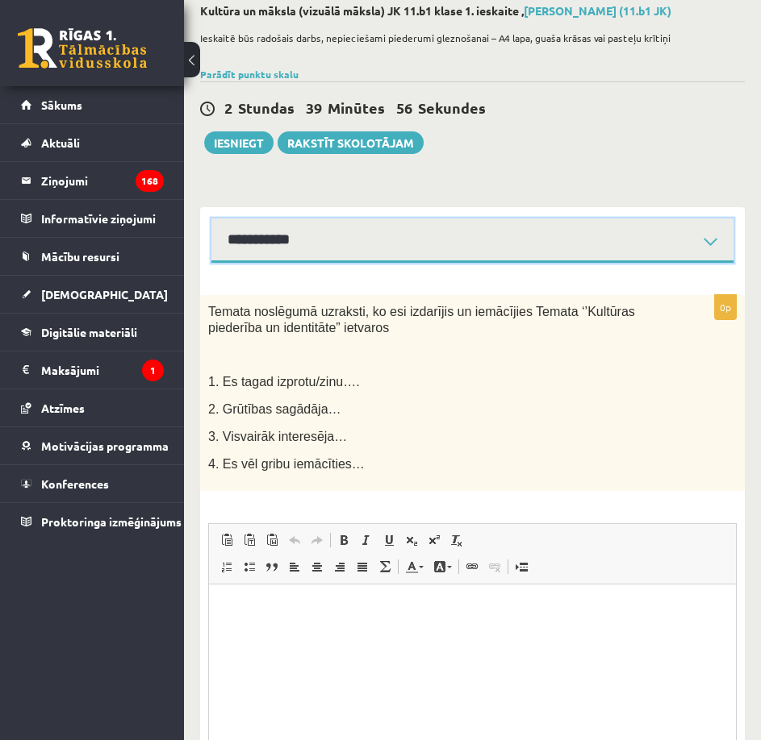
click at [419, 250] on select "**********" at bounding box center [472, 241] width 522 height 44
click at [211, 219] on select "**********" at bounding box center [472, 241] width 522 height 44
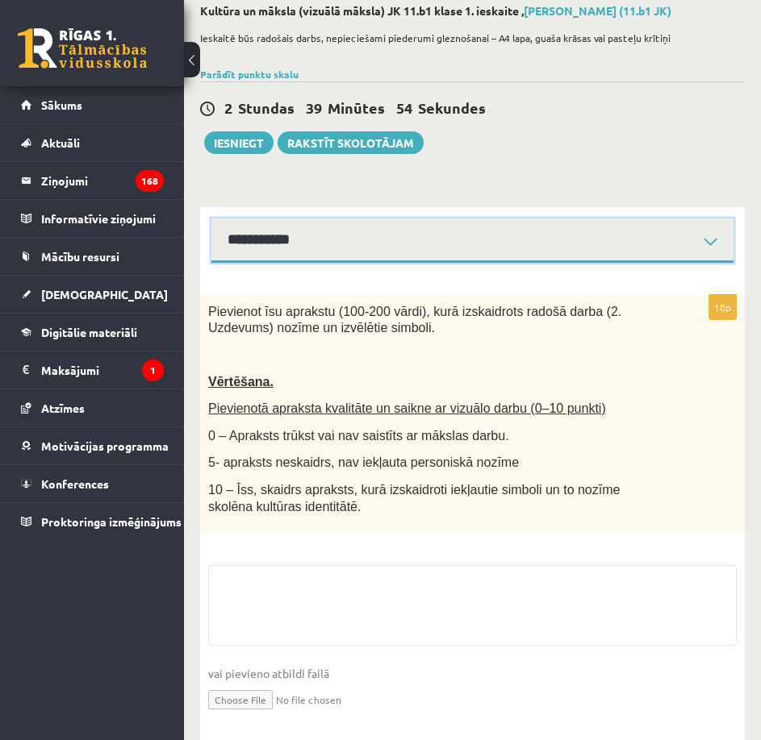
click at [393, 231] on select "**********" at bounding box center [472, 241] width 522 height 44
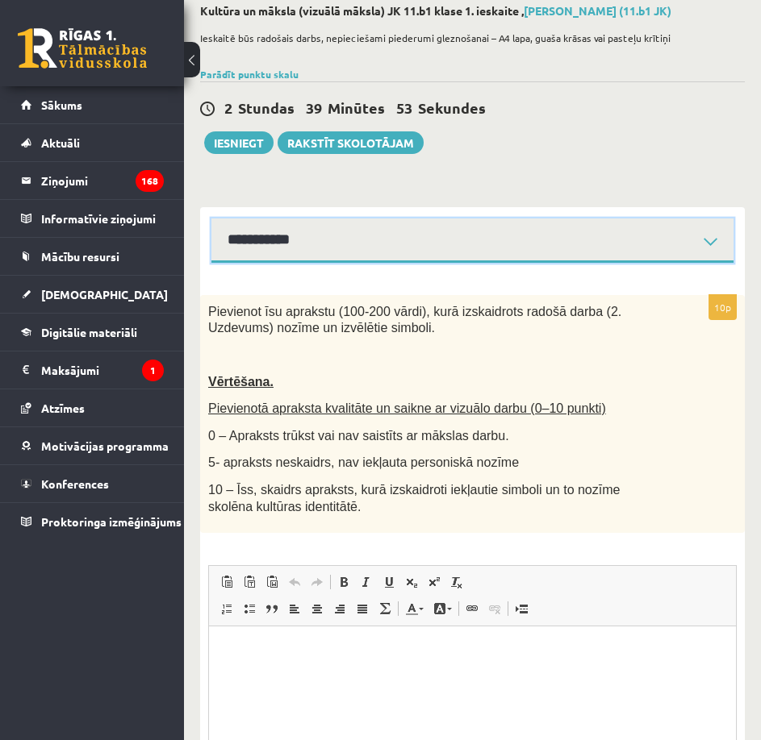
click at [211, 219] on select "**********" at bounding box center [472, 241] width 522 height 44
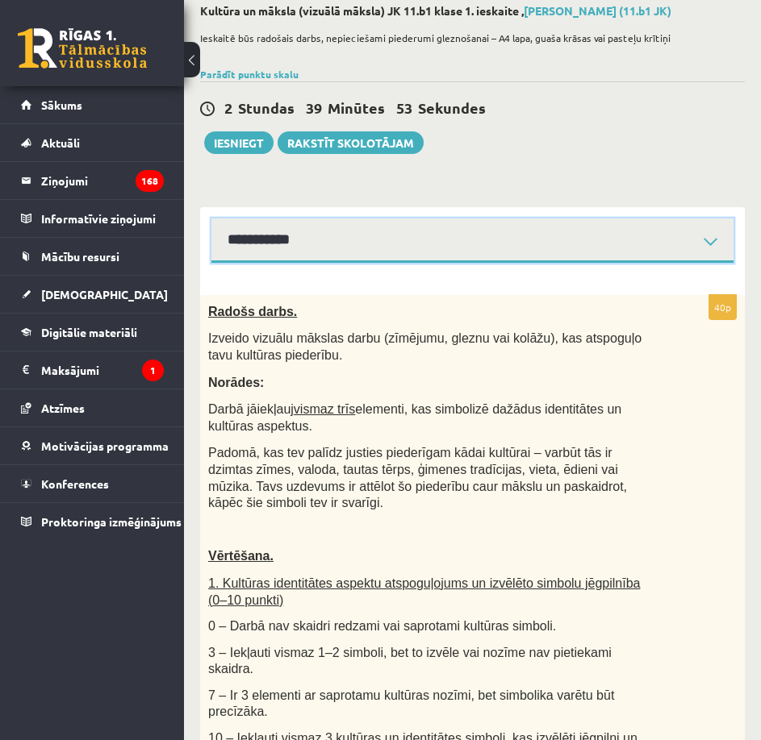
click at [394, 231] on select "**********" at bounding box center [472, 241] width 522 height 44
click at [211, 219] on select "**********" at bounding box center [472, 241] width 522 height 44
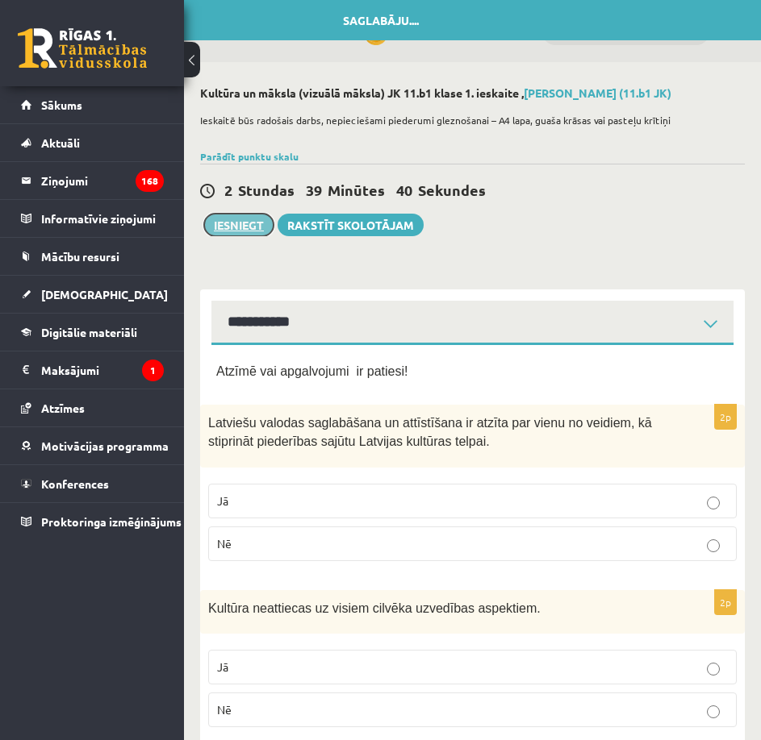
click at [248, 232] on button "Iesniegt" at bounding box center [238, 225] width 69 height 23
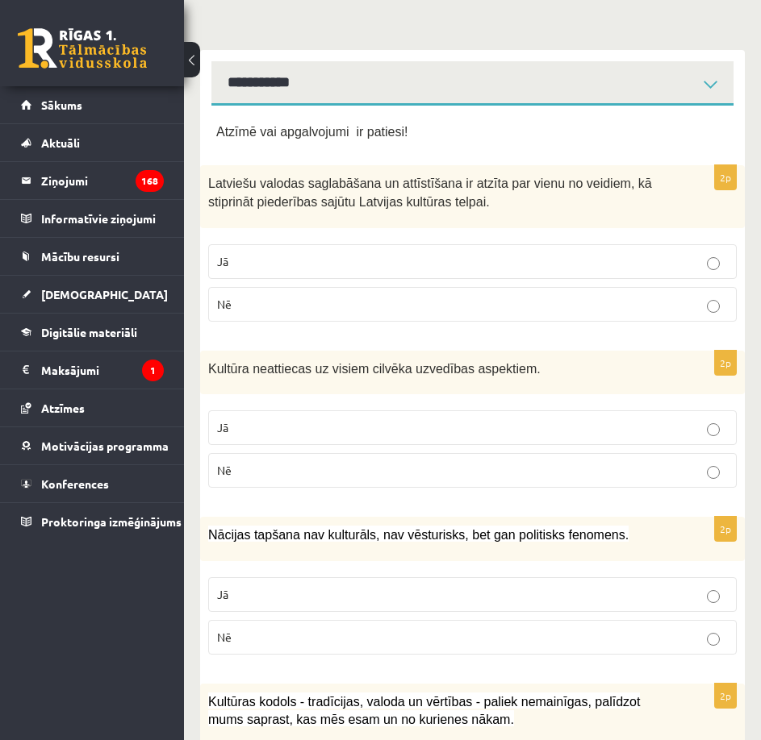
scroll to position [242, 0]
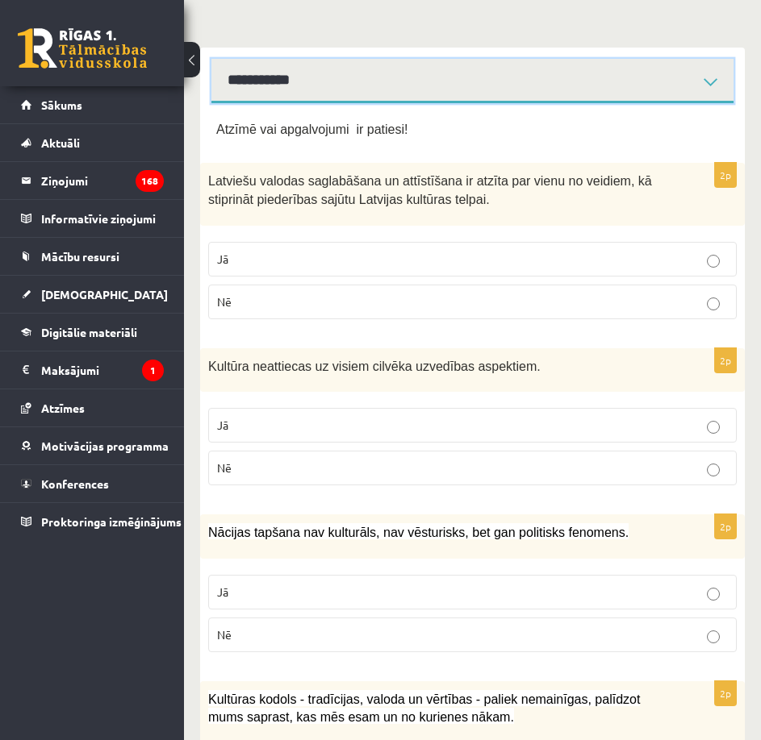
click at [417, 83] on select "**********" at bounding box center [472, 81] width 522 height 44
click at [211, 59] on select "**********" at bounding box center [472, 81] width 522 height 44
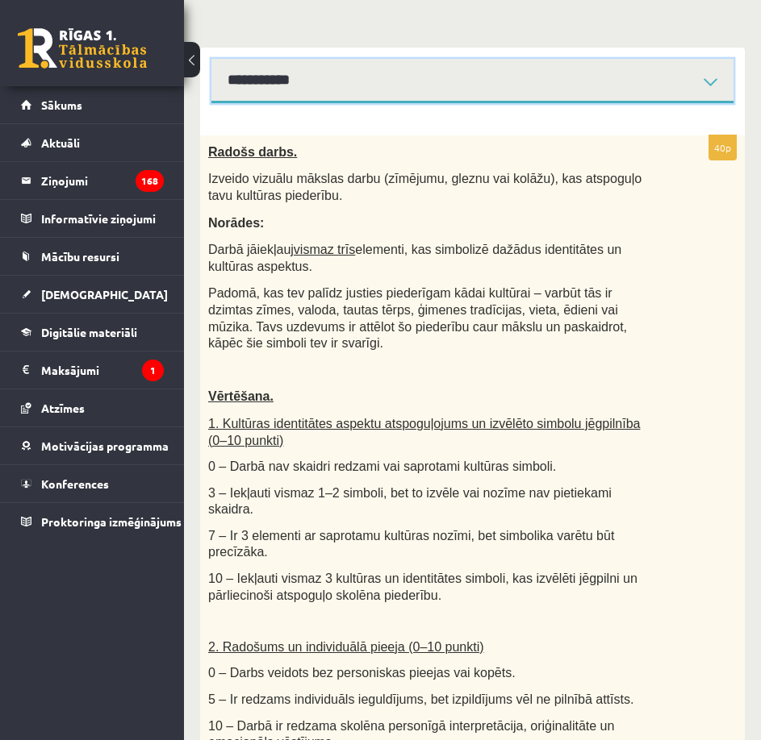
drag, startPoint x: 407, startPoint y: 77, endPoint x: 401, endPoint y: 91, distance: 15.6
click at [407, 77] on select "**********" at bounding box center [472, 81] width 522 height 44
click at [211, 59] on select "**********" at bounding box center [472, 81] width 522 height 44
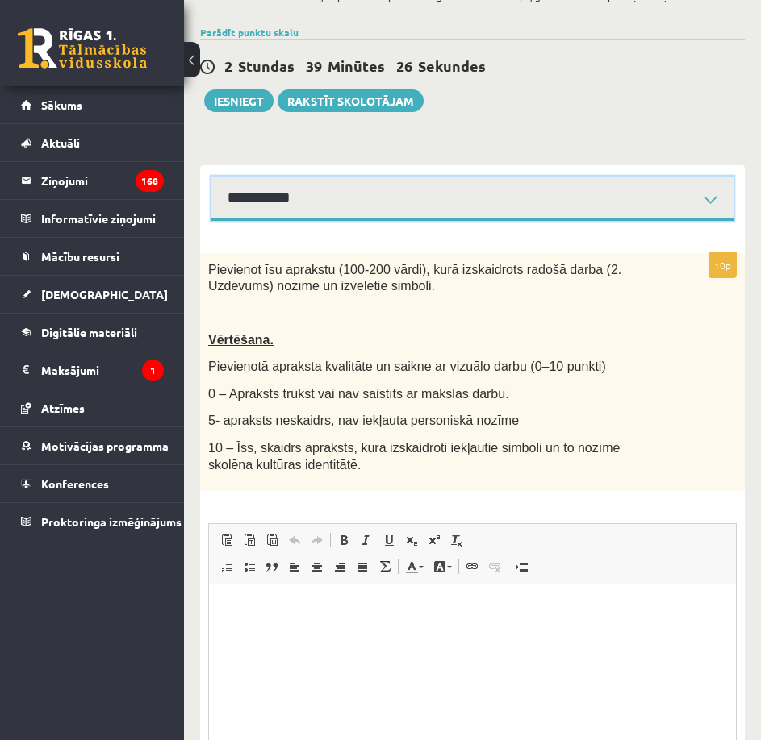
click at [388, 193] on select "**********" at bounding box center [472, 199] width 522 height 44
click at [211, 177] on select "**********" at bounding box center [472, 199] width 522 height 44
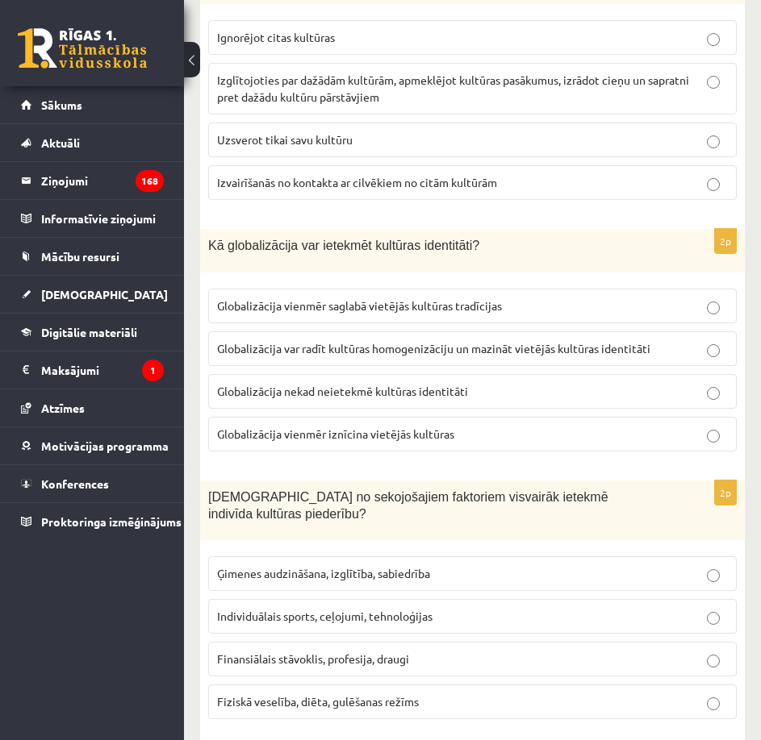
scroll to position [115, 0]
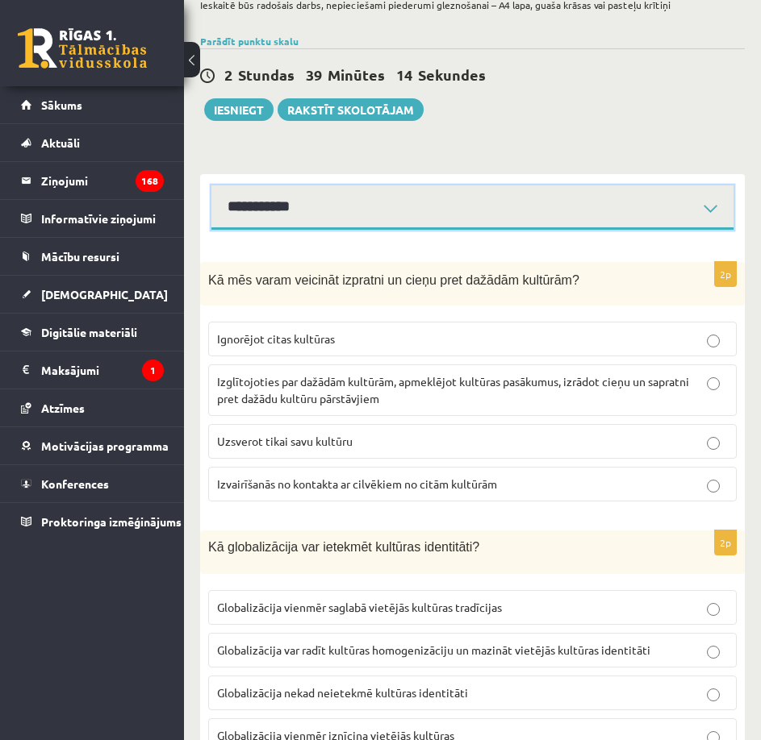
click at [340, 209] on select "**********" at bounding box center [472, 208] width 522 height 44
click at [211, 186] on select "**********" at bounding box center [472, 208] width 522 height 44
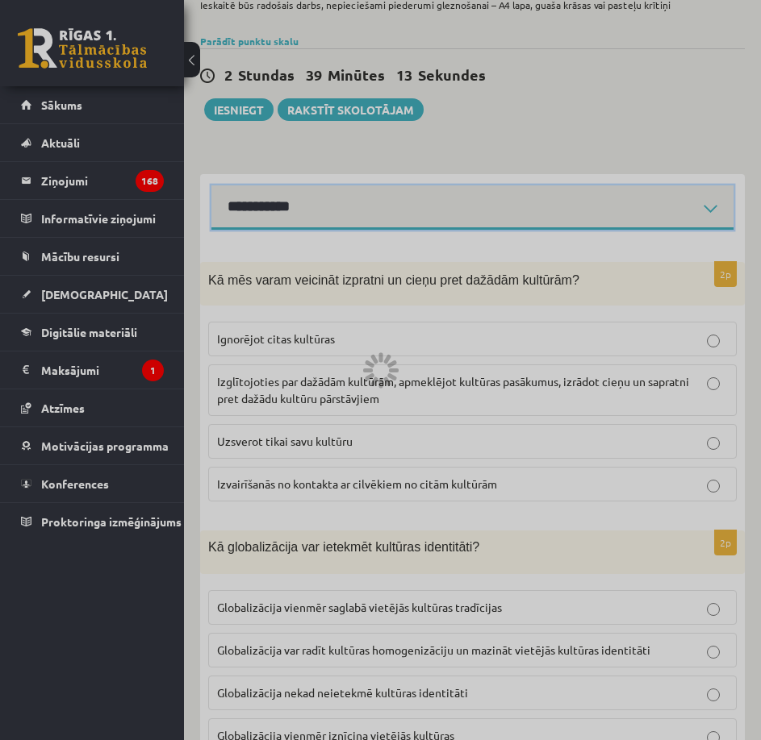
scroll to position [82, 0]
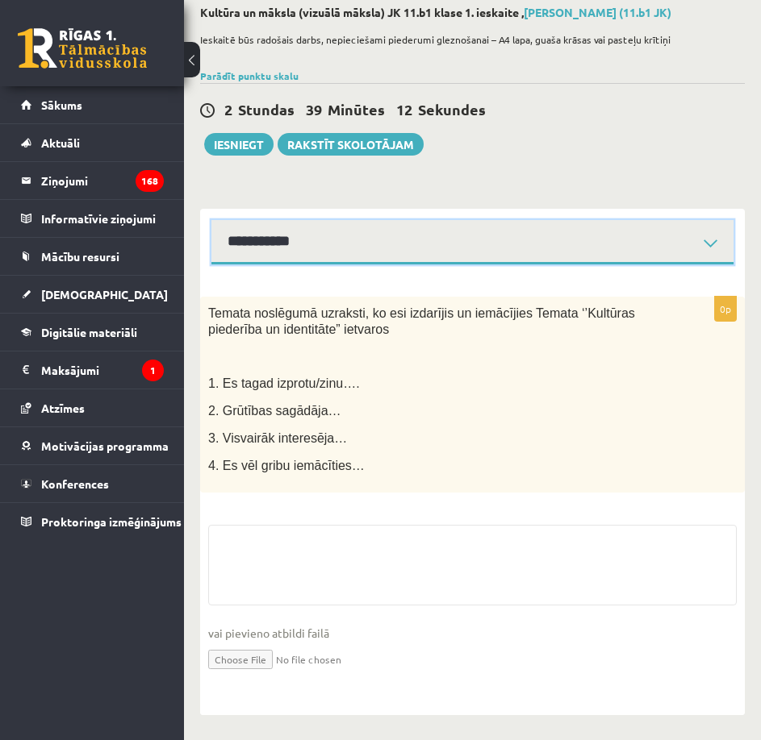
click at [364, 231] on select "**********" at bounding box center [472, 242] width 522 height 44
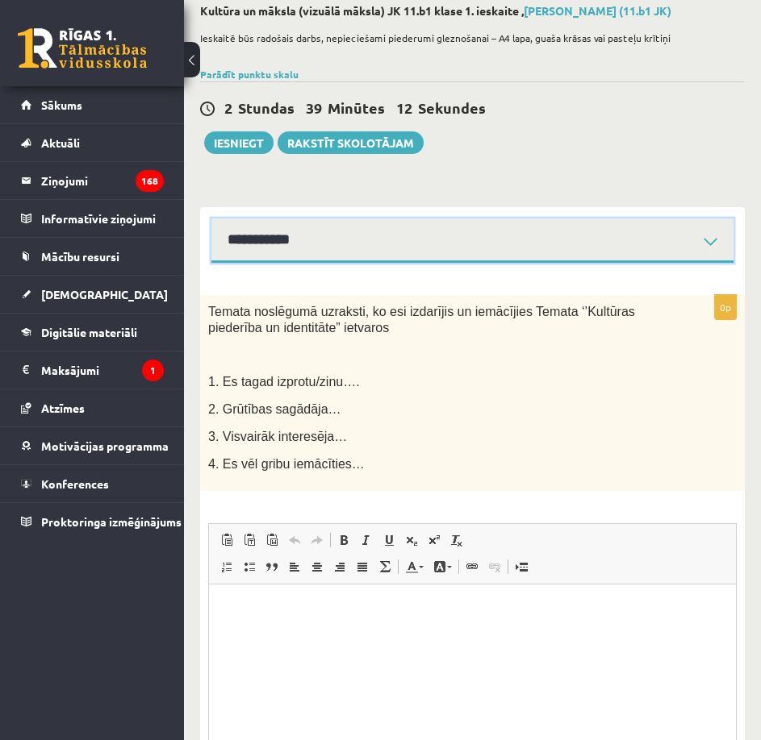
scroll to position [0, 0]
select select "**********"
click at [211, 219] on select "**********" at bounding box center [472, 241] width 522 height 44
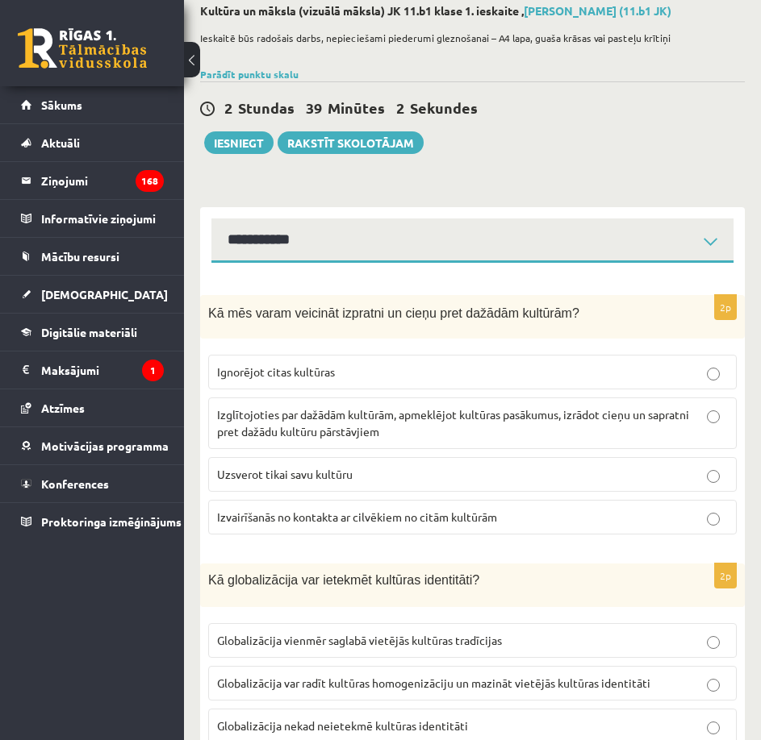
click at [355, 423] on p "Izglītojoties par dažādām kultūrām, apmeklējot kultūras pasākumus, izrādot cieņ…" at bounding box center [472, 424] width 511 height 34
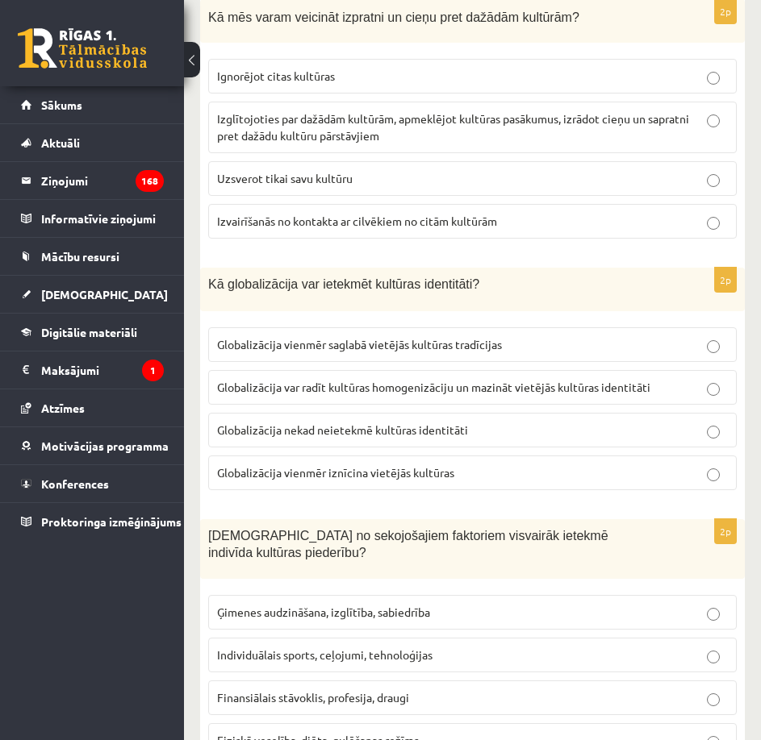
scroll to position [405, 0]
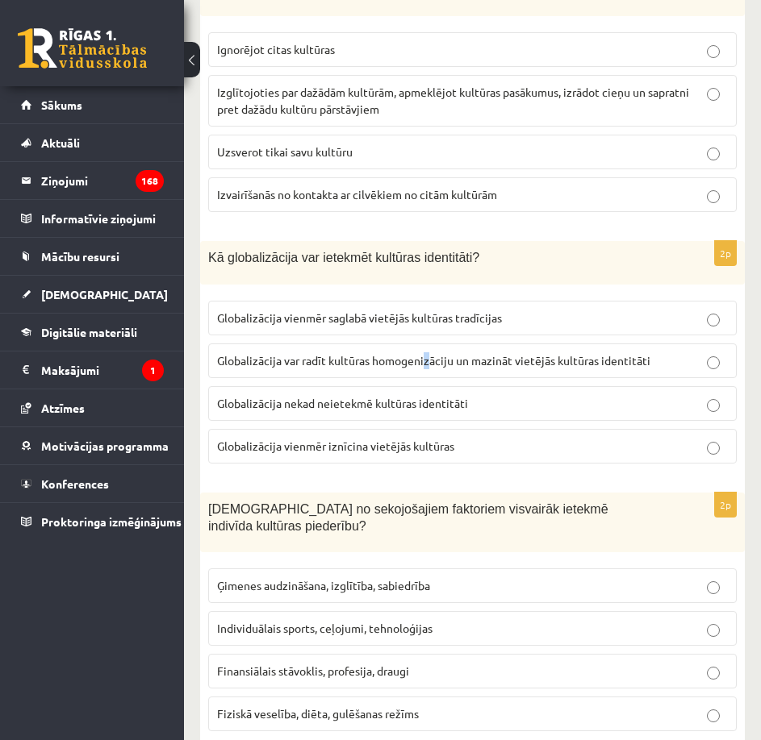
click at [428, 362] on span "Globalizācija var radīt kultūras homogenizāciju un mazināt vietējās kultūras id…" at bounding box center [433, 360] width 433 height 15
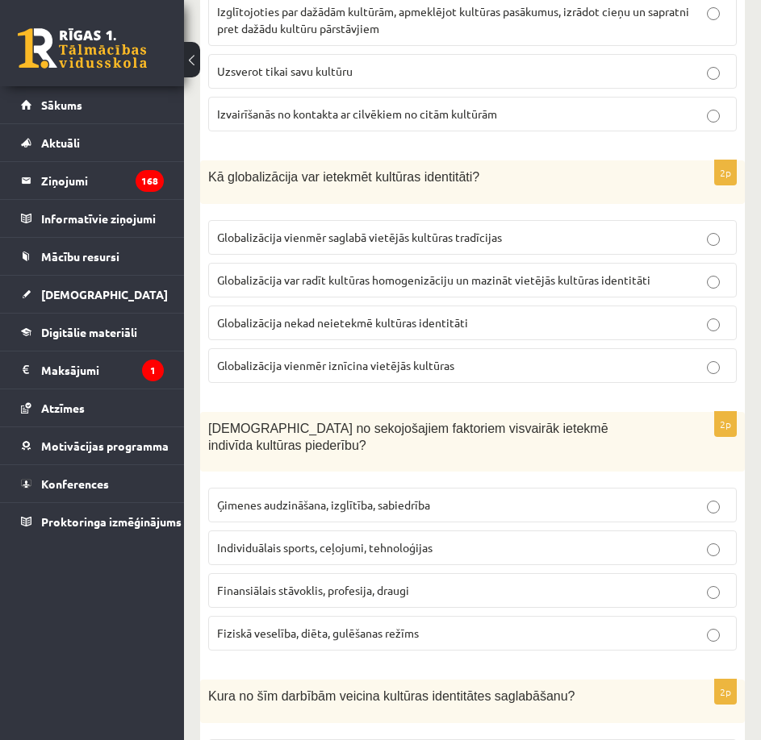
click at [514, 279] on span "Globalizācija var radīt kultūras homogenizāciju un mazināt vietējās kultūras id…" at bounding box center [433, 280] width 433 height 15
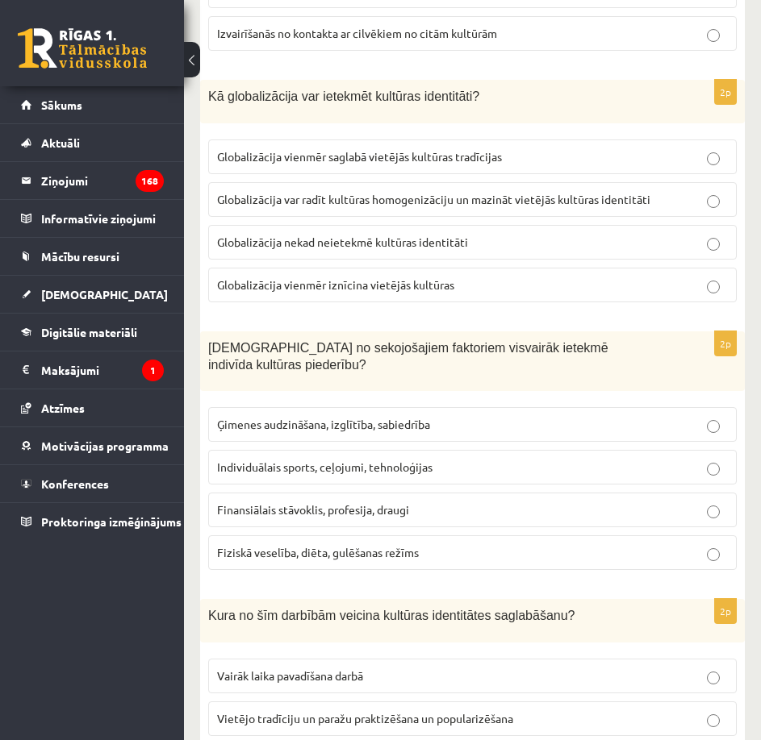
scroll to position [647, 0]
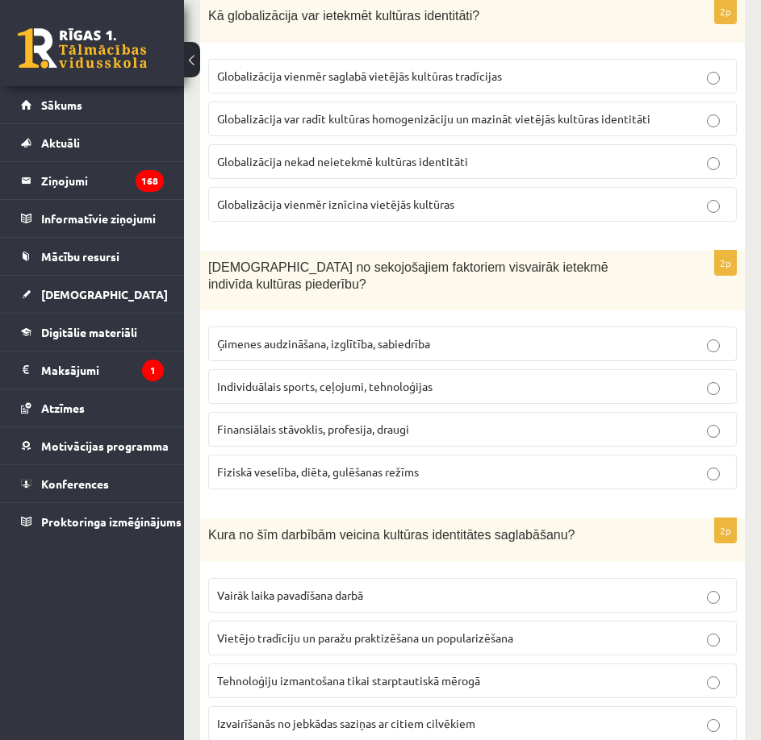
click at [427, 336] on span "Ģimenes audzināšana, izglītība, sabiedrība" at bounding box center [323, 343] width 213 height 15
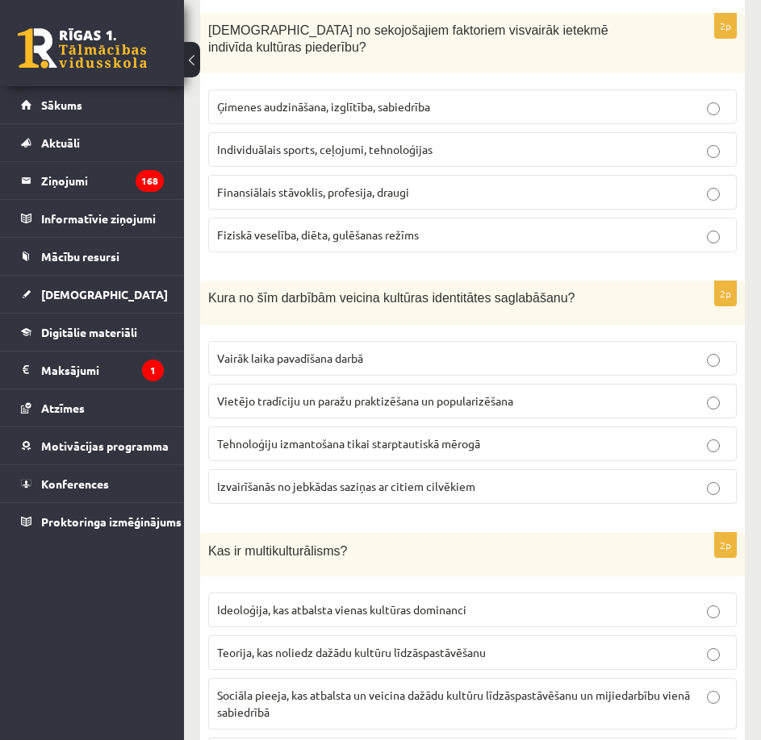
scroll to position [889, 0]
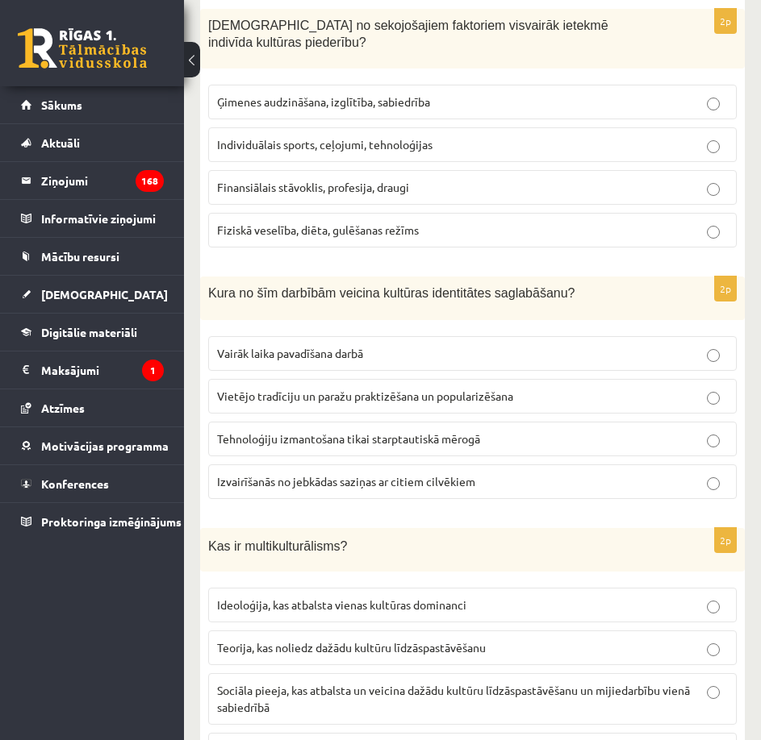
click at [398, 389] on span "Vietējo tradīciju un paražu praktizēšana un popularizēšana" at bounding box center [365, 396] width 296 height 15
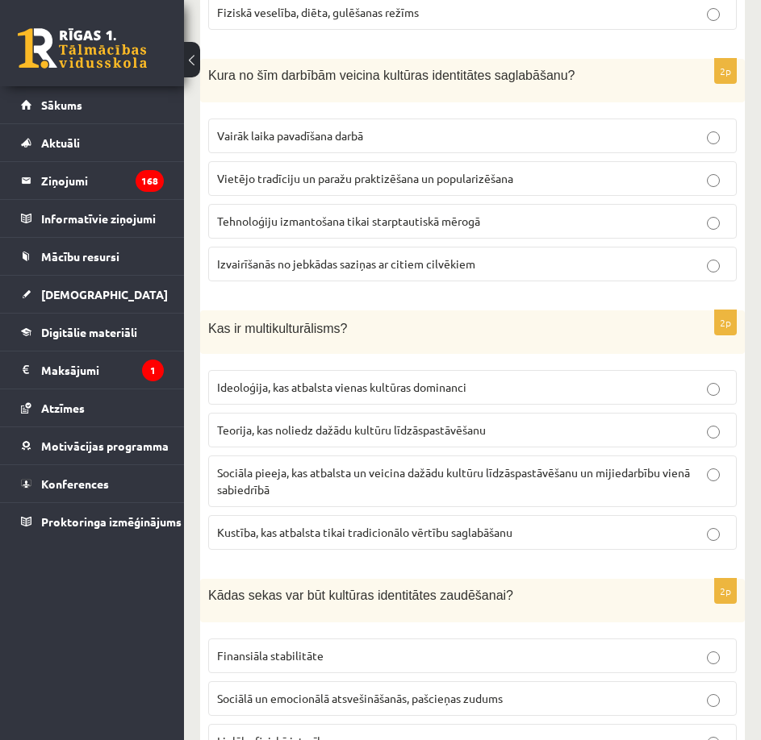
scroll to position [1131, 0]
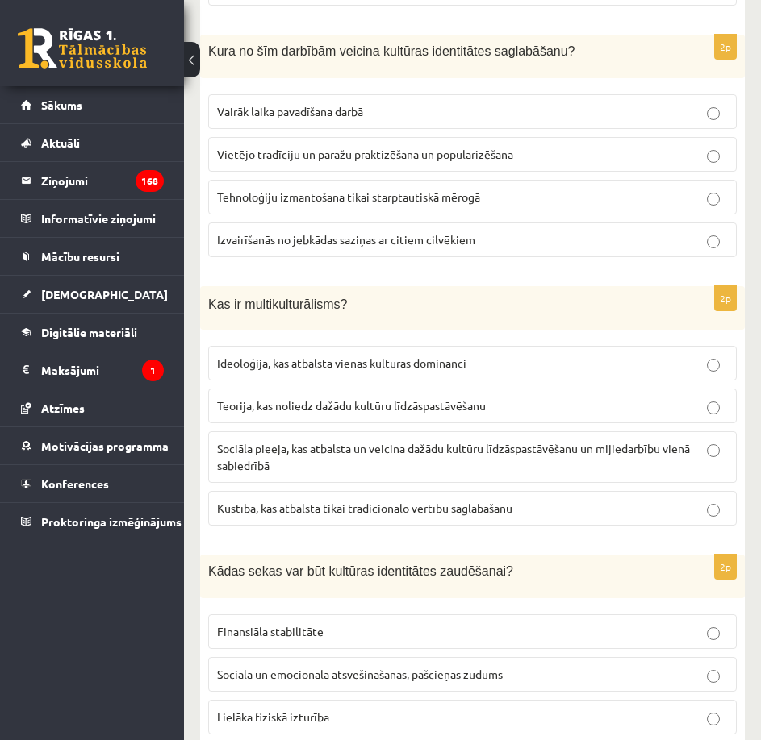
click at [419, 441] on span "Sociāla pieeja, kas atbalsta un veicina dažādu kultūru līdzāspastāvēšanu un mij…" at bounding box center [453, 456] width 473 height 31
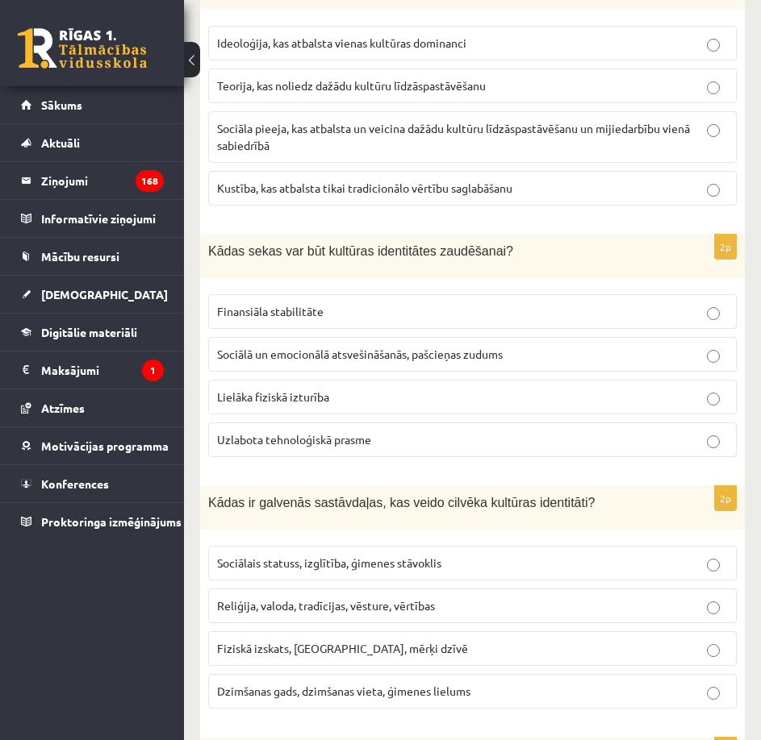
scroll to position [1534, 0]
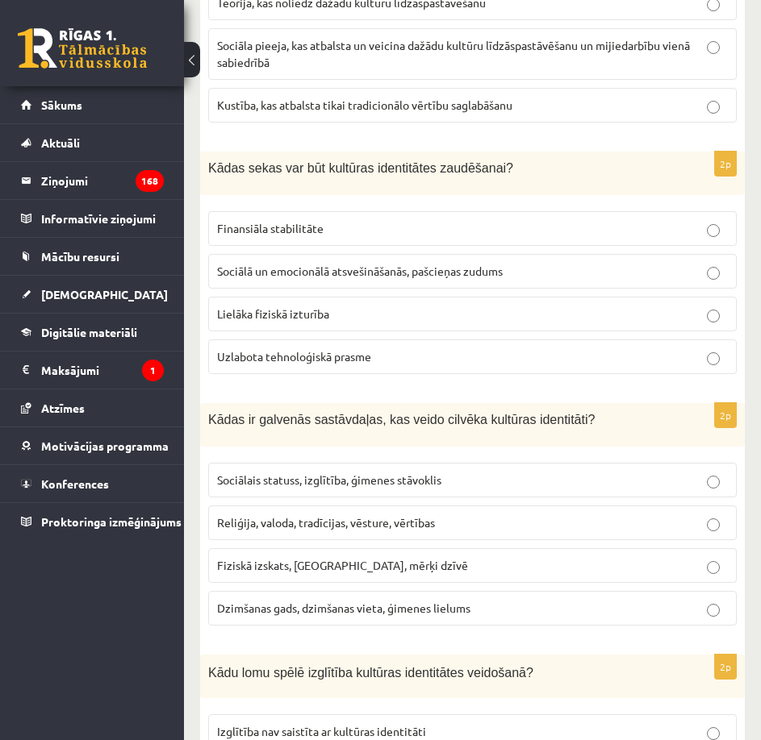
click at [418, 254] on label "Sociālā un emocionālā atsvešināšanās, pašcieņas zudums" at bounding box center [472, 271] width 528 height 35
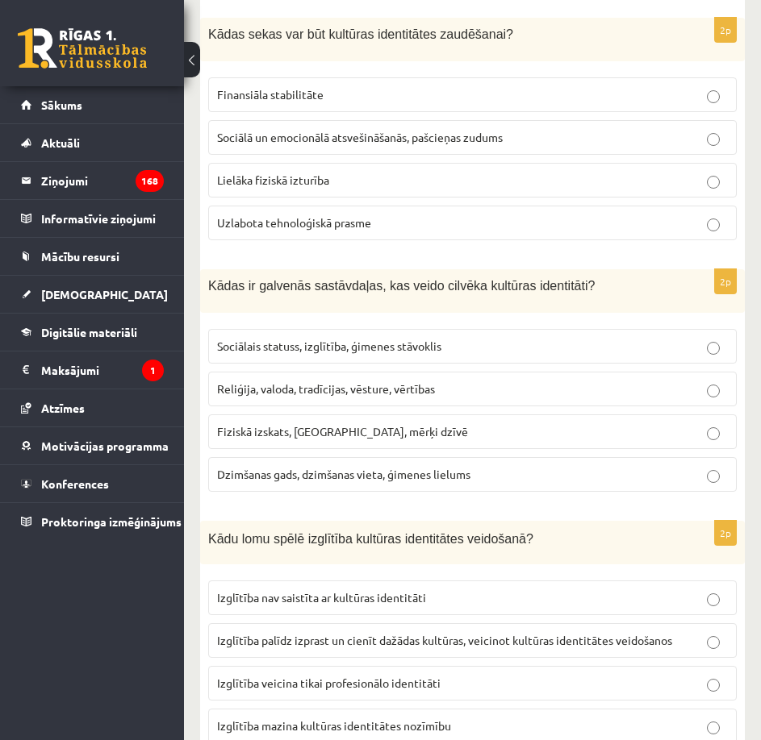
scroll to position [1695, 0]
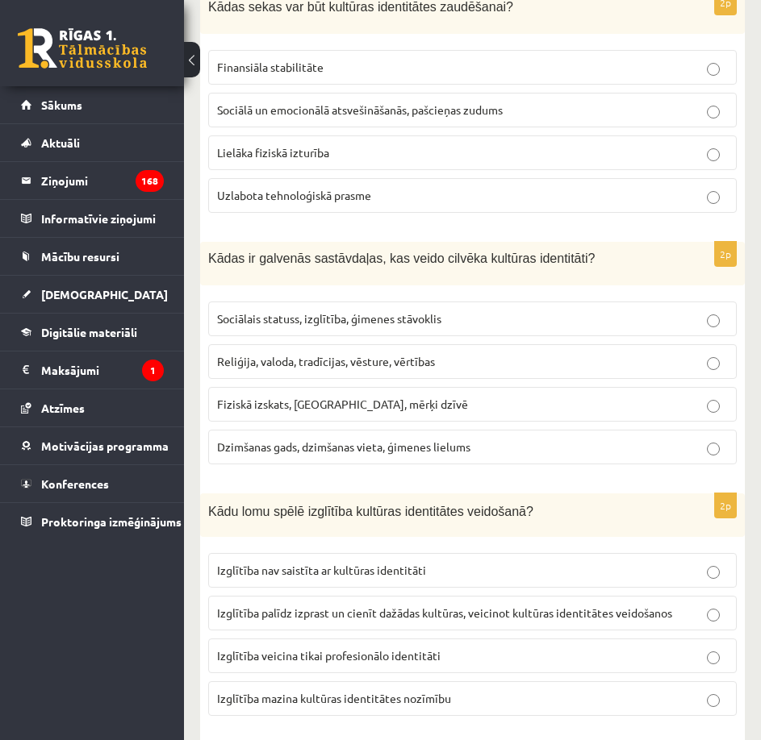
click at [419, 354] on span "Reliģija, valoda, tradīcijas, vēsture, vērtības" at bounding box center [326, 361] width 218 height 15
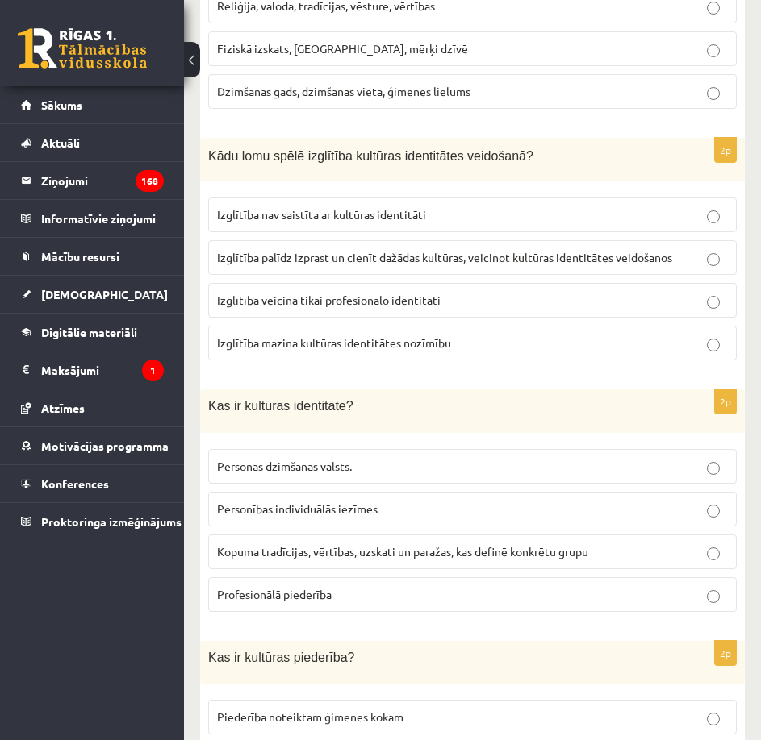
scroll to position [1971, 0]
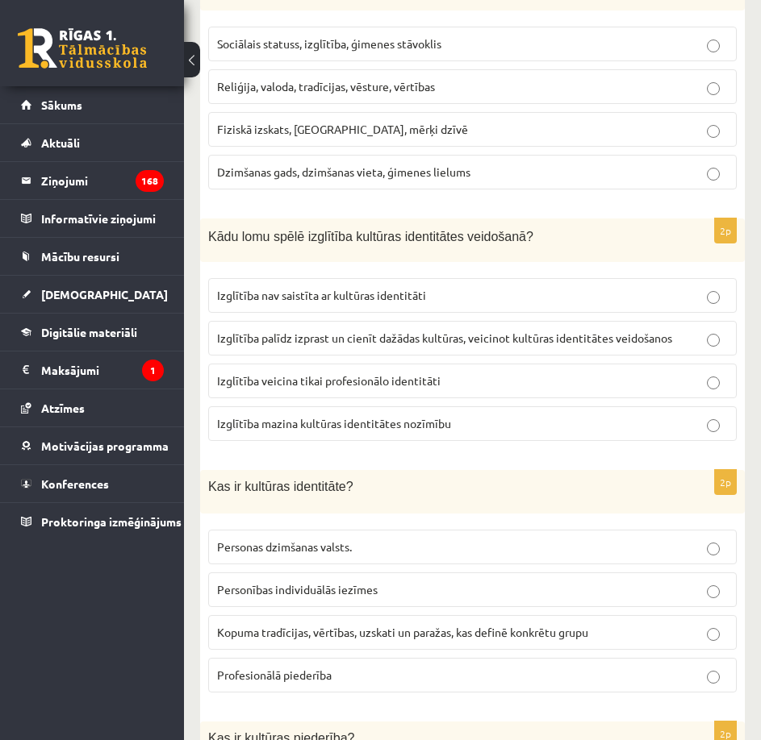
click at [453, 331] on span "Izglītība palīdz izprast un cienīt dažādas kultūras, veicinot kultūras identitā…" at bounding box center [444, 338] width 455 height 15
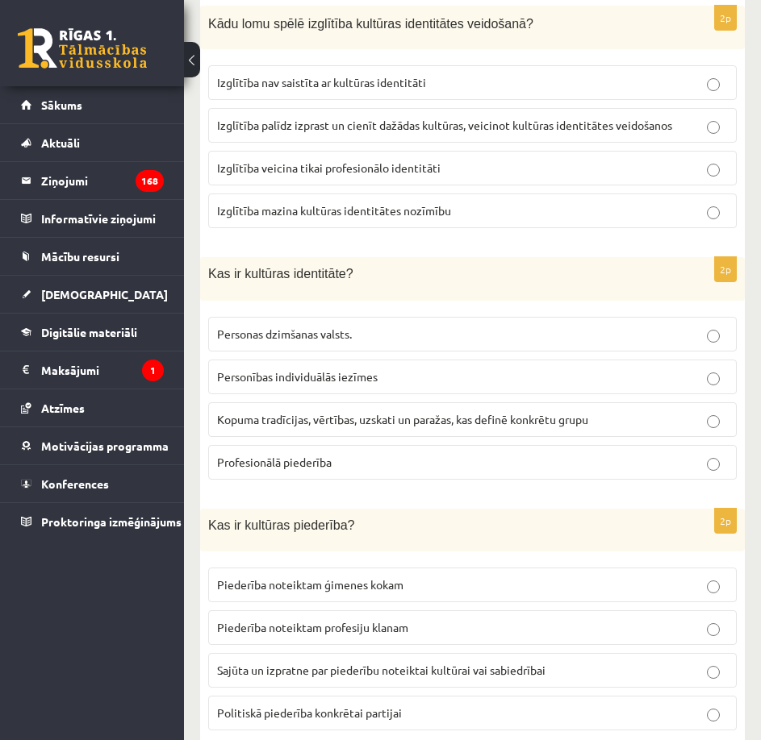
scroll to position [2213, 0]
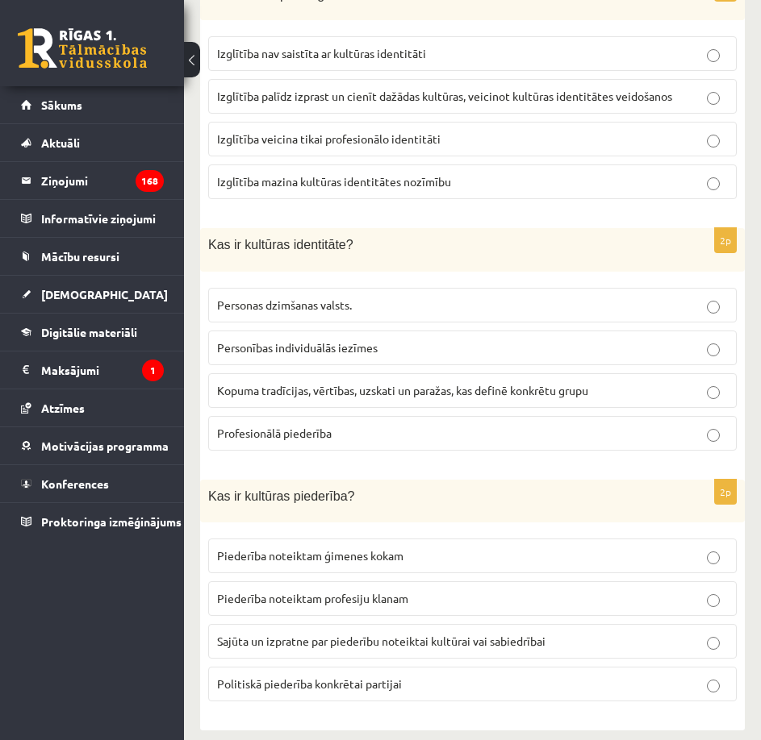
click at [426, 383] on span "Kopuma tradīcijas, vērtības, uzskati un paražas, kas definē konkrētu grupu" at bounding box center [402, 390] width 371 height 15
click at [382, 634] on span "Sajūta un izpratne par piederību noteiktai kultūrai vai sabiedrībai" at bounding box center [381, 641] width 328 height 15
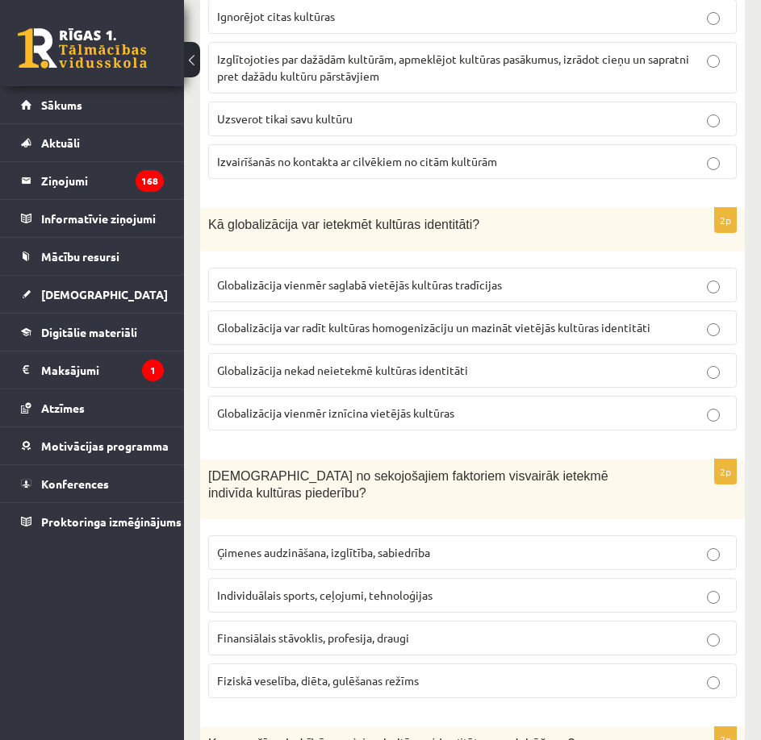
scroll to position [0, 0]
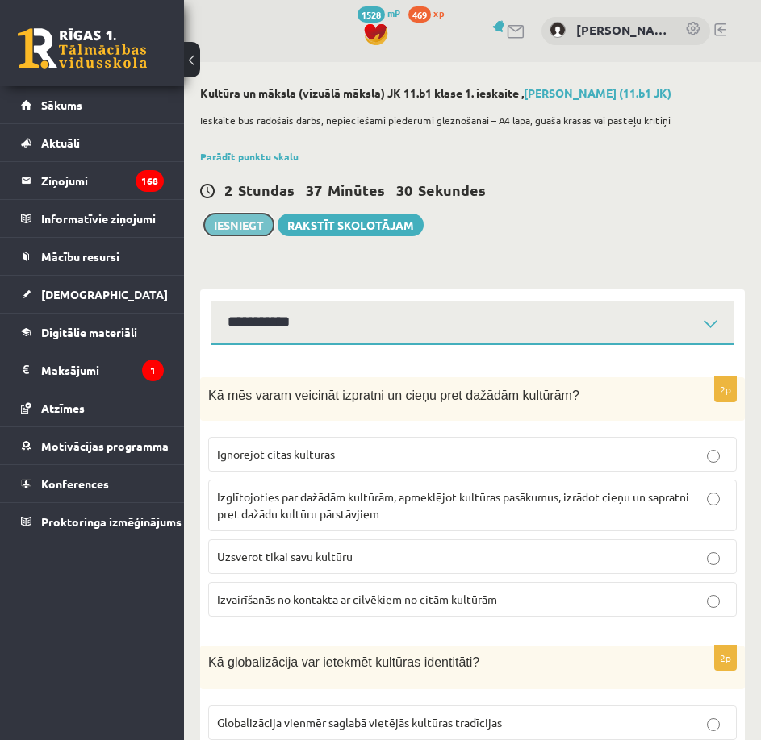
click at [250, 219] on button "Iesniegt" at bounding box center [238, 225] width 69 height 23
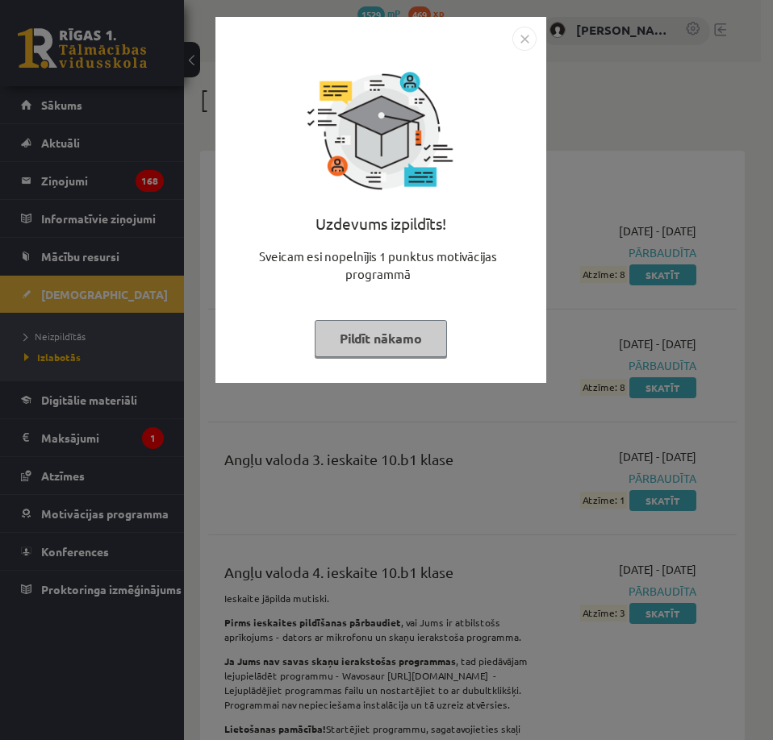
click at [365, 340] on button "Pildīt nākamo" at bounding box center [381, 338] width 132 height 37
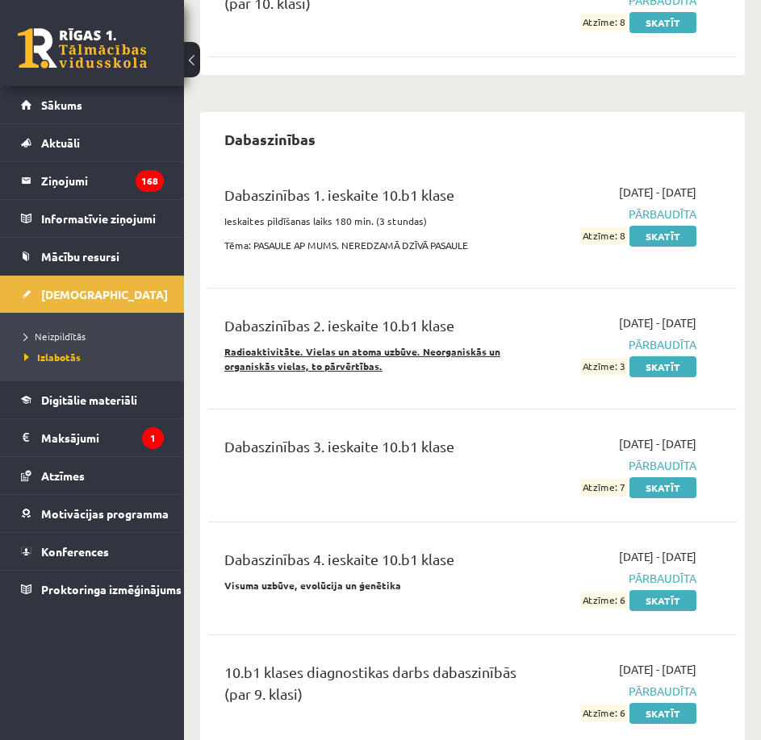
scroll to position [1210, 0]
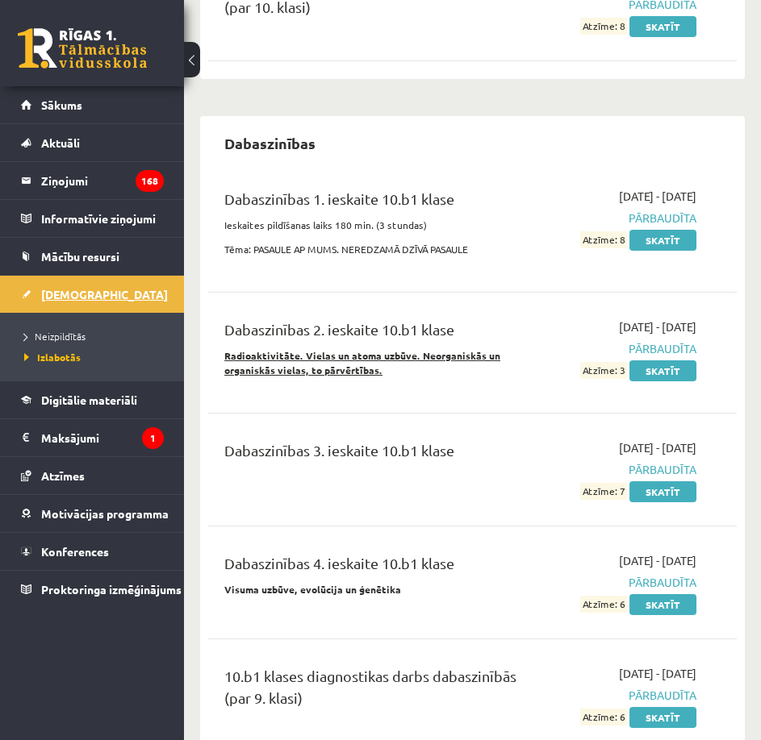
click at [69, 297] on span "[DEMOGRAPHIC_DATA]" at bounding box center [104, 294] width 127 height 15
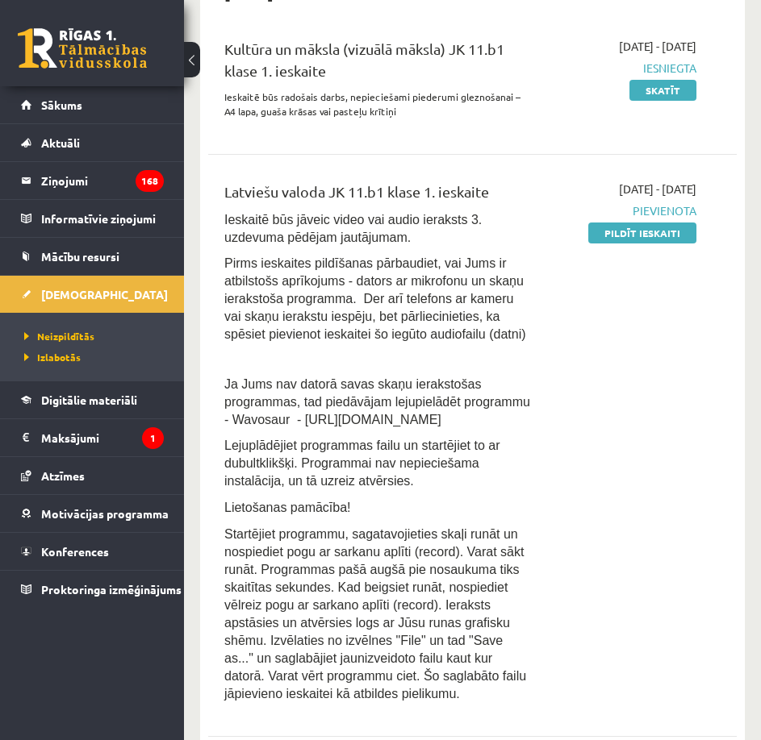
scroll to position [1049, 0]
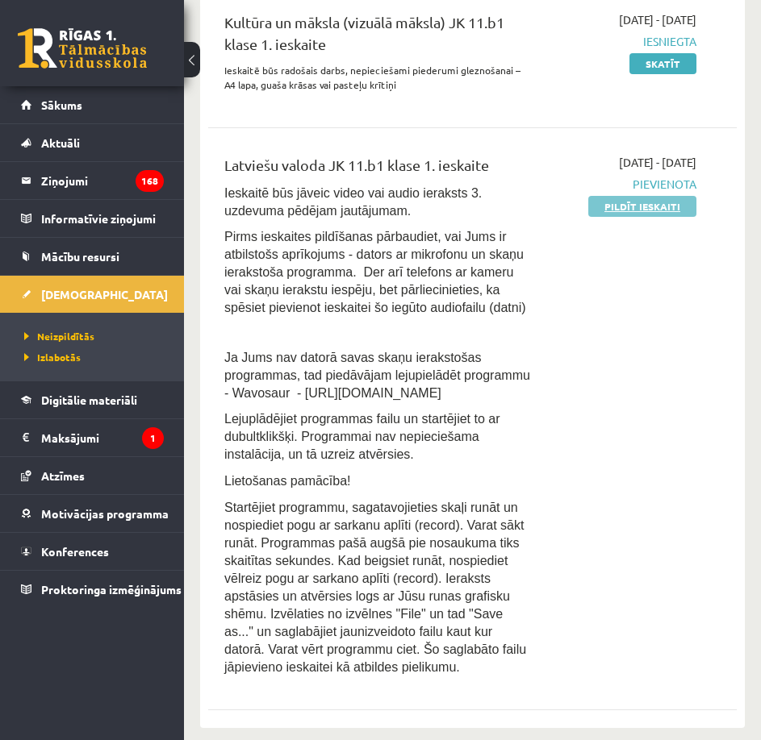
click at [652, 198] on link "Pildīt ieskaiti" at bounding box center [642, 206] width 108 height 21
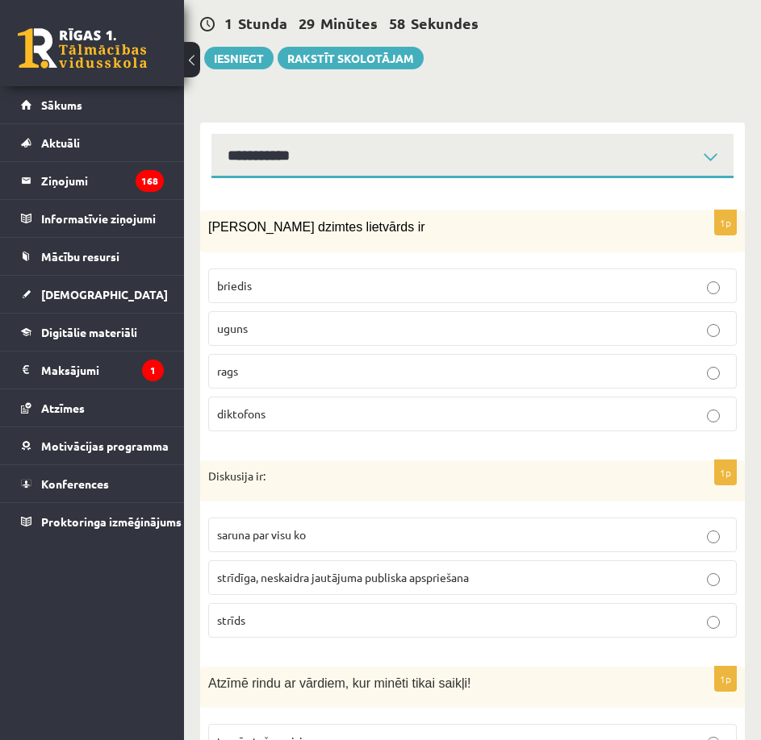
scroll to position [484, 0]
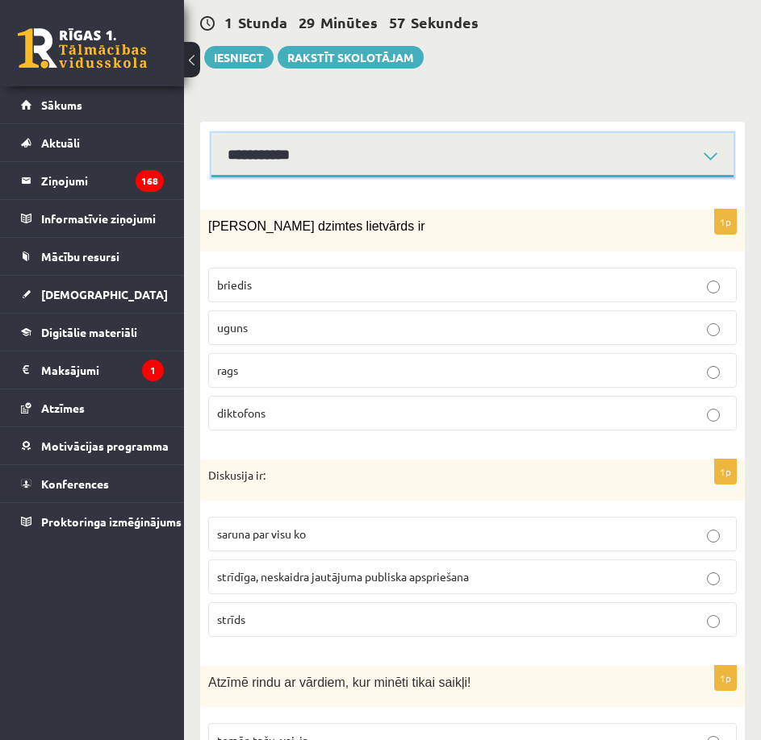
click at [383, 133] on select "**********" at bounding box center [472, 155] width 522 height 44
click at [211, 133] on select "**********" at bounding box center [472, 155] width 522 height 44
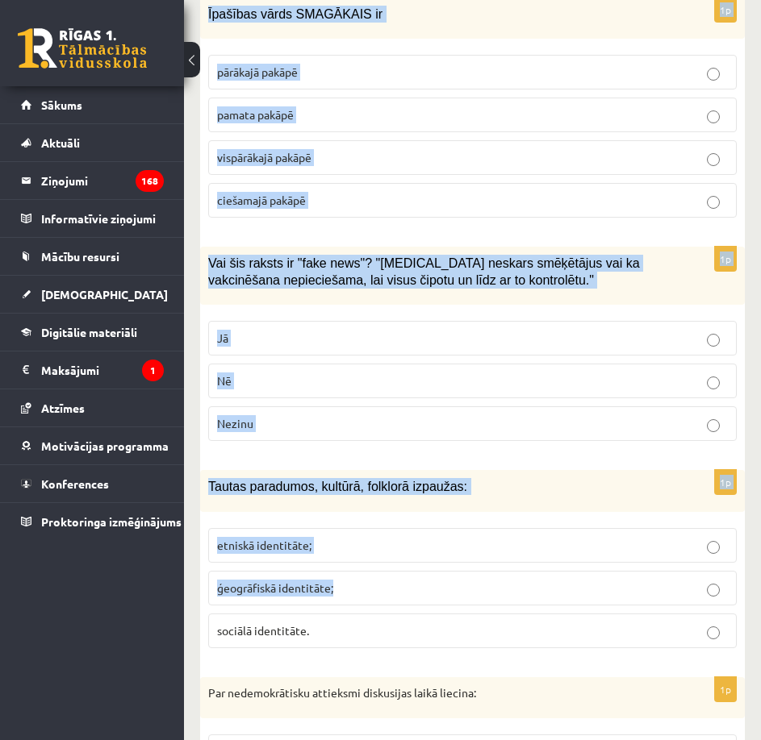
scroll to position [7760, 0]
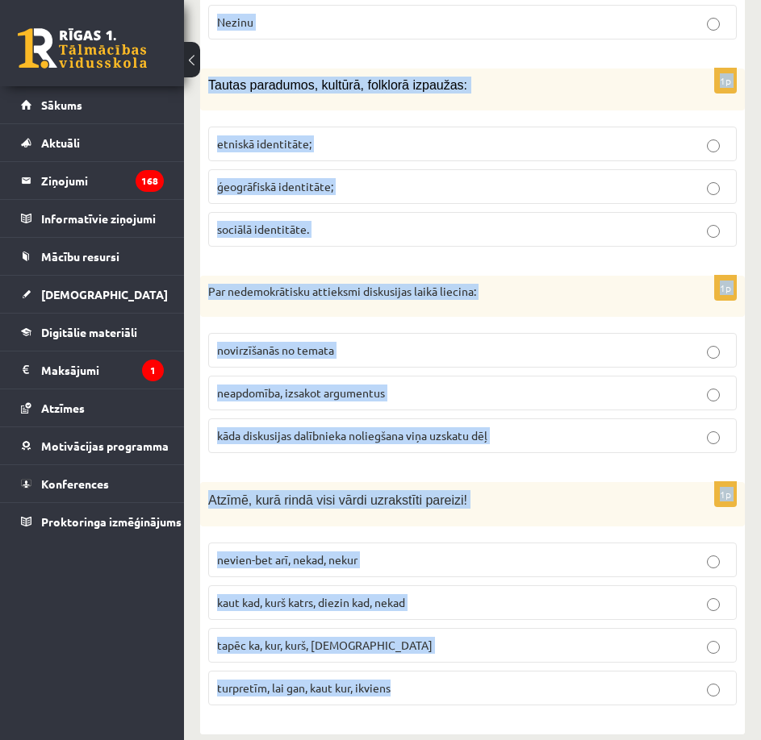
drag, startPoint x: 201, startPoint y: 209, endPoint x: 521, endPoint y: 668, distance: 559.6
copy form "Loremips dolorsi ametconse ad elitsed doeiu temp incididun 1u Laboreetd ma: ali…"
click at [459, 688] on fieldset "nevien-bet arī, nekad, nekur kaut kad, kurš katrs, diezin kad, nekad tapēc ka, …" at bounding box center [472, 623] width 528 height 176
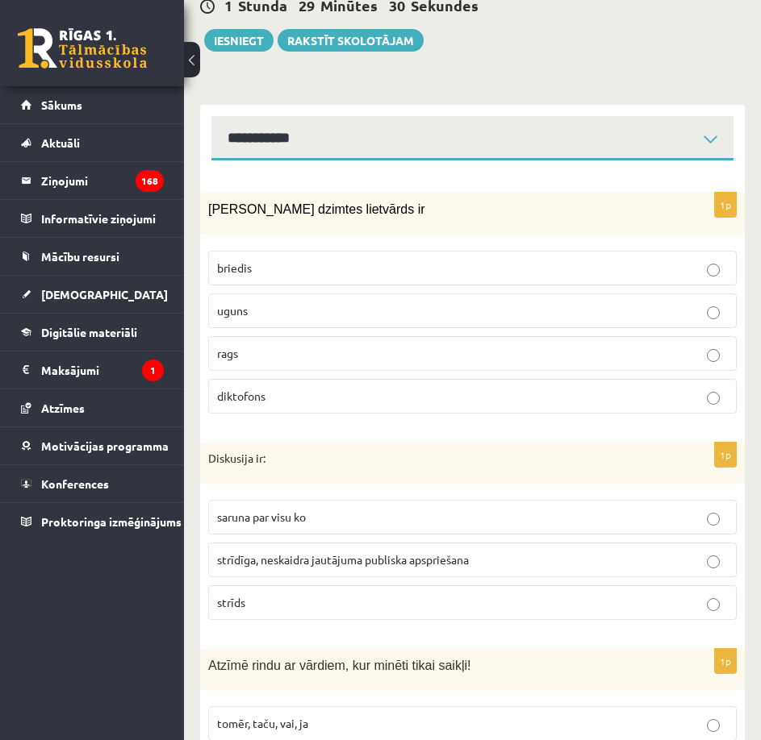
scroll to position [582, 0]
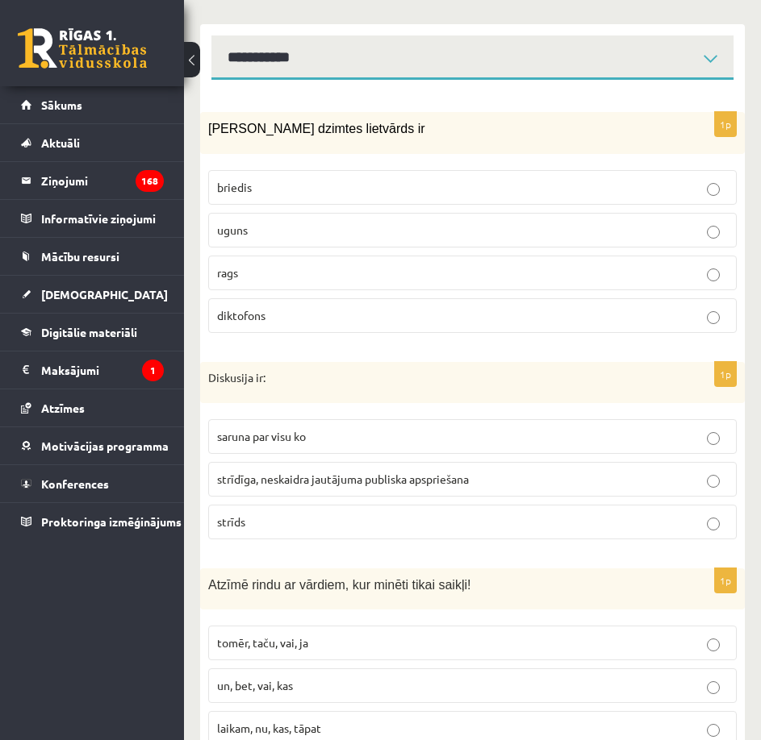
click at [479, 222] on p "uguns" at bounding box center [472, 230] width 511 height 17
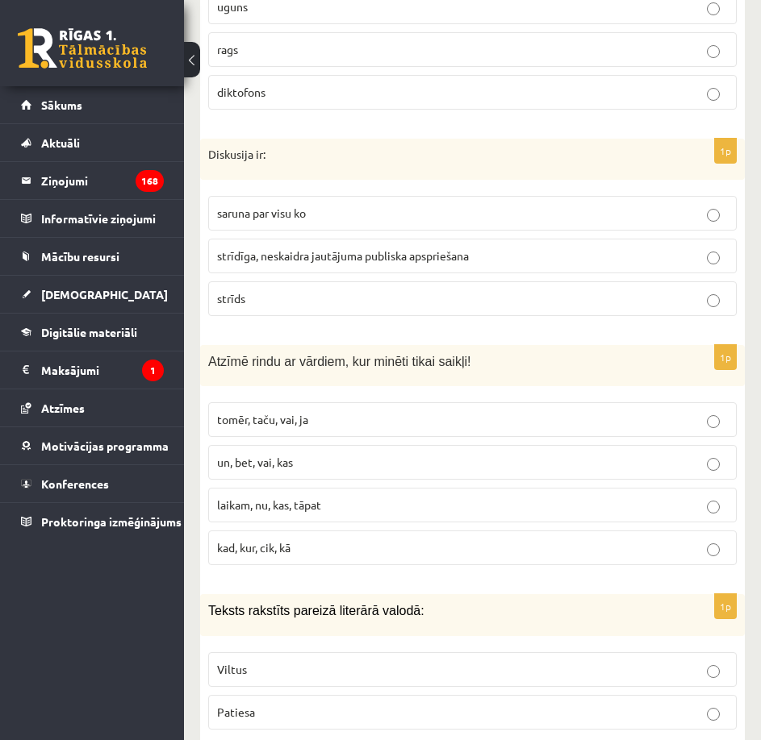
scroll to position [824, 0]
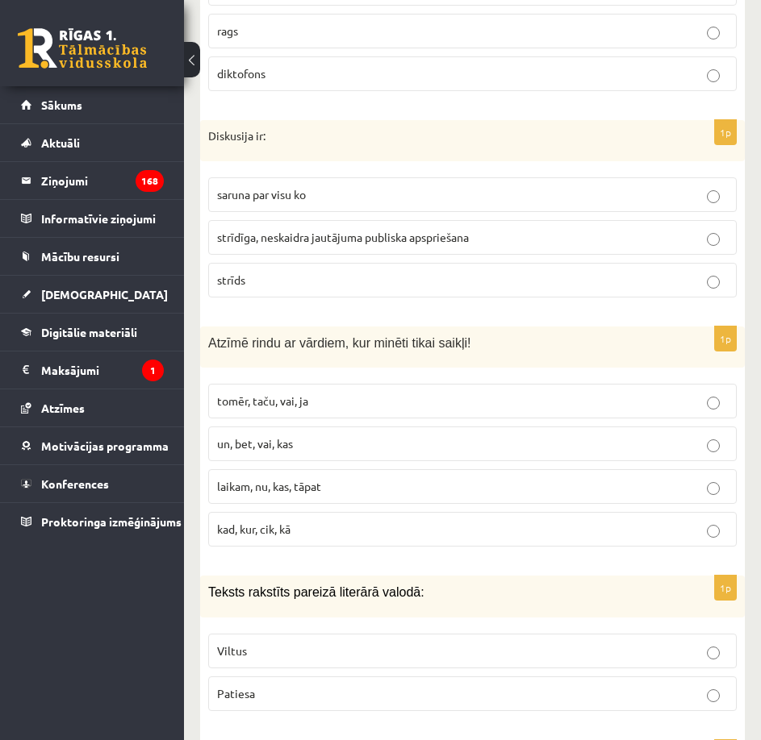
click at [439, 230] on span "strīdīga, neskaidra jautājuma publiska apspriešana" at bounding box center [343, 237] width 252 height 15
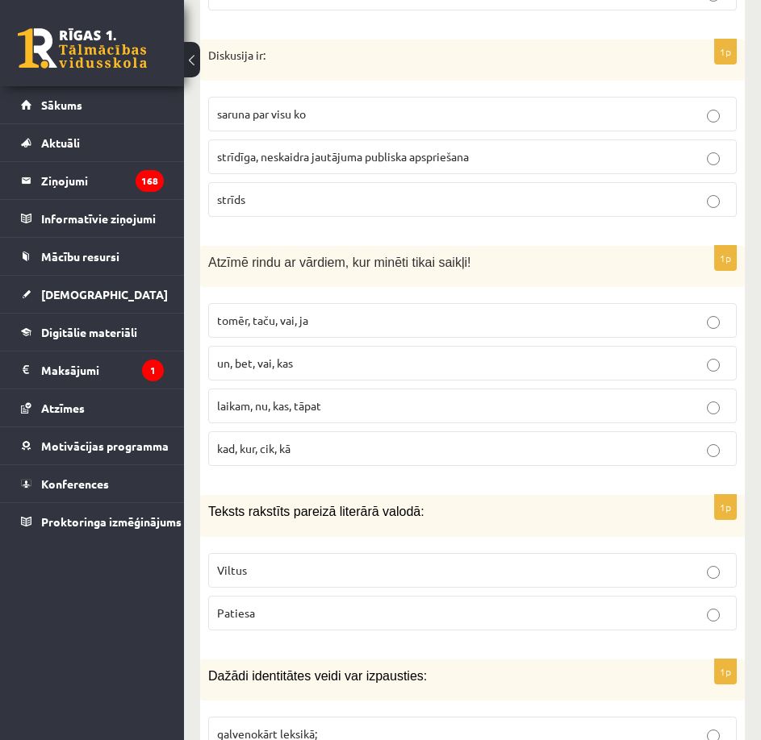
scroll to position [985, 0]
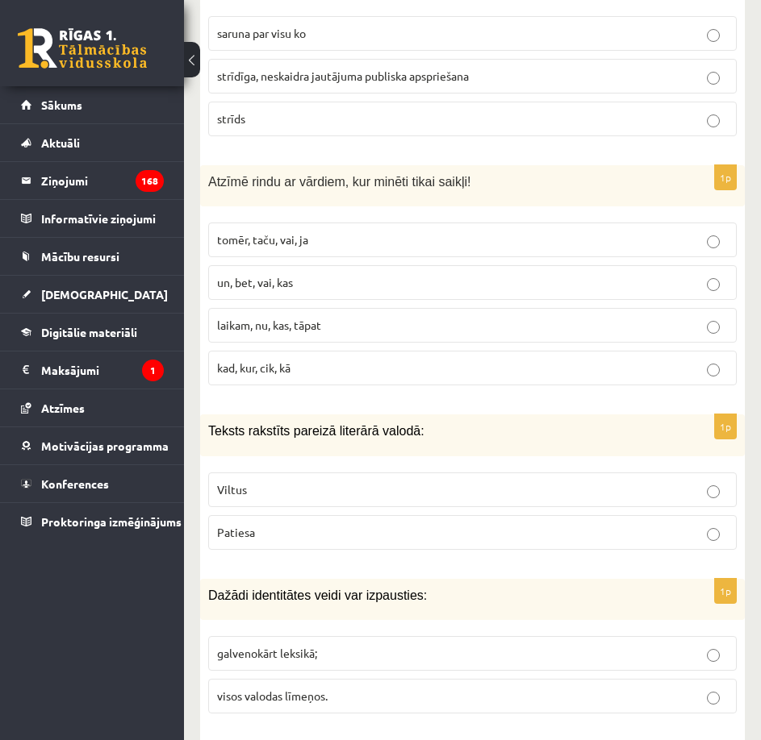
click at [415, 223] on label "tomēr, taču, vai, ja" at bounding box center [472, 240] width 528 height 35
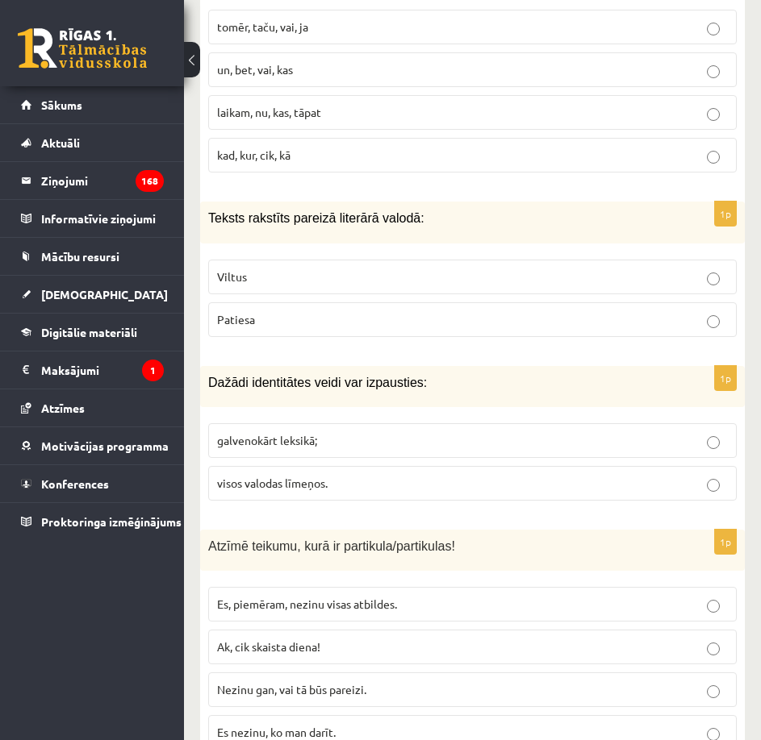
scroll to position [1227, 0]
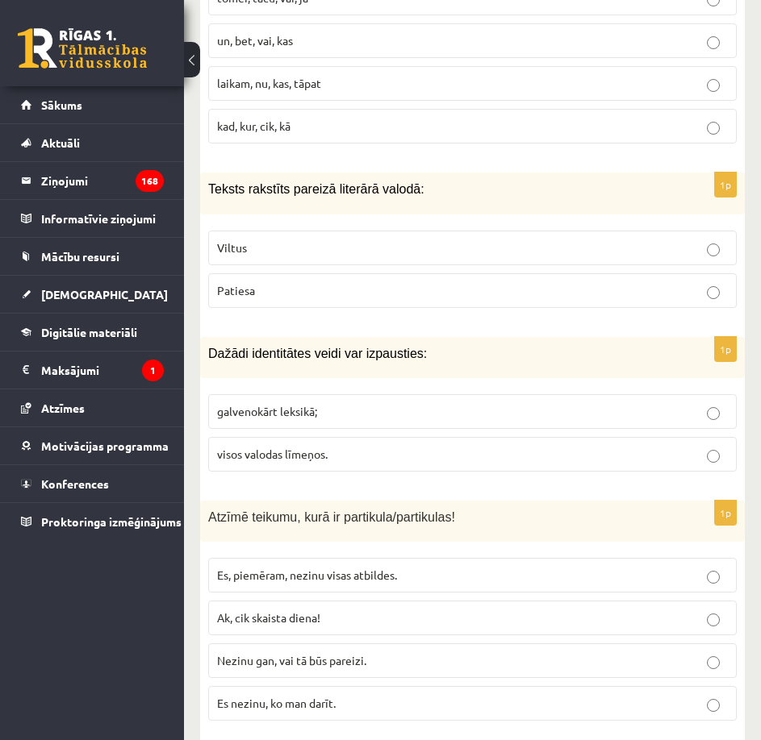
click at [398, 282] on p "Patiesa" at bounding box center [472, 290] width 511 height 17
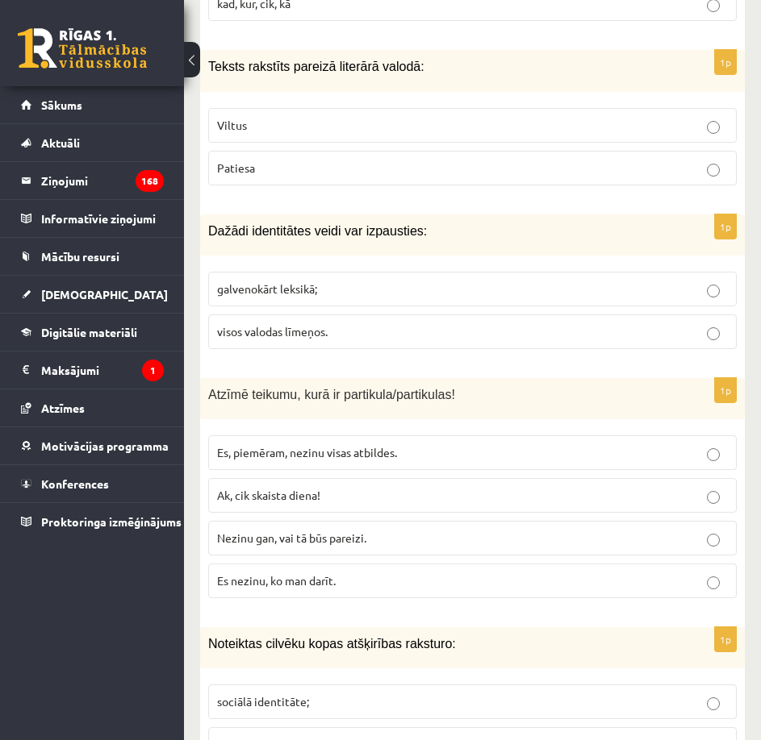
scroll to position [1388, 0]
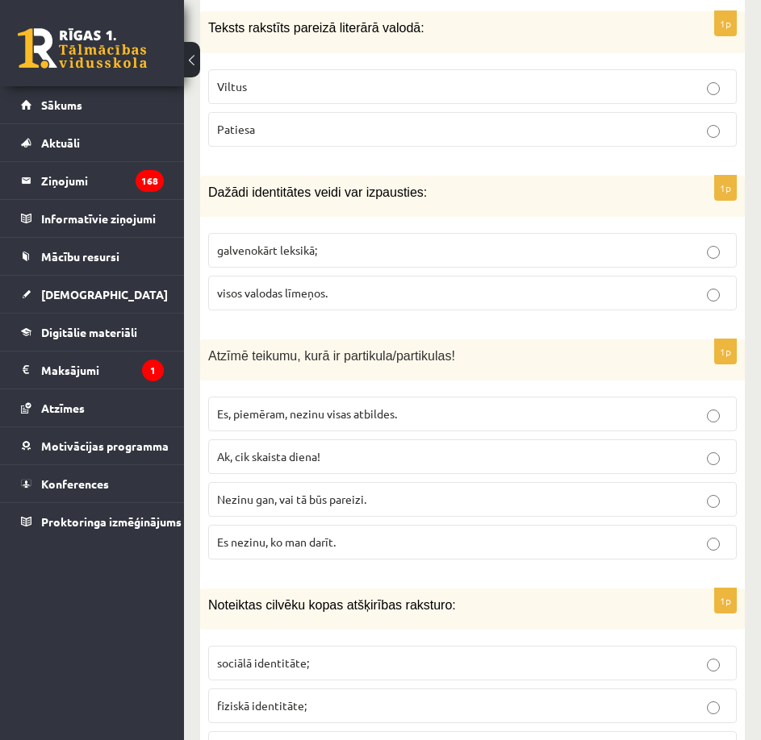
click at [403, 285] on p "visos valodas līmeņos." at bounding box center [472, 293] width 511 height 17
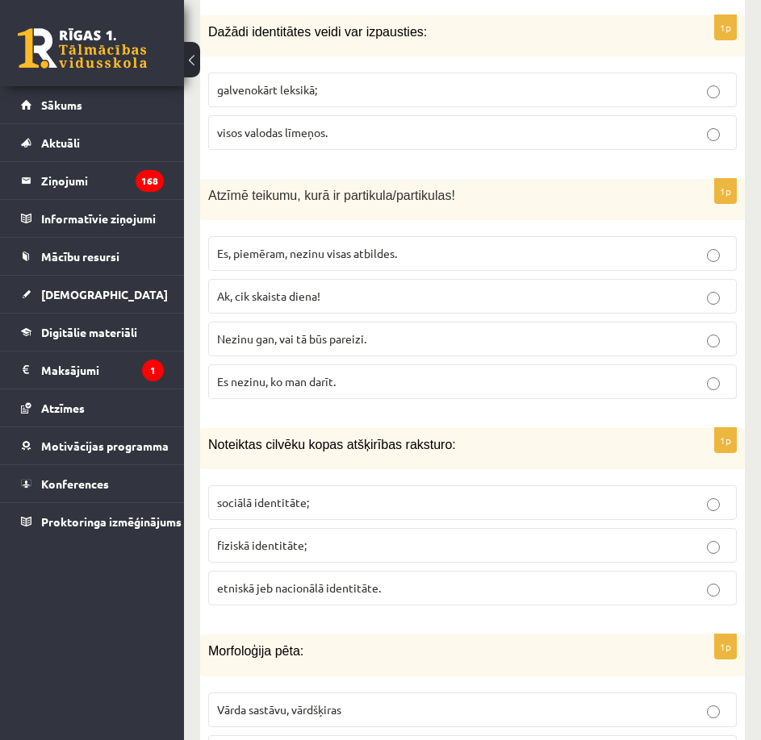
scroll to position [1549, 0]
click at [368, 330] on p "Nezinu gan, vai tā būs pareizi." at bounding box center [472, 338] width 511 height 17
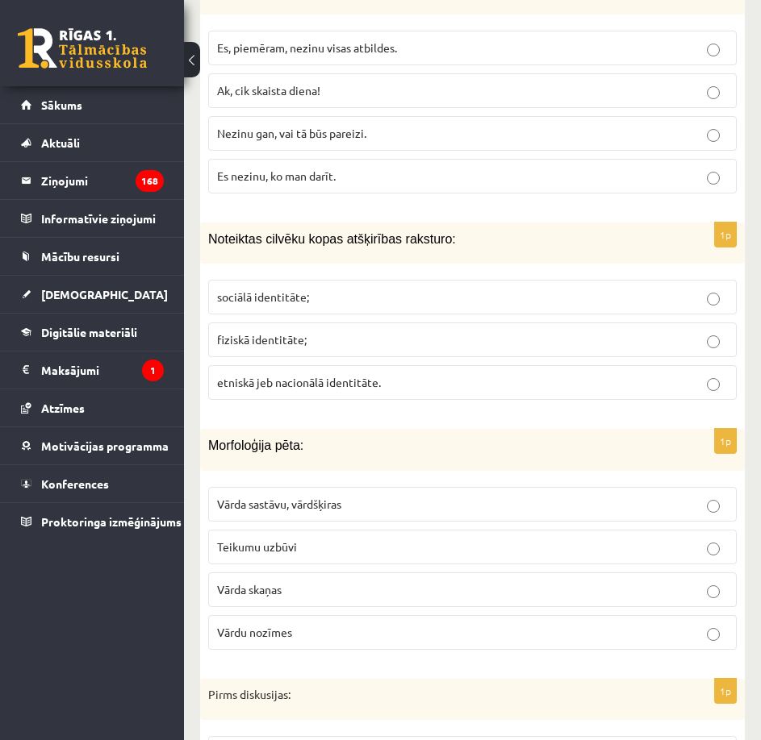
scroll to position [1791, 0]
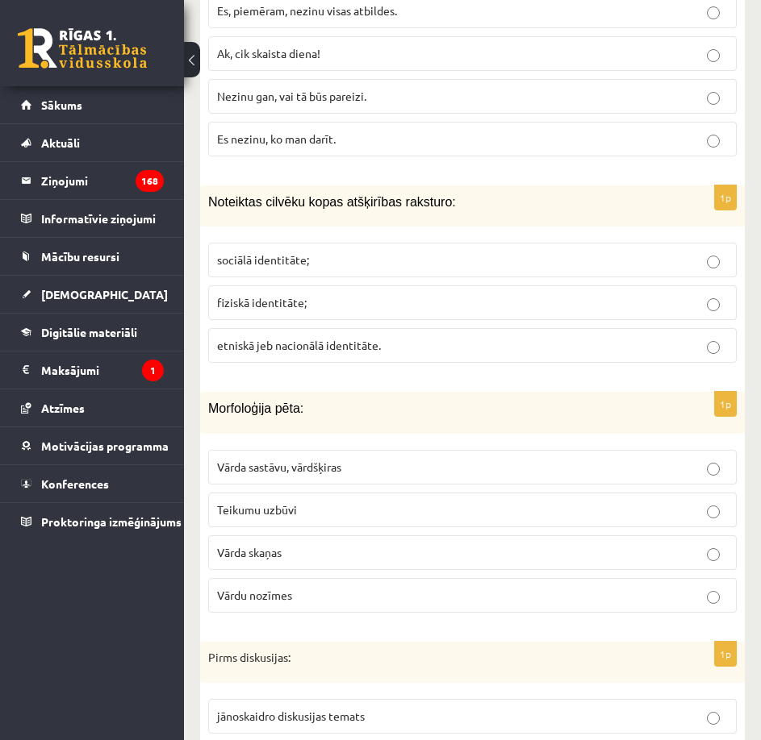
click at [360, 328] on label "etniskā jeb nacionālā identitāte." at bounding box center [472, 345] width 528 height 35
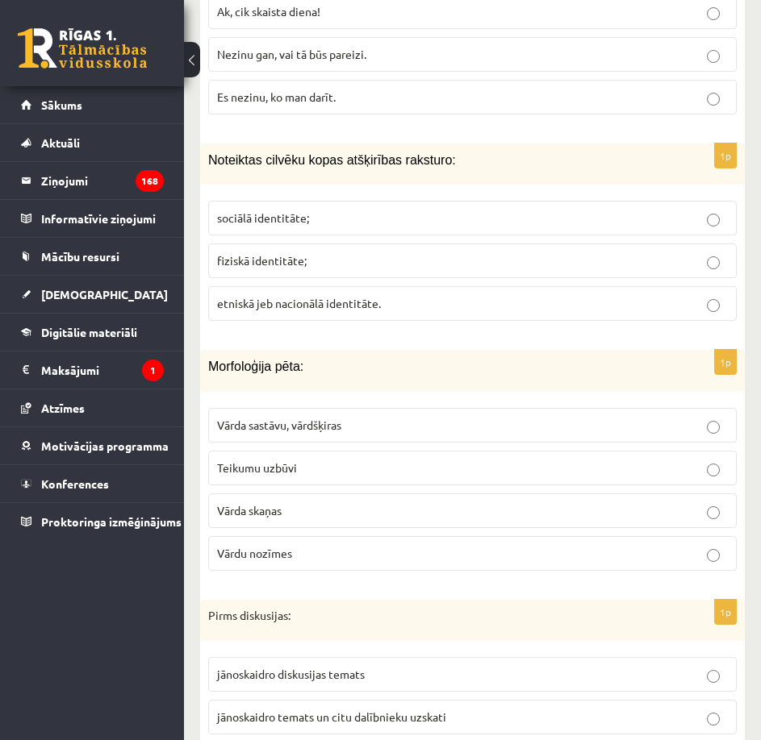
scroll to position [1872, 0]
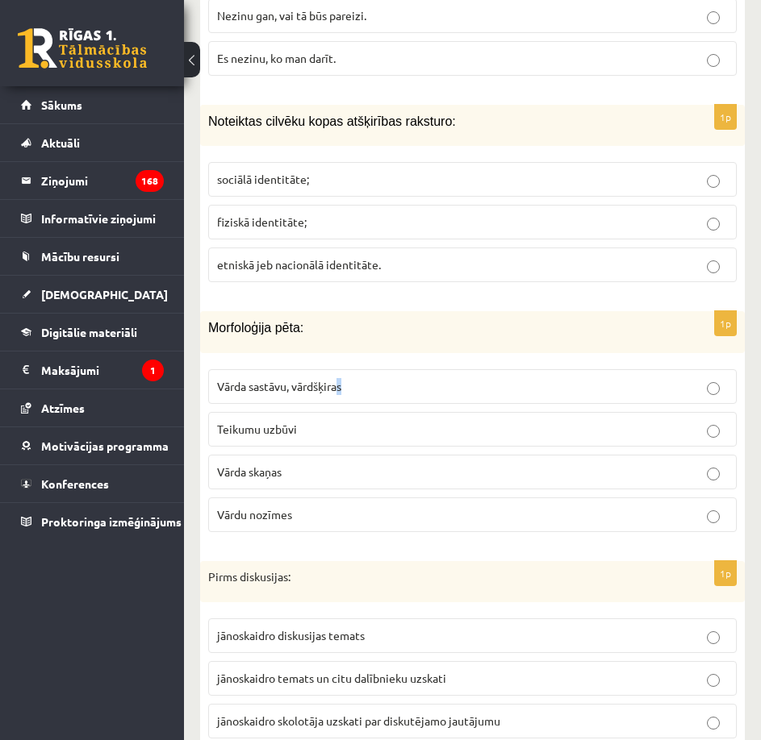
click at [341, 379] on span "Vārda sastāvu, vārdšķiras" at bounding box center [279, 386] width 124 height 15
click at [380, 378] on p "Vārda sastāvu, vārdšķiras" at bounding box center [472, 386] width 511 height 17
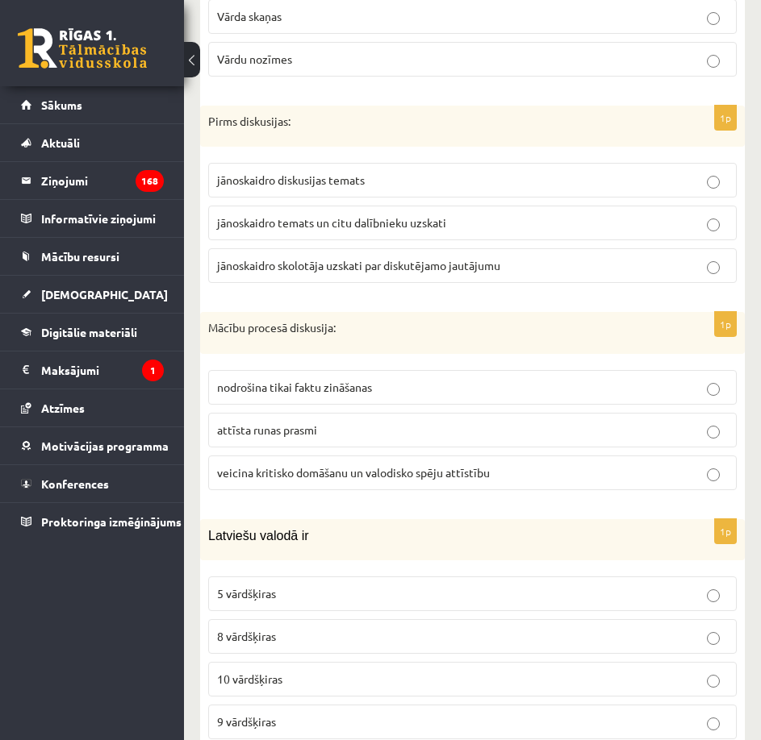
scroll to position [2356, 0]
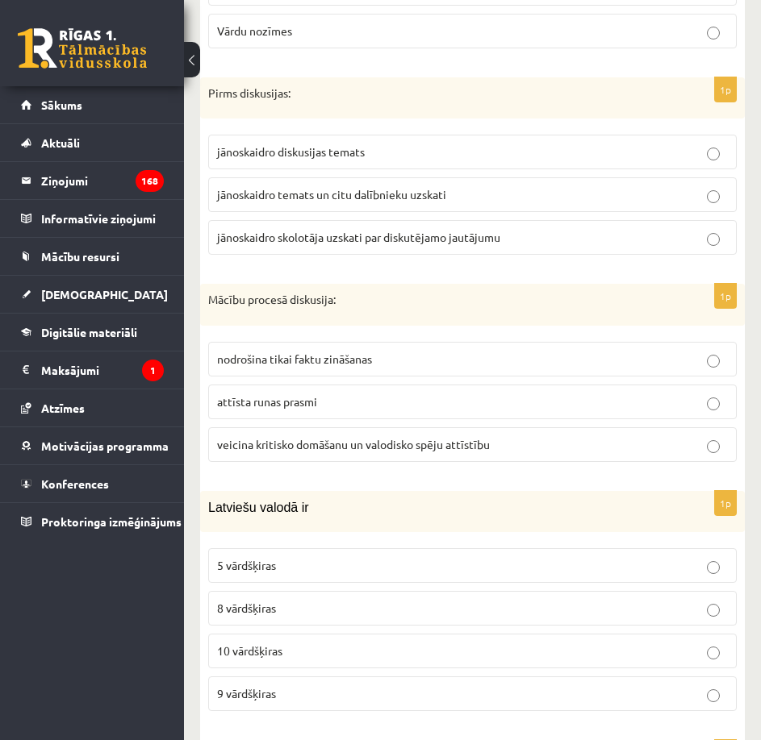
click at [398, 187] on span "jānoskaidro temats un citu dalībnieku uzskati" at bounding box center [331, 194] width 229 height 15
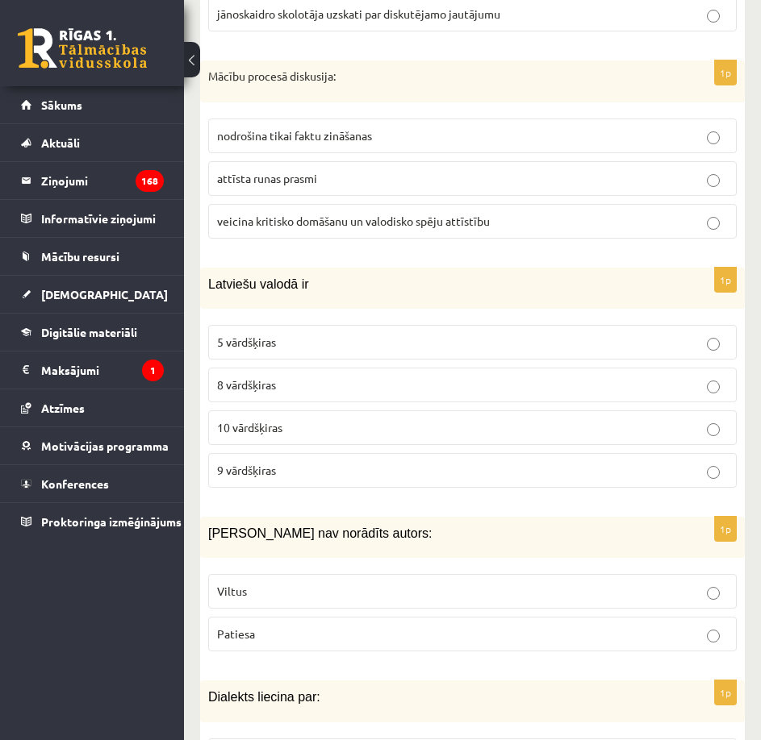
scroll to position [2598, 0]
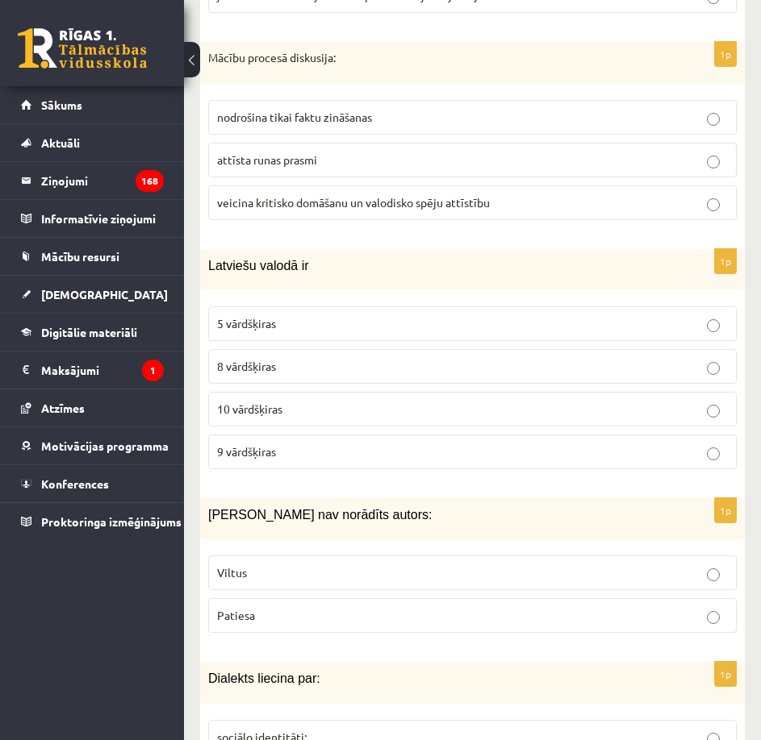
click at [370, 194] on label "veicina kritisko domāšanu un valodisko spēju attīstību" at bounding box center [472, 203] width 528 height 35
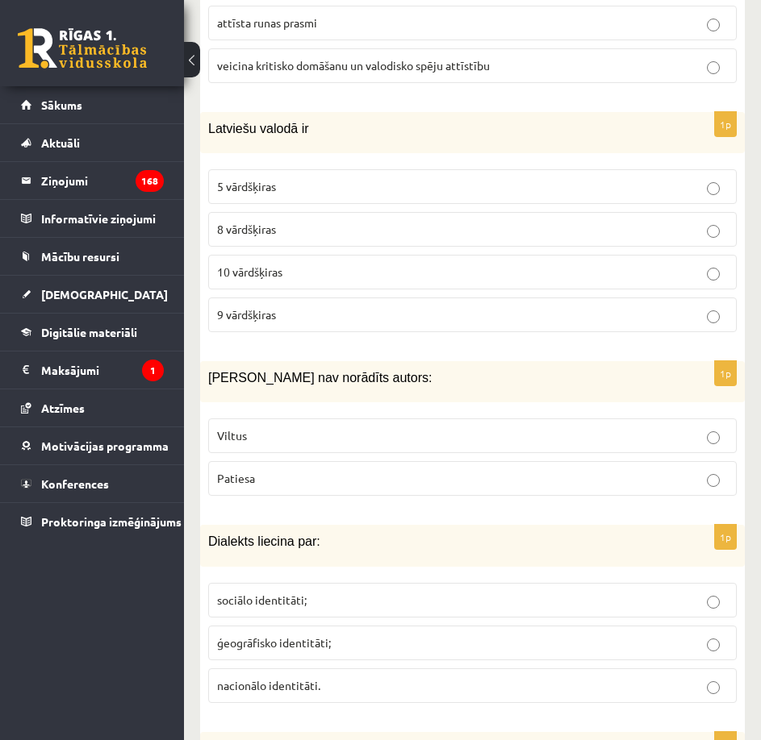
scroll to position [2759, 0]
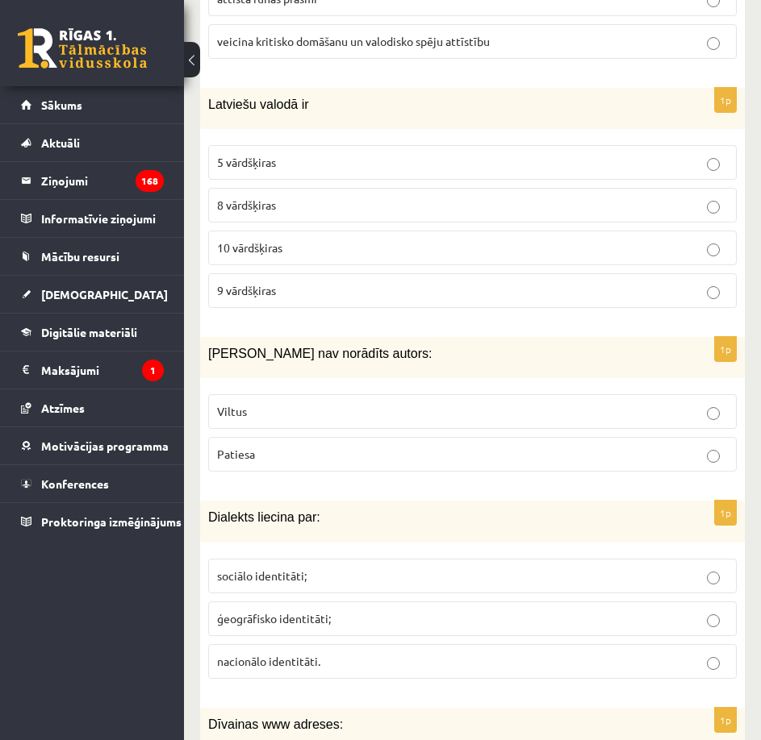
click at [336, 282] on p "9 vārdšķiras" at bounding box center [472, 290] width 511 height 17
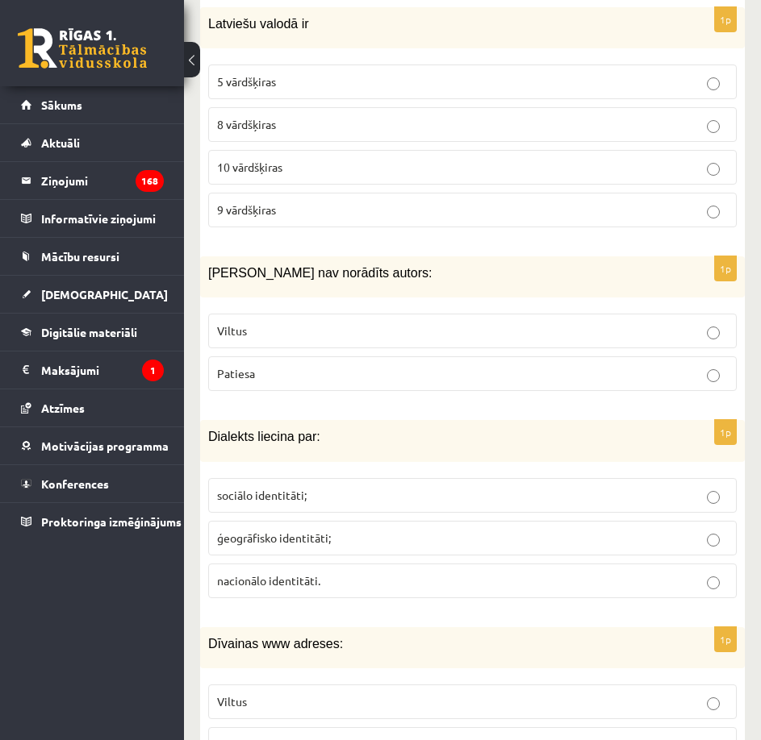
scroll to position [2921, 0]
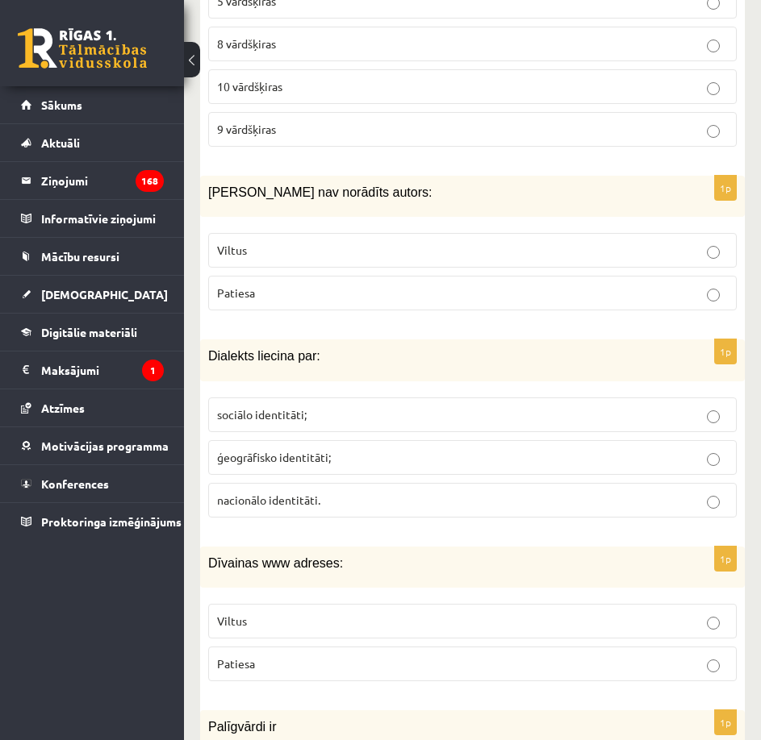
click at [365, 242] on p "Viltus" at bounding box center [472, 250] width 511 height 17
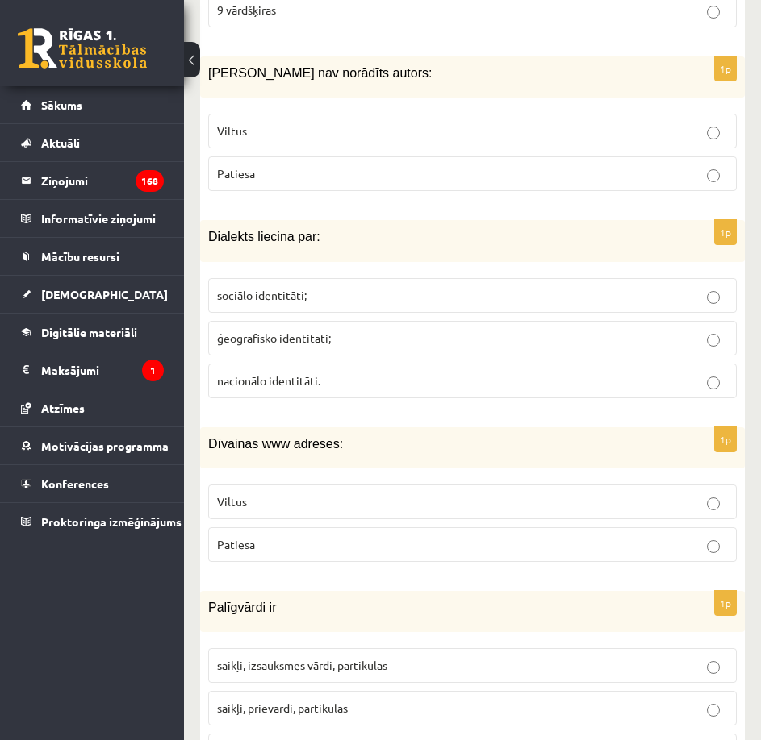
scroll to position [3082, 0]
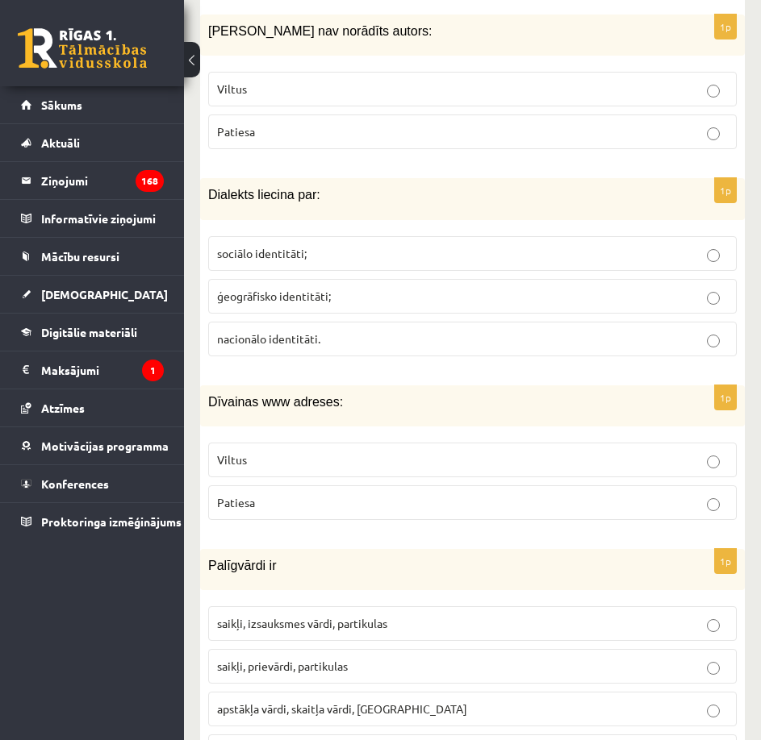
click at [378, 245] on p "sociālo identitāti;" at bounding box center [472, 253] width 511 height 17
click at [357, 288] on p "ģeogrāfisko identitāti;" at bounding box center [472, 296] width 511 height 17
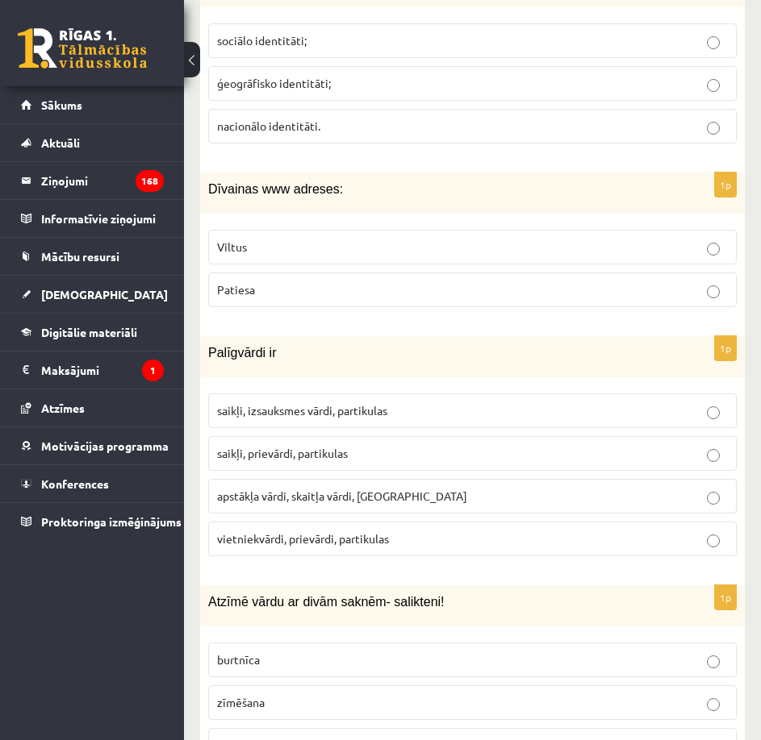
scroll to position [3324, 0]
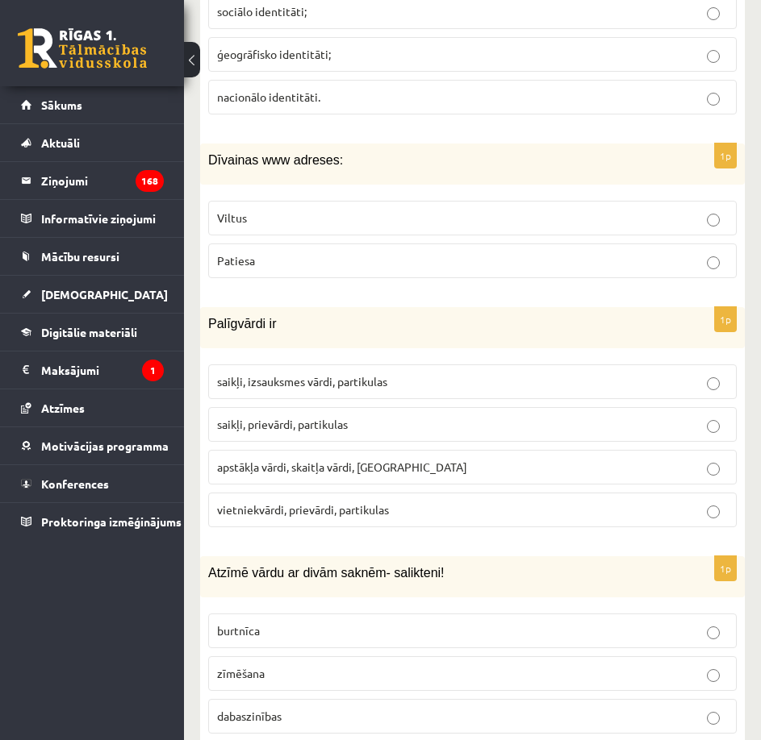
click at [353, 210] on p "Viltus" at bounding box center [472, 218] width 511 height 17
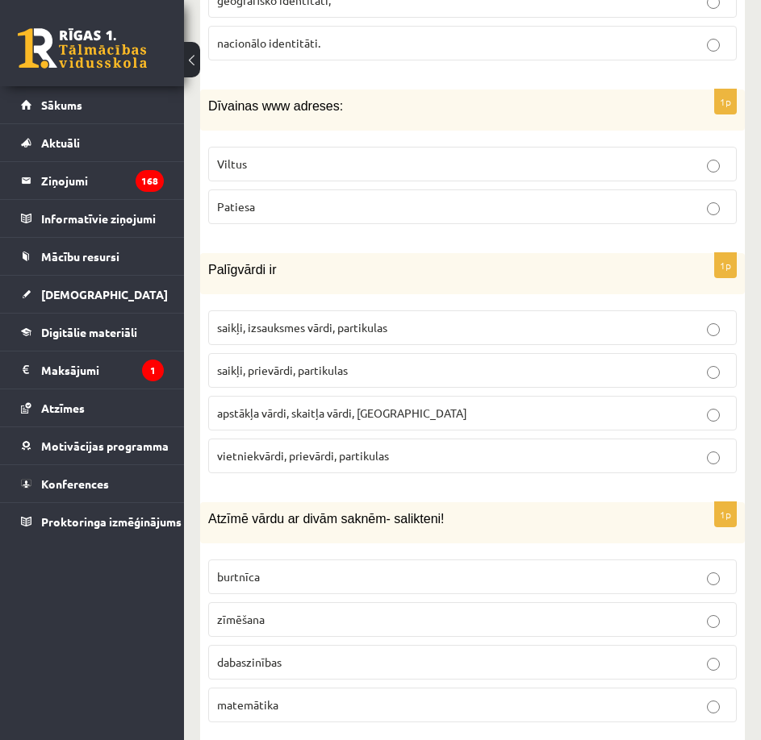
scroll to position [3405, 0]
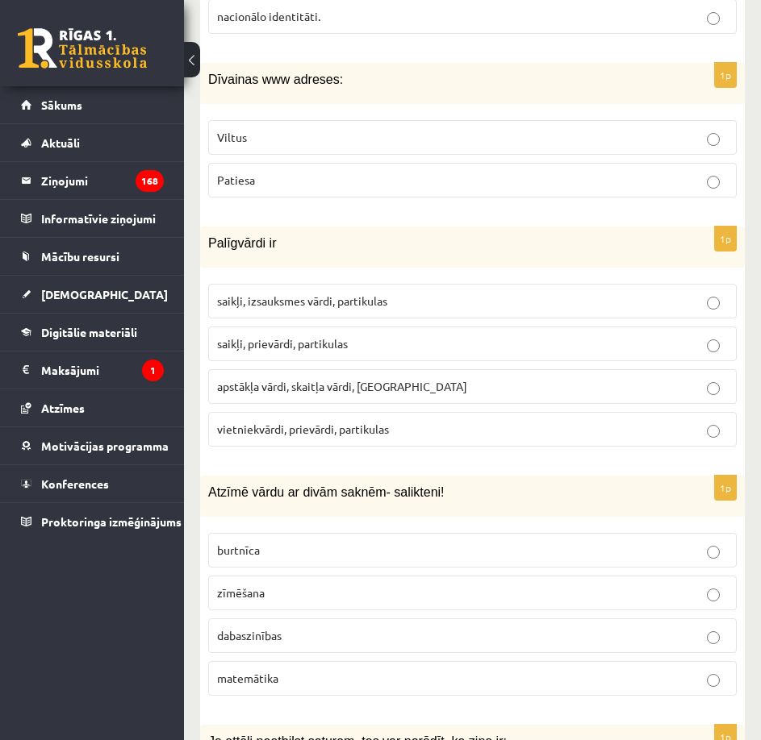
click at [373, 336] on p "saikļi, prievārdi, partikulas" at bounding box center [472, 344] width 511 height 17
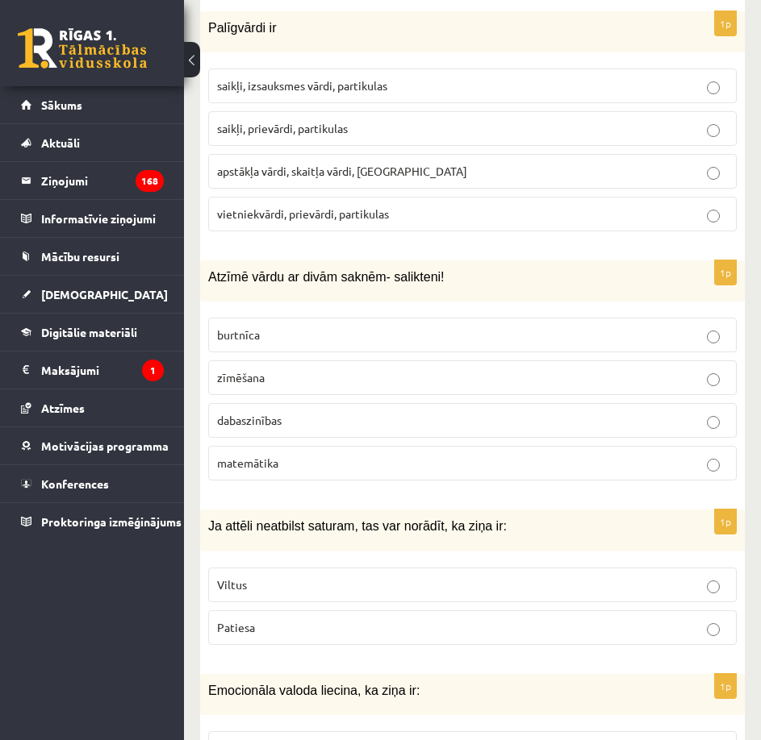
scroll to position [3647, 0]
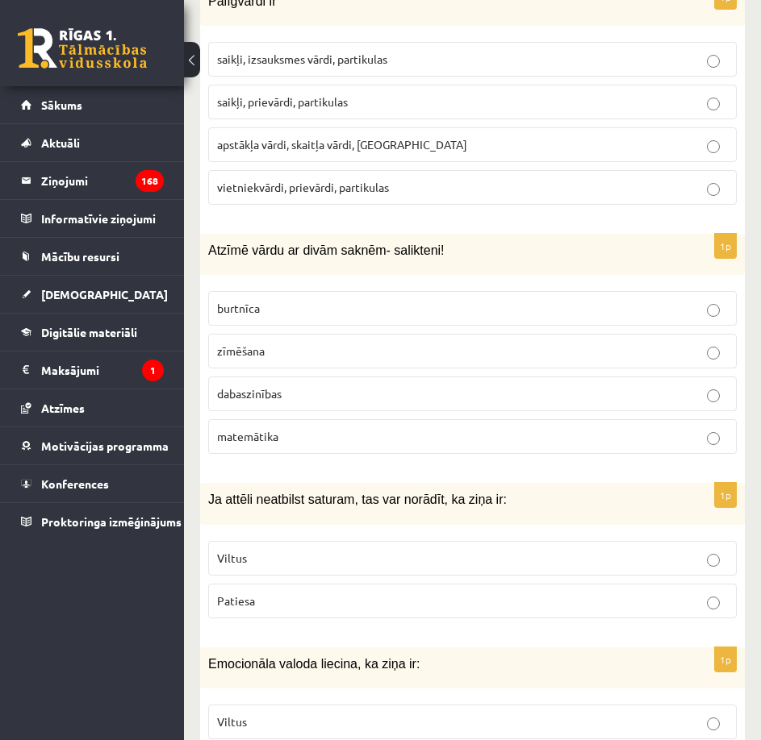
click at [391, 386] on p "dabaszinības" at bounding box center [472, 394] width 511 height 17
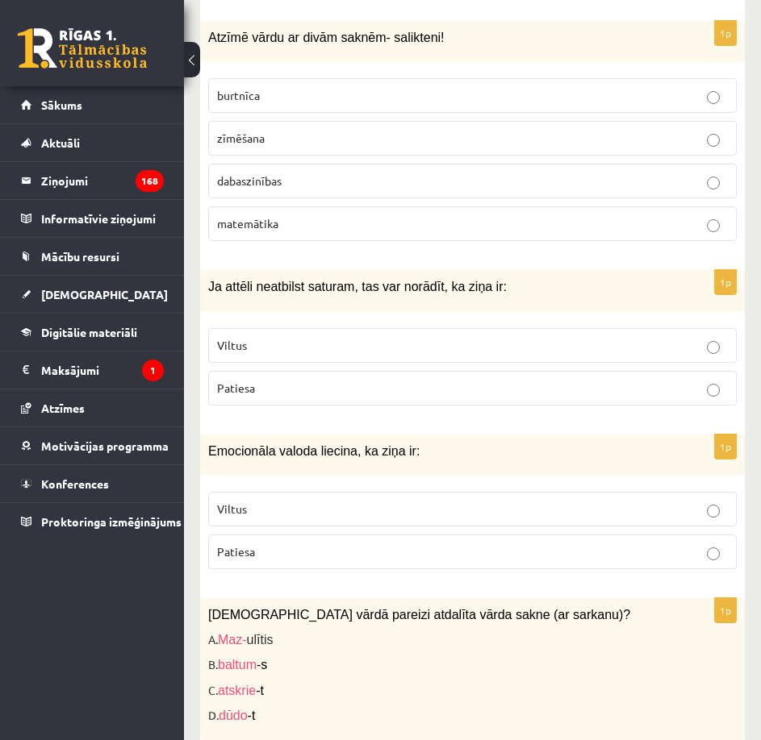
scroll to position [3889, 0]
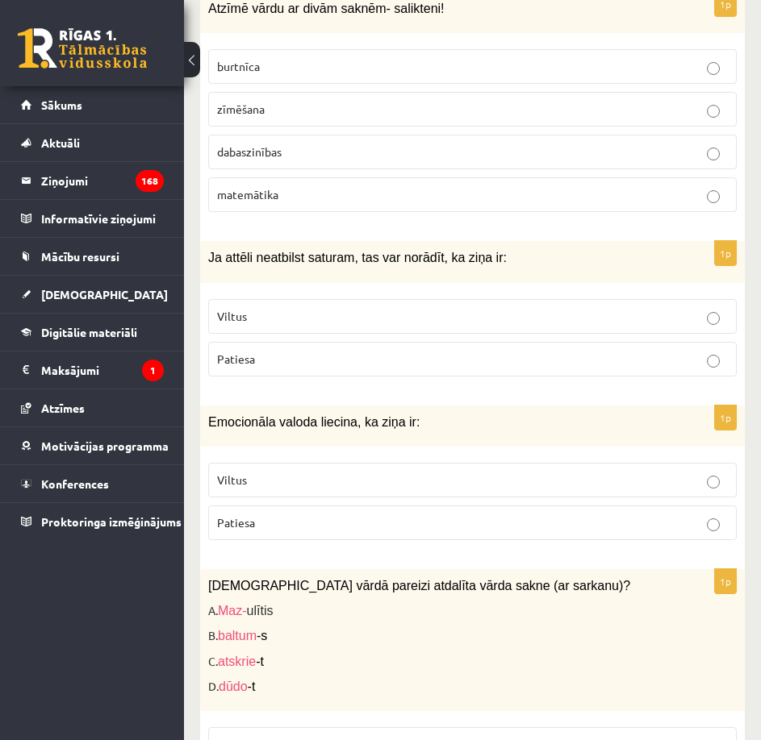
click at [427, 308] on p "Viltus" at bounding box center [472, 316] width 511 height 17
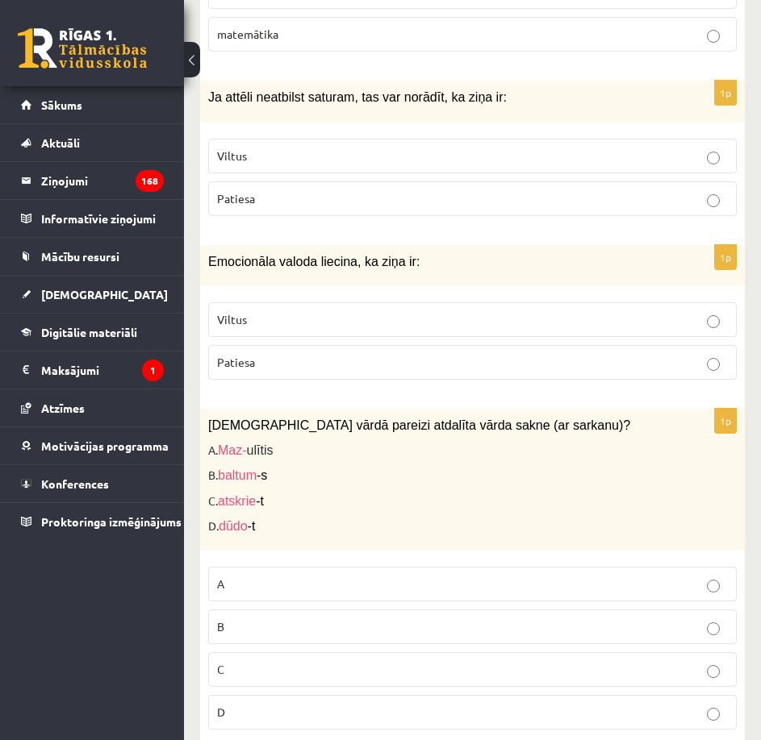
scroll to position [4050, 0]
click at [419, 311] on p "Viltus" at bounding box center [472, 319] width 511 height 17
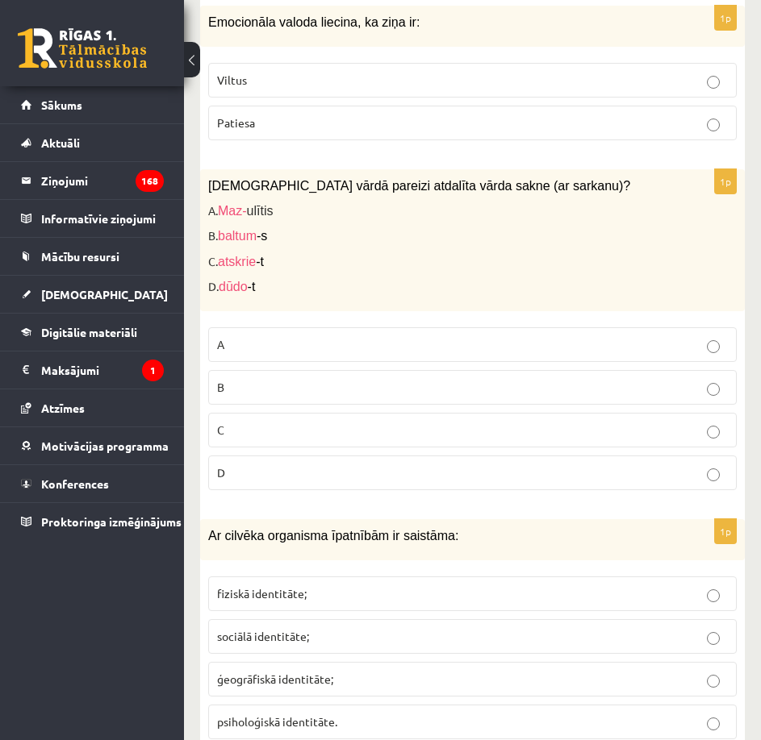
scroll to position [4292, 0]
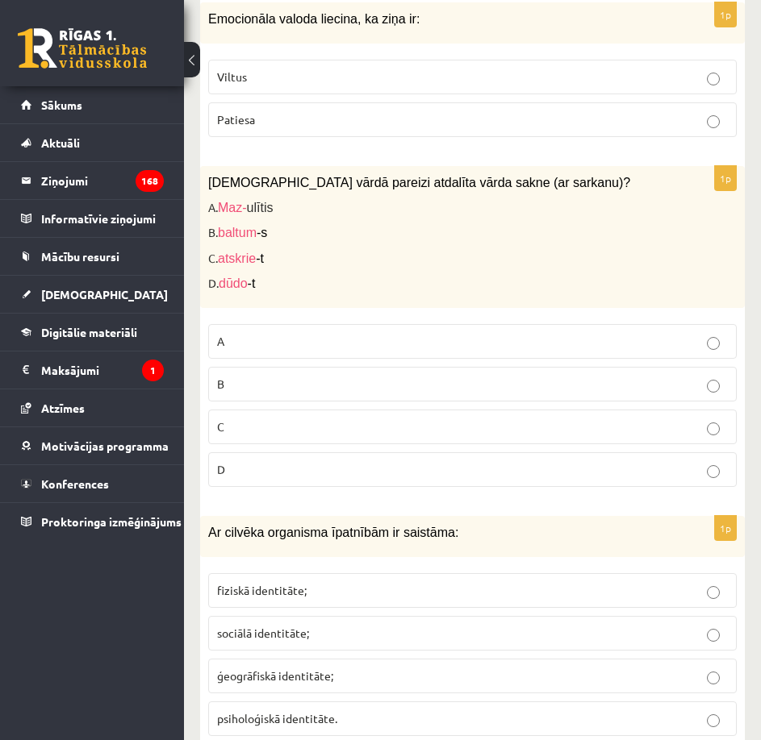
click at [327, 410] on label "C" at bounding box center [472, 427] width 528 height 35
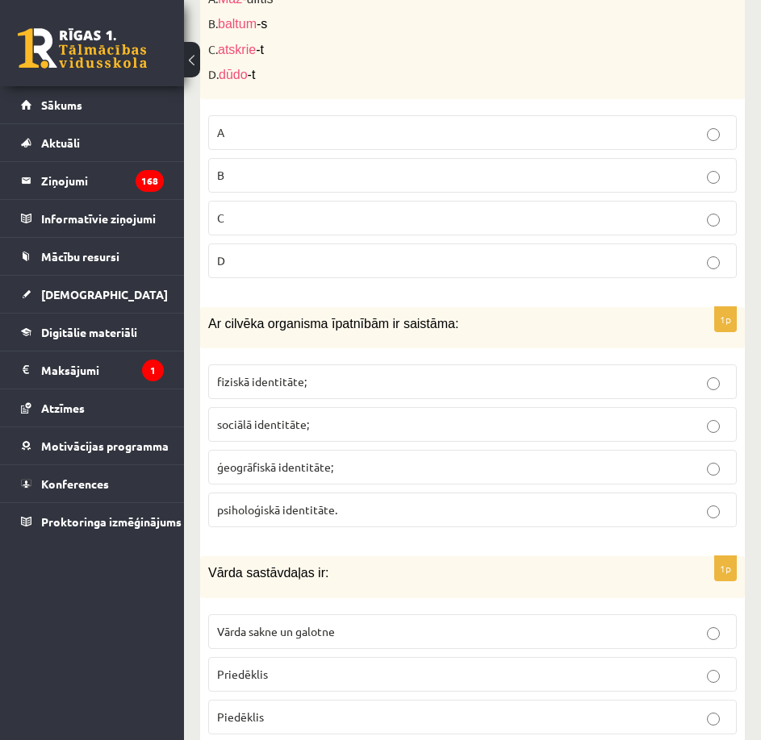
scroll to position [4534, 0]
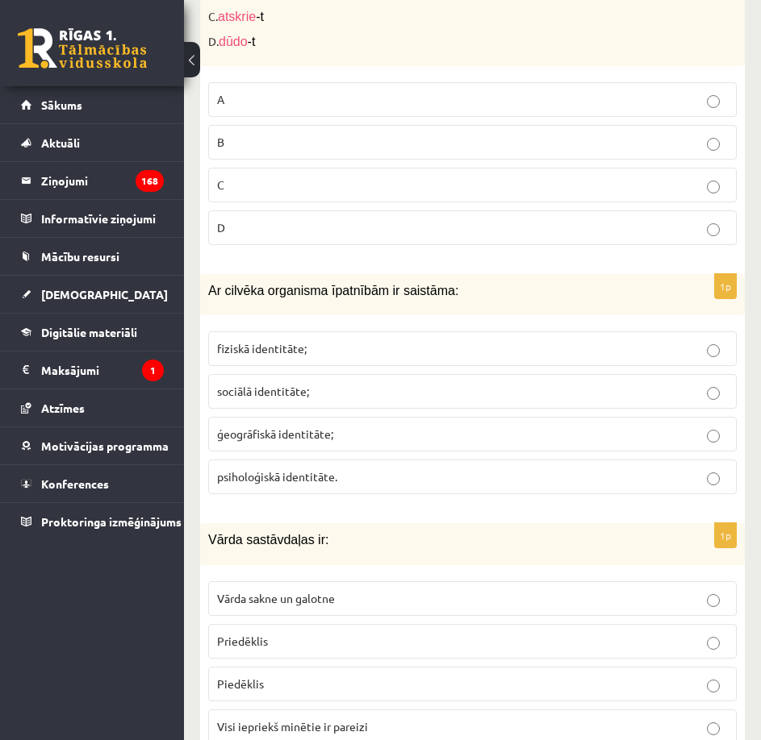
click at [394, 340] on p "fiziskā identitāte;" at bounding box center [472, 348] width 511 height 17
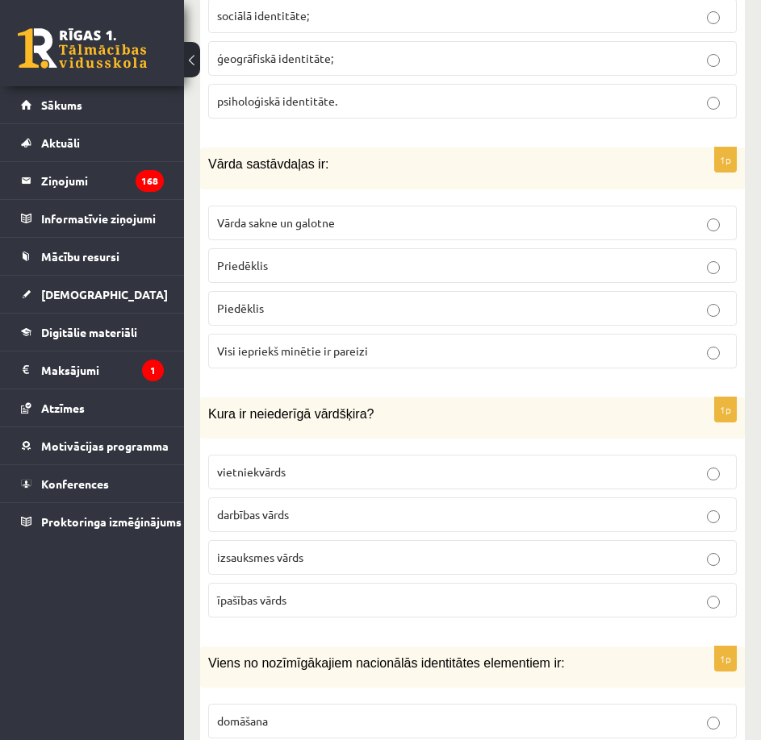
scroll to position [4937, 0]
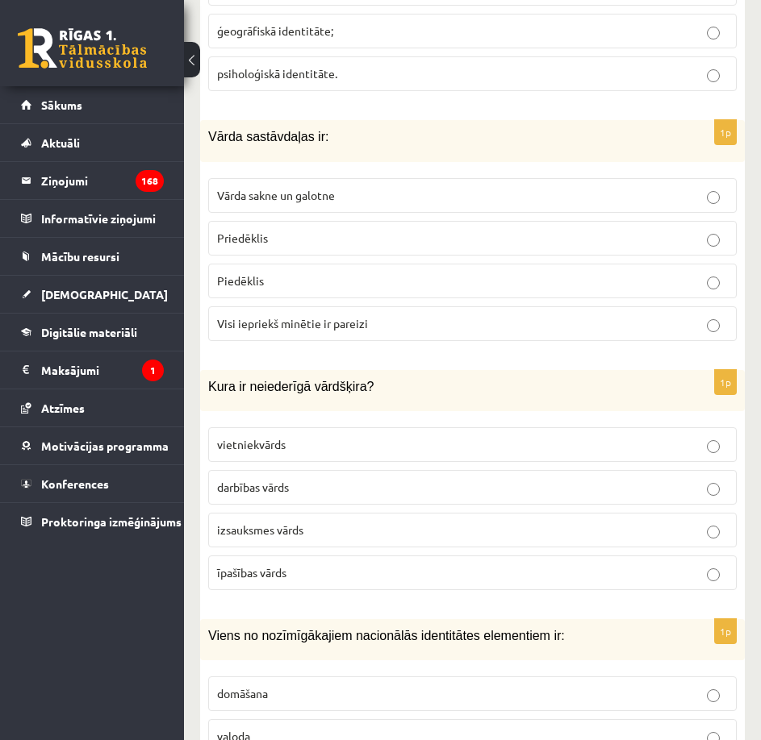
click at [408, 315] on p "Visi iepriekš minētie ir pareizi" at bounding box center [472, 323] width 511 height 17
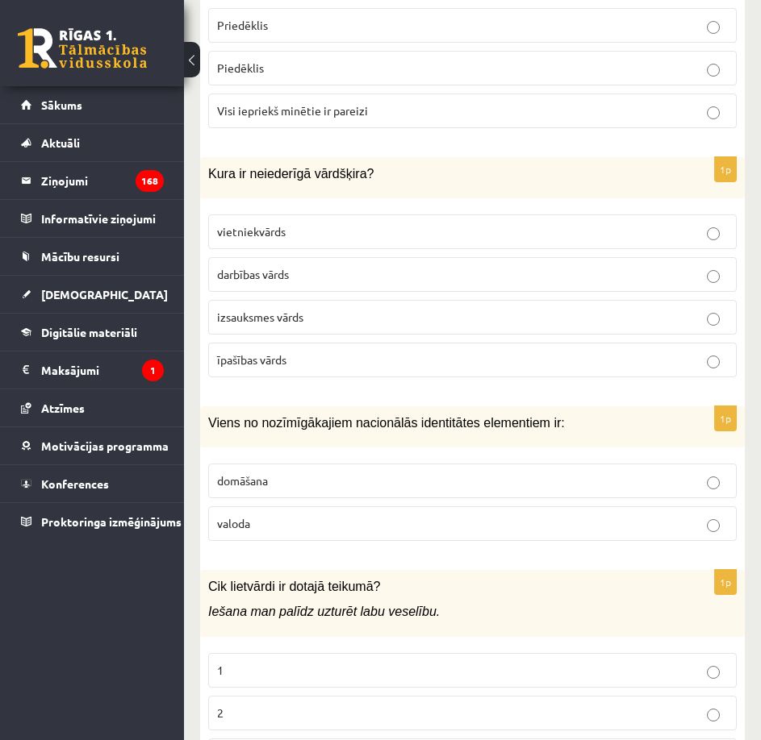
scroll to position [5179, 0]
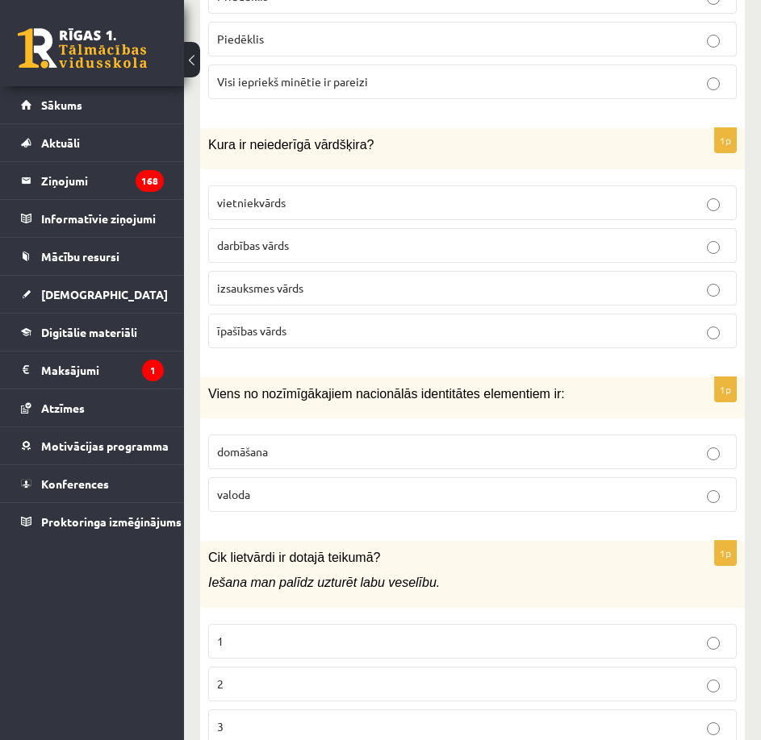
click at [427, 280] on p "izsauksmes vārds" at bounding box center [472, 288] width 511 height 17
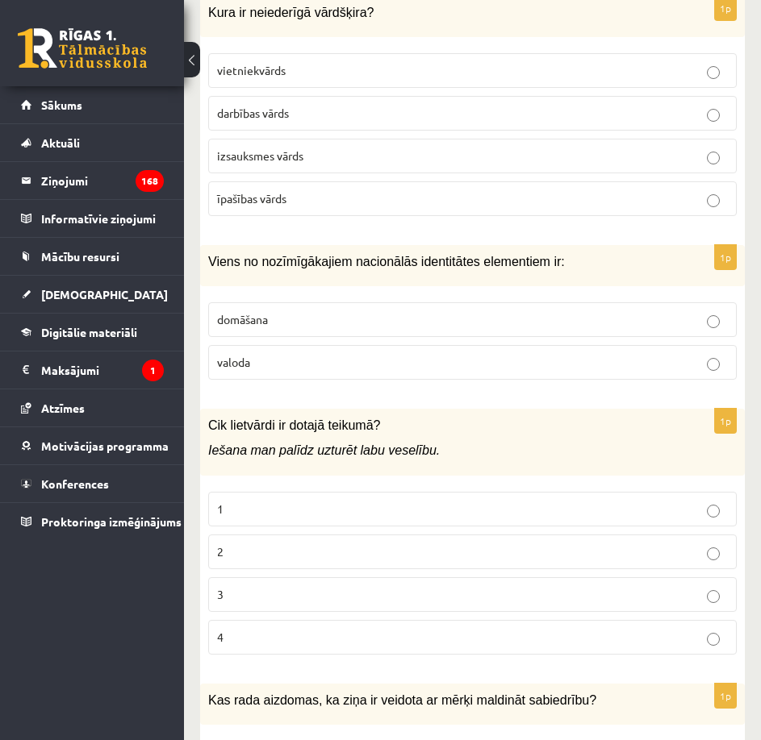
scroll to position [5341, 0]
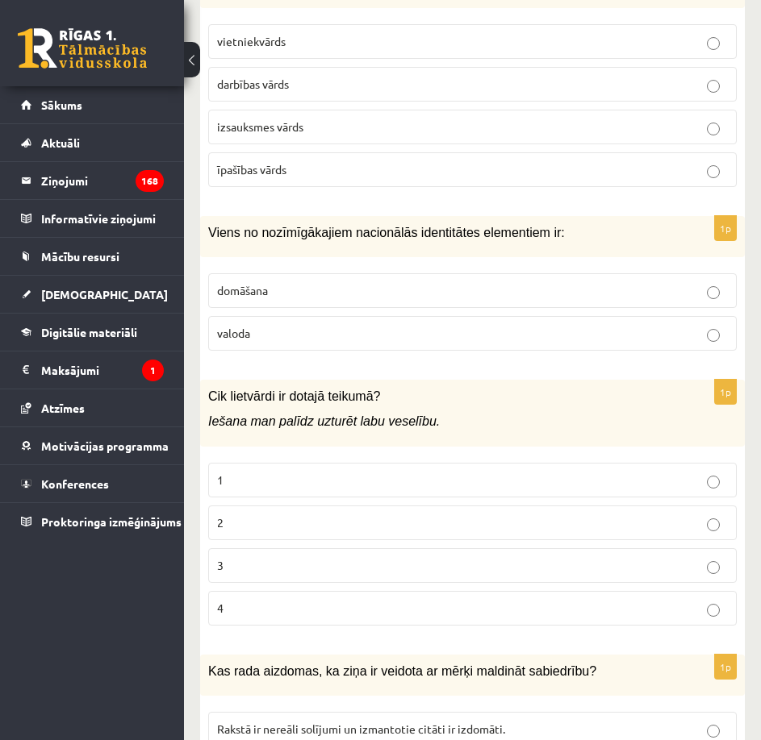
click at [412, 325] on p "valoda" at bounding box center [472, 333] width 511 height 17
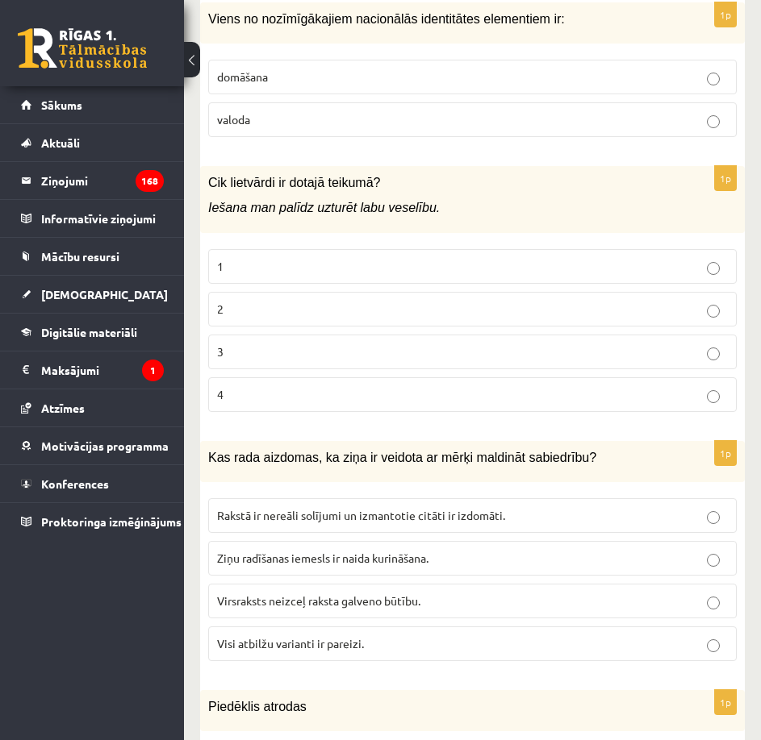
scroll to position [5583, 0]
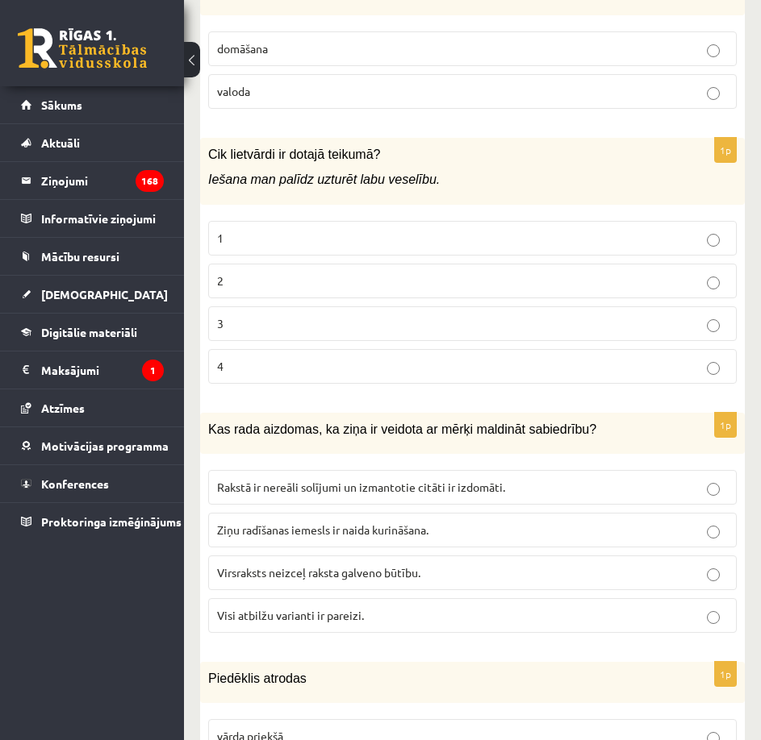
click at [418, 273] on p "2" at bounding box center [472, 281] width 511 height 17
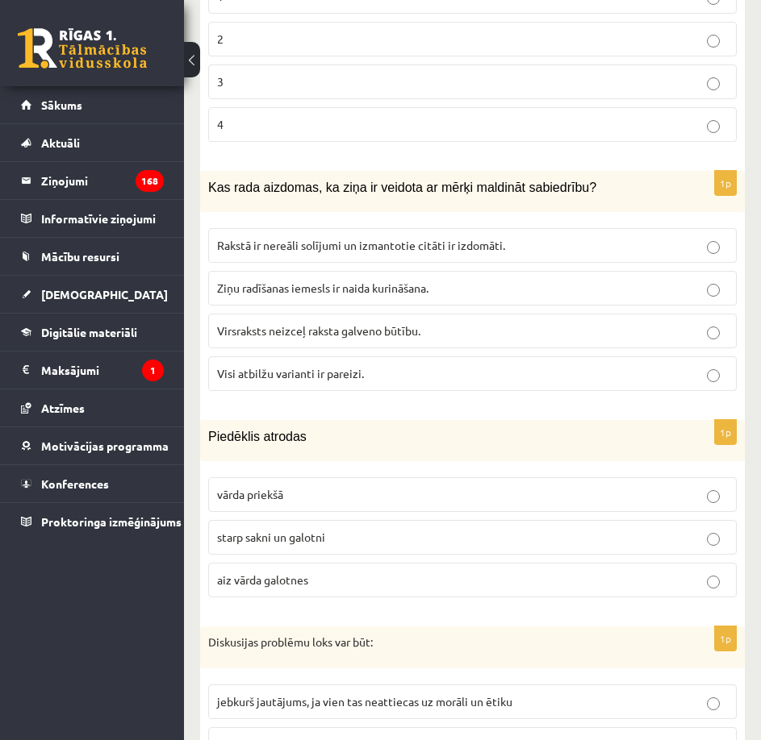
scroll to position [5905, 0]
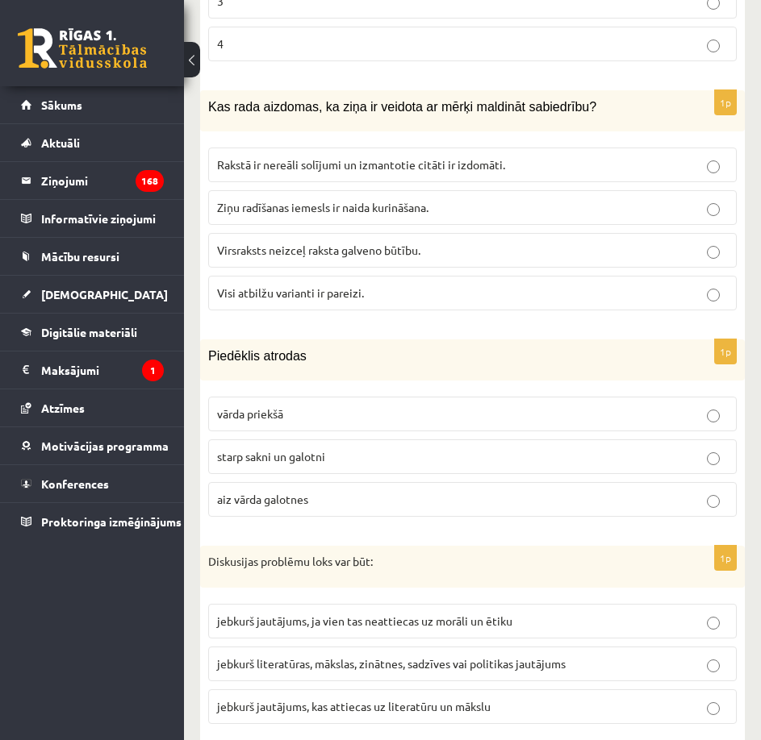
click at [444, 285] on p "Visi atbilžu varianti ir pareizi." at bounding box center [472, 293] width 511 height 17
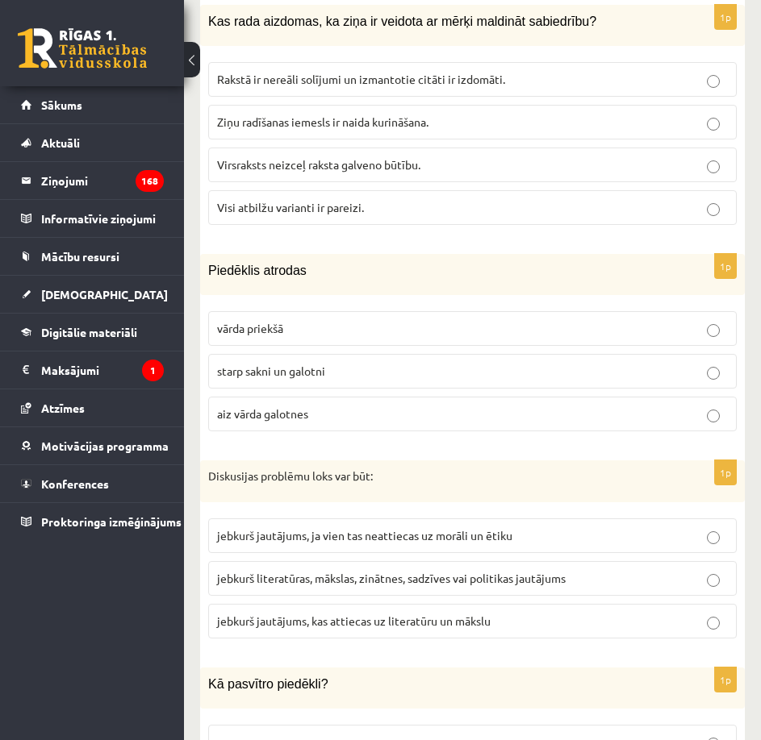
scroll to position [6067, 0]
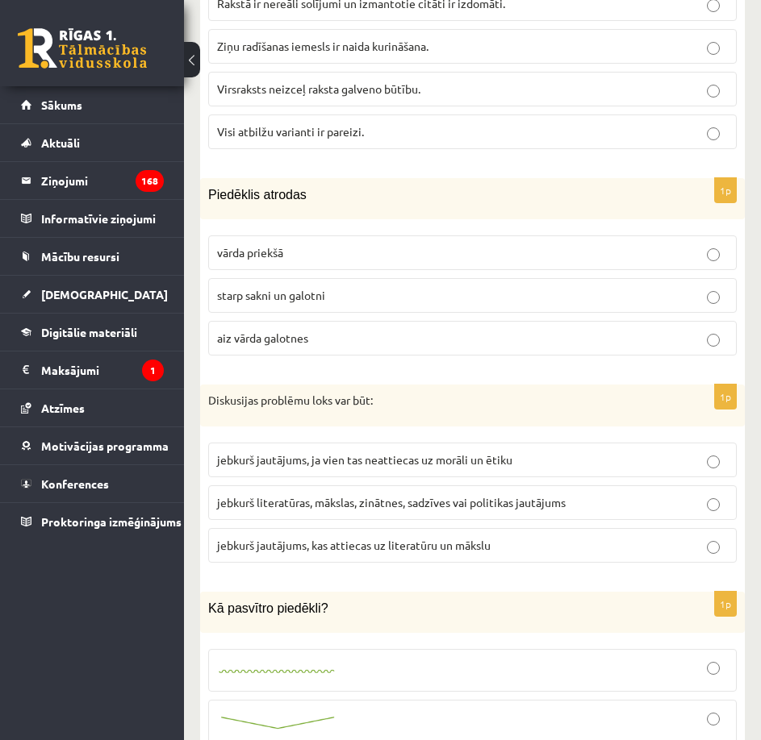
click at [432, 287] on p "starp sakni un galotni" at bounding box center [472, 295] width 511 height 17
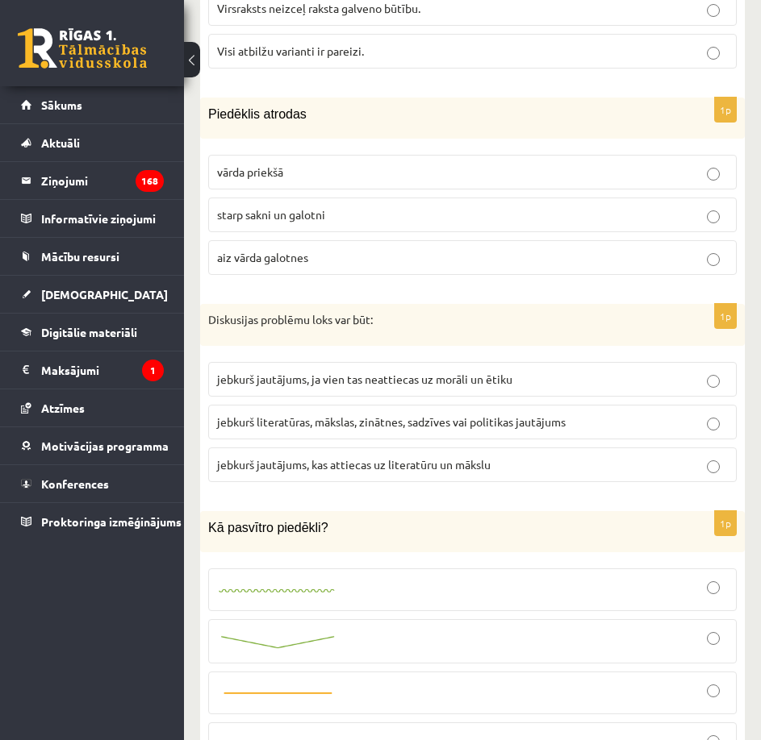
scroll to position [6228, 0]
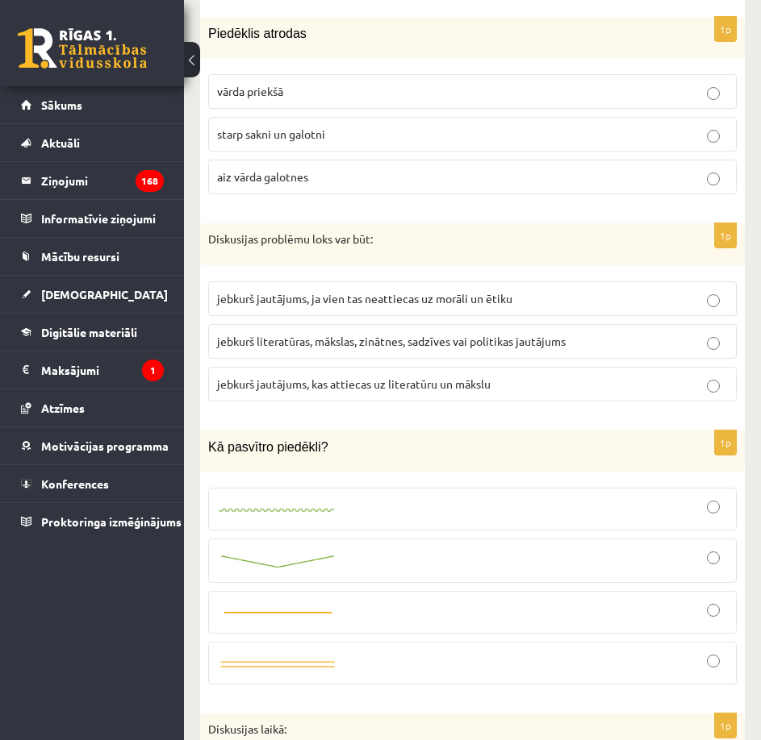
click at [569, 333] on p "jebkurš literatūras, mākslas, zinātnes, sadzīves vai politikas jautājums" at bounding box center [472, 341] width 511 height 17
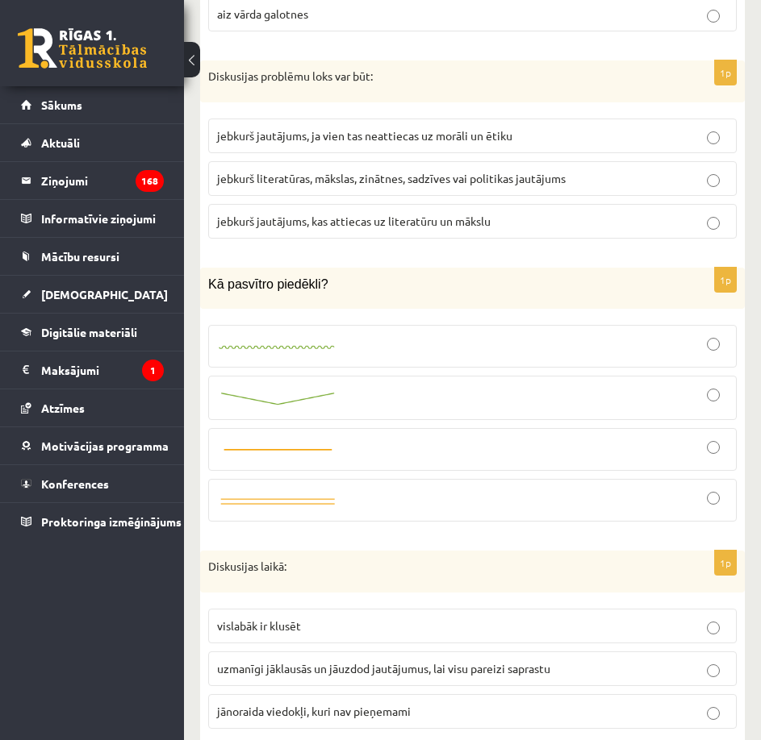
scroll to position [6470, 0]
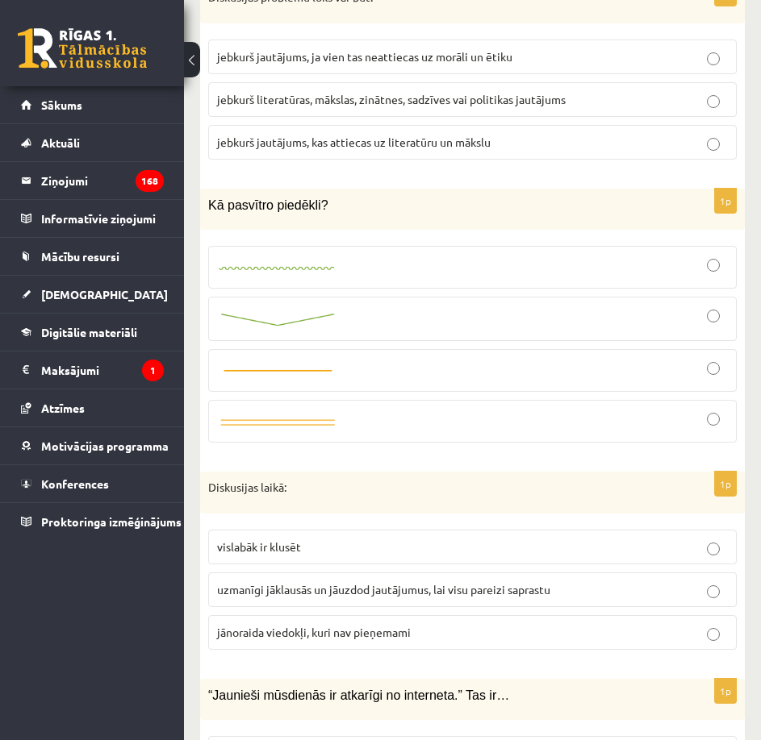
click at [432, 255] on div at bounding box center [472, 267] width 511 height 25
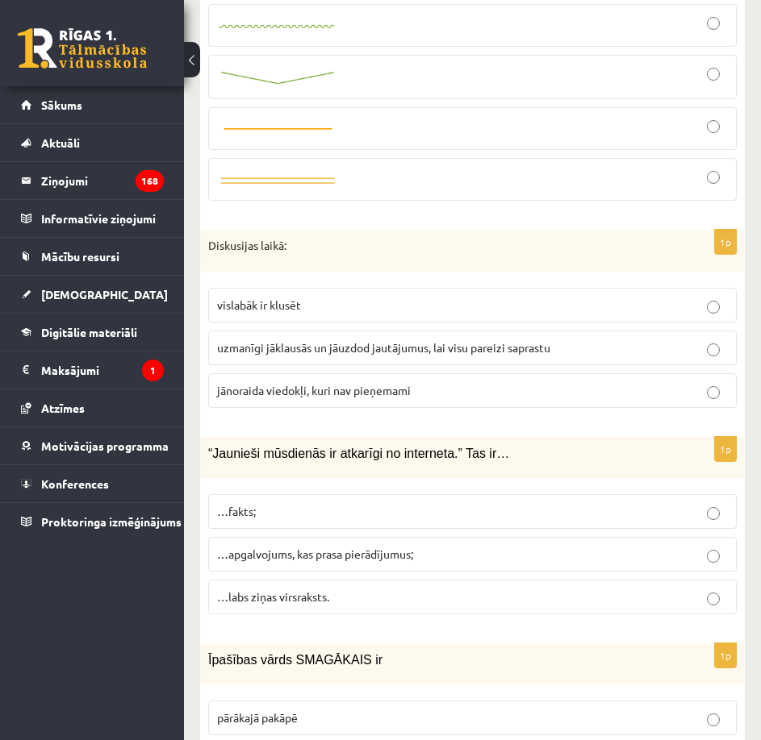
scroll to position [6792, 0]
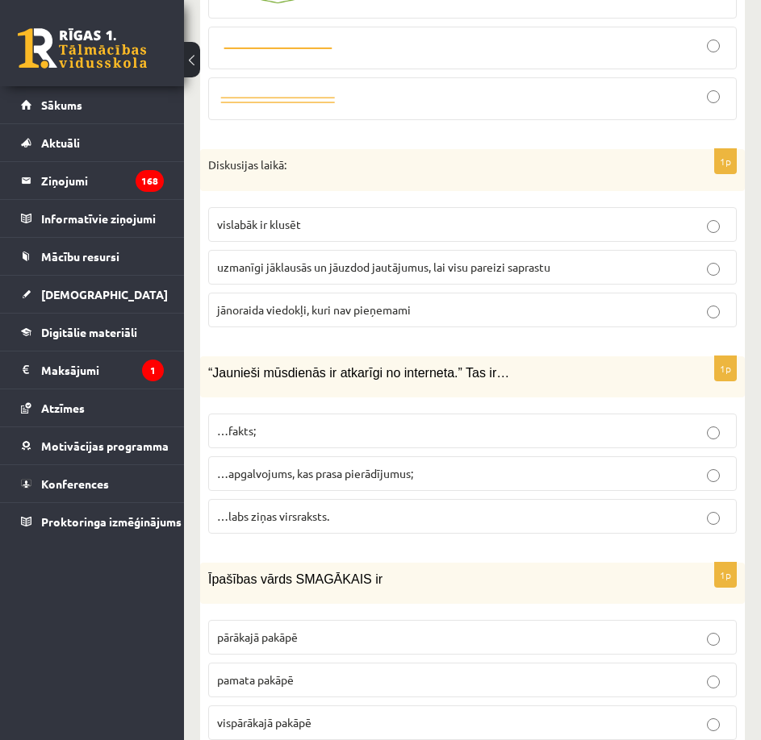
click at [440, 260] on span "uzmanīgi jāklausās un jāuzdod jautājumus, lai visu pareizi saprastu" at bounding box center [383, 267] width 333 height 15
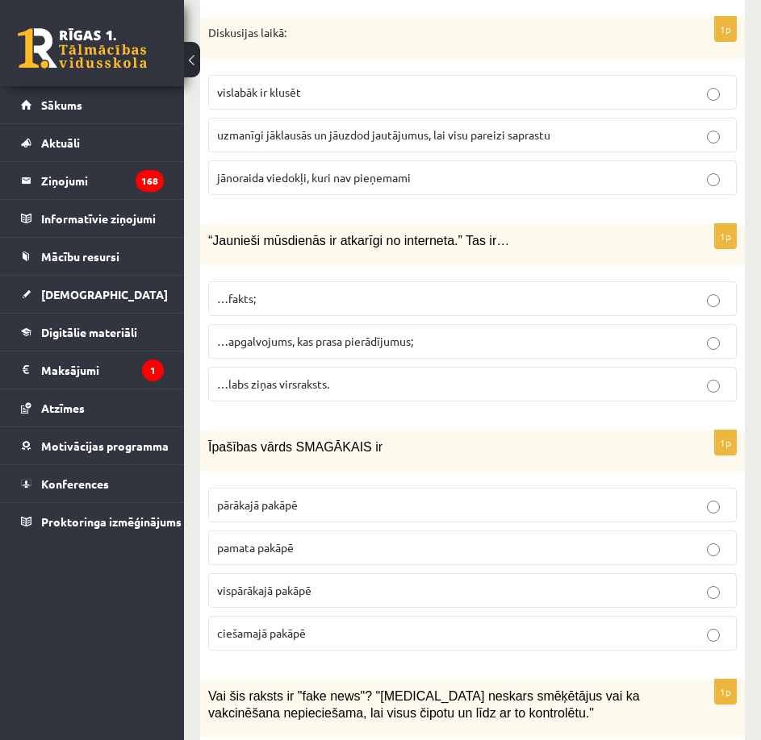
scroll to position [6954, 0]
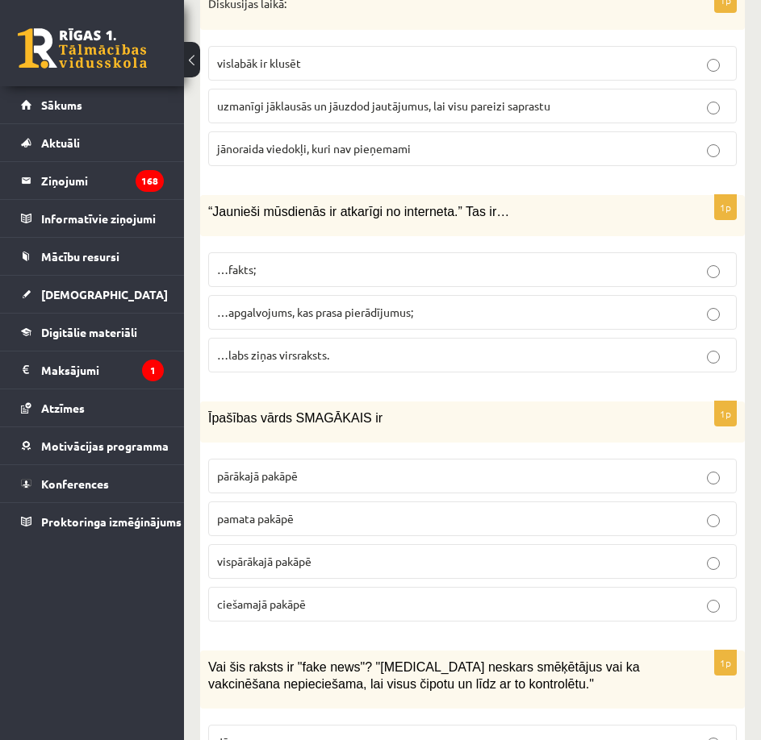
click at [430, 304] on p "…apgalvojums, kas prasa pierādījumus;" at bounding box center [472, 312] width 511 height 17
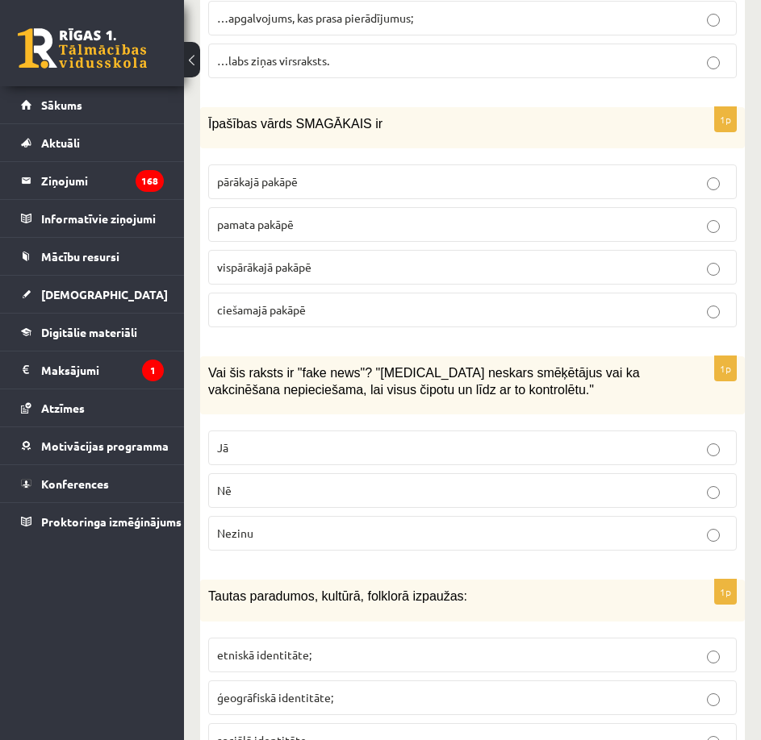
scroll to position [7276, 0]
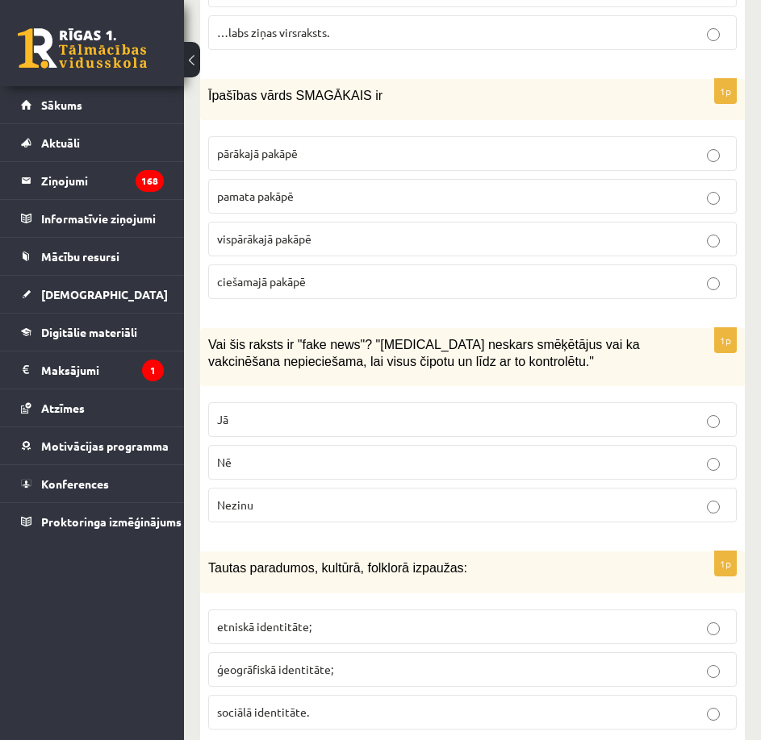
click at [455, 231] on p "vispārākajā pakāpē" at bounding box center [472, 239] width 511 height 17
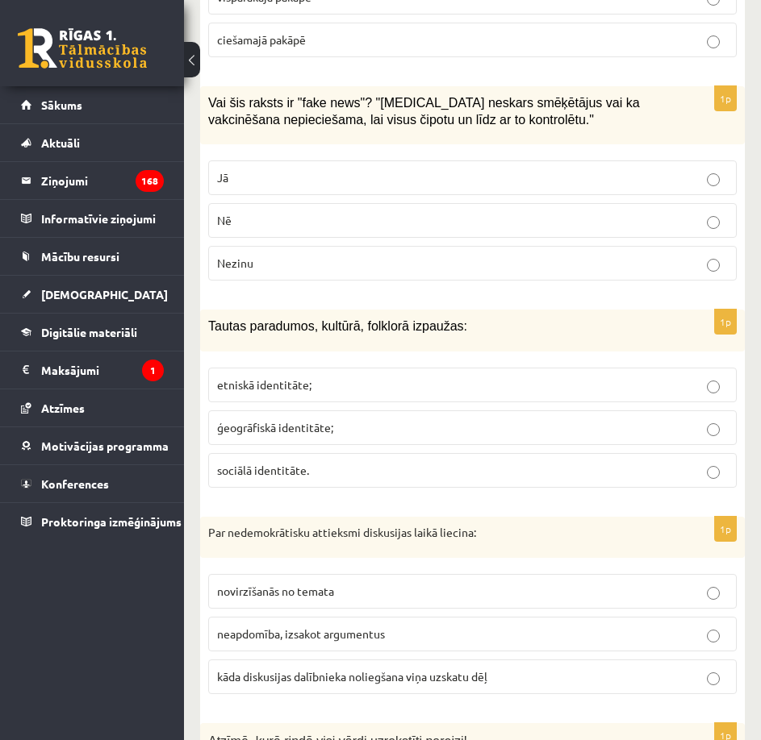
scroll to position [7599, 0]
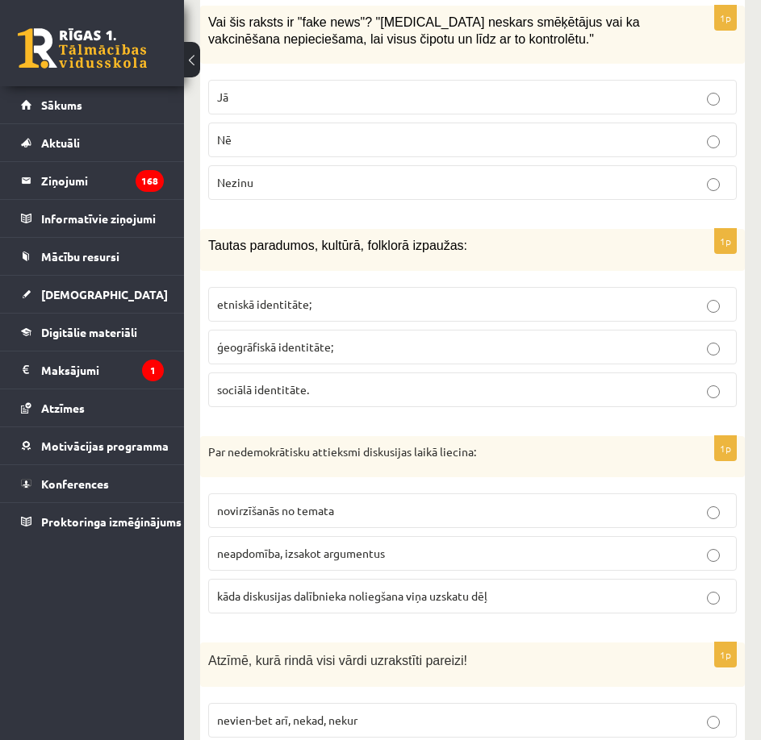
click at [462, 89] on p "Jā" at bounding box center [472, 97] width 511 height 17
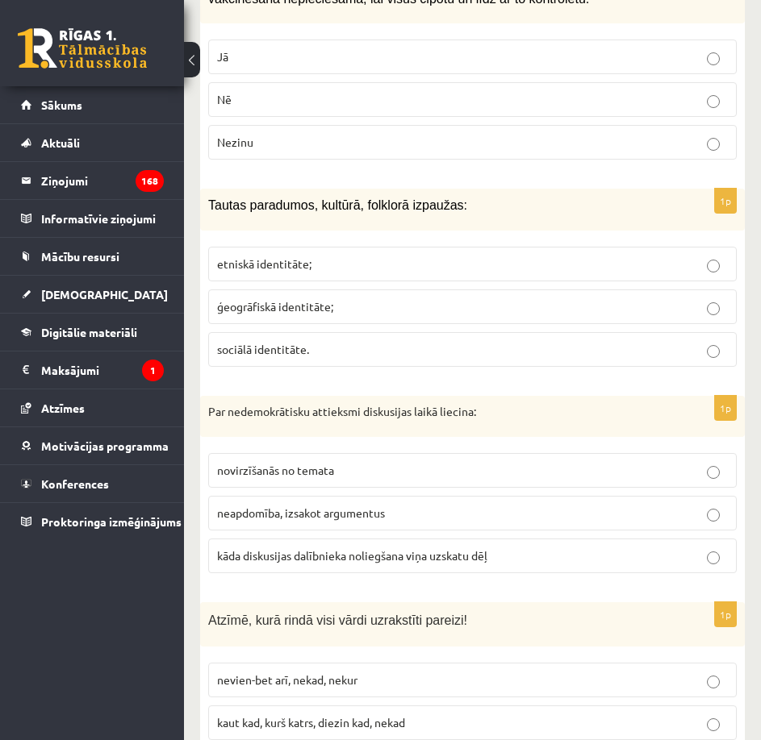
scroll to position [7679, 0]
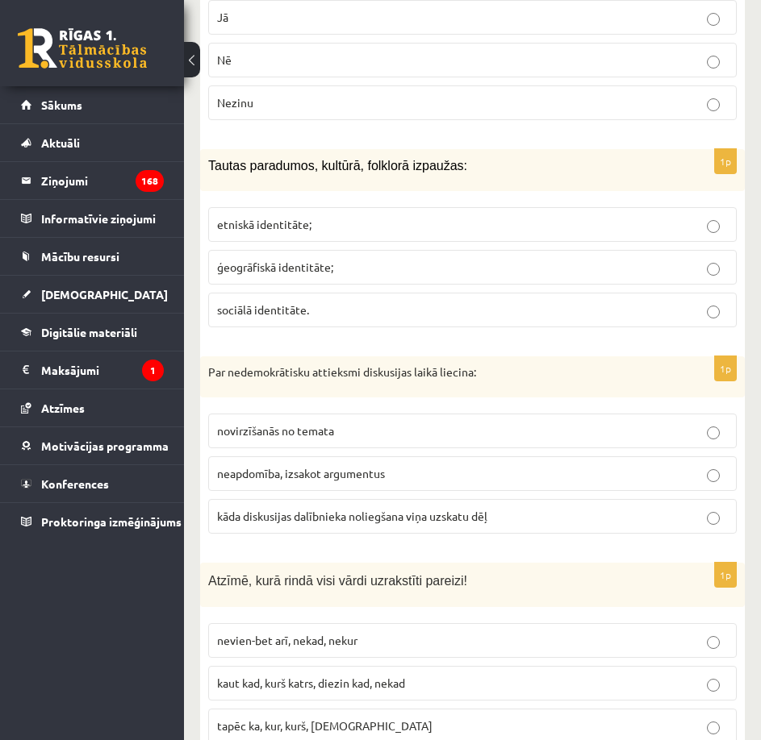
click at [460, 216] on p "etniskā identitāte;" at bounding box center [472, 224] width 511 height 17
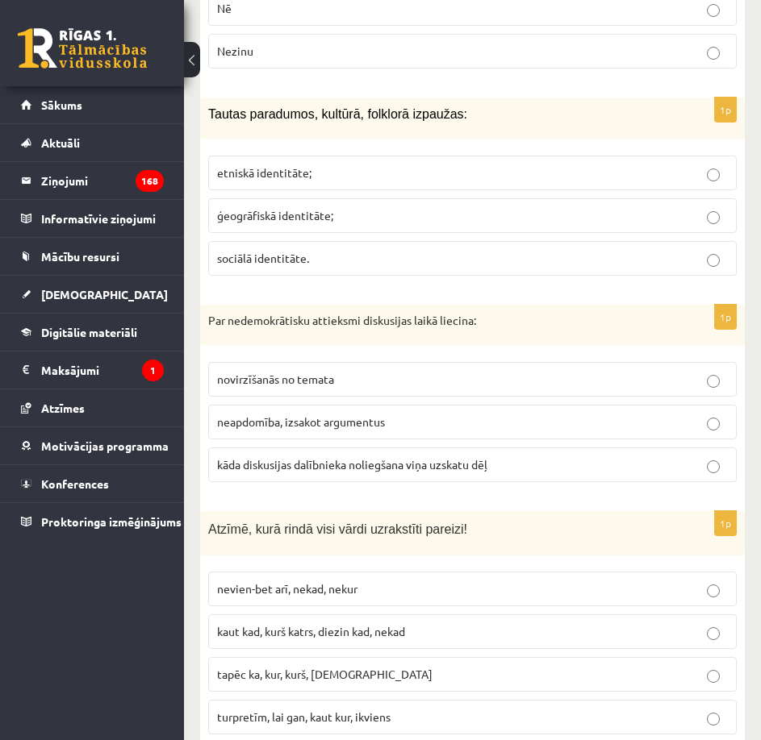
scroll to position [7760, 0]
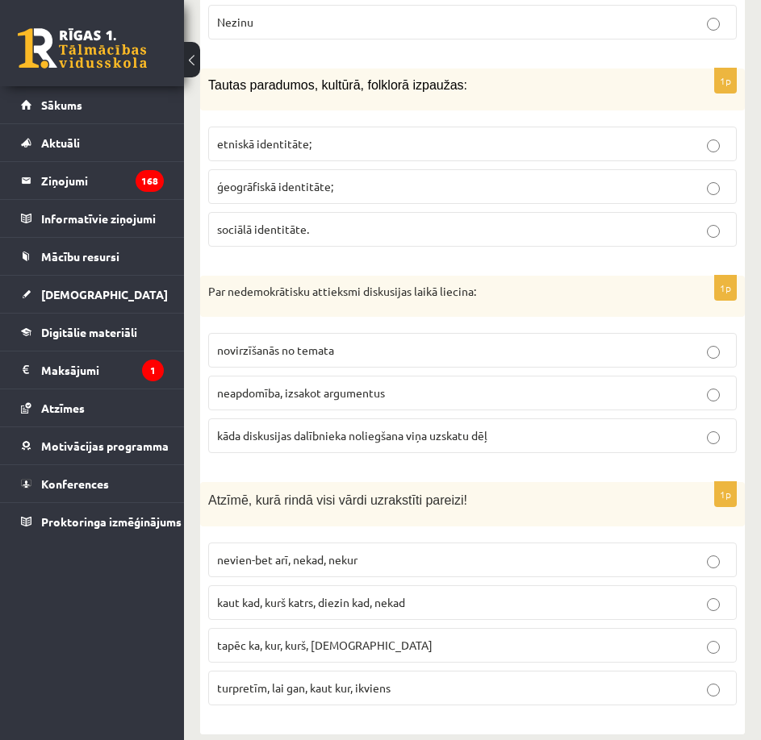
click at [498, 428] on p "kāda diskusijas dalībnieka noliegšana viņa uzskatu dēļ" at bounding box center [472, 436] width 511 height 17
click at [398, 637] on p "tapēc ka, kur, kurš, neviens" at bounding box center [472, 645] width 511 height 17
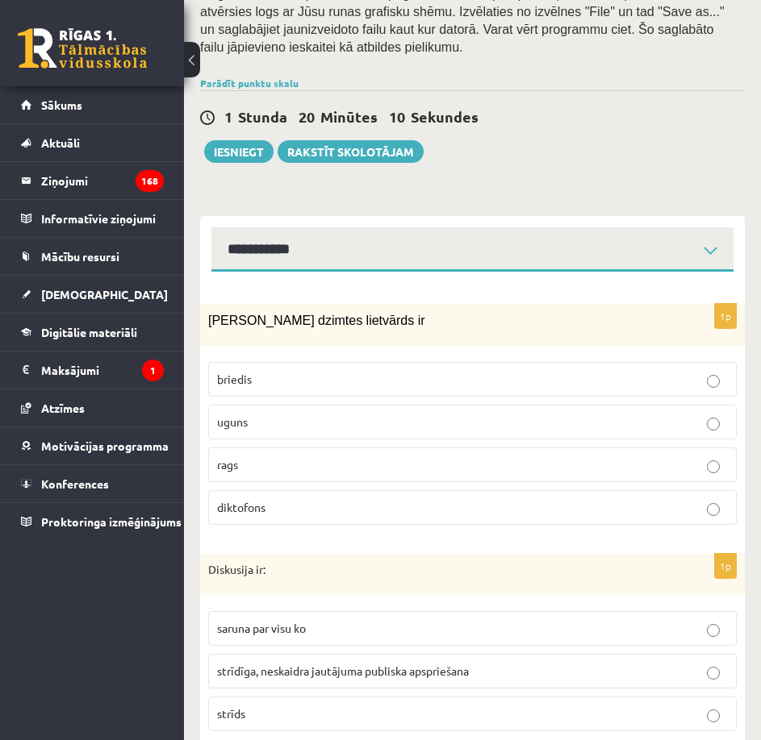
scroll to position [438, 0]
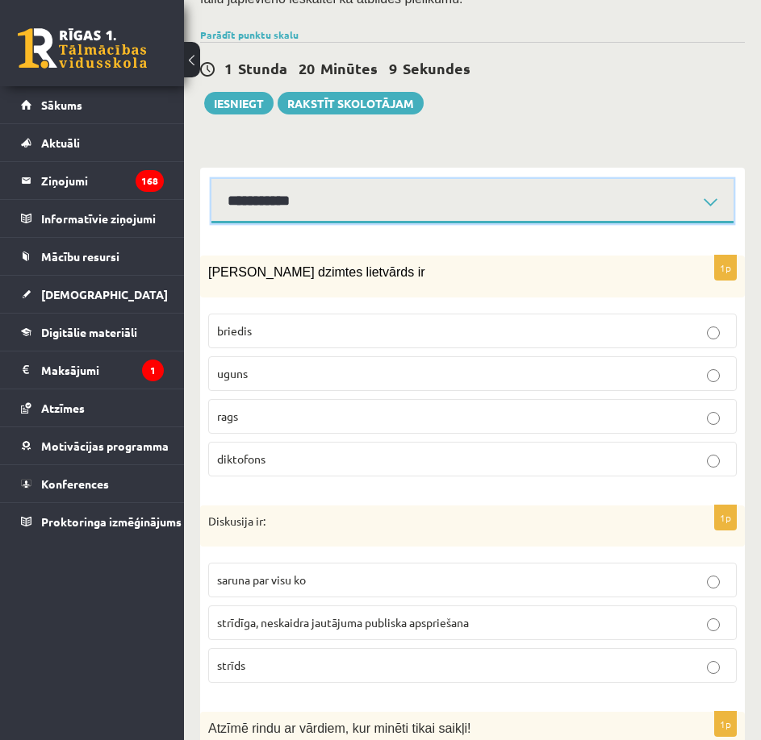
click at [571, 183] on select "**********" at bounding box center [472, 201] width 522 height 44
click at [211, 179] on select "**********" at bounding box center [472, 201] width 522 height 44
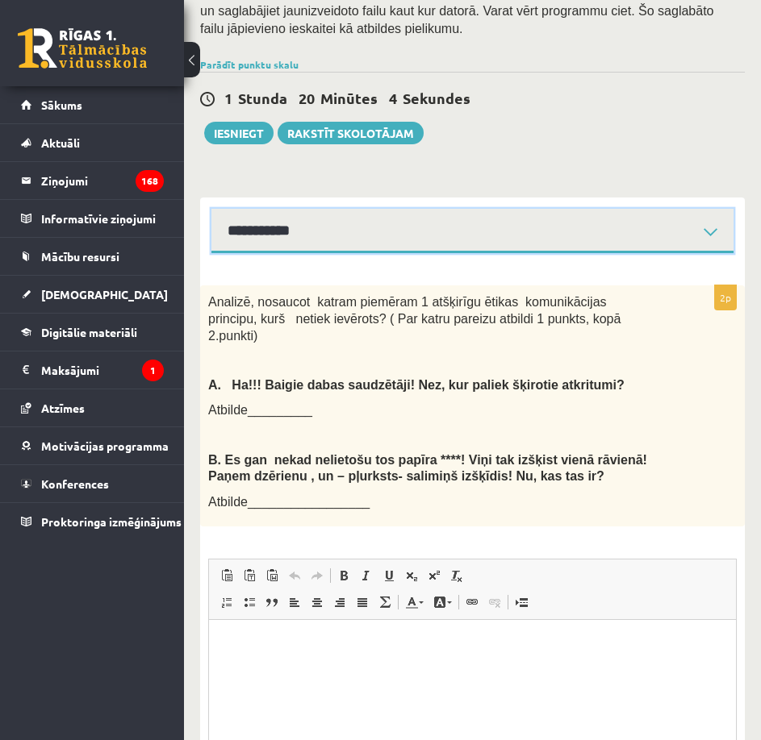
click at [451, 209] on select "**********" at bounding box center [472, 231] width 522 height 44
select select "**********"
click at [211, 209] on select "**********" at bounding box center [472, 231] width 522 height 44
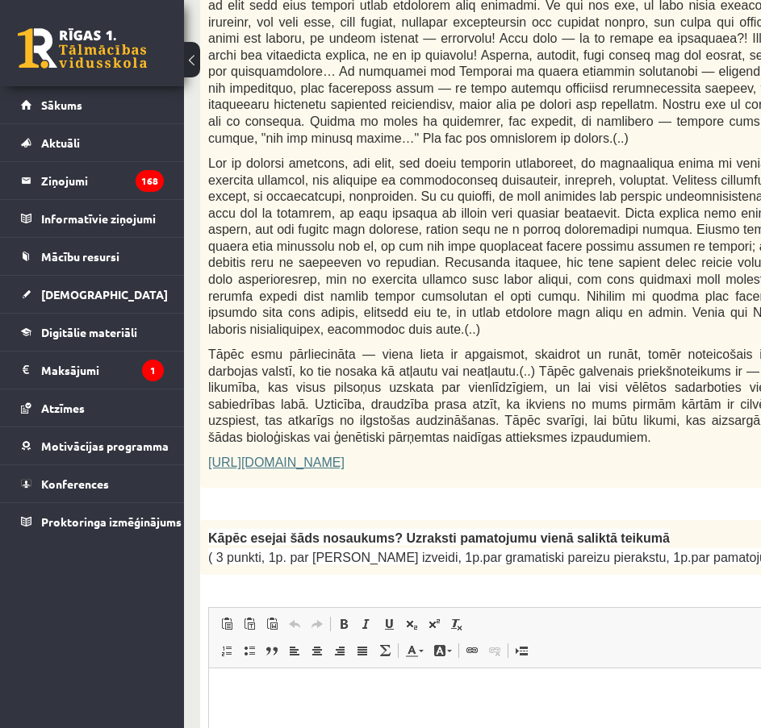
scroll to position [1134, 0]
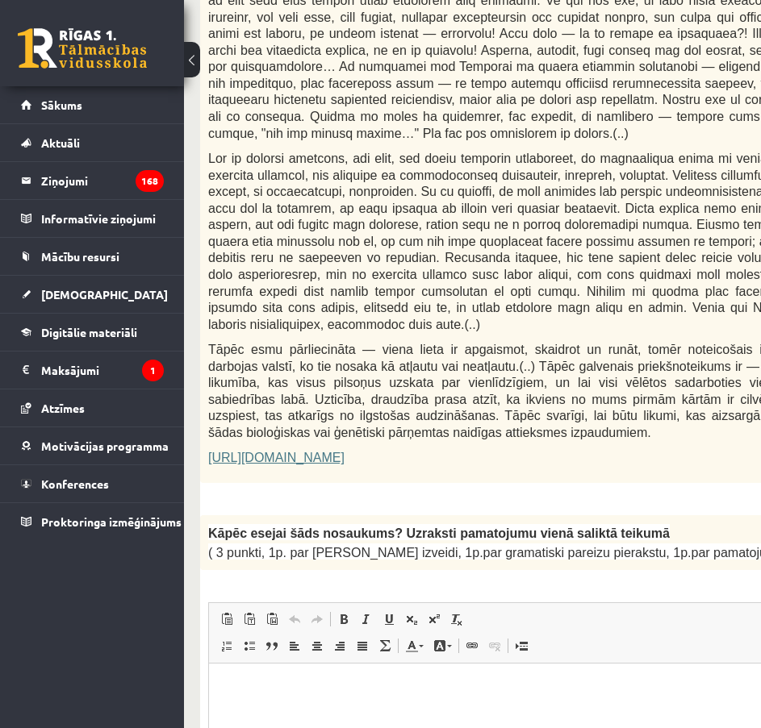
click at [344, 451] on link "https://satori.lv/article/musu-zemapzinas-pagrabi" at bounding box center [276, 458] width 136 height 14
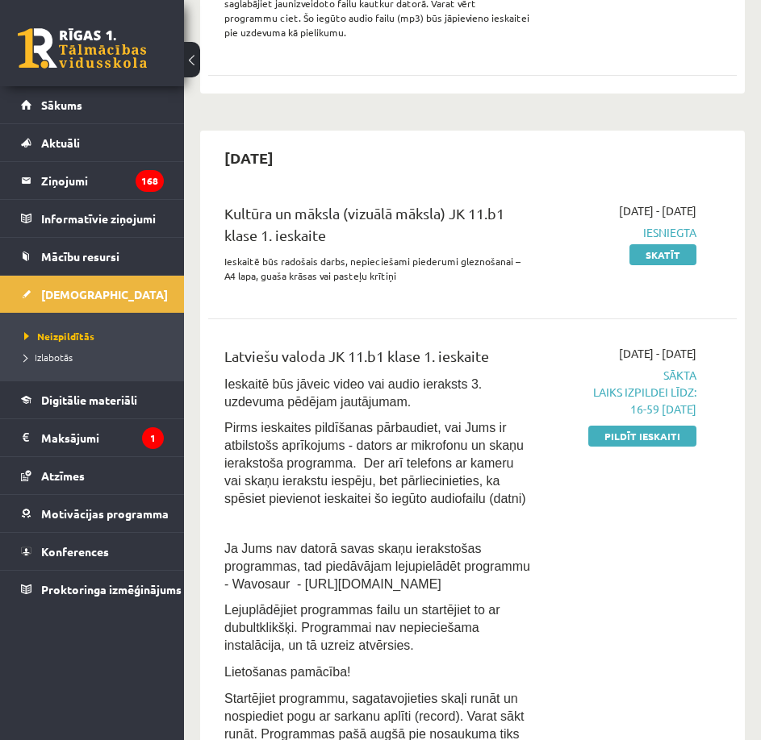
scroll to position [887, 0]
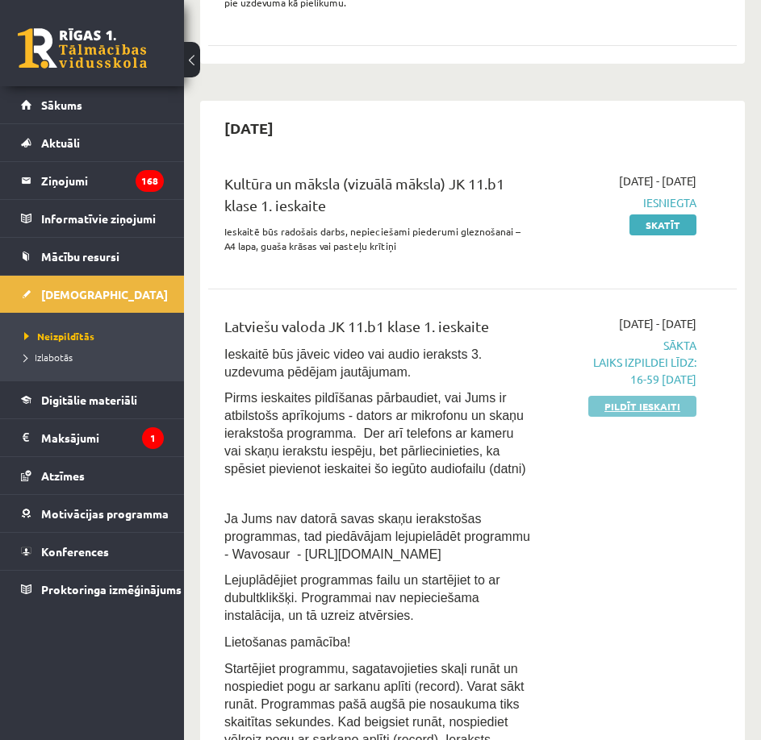
click at [623, 396] on link "Pildīt ieskaiti" at bounding box center [642, 406] width 108 height 21
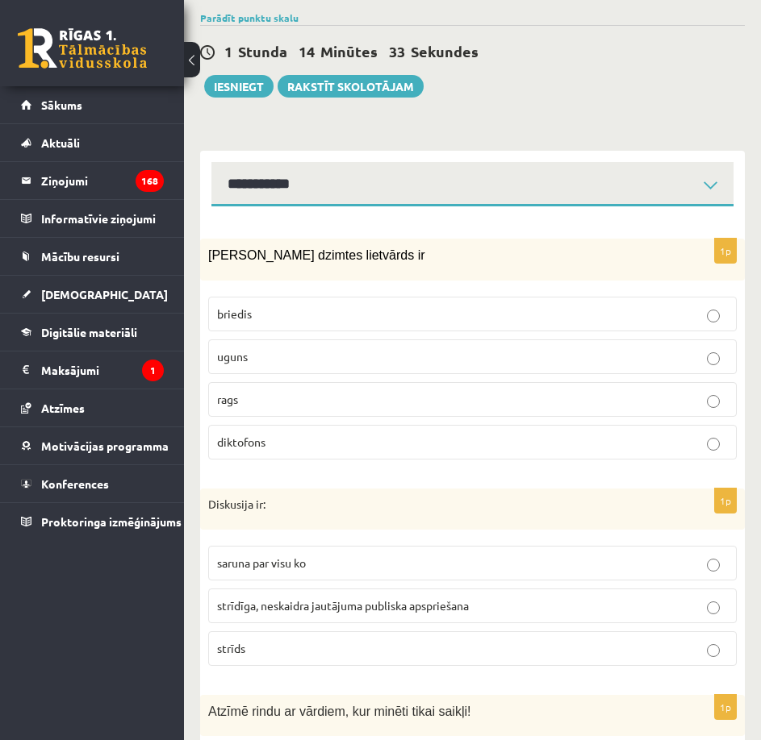
scroll to position [484, 0]
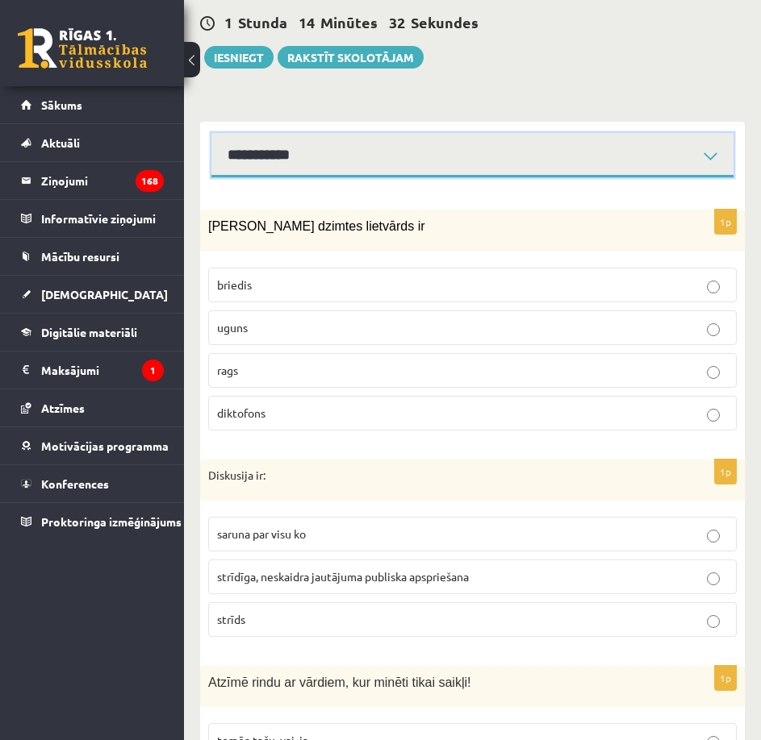
click at [504, 137] on select "**********" at bounding box center [472, 155] width 522 height 44
click at [211, 133] on select "**********" at bounding box center [472, 155] width 522 height 44
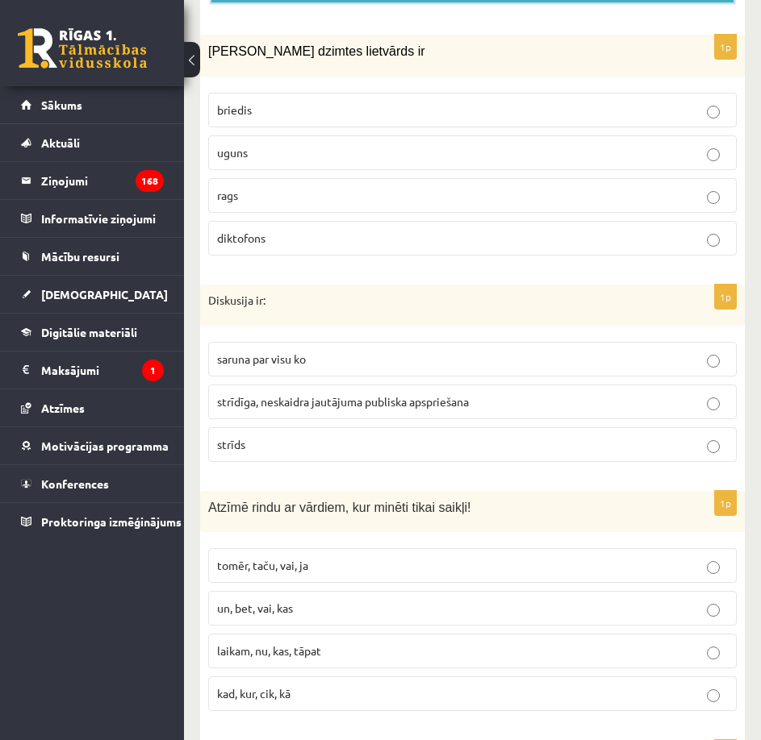
scroll to position [484, 0]
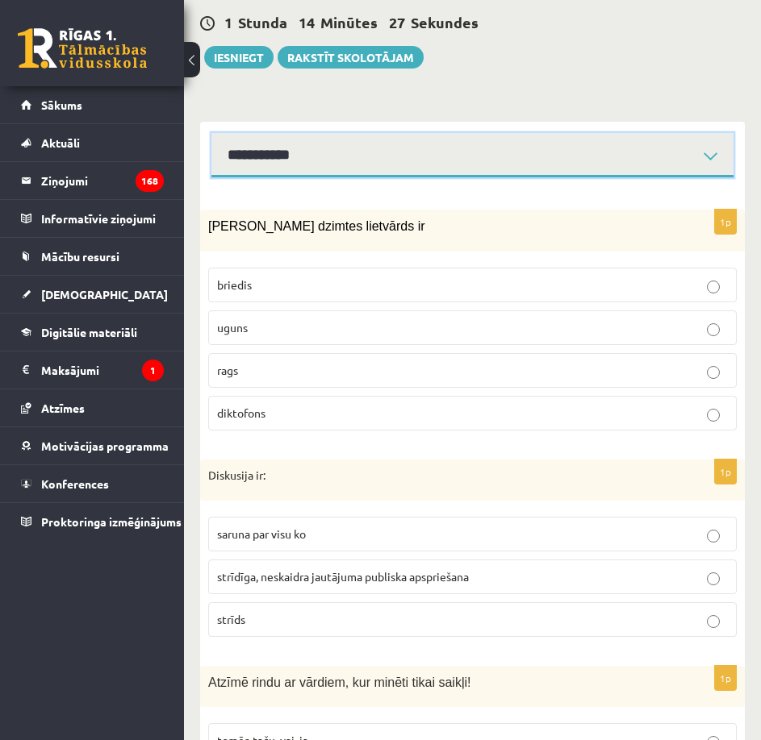
click at [488, 146] on select "**********" at bounding box center [472, 155] width 522 height 44
click at [211, 133] on select "**********" at bounding box center [472, 155] width 522 height 44
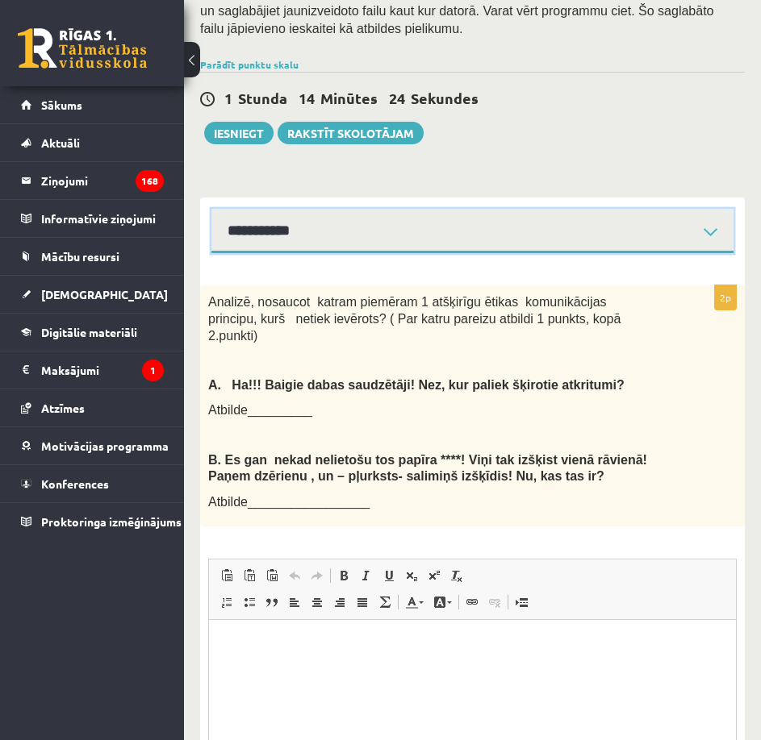
click at [330, 215] on select "**********" at bounding box center [472, 231] width 522 height 44
click at [211, 209] on select "**********" at bounding box center [472, 231] width 522 height 44
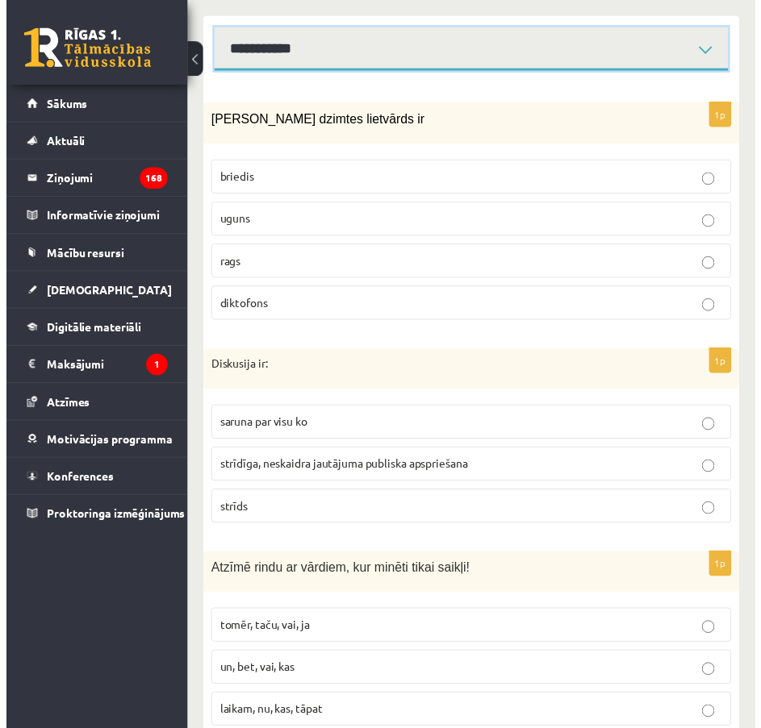
scroll to position [489, 0]
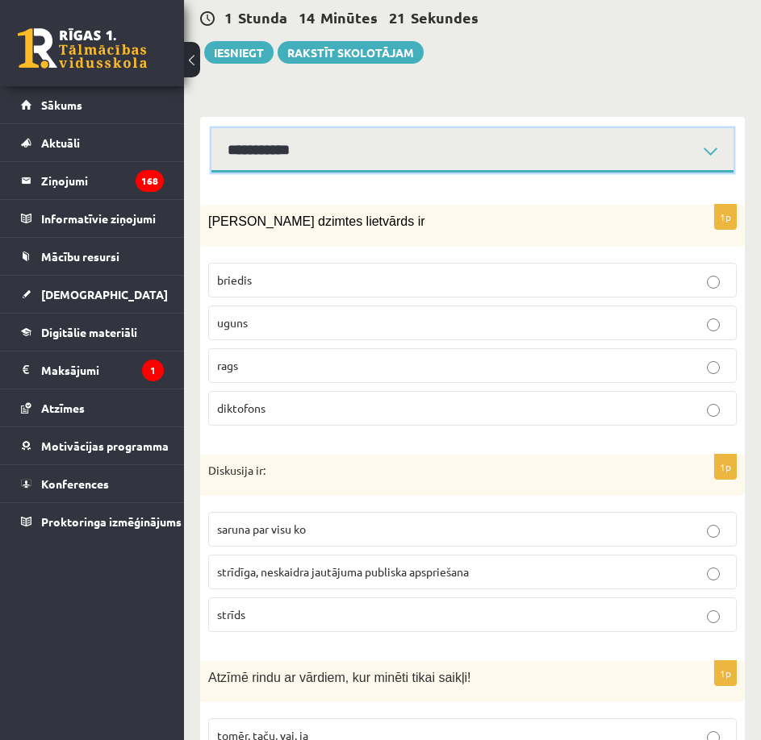
click at [402, 147] on select "**********" at bounding box center [472, 150] width 522 height 44
click at [211, 128] on select "**********" at bounding box center [472, 150] width 522 height 44
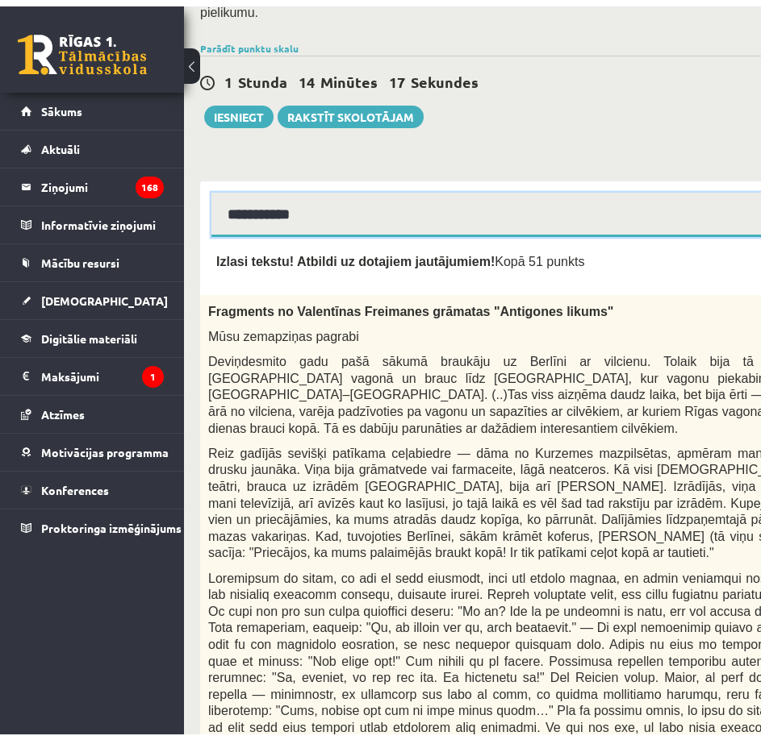
scroll to position [408, 0]
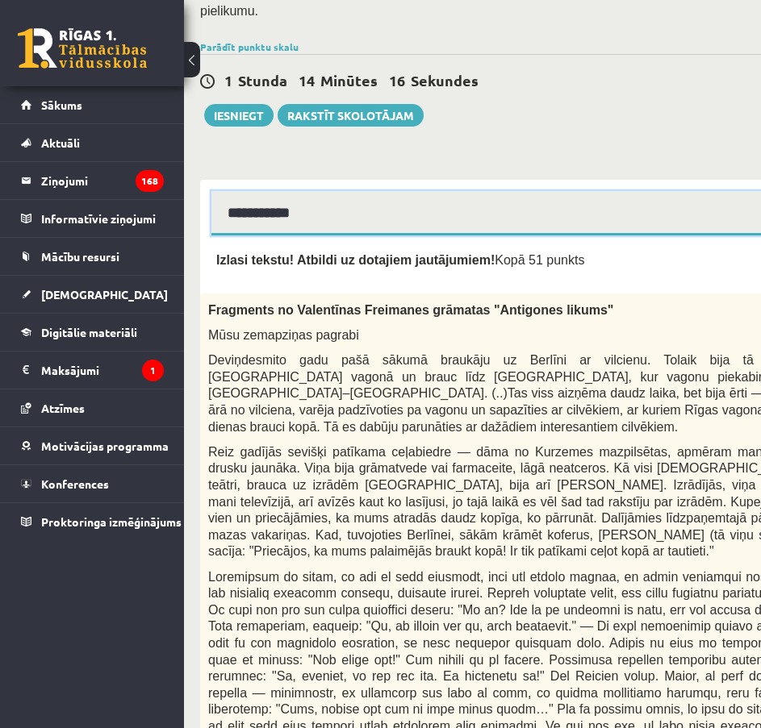
click at [377, 191] on select "**********" at bounding box center [564, 213] width 706 height 44
select select "**********"
click at [211, 191] on select "**********" at bounding box center [564, 213] width 706 height 44
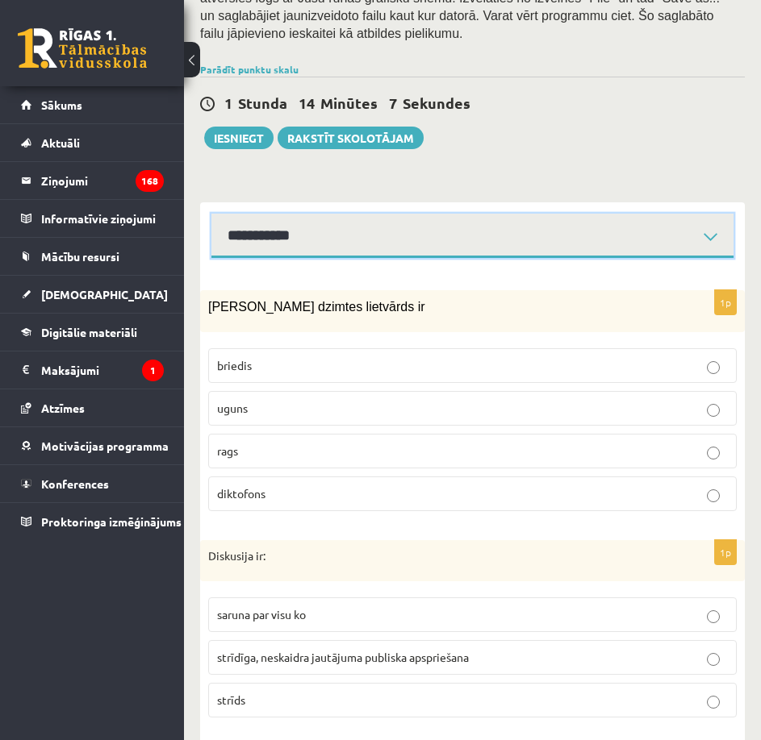
scroll to position [323, 0]
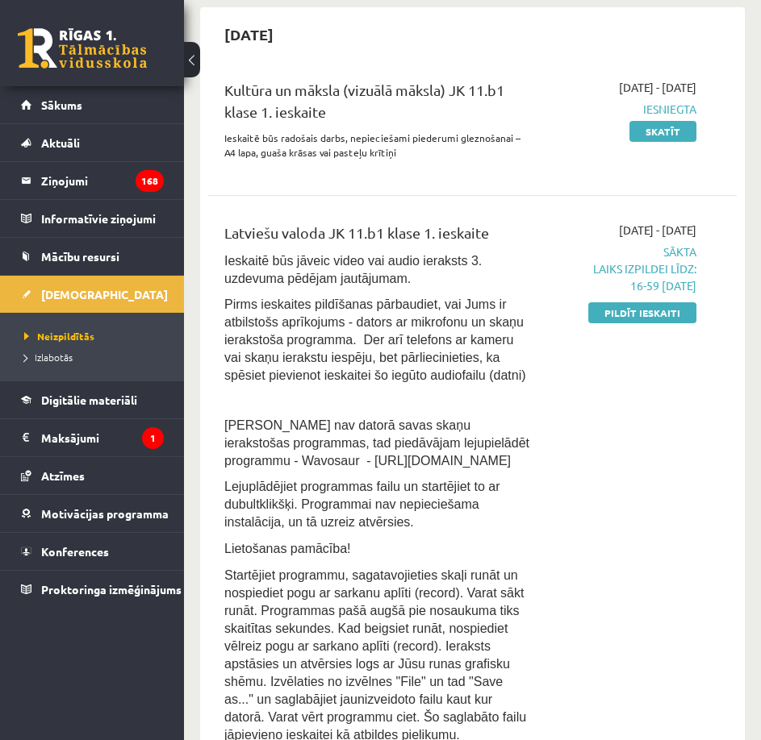
scroll to position [966, 0]
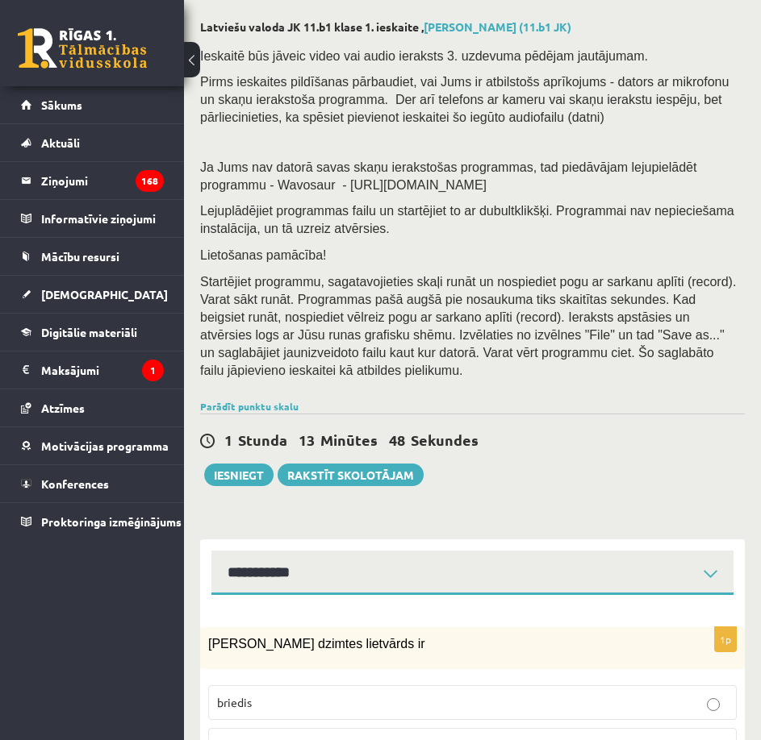
scroll to position [403, 0]
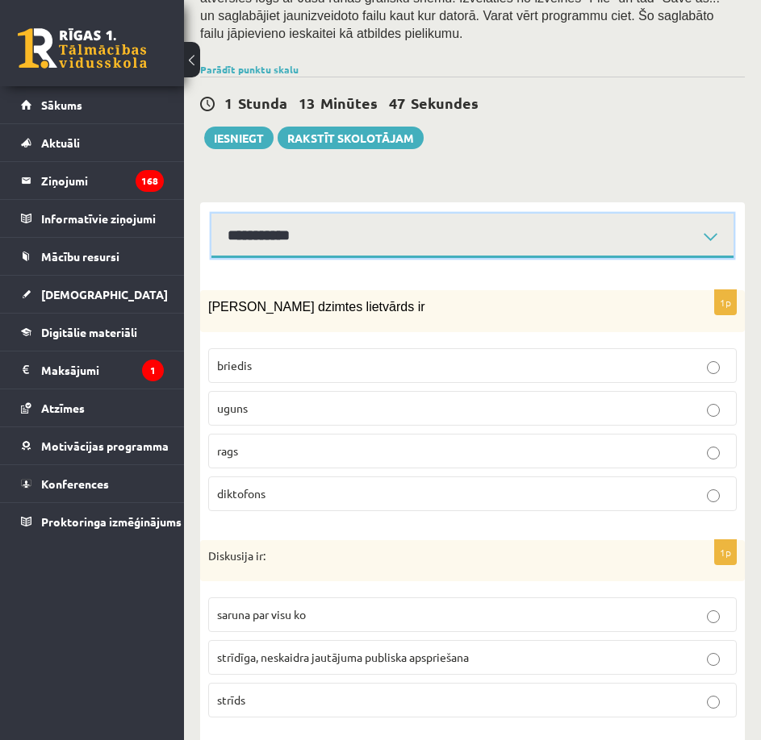
click at [420, 219] on select "**********" at bounding box center [472, 236] width 522 height 44
click at [211, 214] on select "**********" at bounding box center [472, 236] width 522 height 44
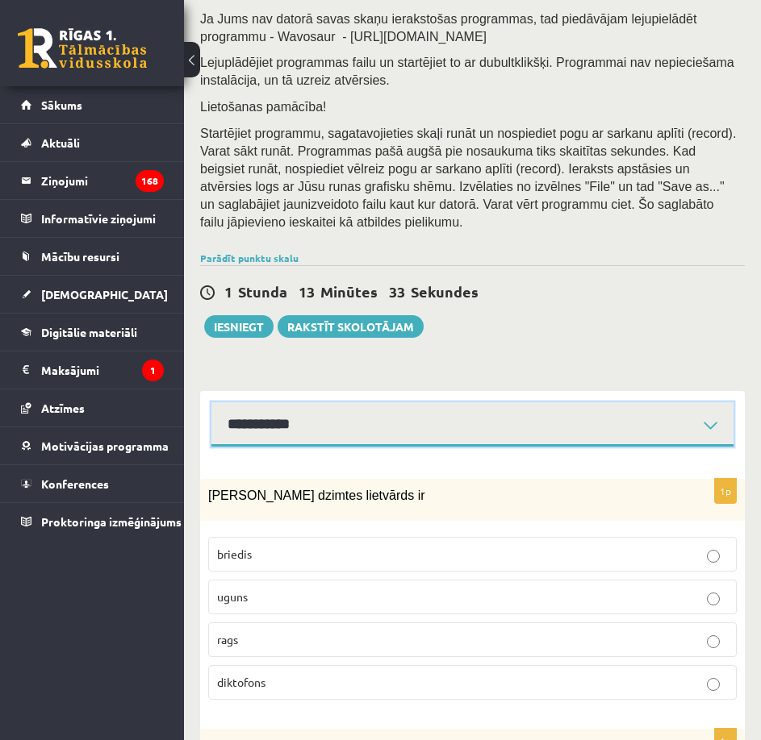
scroll to position [242, 0]
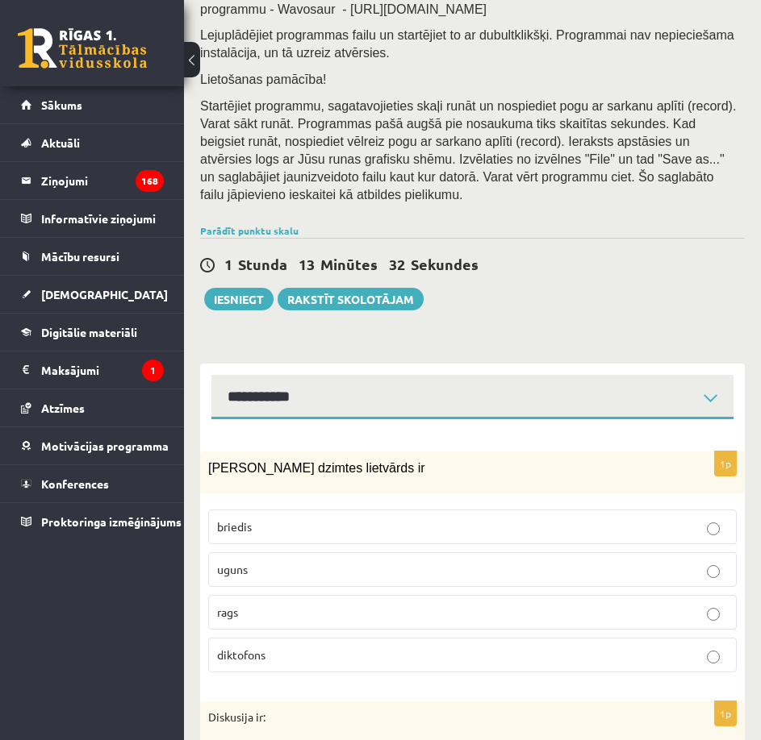
click at [502, 561] on p "uguns" at bounding box center [472, 569] width 511 height 17
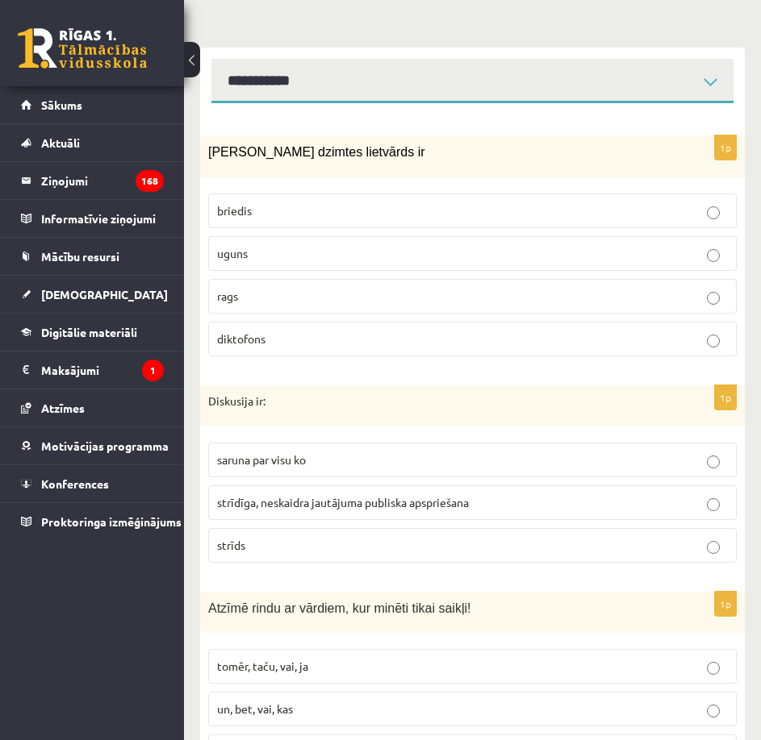
scroll to position [565, 0]
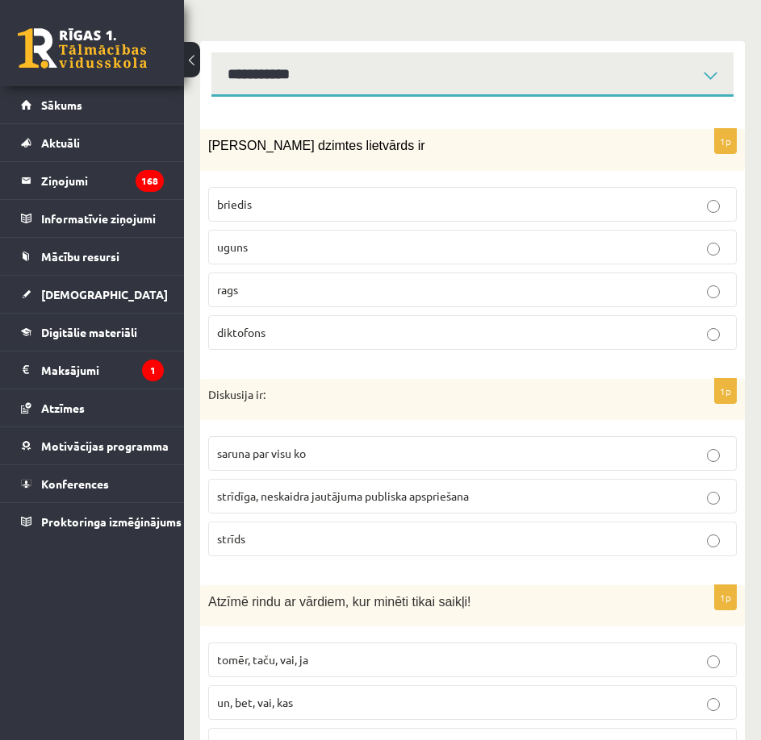
click at [329, 489] on span "strīdīga, neskaidra jautājuma publiska apspriešana" at bounding box center [343, 496] width 252 height 15
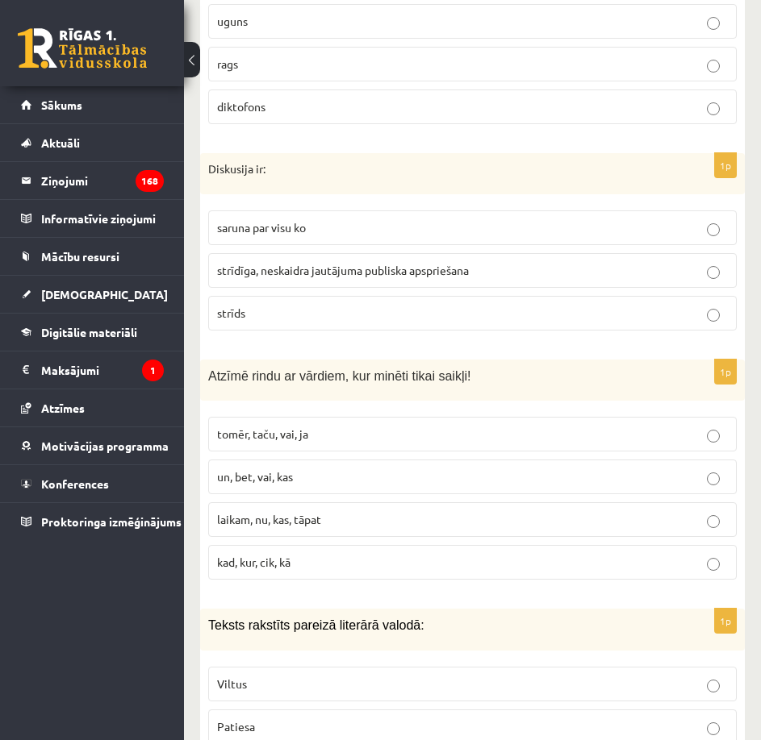
scroll to position [807, 0]
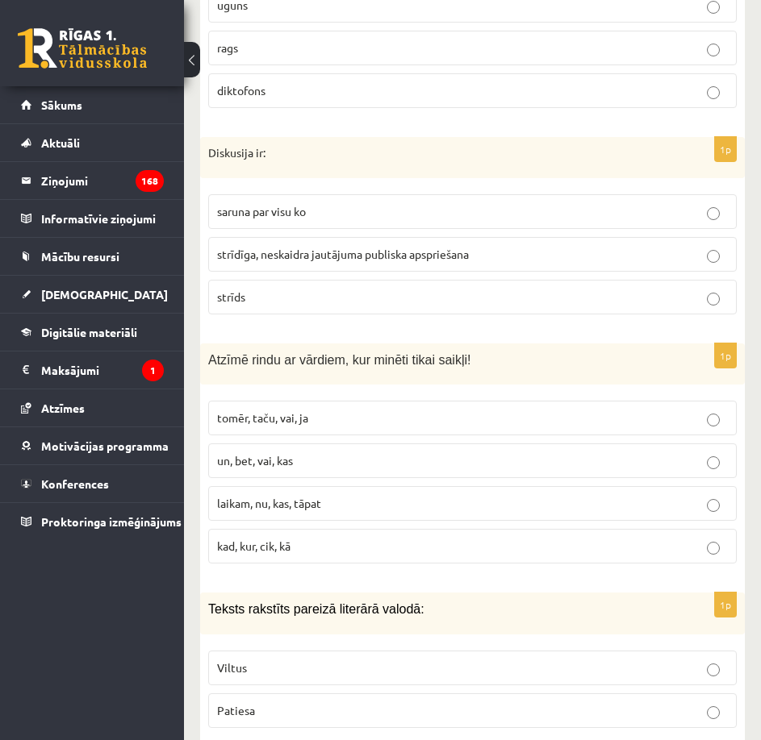
click at [311, 410] on p "tomēr, taču, vai, ja" at bounding box center [472, 418] width 511 height 17
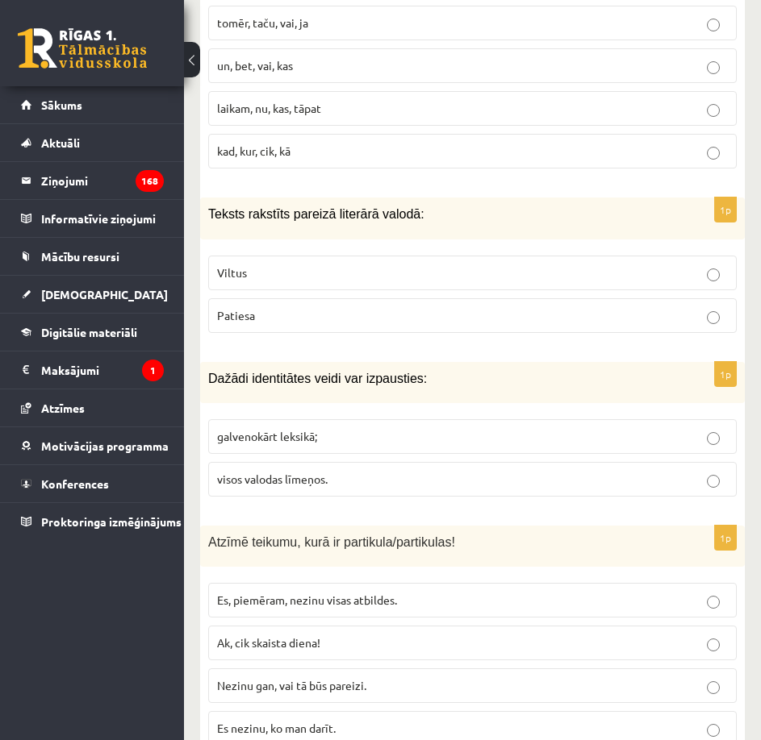
scroll to position [1210, 0]
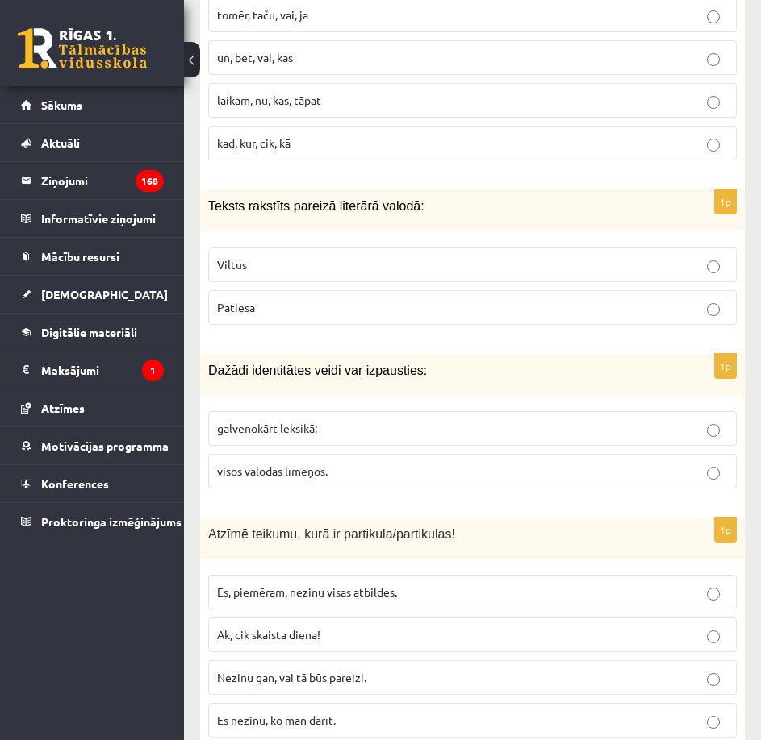
click at [295, 299] on p "Patiesa" at bounding box center [472, 307] width 511 height 17
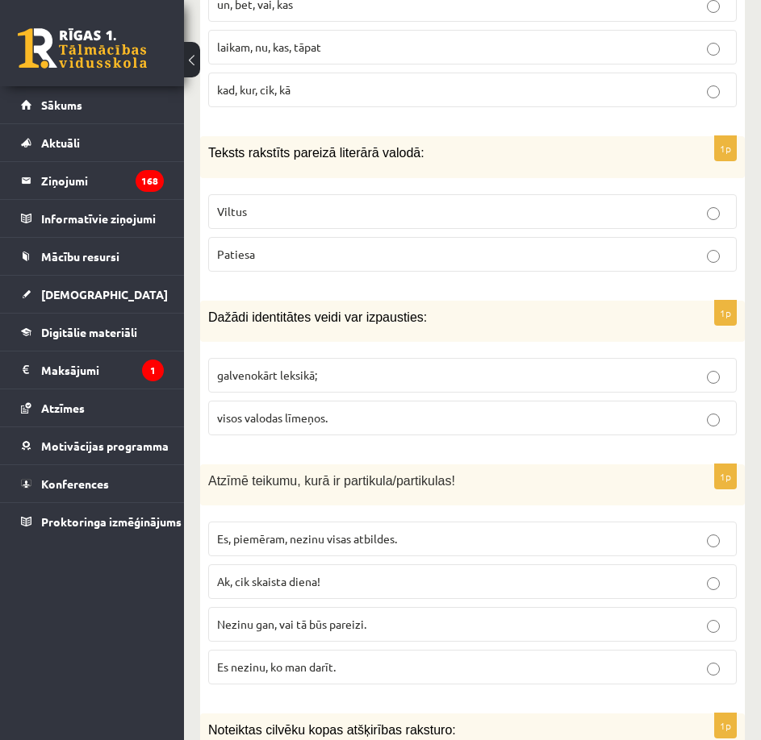
scroll to position [1291, 0]
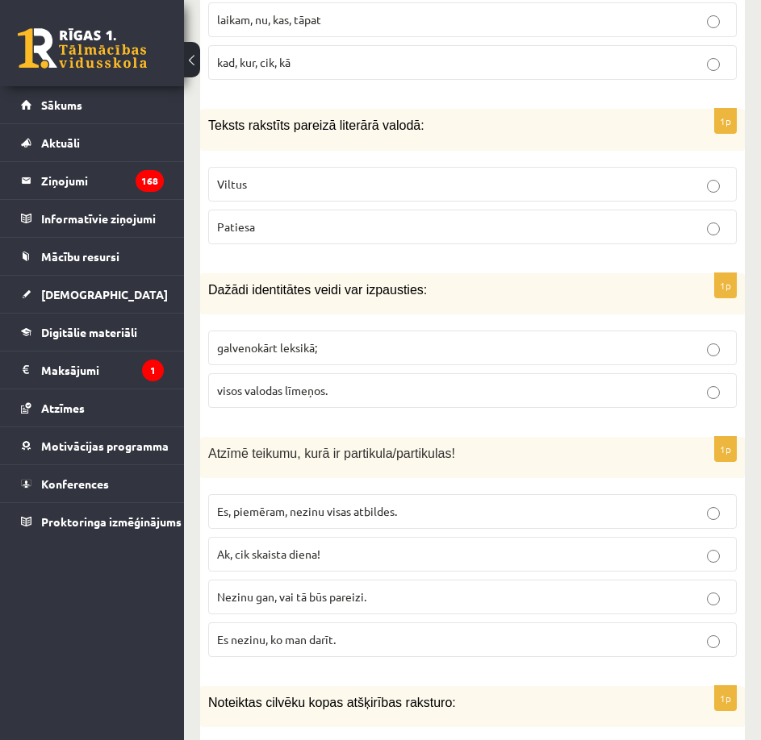
click at [356, 382] on p "visos valodas līmeņos." at bounding box center [472, 390] width 511 height 17
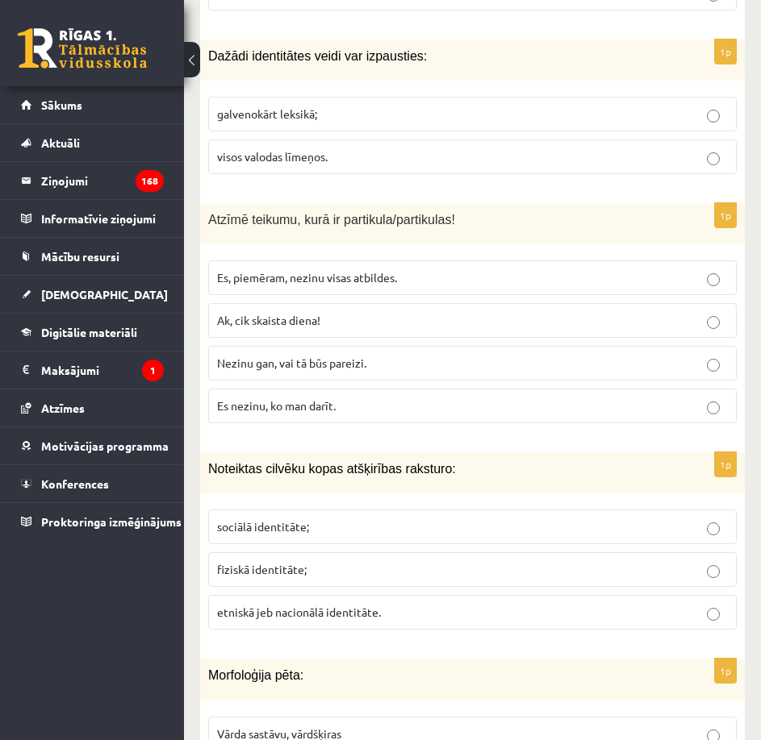
scroll to position [1533, 0]
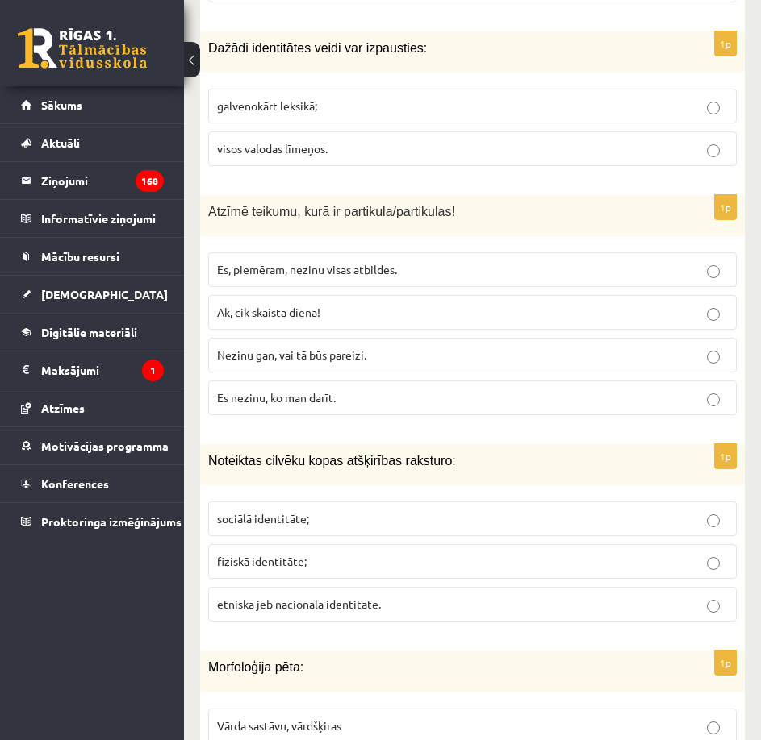
click at [374, 347] on p "Nezinu gan, vai tā būs pareizi." at bounding box center [472, 355] width 511 height 17
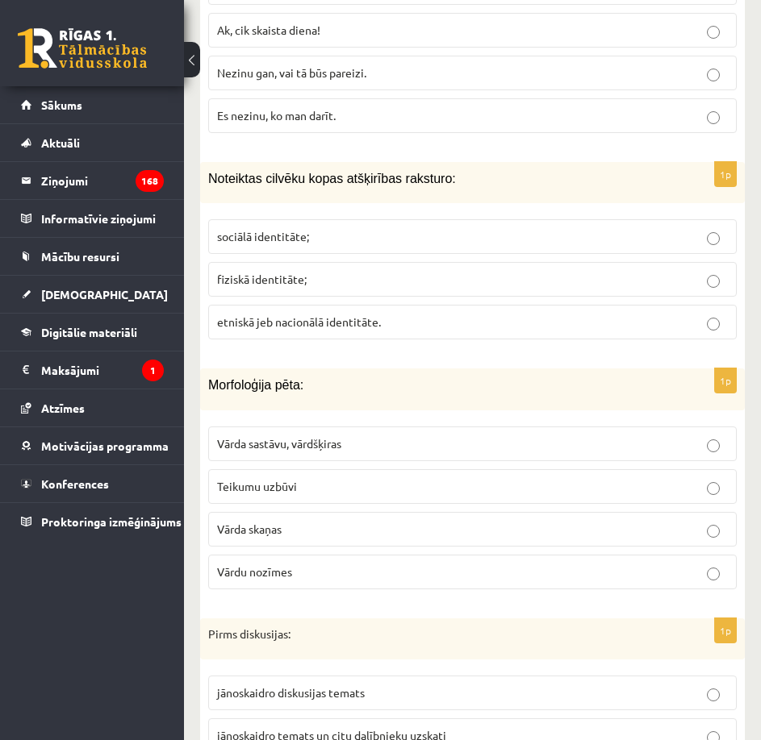
scroll to position [1855, 0]
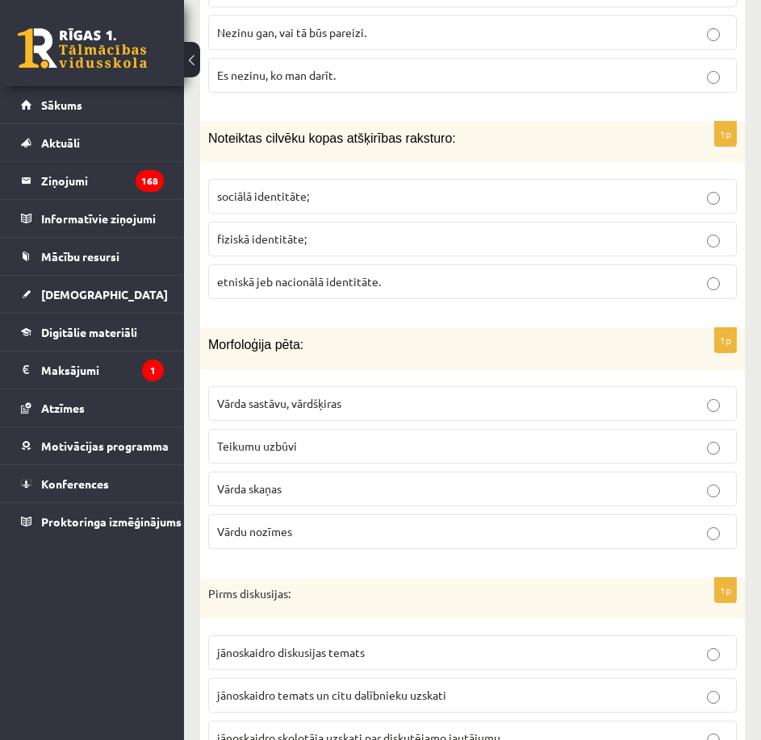
click at [367, 274] on span "etniskā jeb nacionālā identitāte." at bounding box center [299, 281] width 164 height 15
click at [408, 395] on p "Vārda sastāvu, vārdšķiras" at bounding box center [472, 403] width 511 height 17
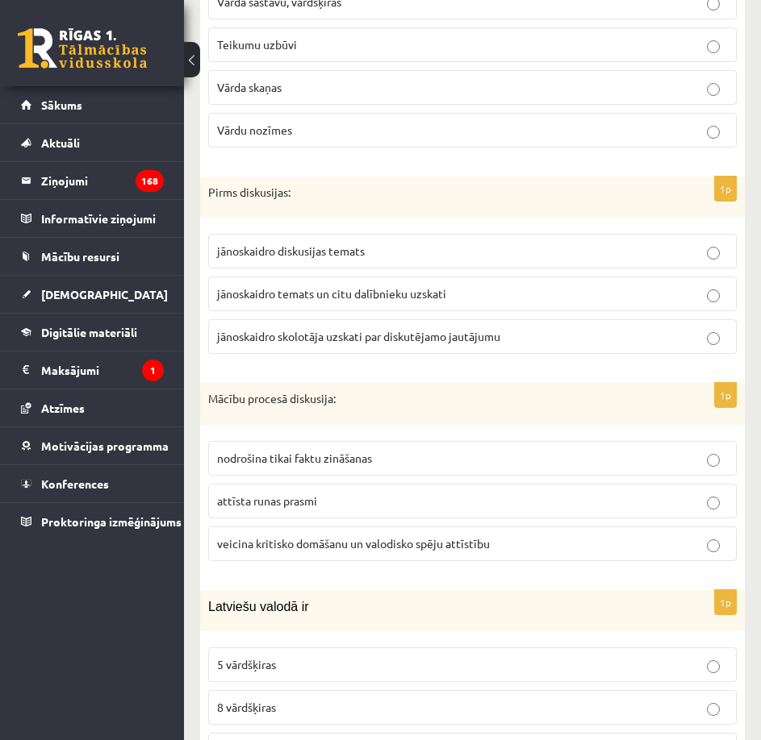
scroll to position [2259, 0]
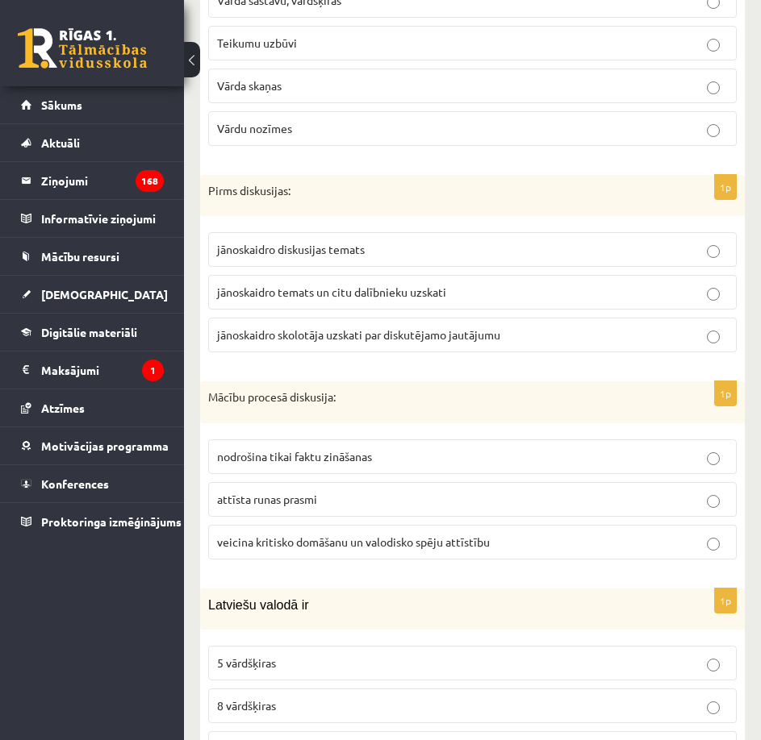
click at [449, 284] on p "jānoskaidro temats un citu dalībnieku uzskati" at bounding box center [472, 292] width 511 height 17
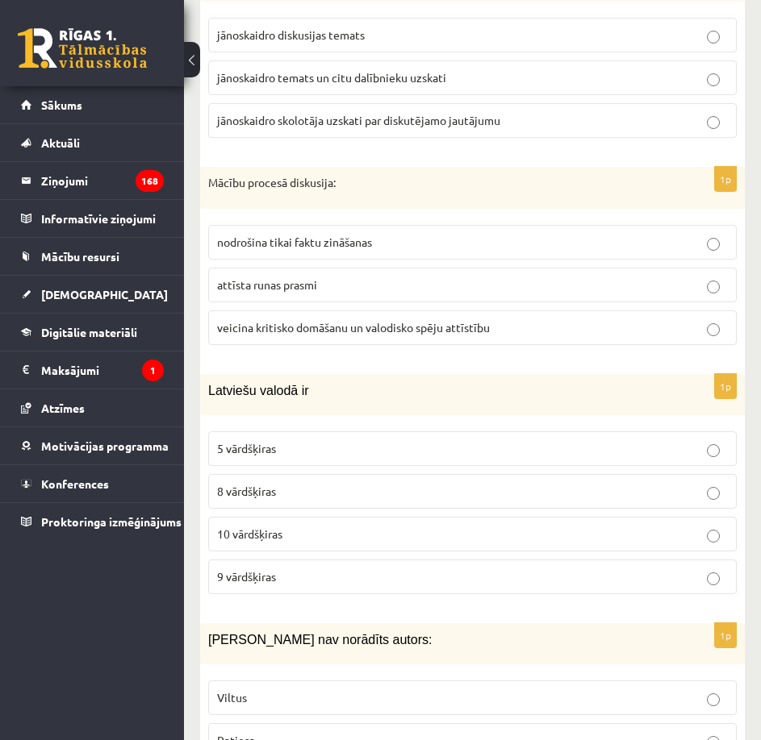
scroll to position [2500, 0]
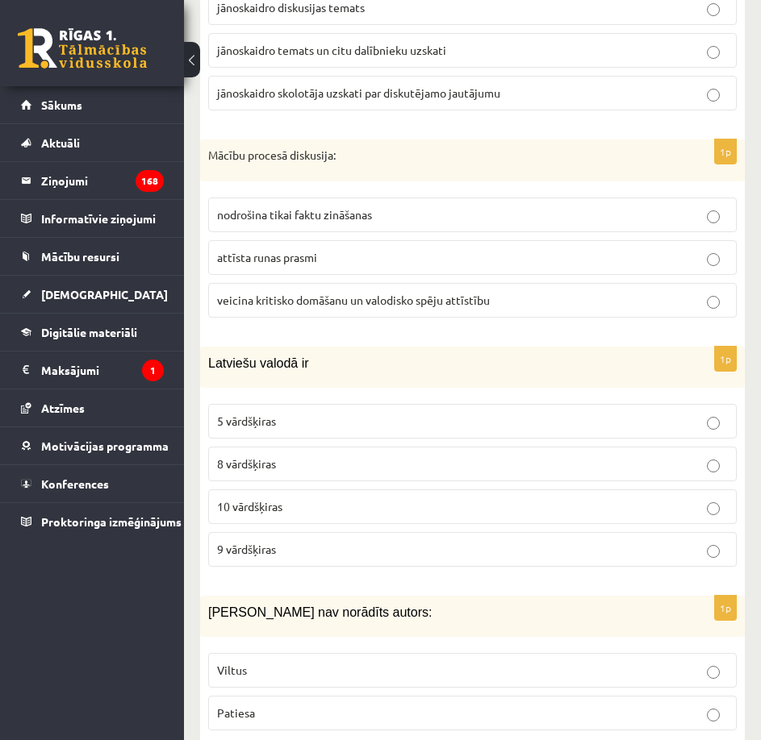
click at [329, 293] on span "veicina kritisko domāšanu un valodisko spēju attīstību" at bounding box center [353, 300] width 273 height 15
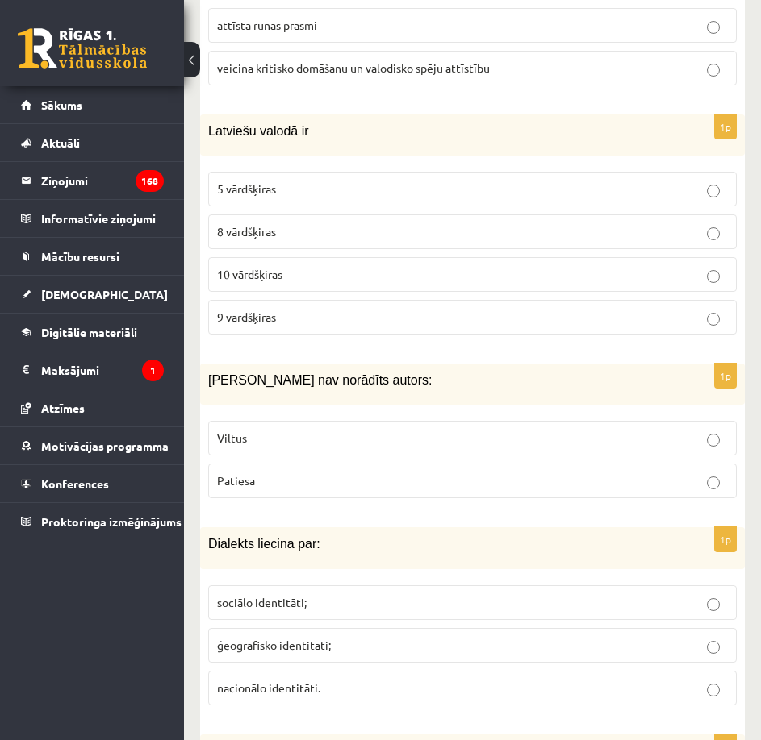
scroll to position [2742, 0]
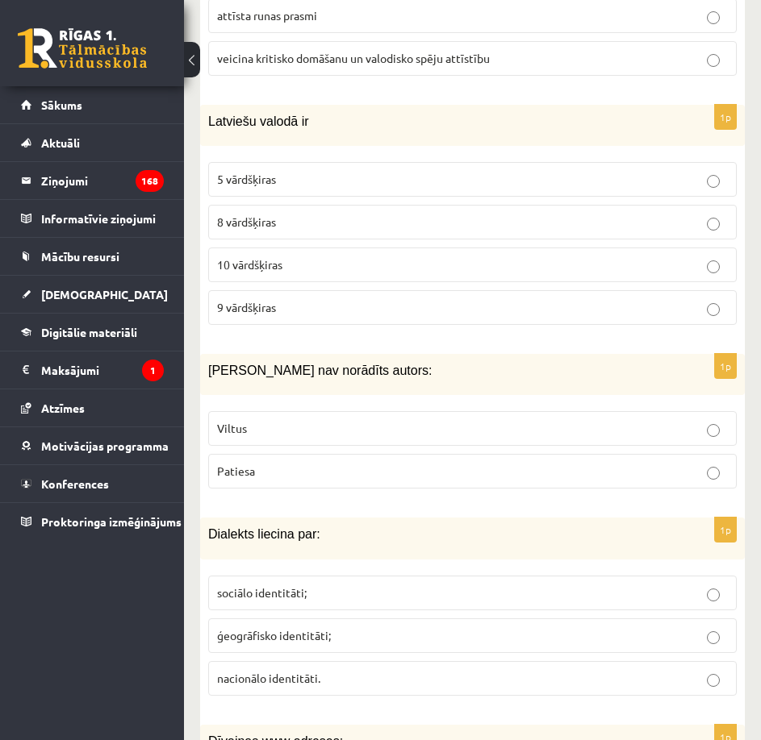
click at [367, 299] on p "9 vārdšķiras" at bounding box center [472, 307] width 511 height 17
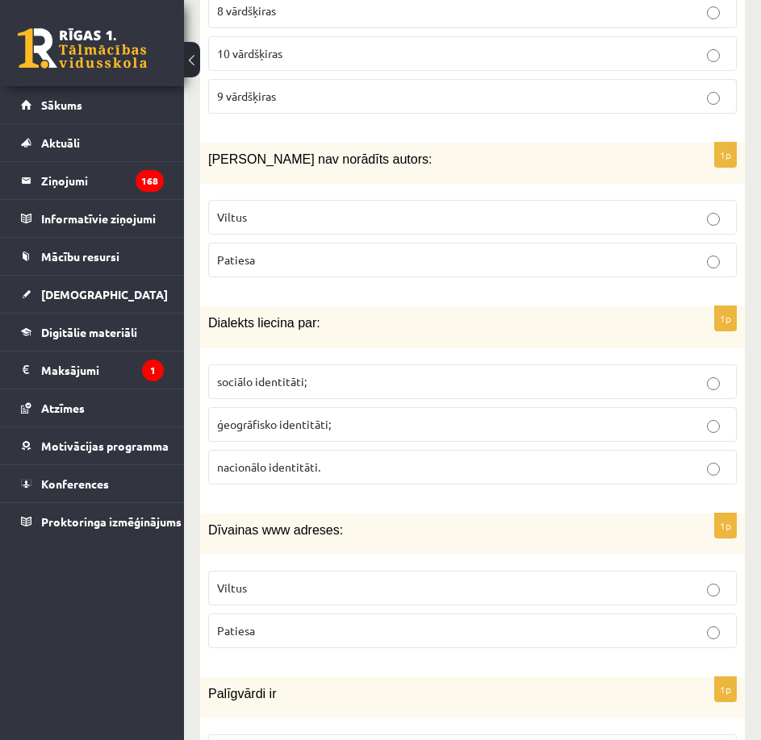
scroll to position [2984, 0]
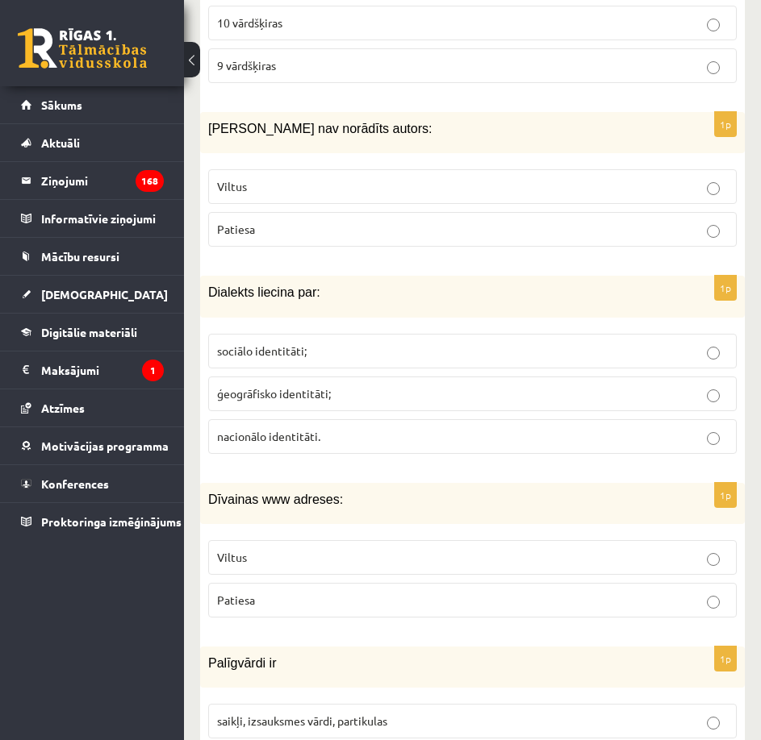
click at [355, 178] on p "Viltus" at bounding box center [472, 186] width 511 height 17
click at [314, 386] on span "ģeogrāfisko identitāti;" at bounding box center [274, 393] width 114 height 15
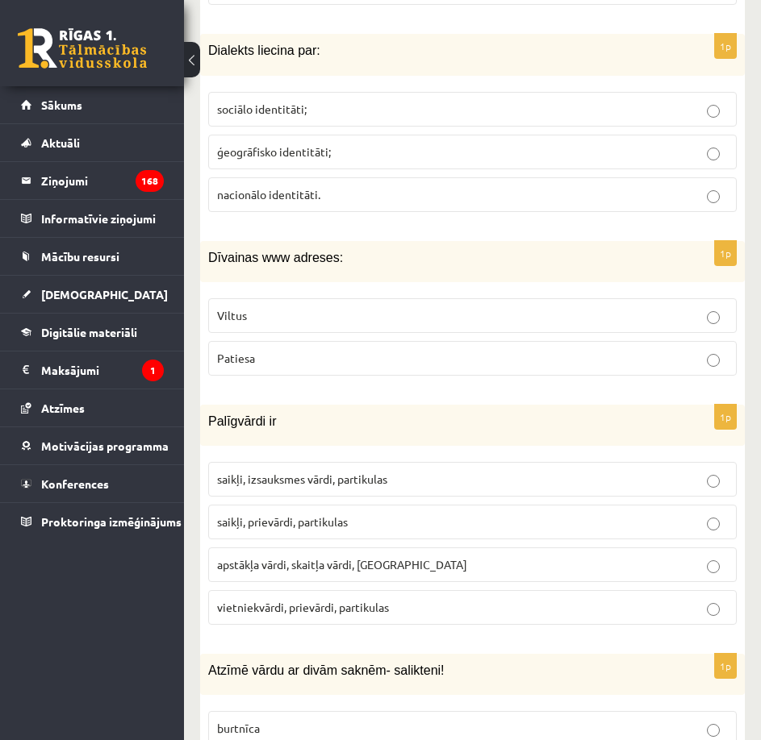
scroll to position [3307, 0]
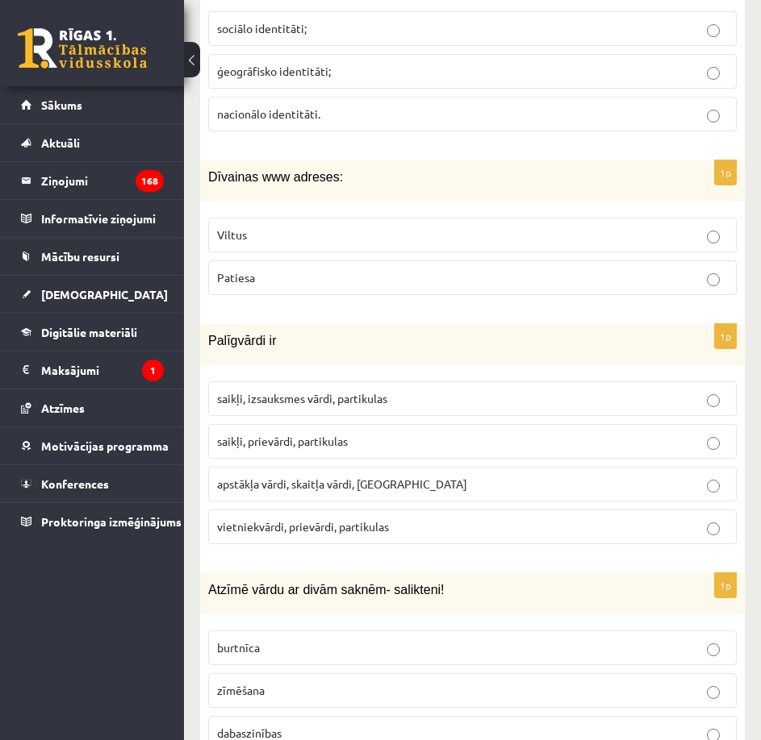
click at [393, 227] on p "Viltus" at bounding box center [472, 235] width 511 height 17
click at [410, 433] on p "saikļi, prievārdi, partikulas" at bounding box center [472, 441] width 511 height 17
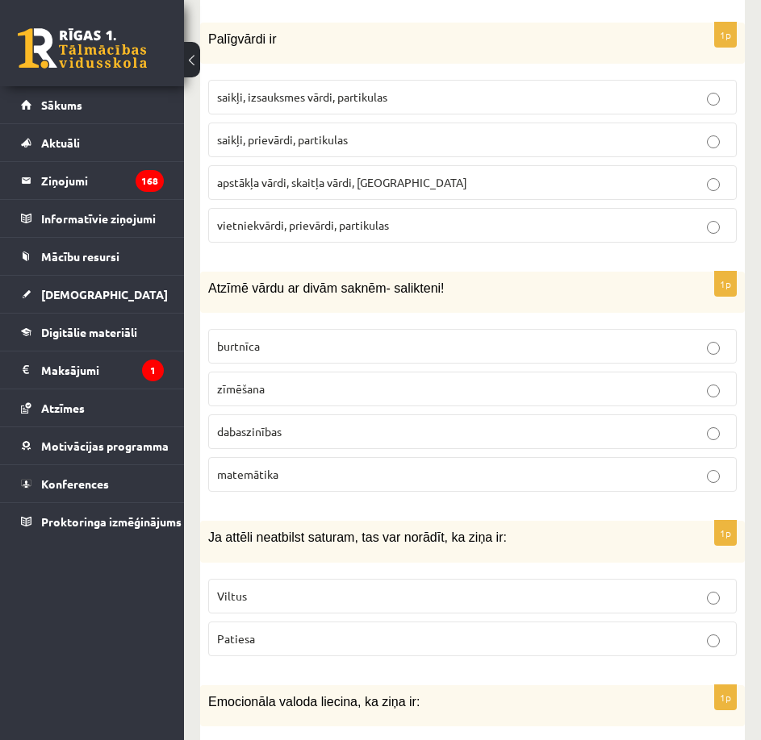
scroll to position [3630, 0]
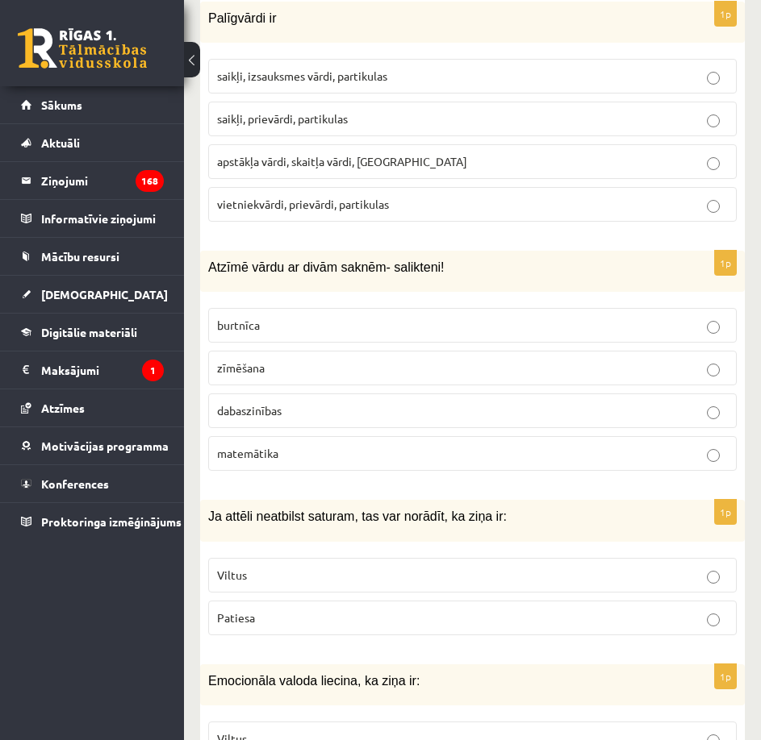
click at [349, 402] on p "dabaszinības" at bounding box center [472, 410] width 511 height 17
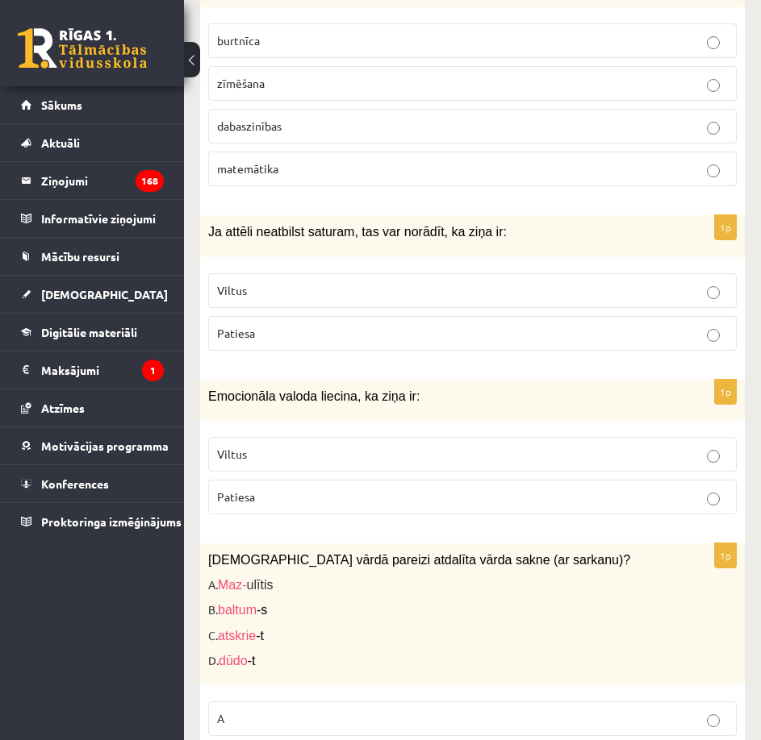
scroll to position [3952, 0]
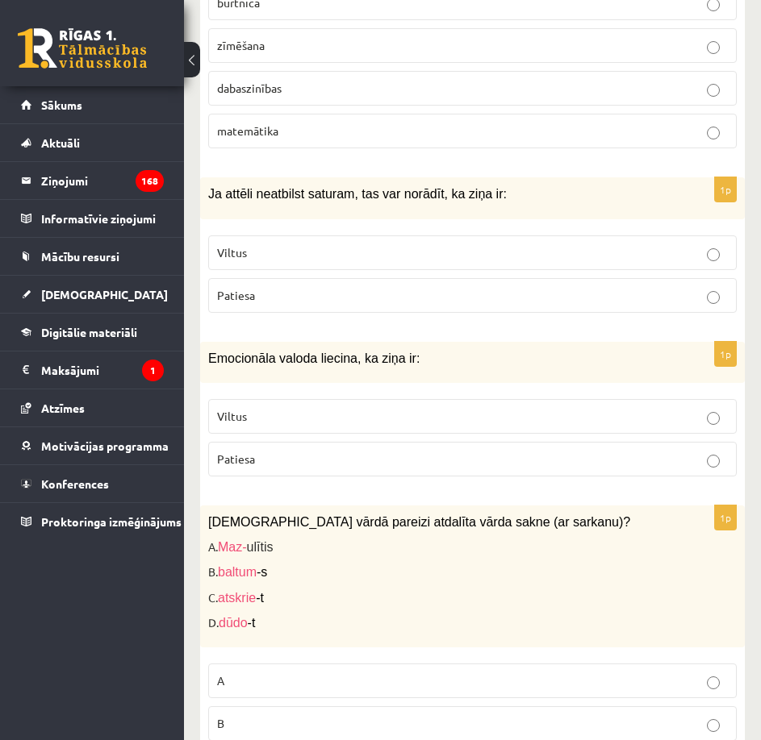
click at [346, 244] on label "Viltus" at bounding box center [472, 253] width 528 height 35
click at [394, 408] on p "Viltus" at bounding box center [472, 416] width 511 height 17
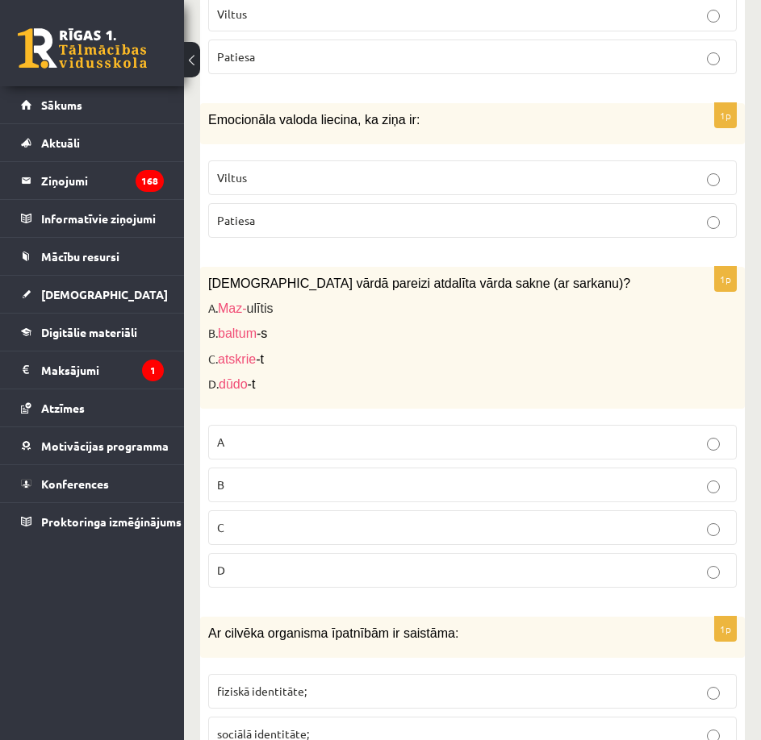
scroll to position [4194, 0]
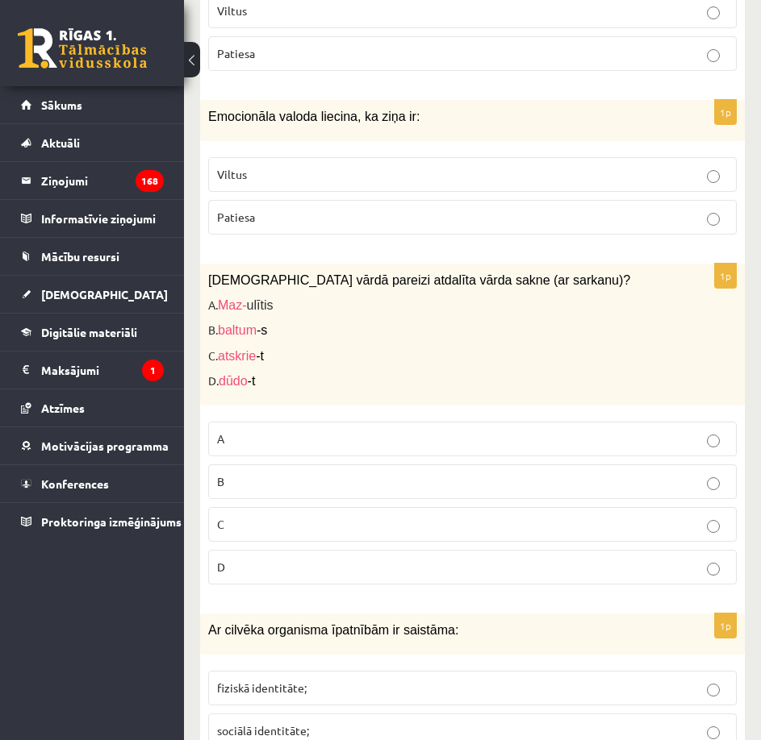
click at [309, 516] on p "C" at bounding box center [472, 524] width 511 height 17
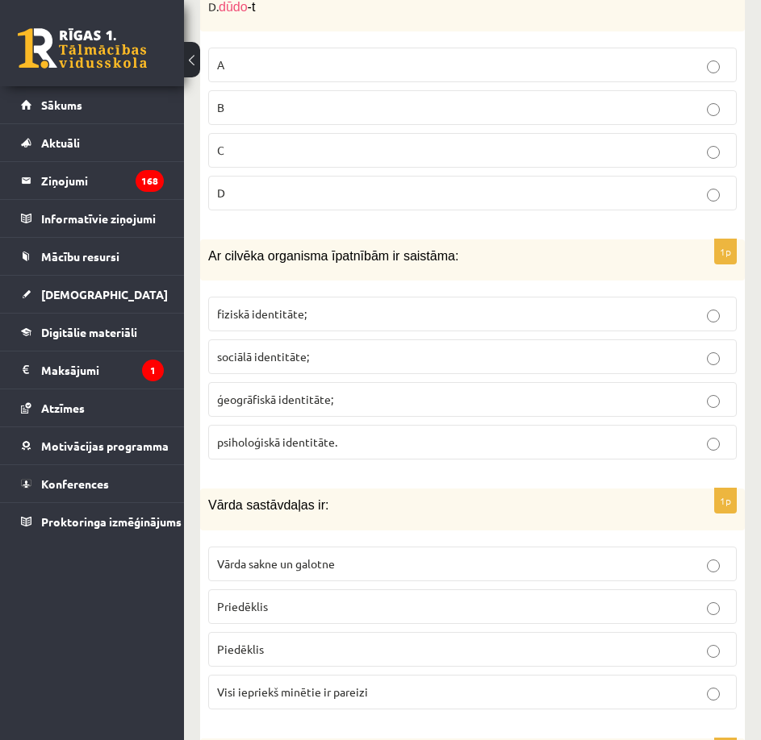
scroll to position [4678, 0]
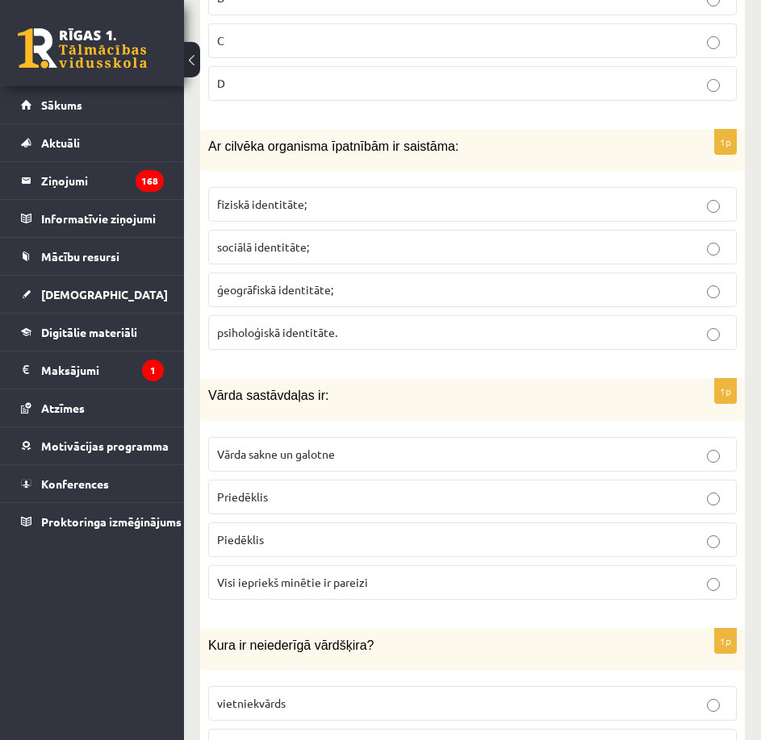
click at [349, 196] on p "fiziskā identitāte;" at bounding box center [472, 204] width 511 height 17
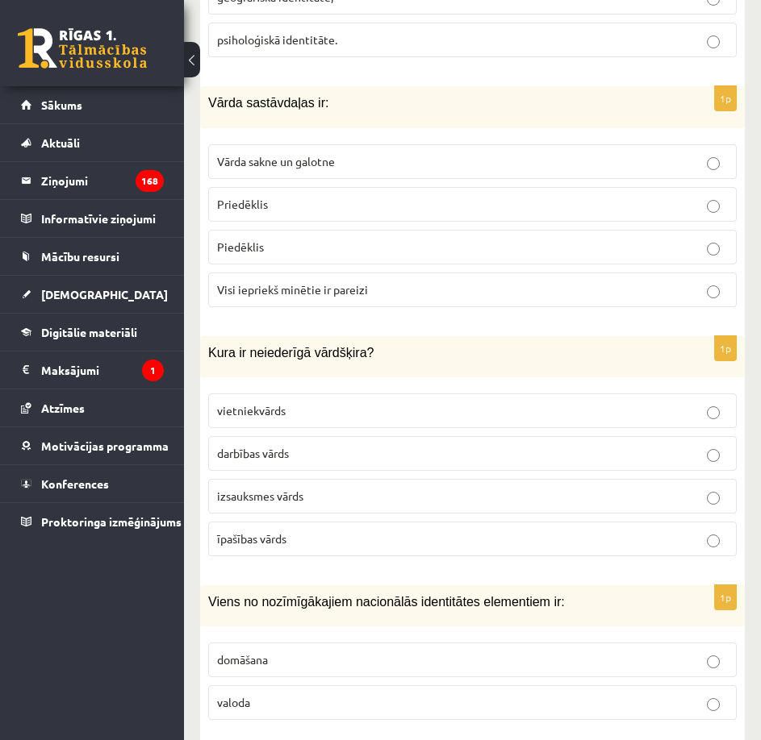
scroll to position [5001, 0]
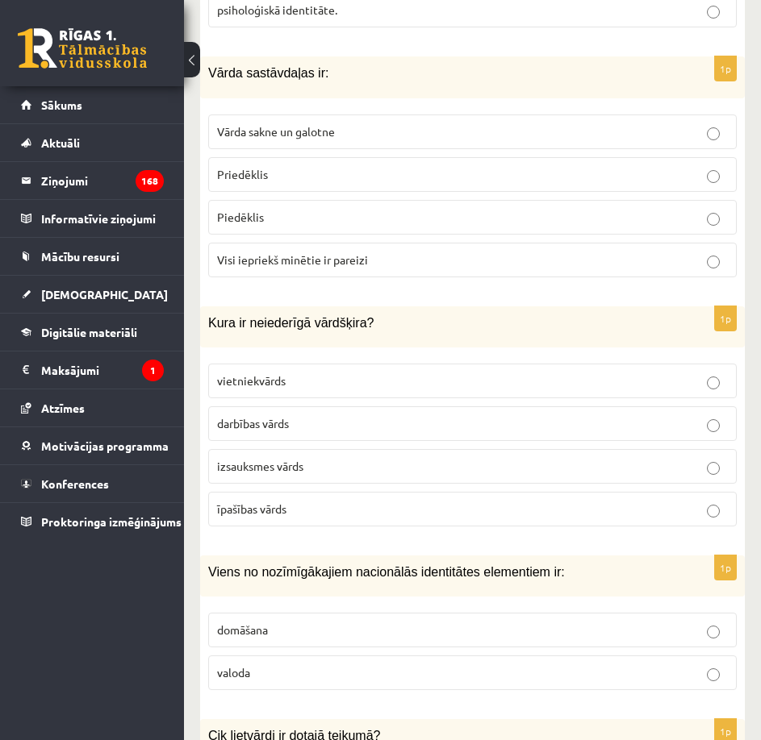
click at [377, 252] on p "Visi iepriekš minētie ir pareizi" at bounding box center [472, 260] width 511 height 17
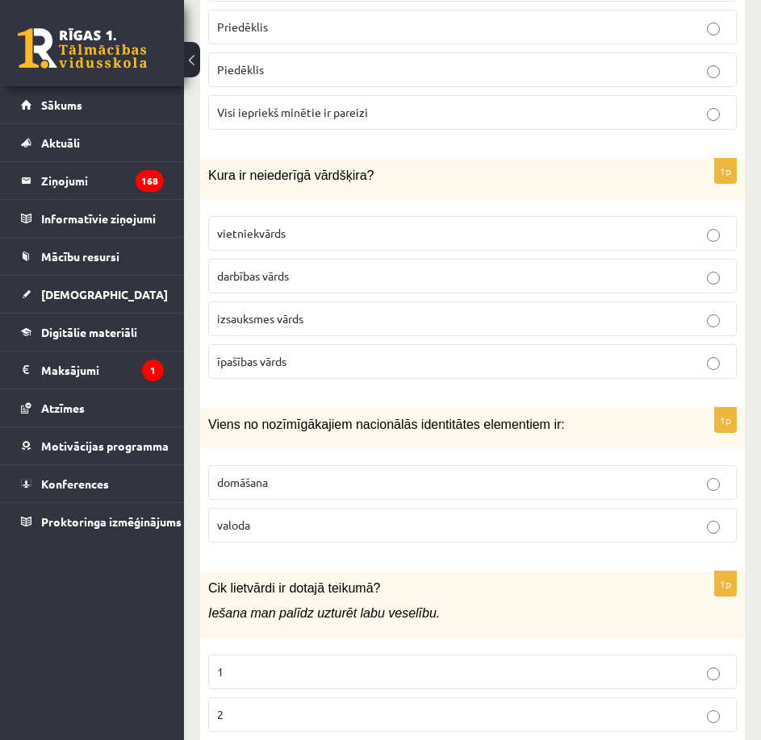
scroll to position [5162, 0]
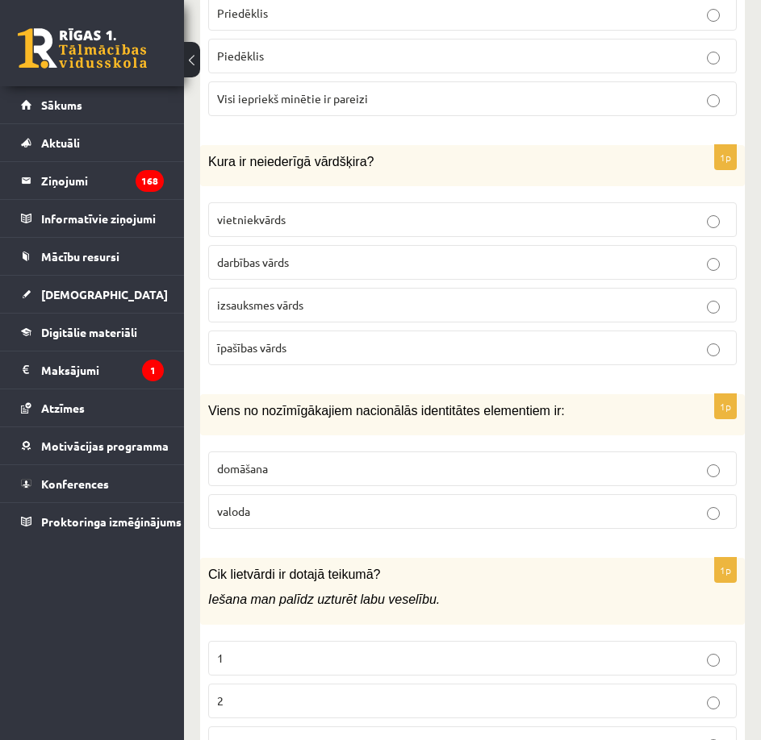
click at [339, 297] on p "izsauksmes vārds" at bounding box center [472, 305] width 511 height 17
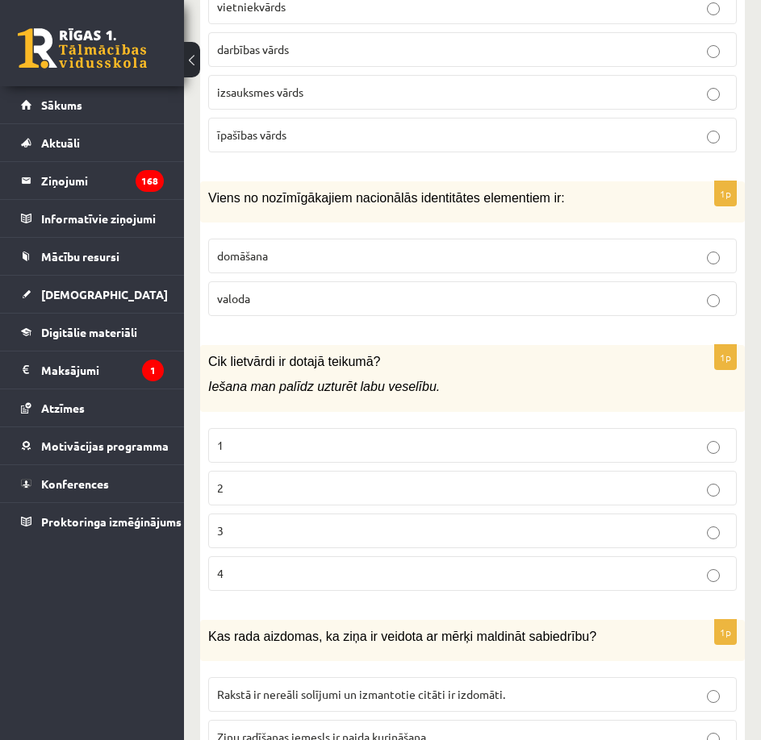
scroll to position [5404, 0]
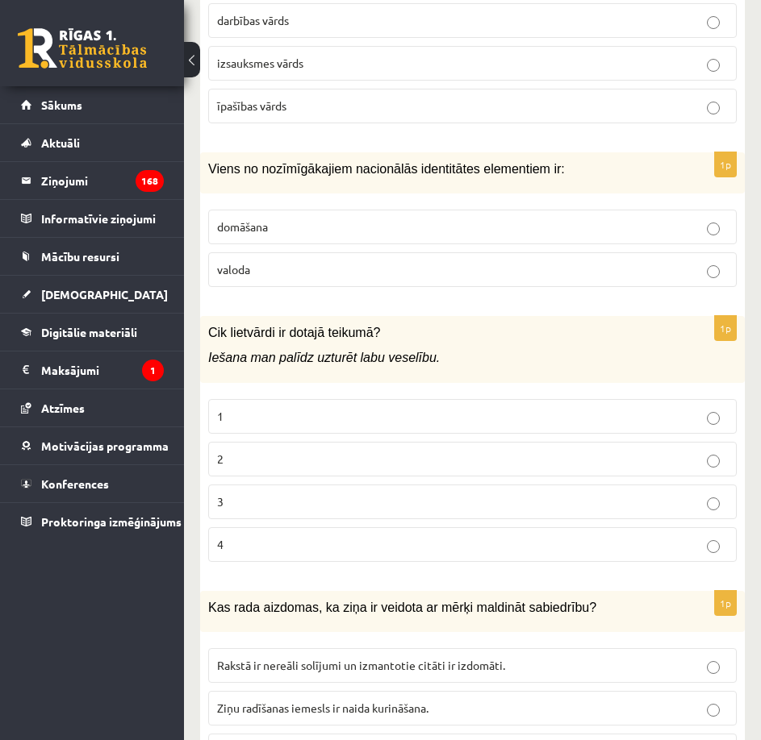
click at [373, 261] on p "valoda" at bounding box center [472, 269] width 511 height 17
click at [377, 451] on p "2" at bounding box center [472, 459] width 511 height 17
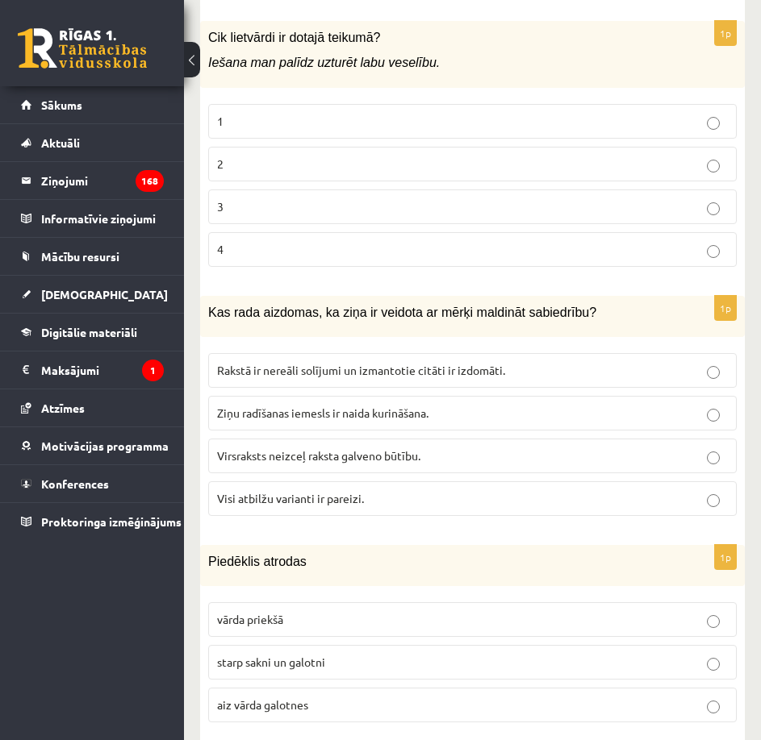
scroll to position [5727, 0]
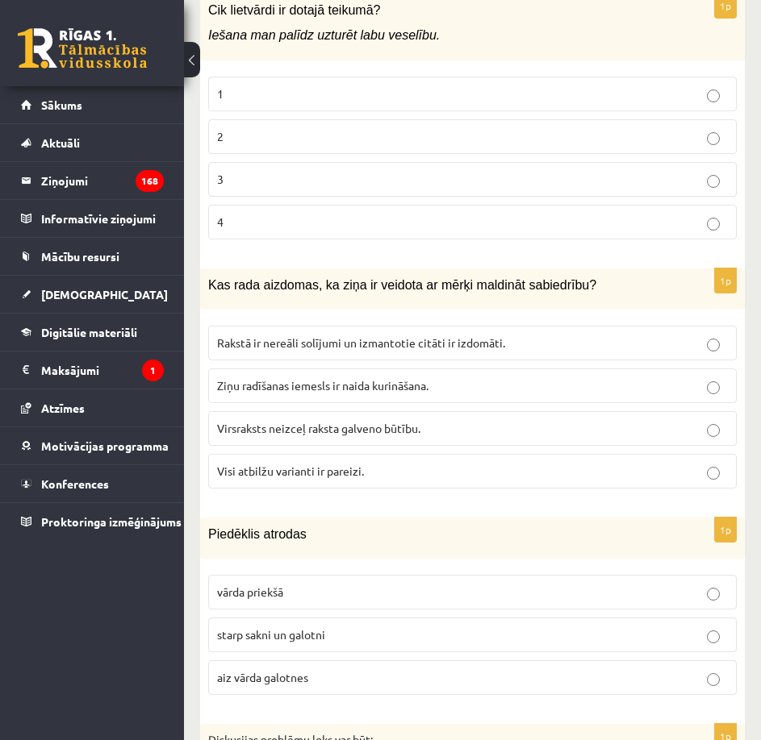
click at [437, 463] on p "Visi atbilžu varianti ir pareizi." at bounding box center [472, 471] width 511 height 17
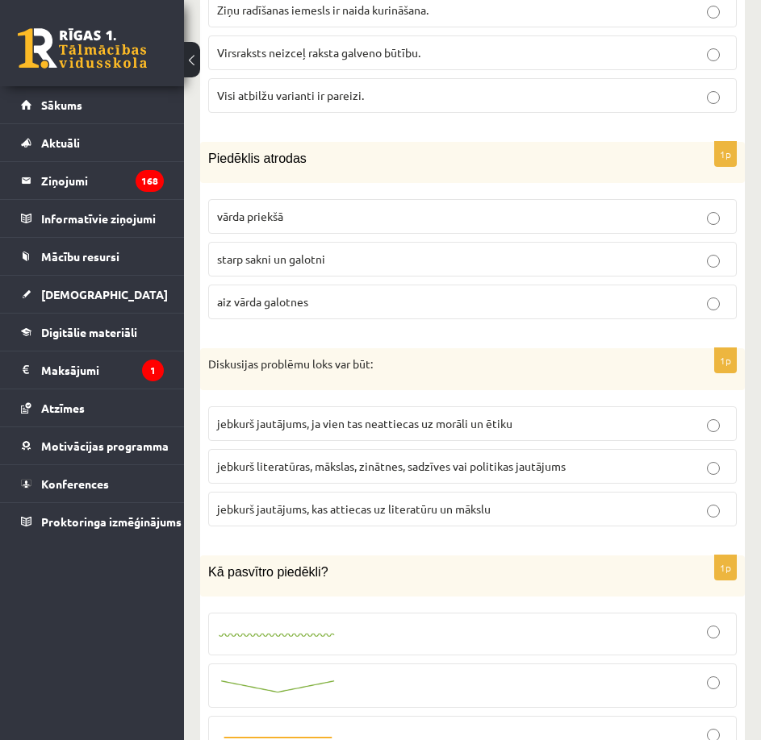
scroll to position [6130, 0]
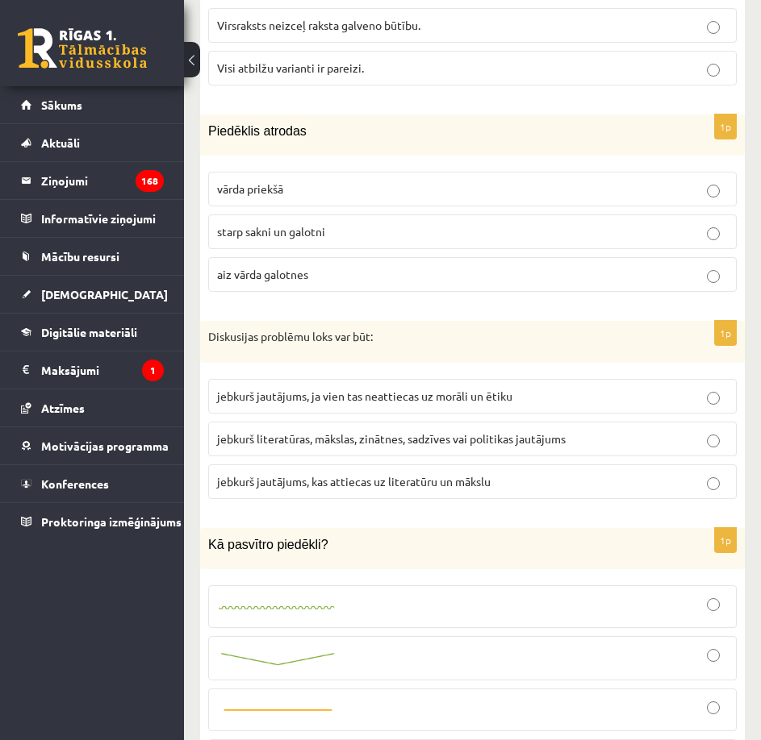
click at [437, 223] on p "starp sakni un galotni" at bounding box center [472, 231] width 511 height 17
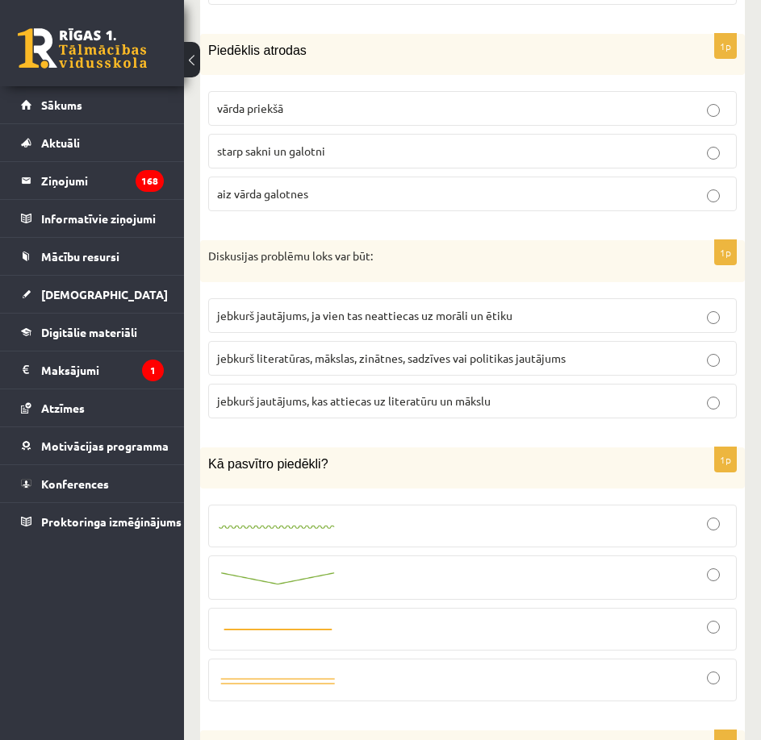
click at [541, 351] on span "jebkurš literatūras, mākslas, zinātnes, sadzīves vai politikas jautājums" at bounding box center [391, 358] width 348 height 15
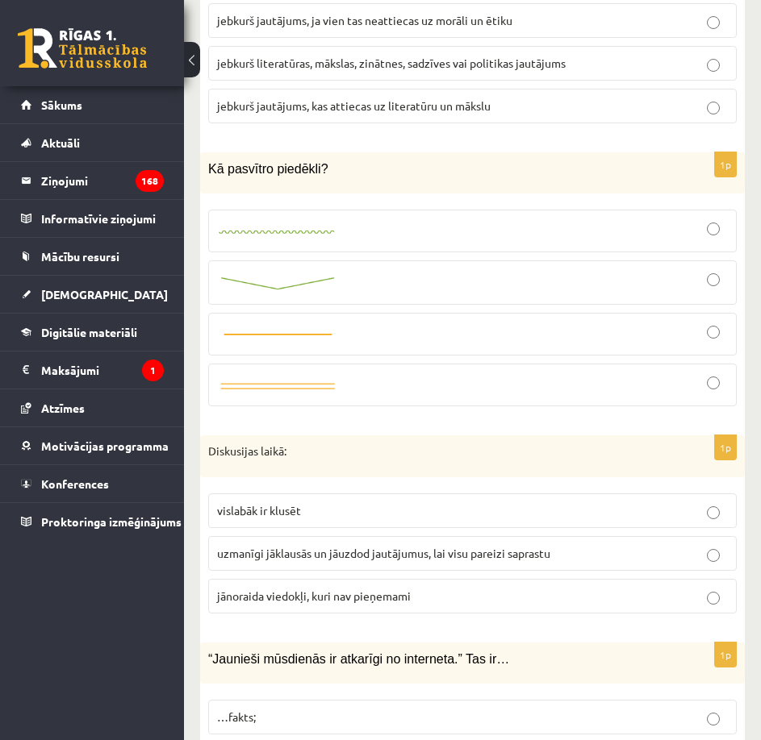
scroll to position [6534, 0]
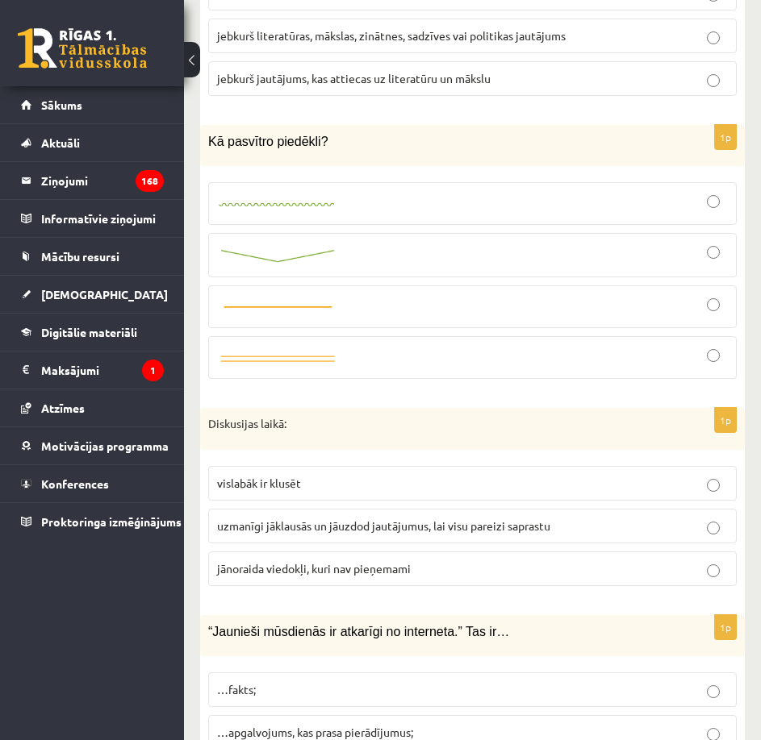
click at [482, 201] on label at bounding box center [472, 203] width 528 height 43
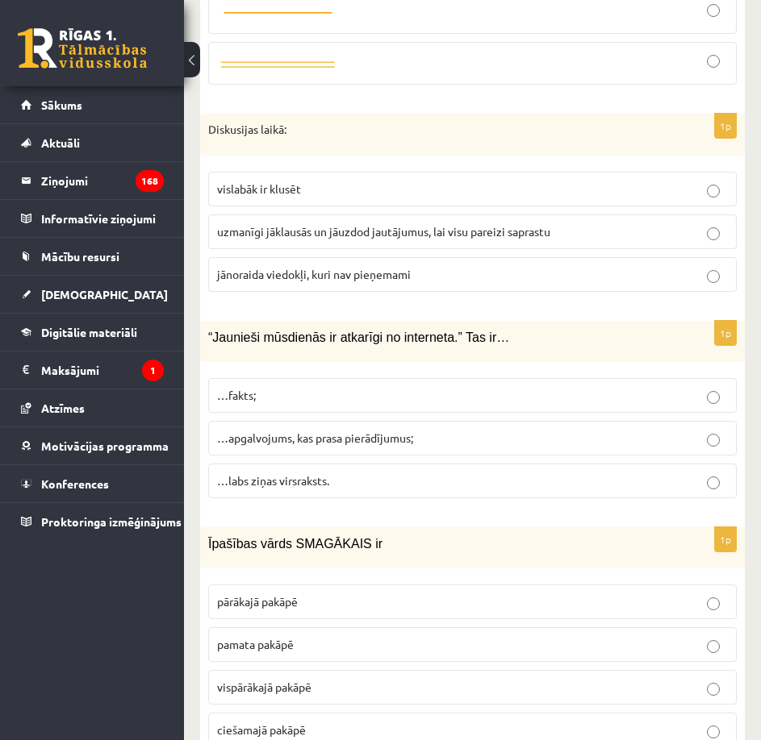
scroll to position [6856, 0]
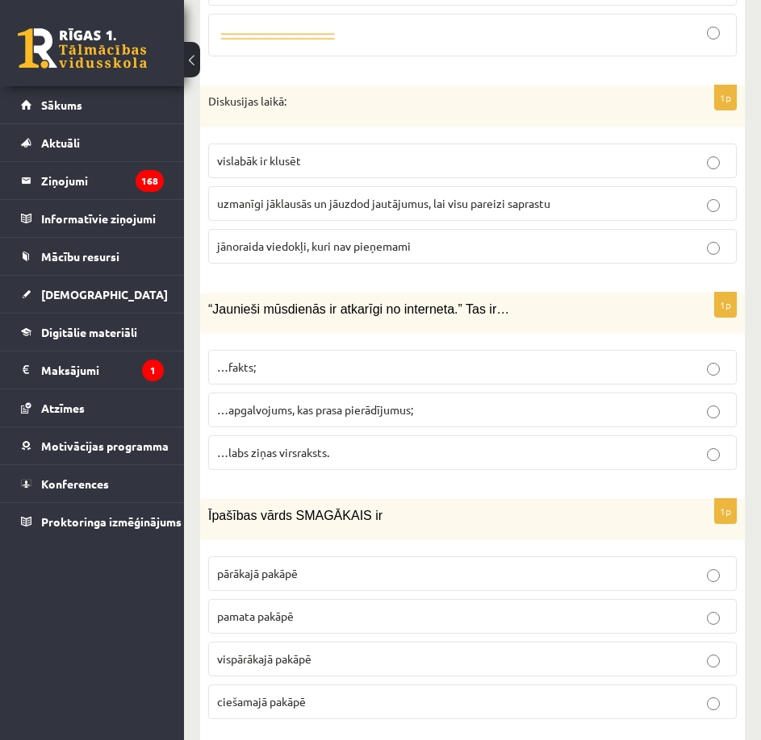
click at [439, 195] on label "uzmanīgi jāklausās un jāuzdod jautājumus, lai visu pareizi saprastu" at bounding box center [472, 203] width 528 height 35
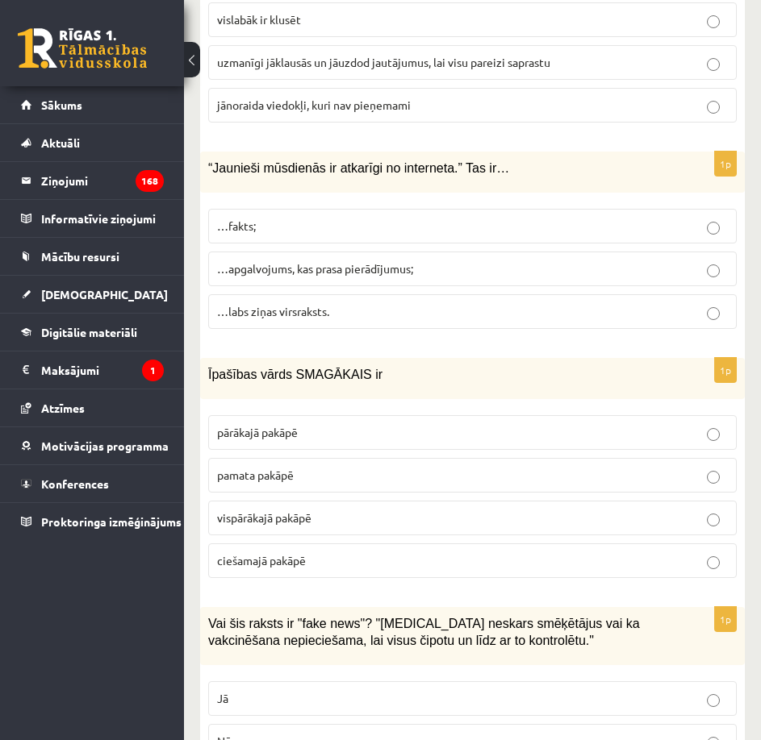
scroll to position [7018, 0]
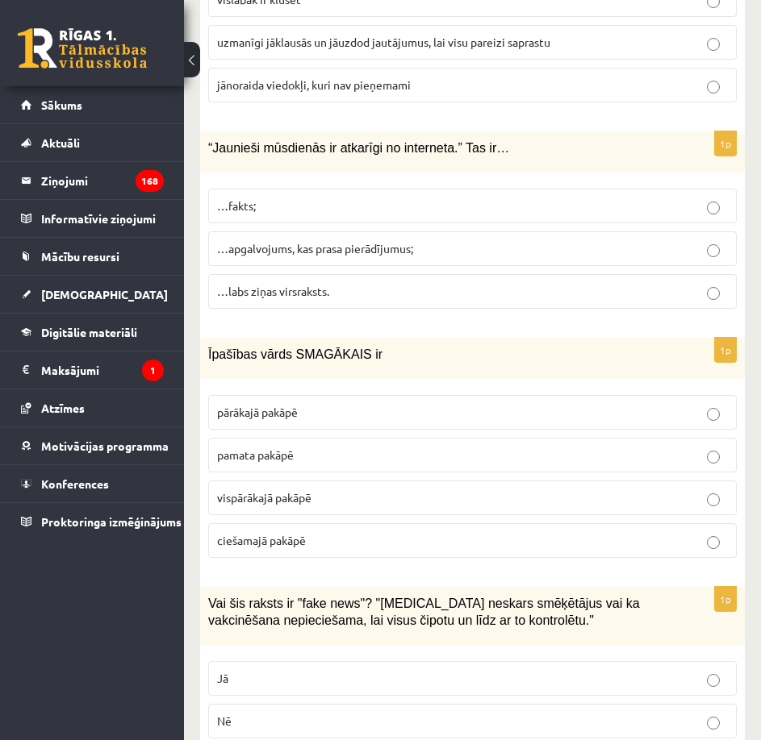
click at [383, 242] on label "…apgalvojums, kas prasa pierādījumus;" at bounding box center [472, 248] width 528 height 35
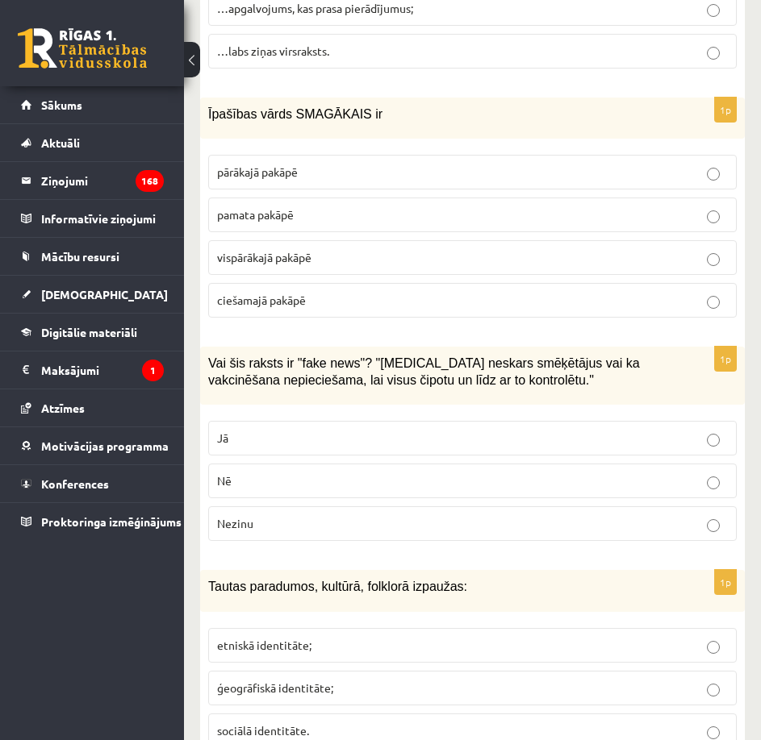
scroll to position [7259, 0]
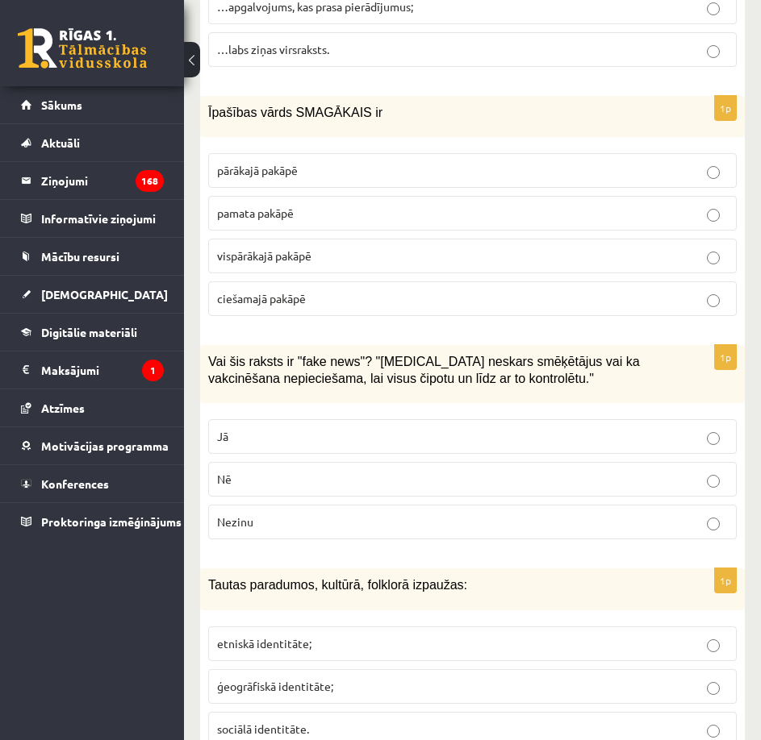
click at [315, 249] on label "vispārākajā pakāpē" at bounding box center [472, 256] width 528 height 35
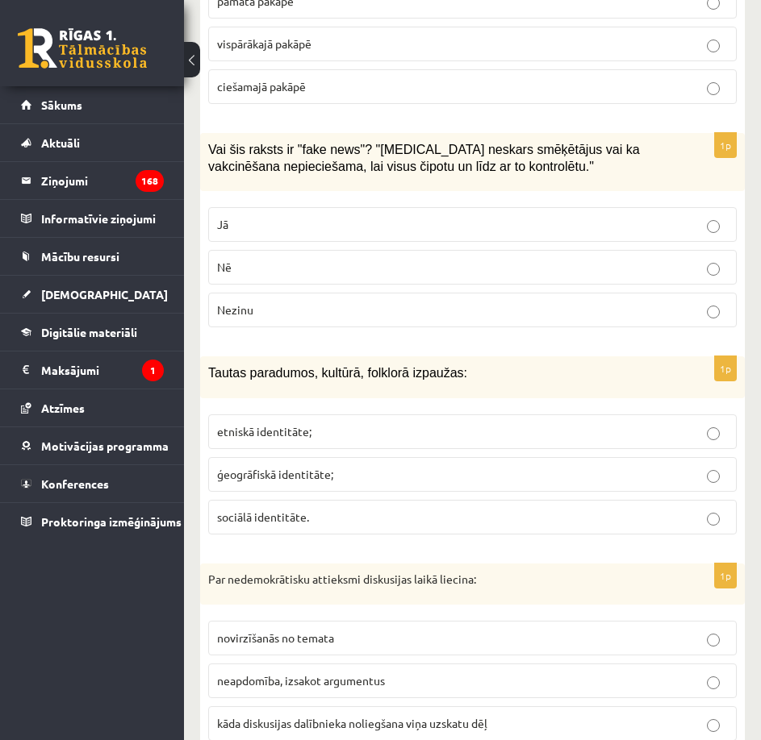
scroll to position [7501, 0]
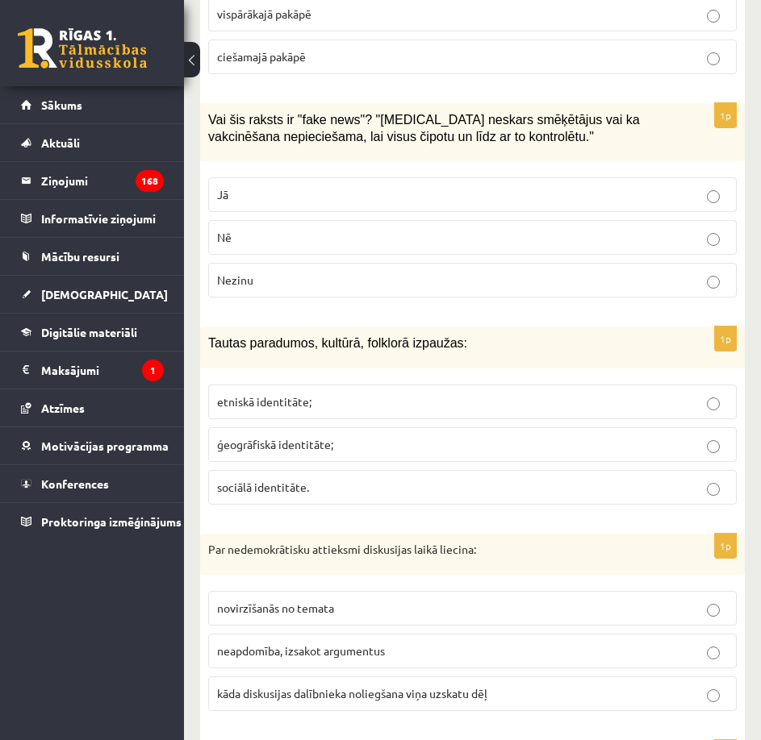
click at [362, 186] on p "Jā" at bounding box center [472, 194] width 511 height 17
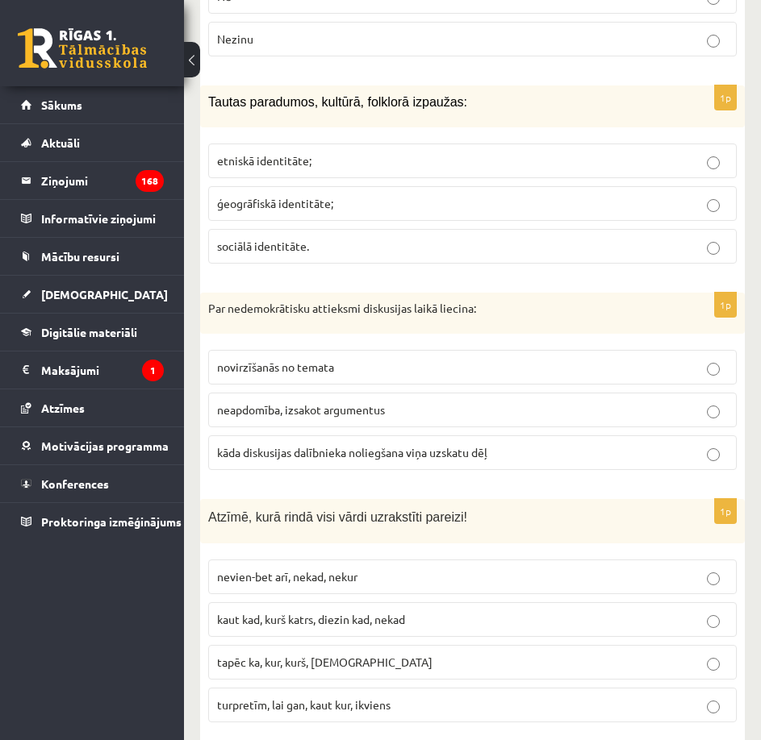
scroll to position [7743, 0]
click at [337, 152] on p "etniskā identitāte;" at bounding box center [472, 160] width 511 height 17
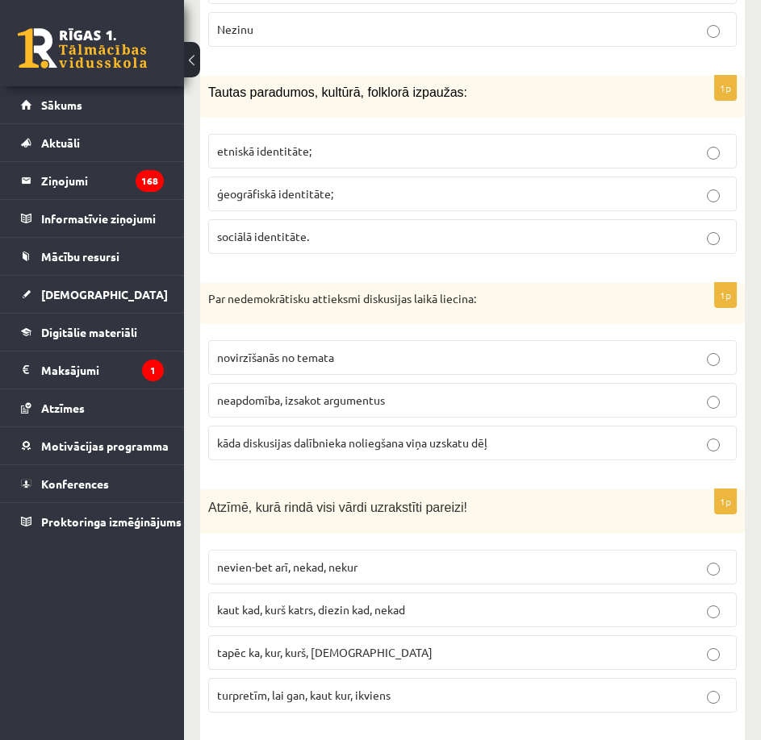
scroll to position [7760, 0]
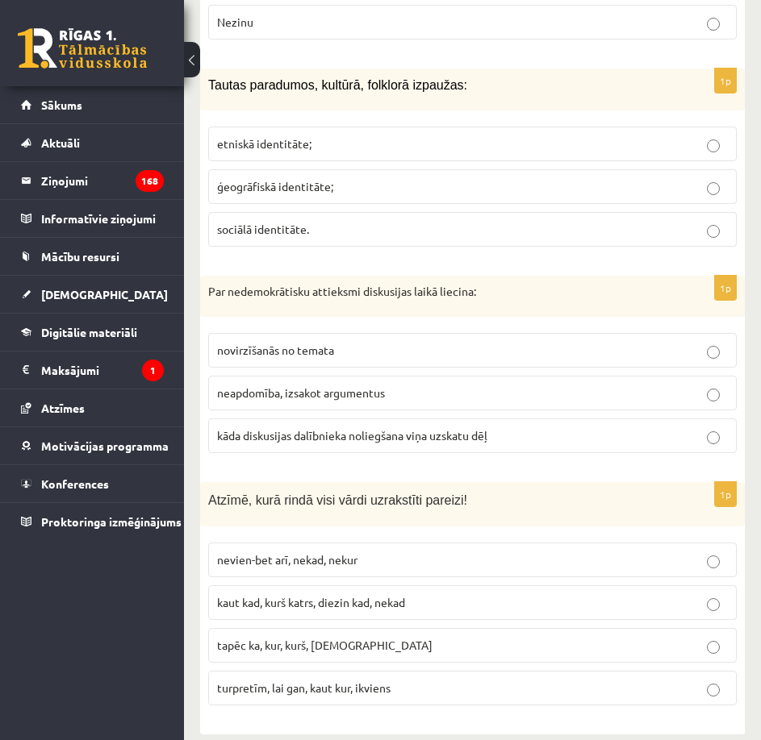
click at [482, 428] on span "kāda diskusijas dalībnieka noliegšana viņa uzskatu dēļ" at bounding box center [352, 435] width 270 height 15
click at [448, 594] on p "kaut kad, kurš katrs, diezin kad, nekad" at bounding box center [472, 602] width 511 height 17
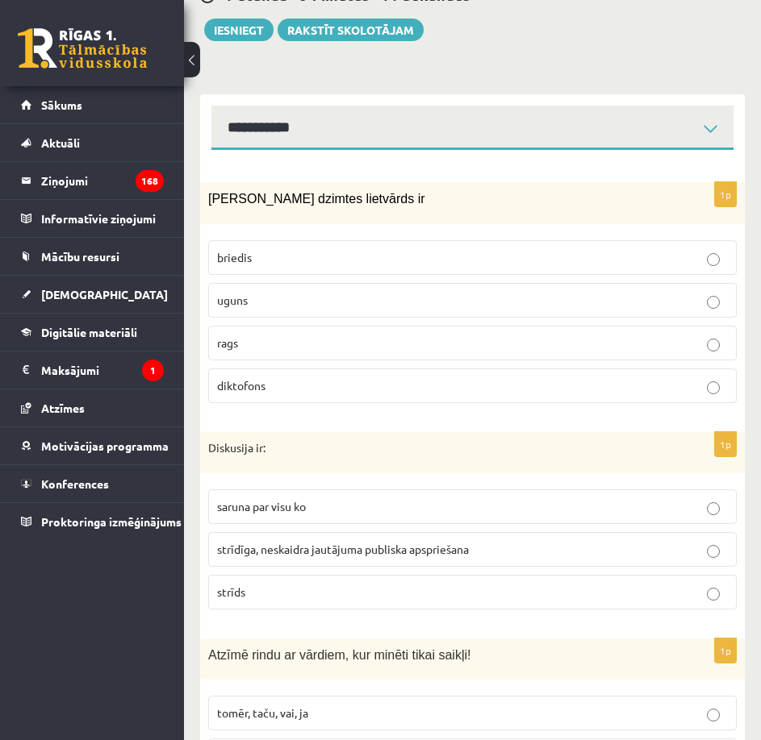
scroll to position [531, 0]
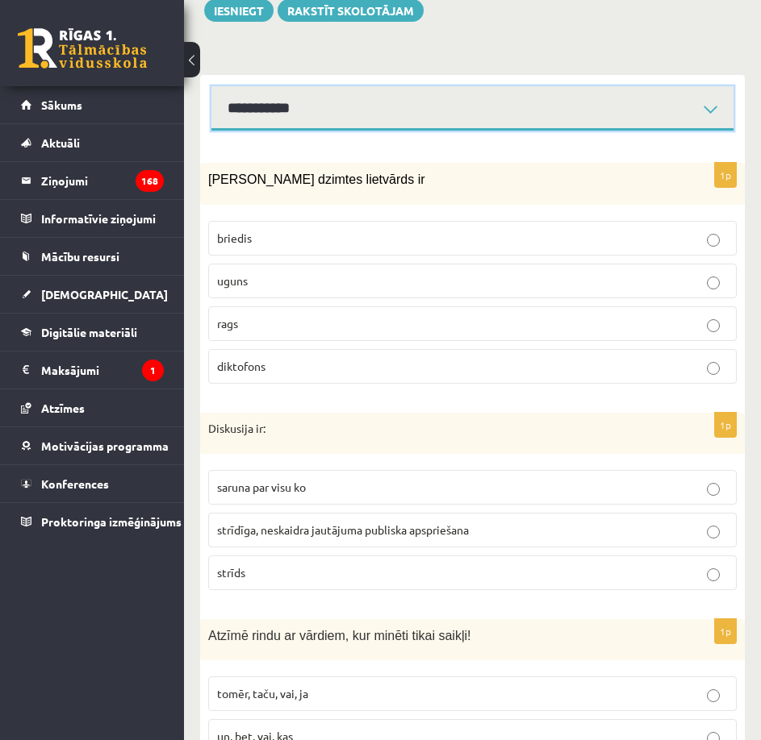
click at [645, 86] on select "**********" at bounding box center [472, 108] width 522 height 44
click at [211, 86] on select "**********" at bounding box center [472, 108] width 522 height 44
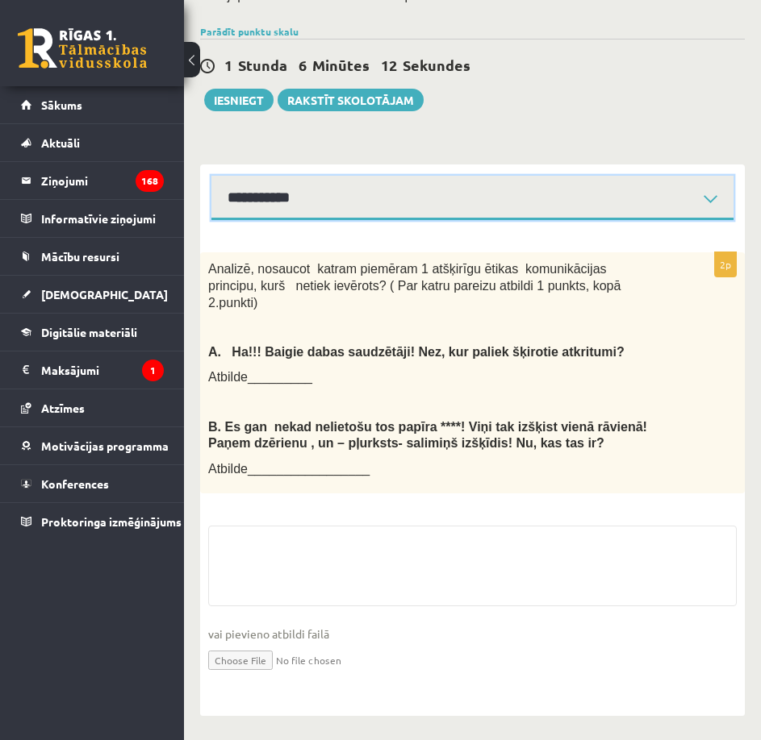
scroll to position [408, 0]
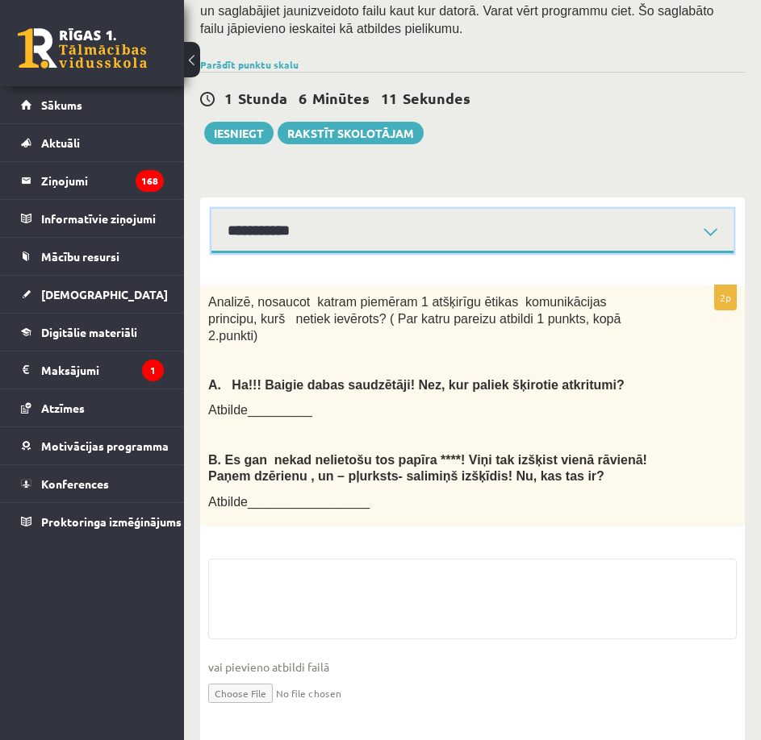
click at [364, 210] on select "**********" at bounding box center [472, 231] width 522 height 44
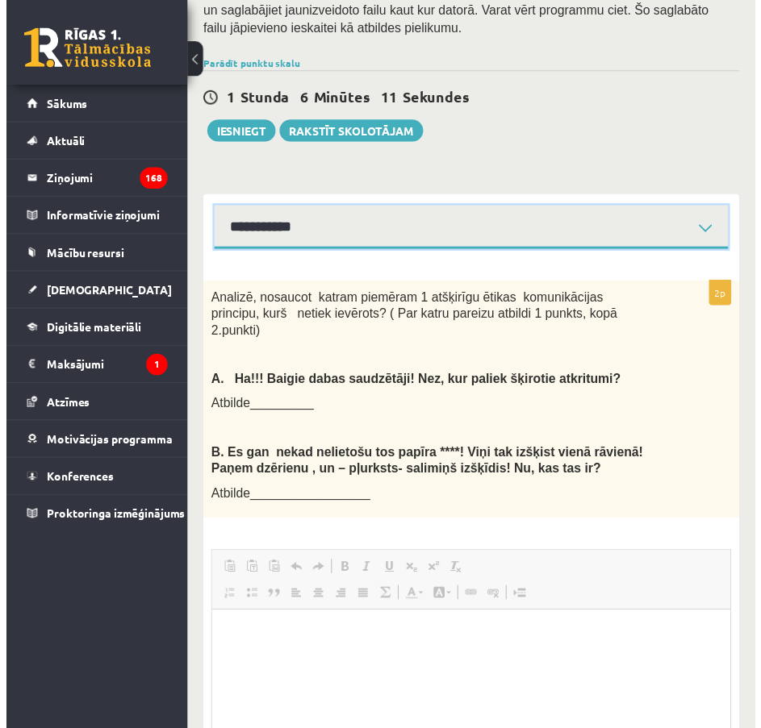
scroll to position [0, 0]
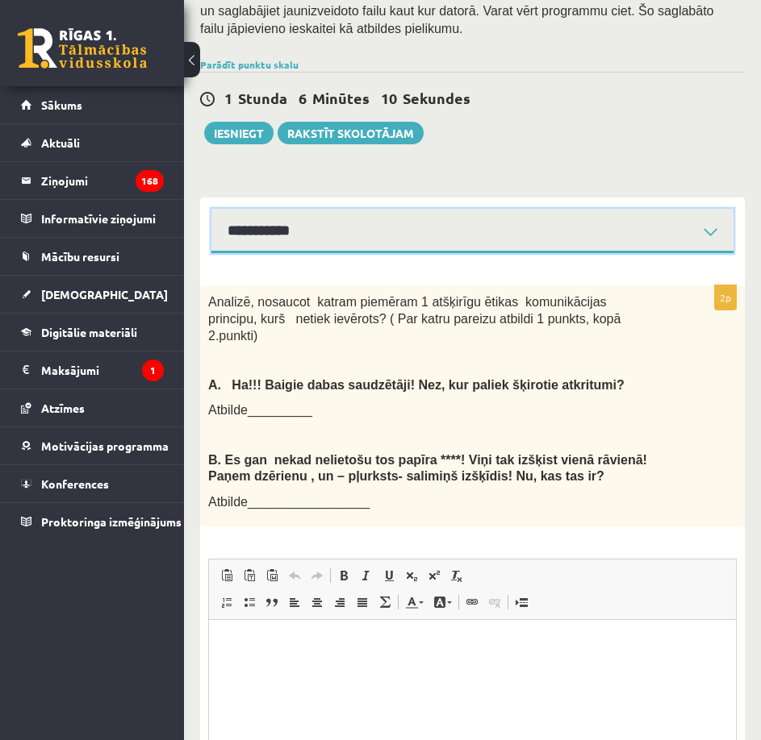
select select "**********"
click at [211, 209] on select "**********" at bounding box center [472, 231] width 522 height 44
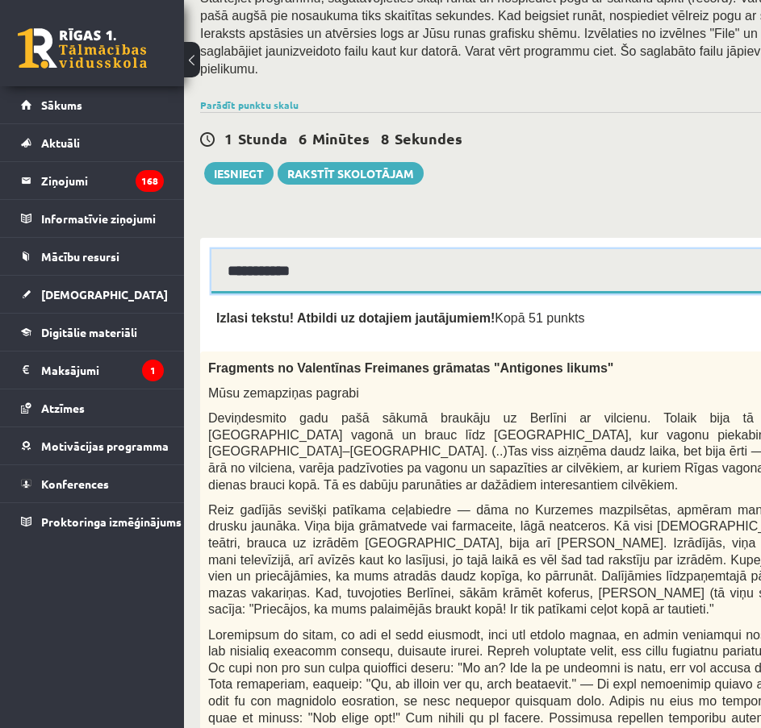
scroll to position [86, 0]
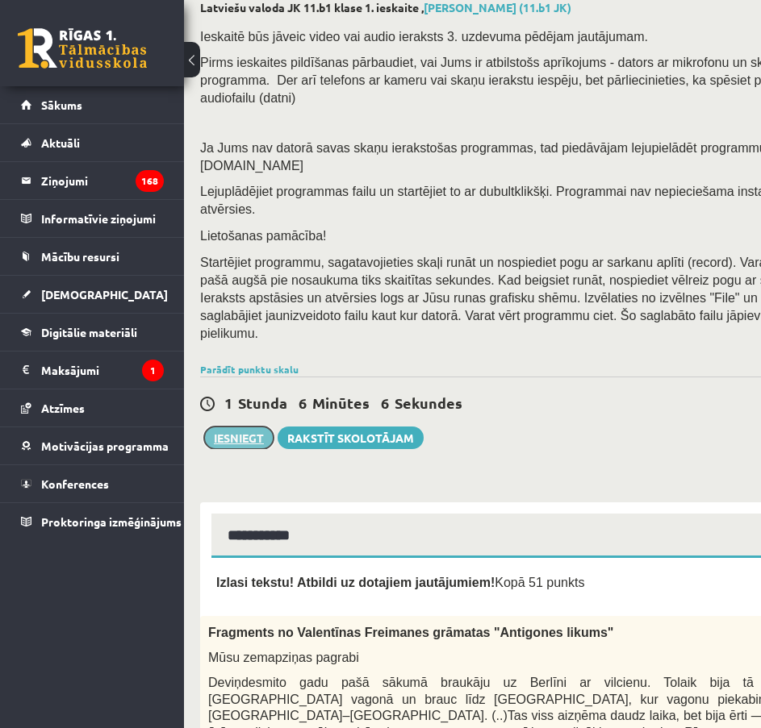
click at [224, 427] on button "Iesniegt" at bounding box center [238, 438] width 69 height 23
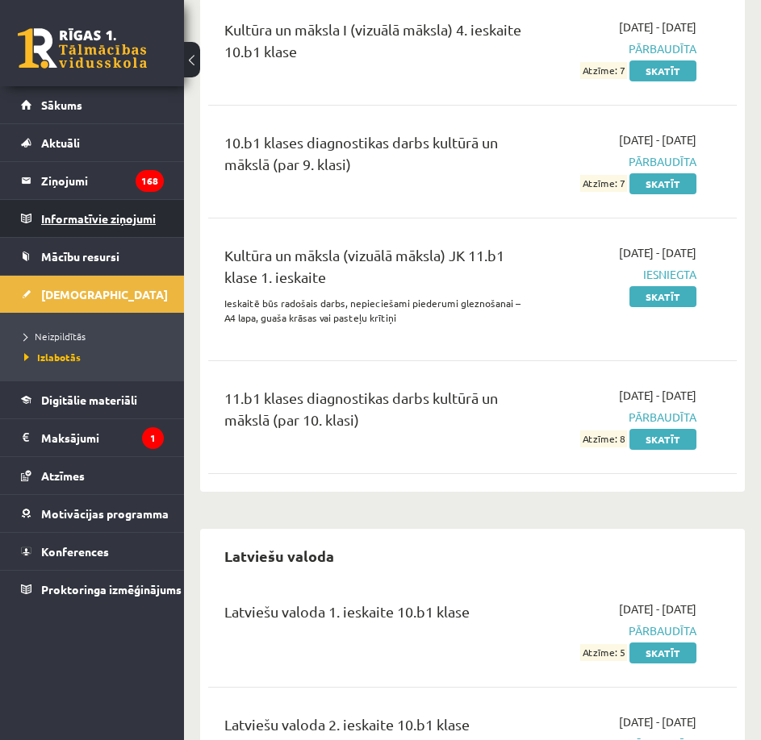
scroll to position [4356, 0]
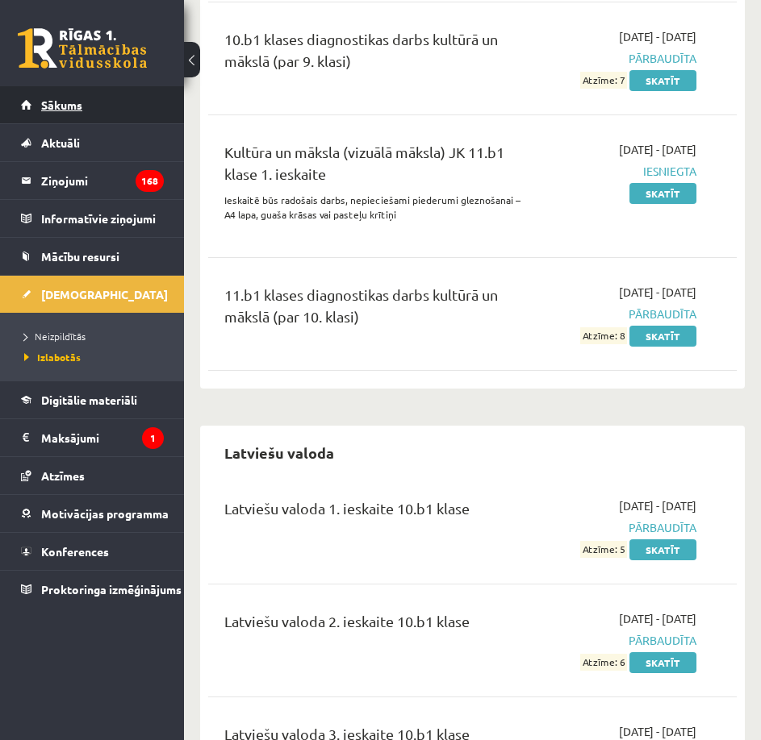
click at [107, 97] on link "Sākums" at bounding box center [92, 104] width 143 height 37
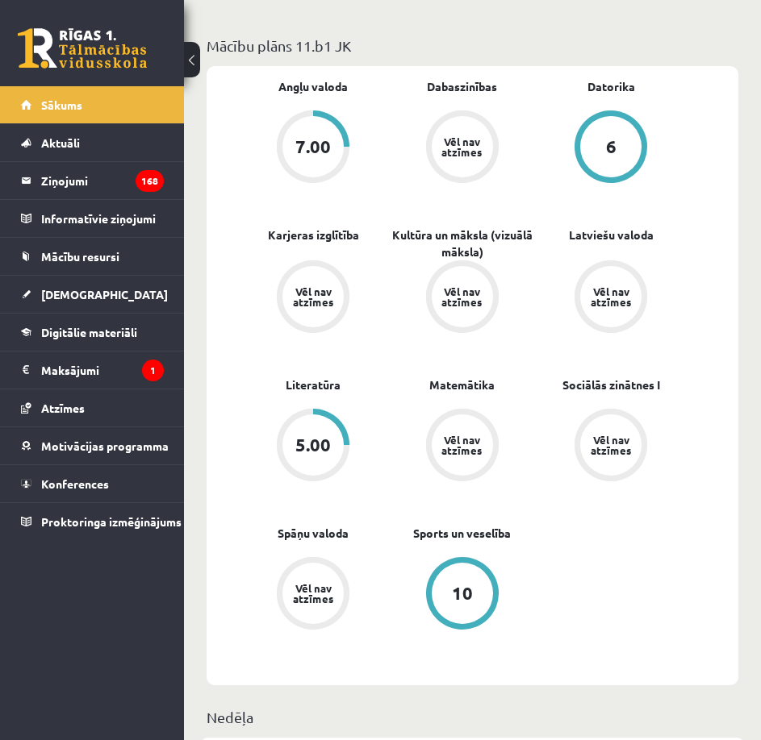
scroll to position [645, 0]
